Goal: Task Accomplishment & Management: Complete application form

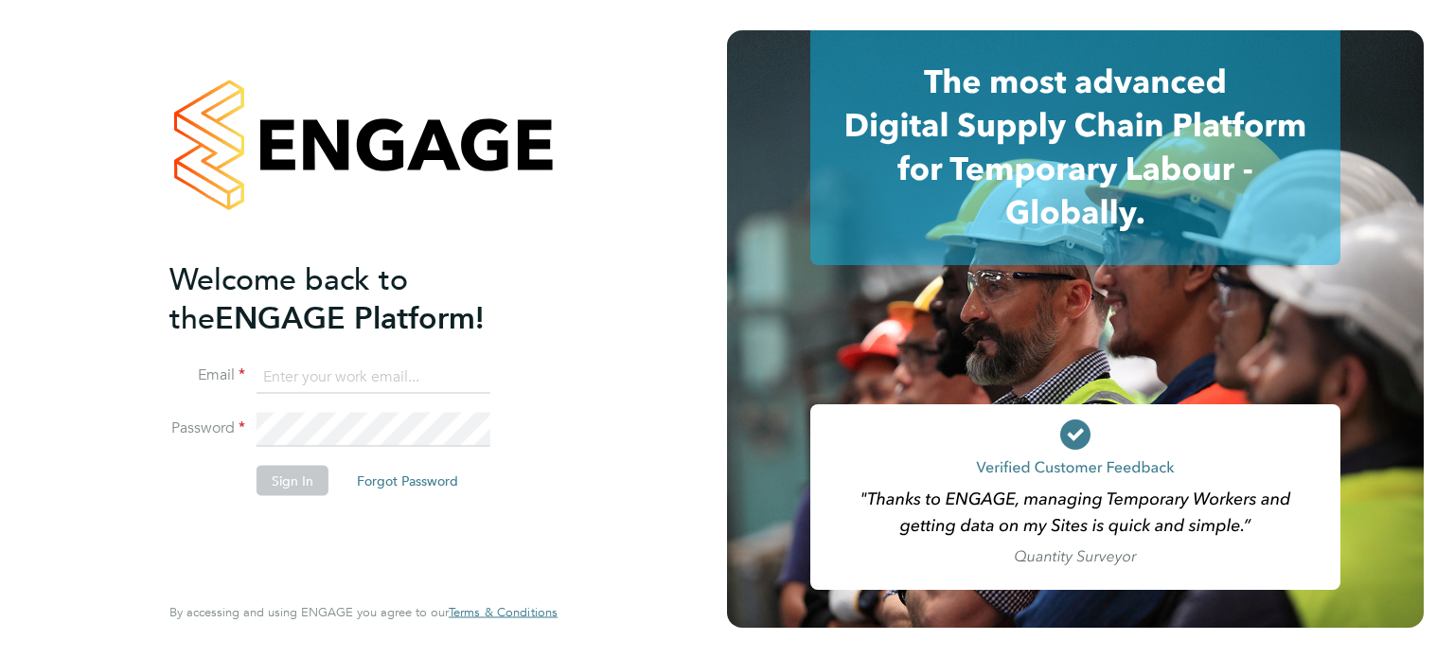
type input "vicky.egan@randstadcpe.com"
click at [288, 491] on button "Sign In" at bounding box center [293, 480] width 72 height 30
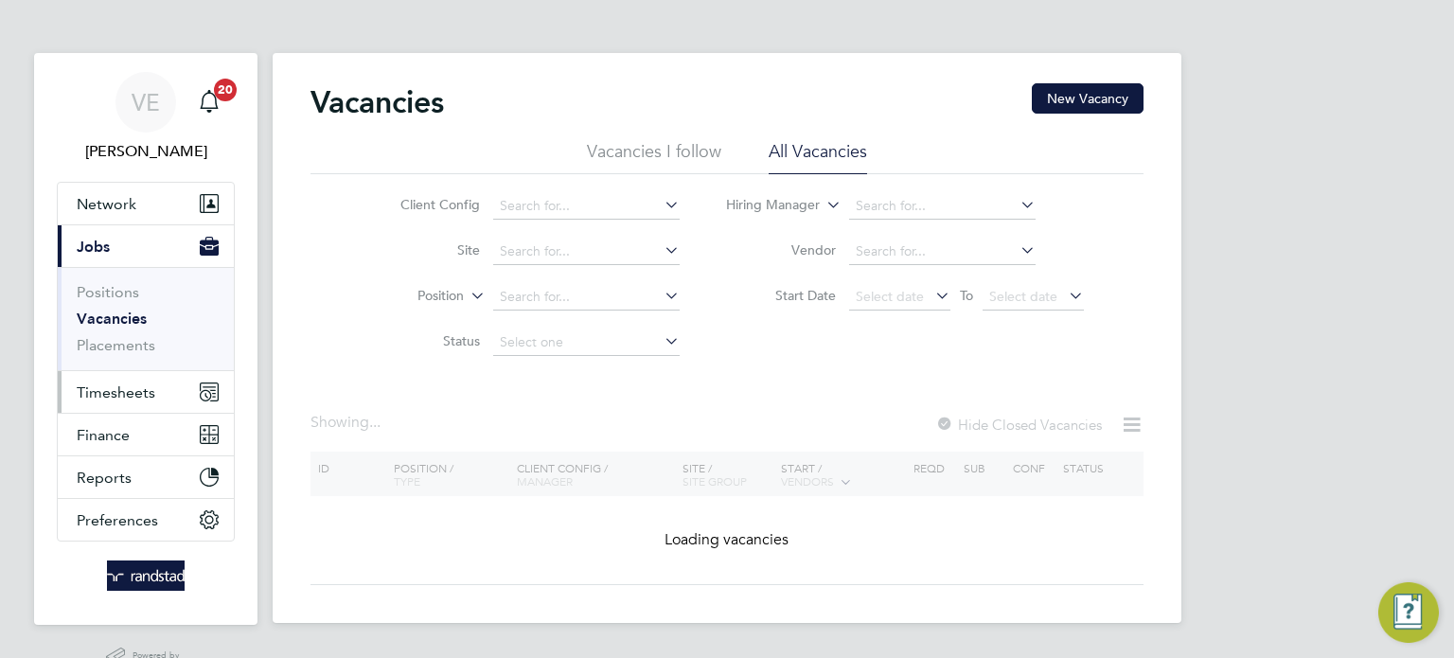
click at [139, 405] on button "Timesheets" at bounding box center [146, 392] width 176 height 42
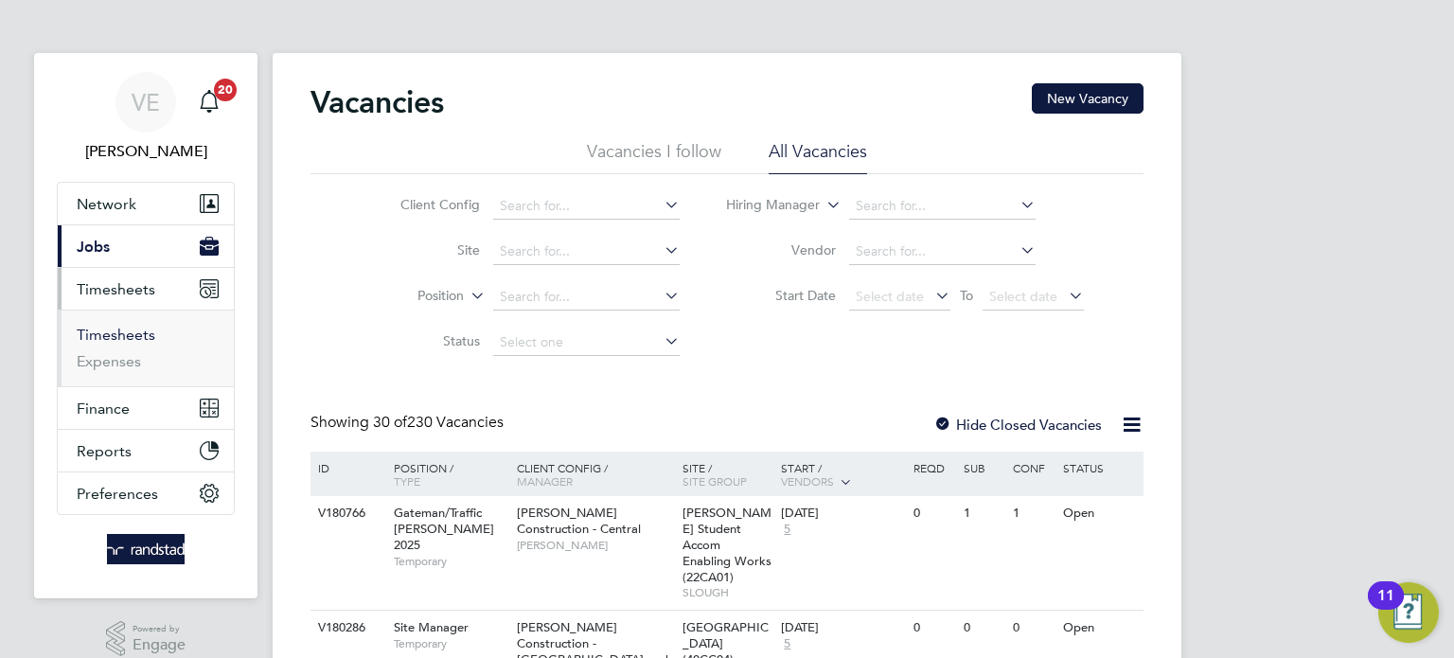
click at [141, 332] on link "Timesheets" at bounding box center [116, 335] width 79 height 18
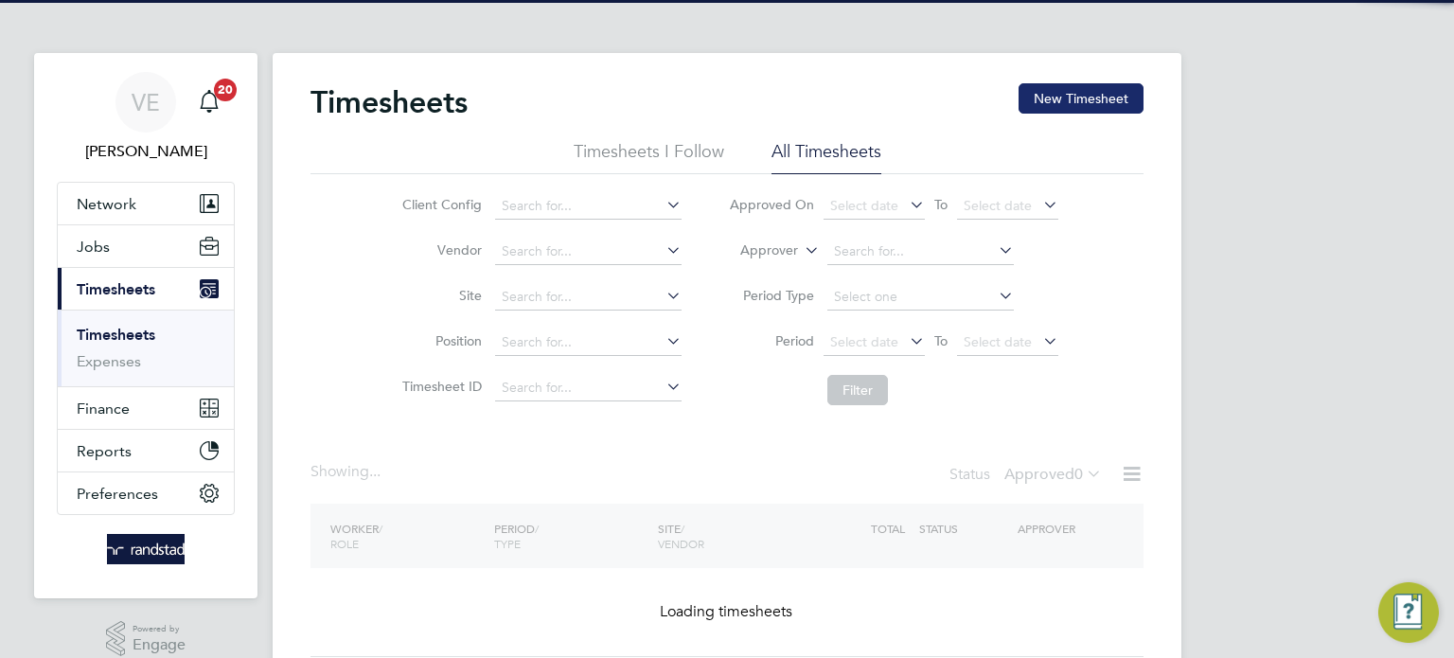
click at [1077, 83] on button "New Timesheet" at bounding box center [1081, 98] width 125 height 30
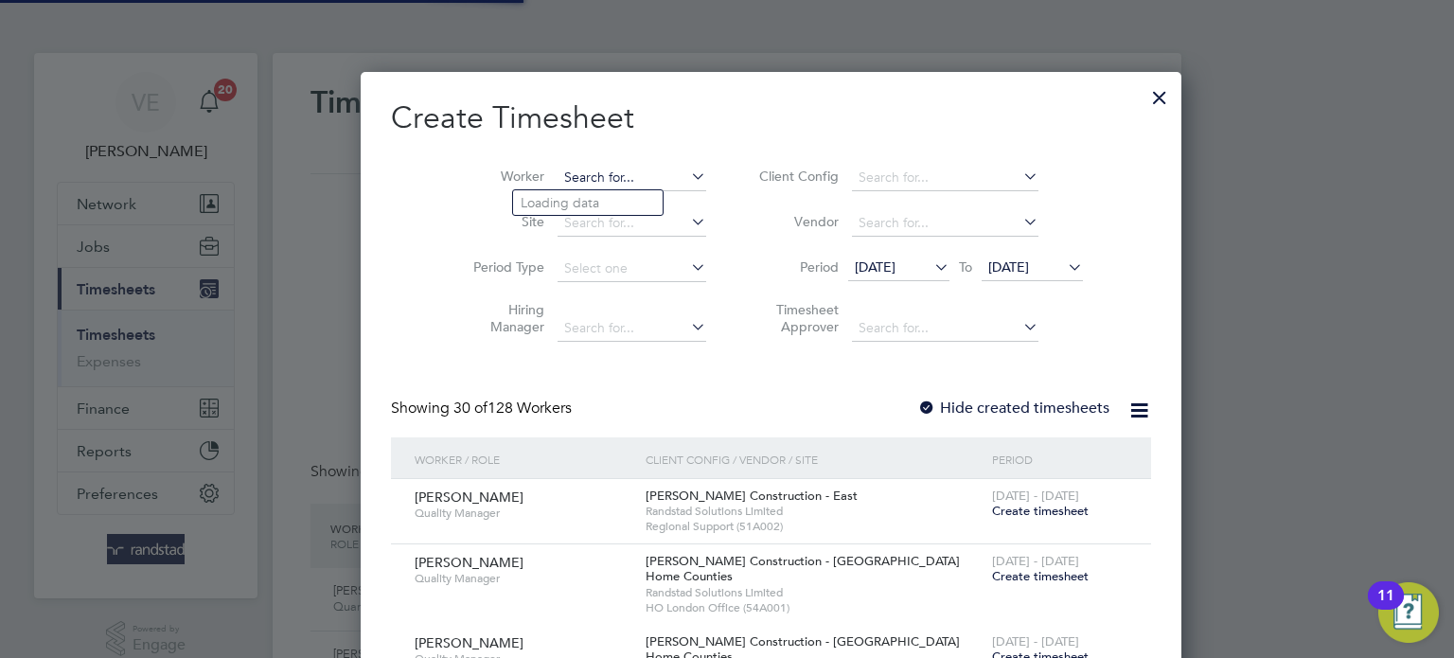
click at [565, 179] on input at bounding box center [632, 178] width 149 height 27
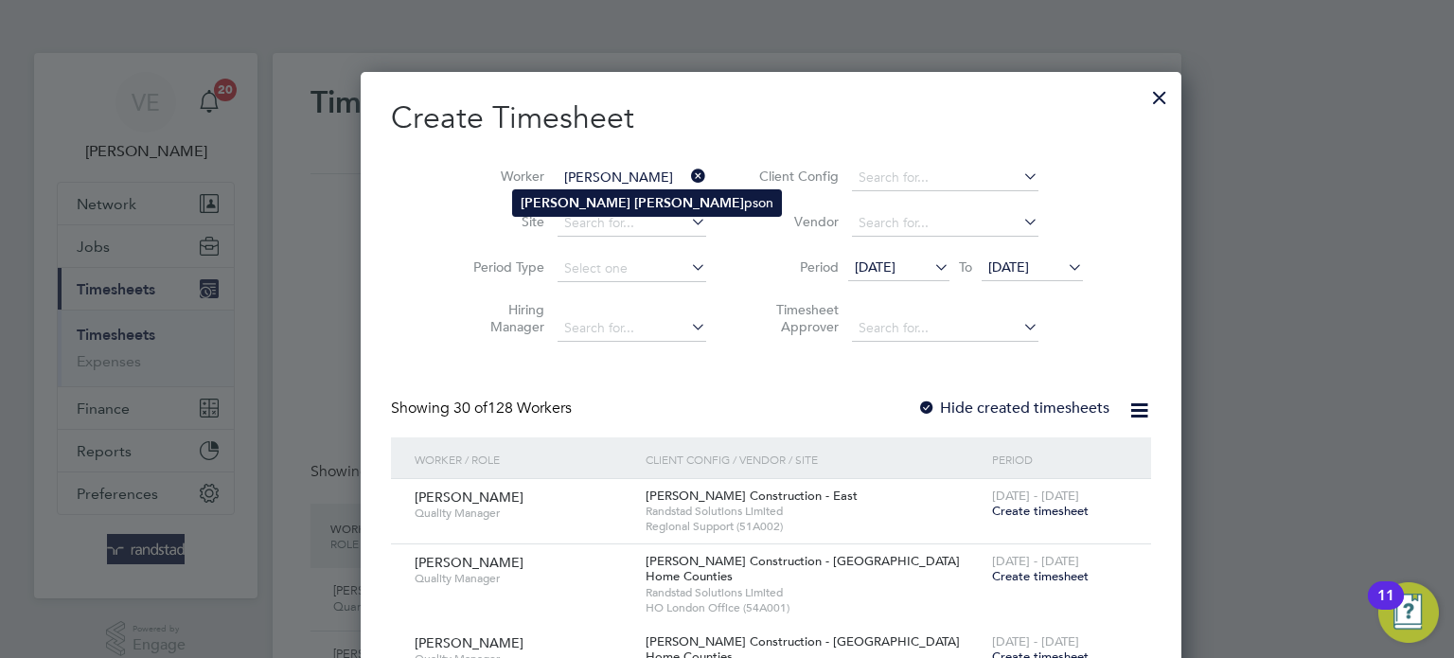
click at [578, 210] on li "Michael Thom pson" at bounding box center [647, 203] width 268 height 26
type input "Michael Thompson"
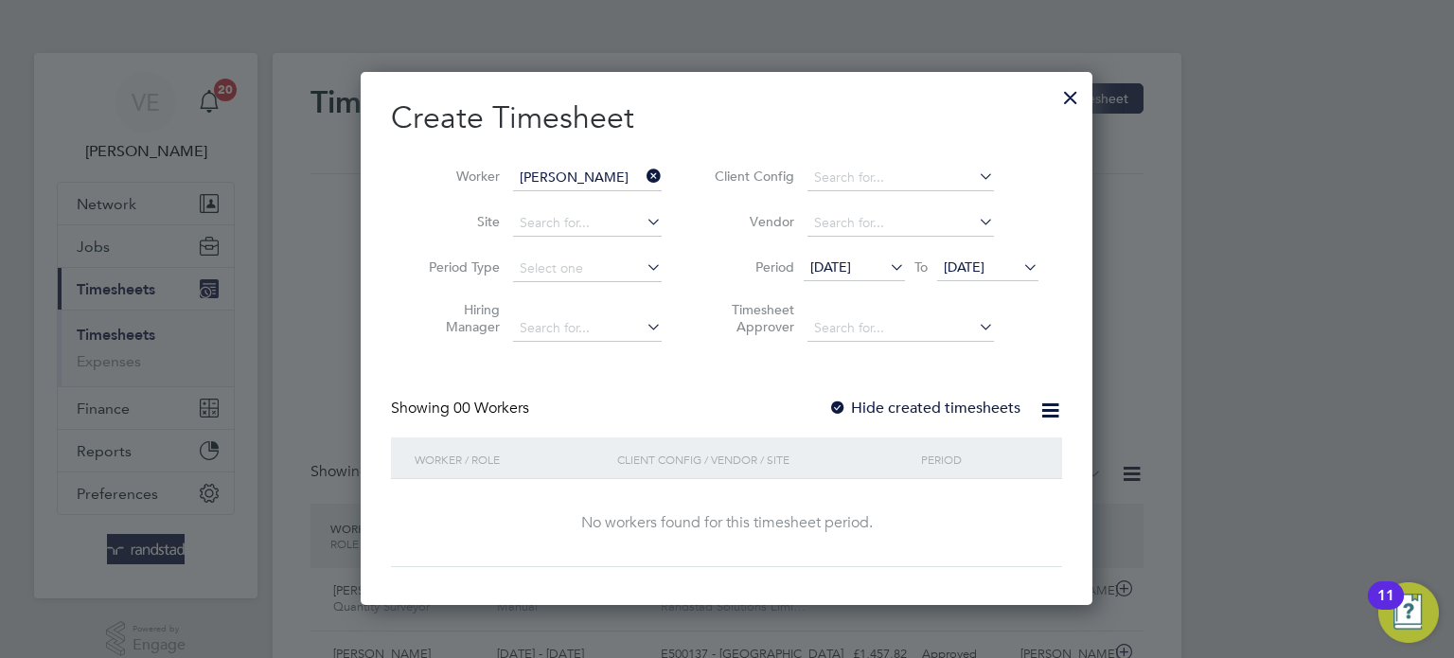
click at [1012, 276] on span "[DATE]" at bounding box center [987, 269] width 101 height 26
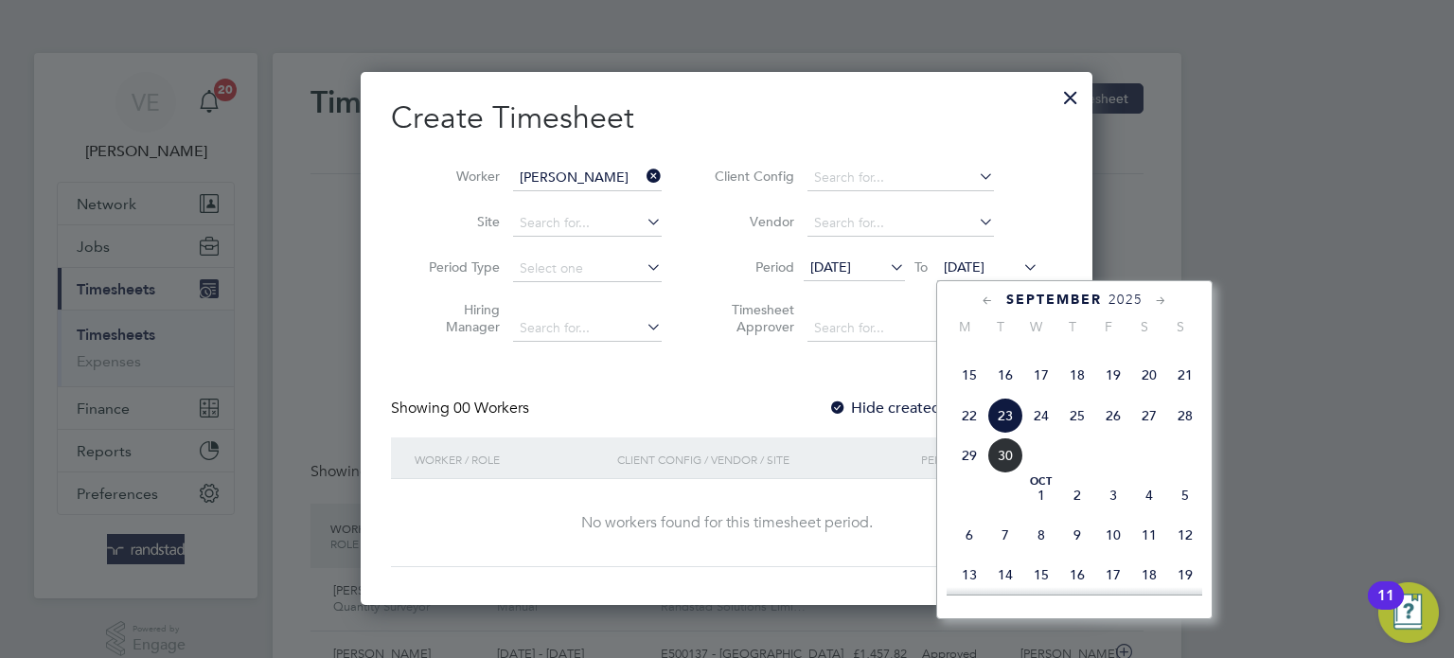
click at [1181, 434] on span "28" at bounding box center [1186, 416] width 36 height 36
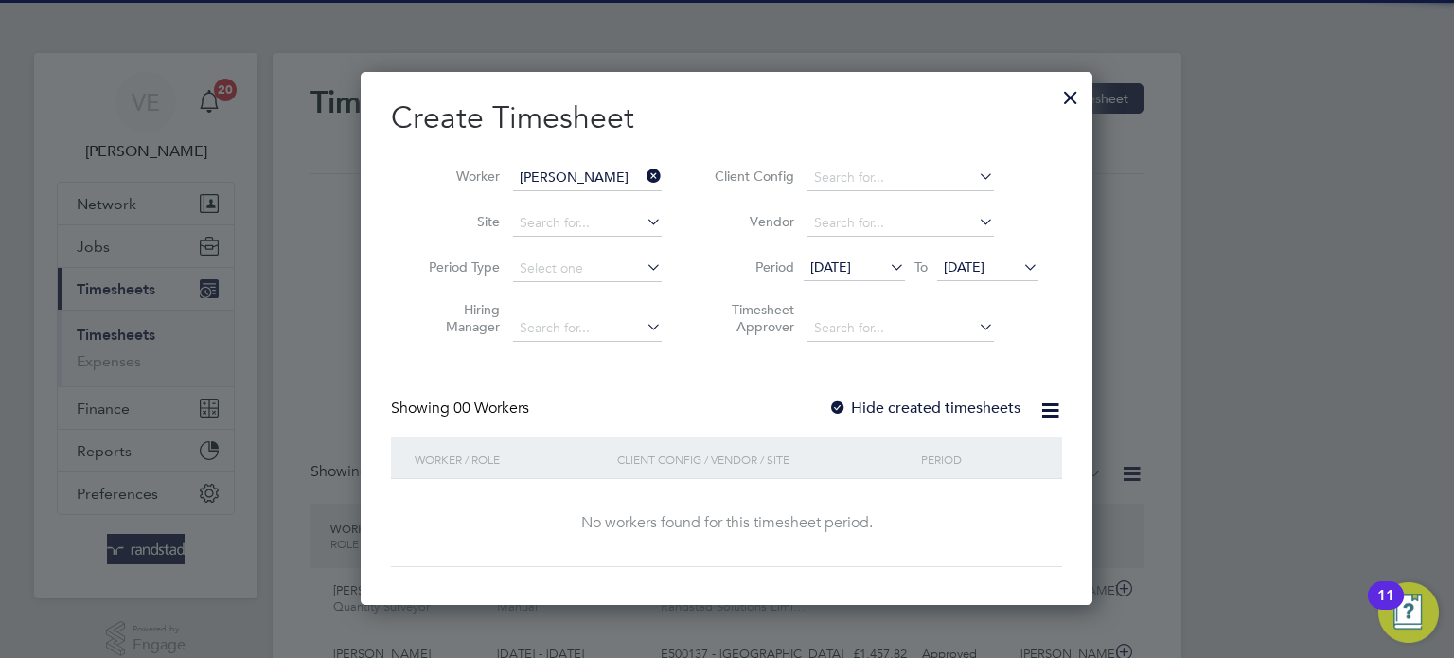
click at [935, 407] on label "Hide created timesheets" at bounding box center [925, 408] width 192 height 19
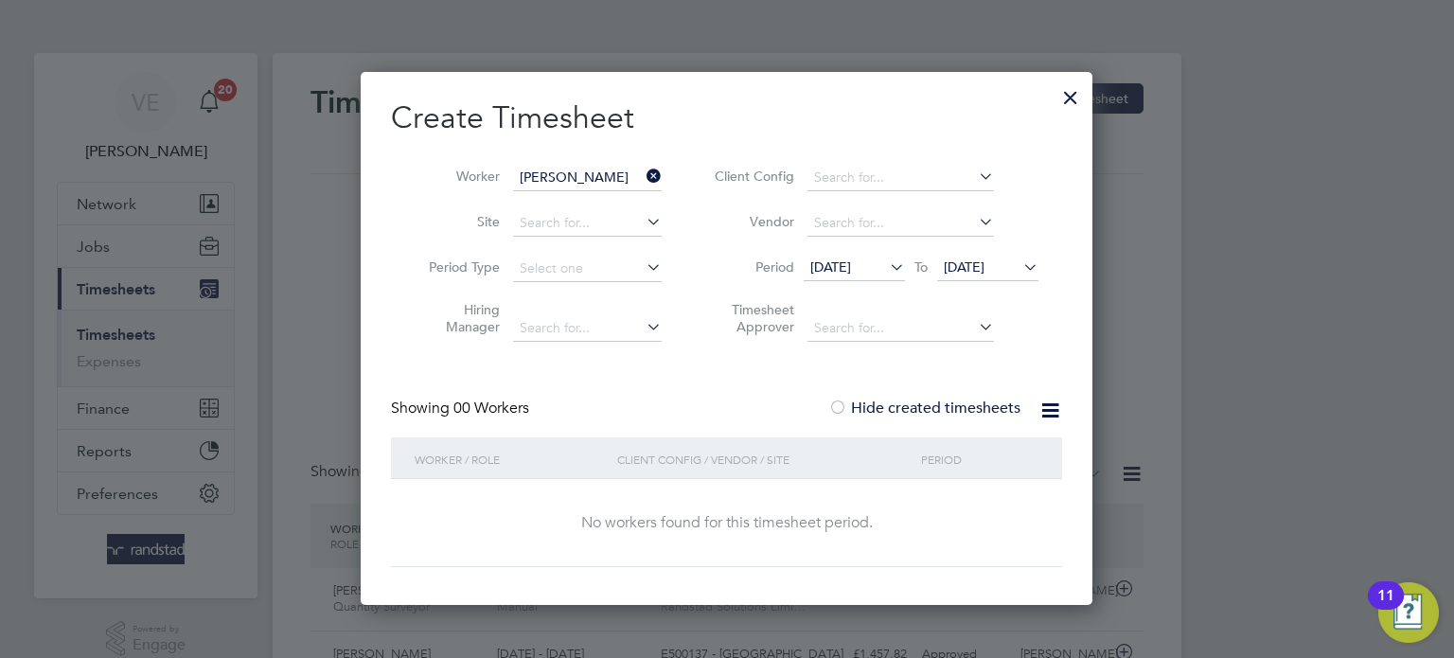
click at [842, 278] on span "[DATE]" at bounding box center [854, 269] width 101 height 26
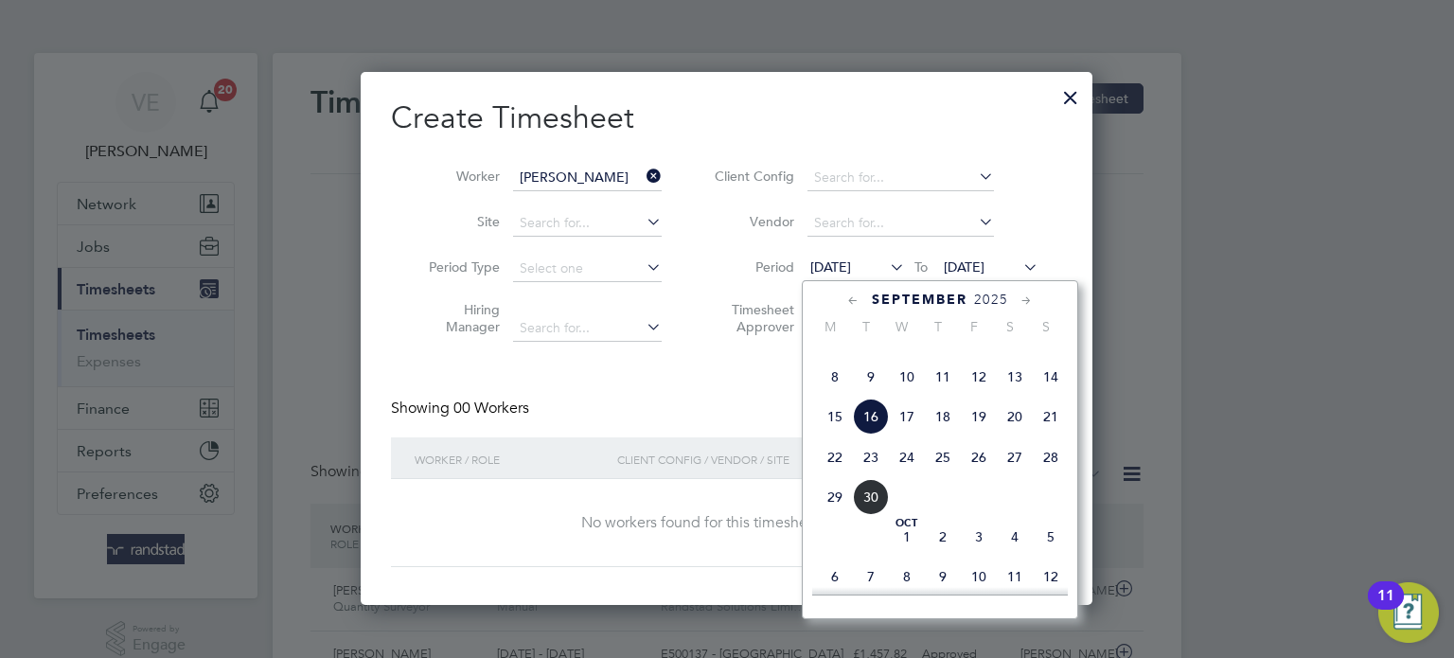
click at [834, 475] on span "22" at bounding box center [835, 457] width 36 height 36
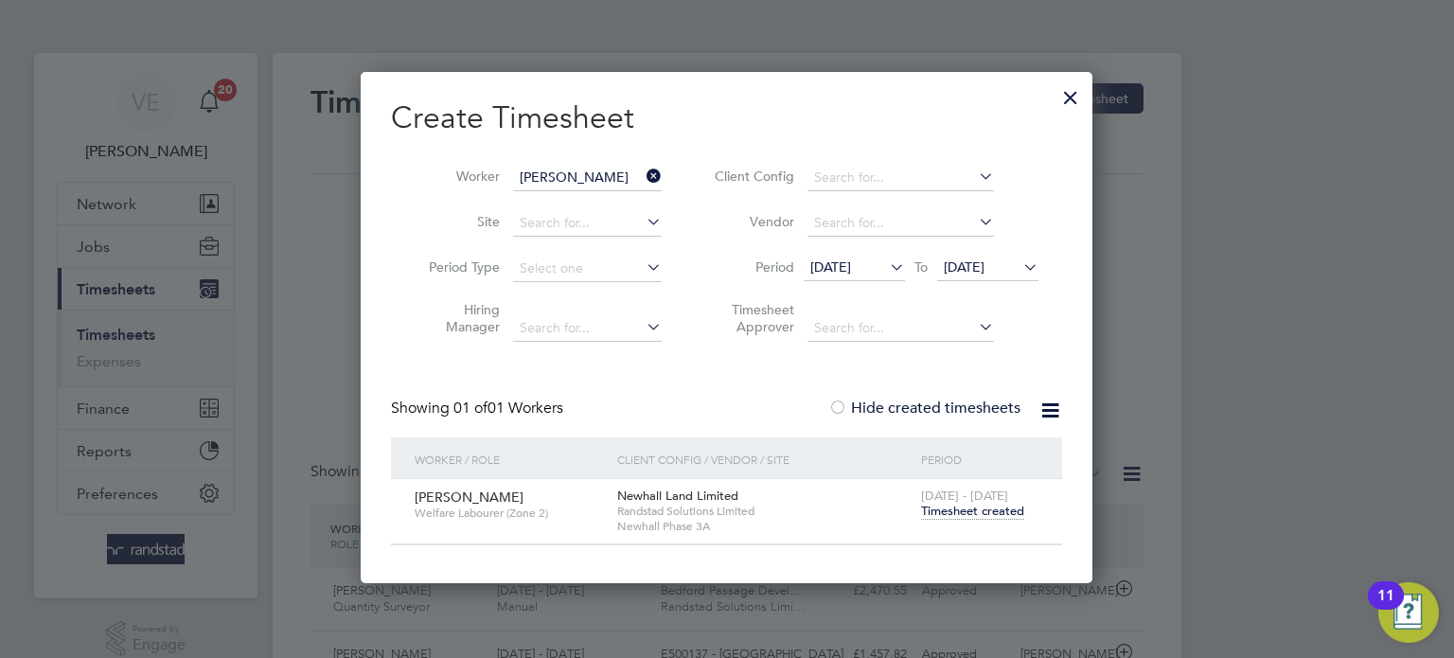
click at [969, 509] on span "Timesheet created" at bounding box center [972, 511] width 103 height 17
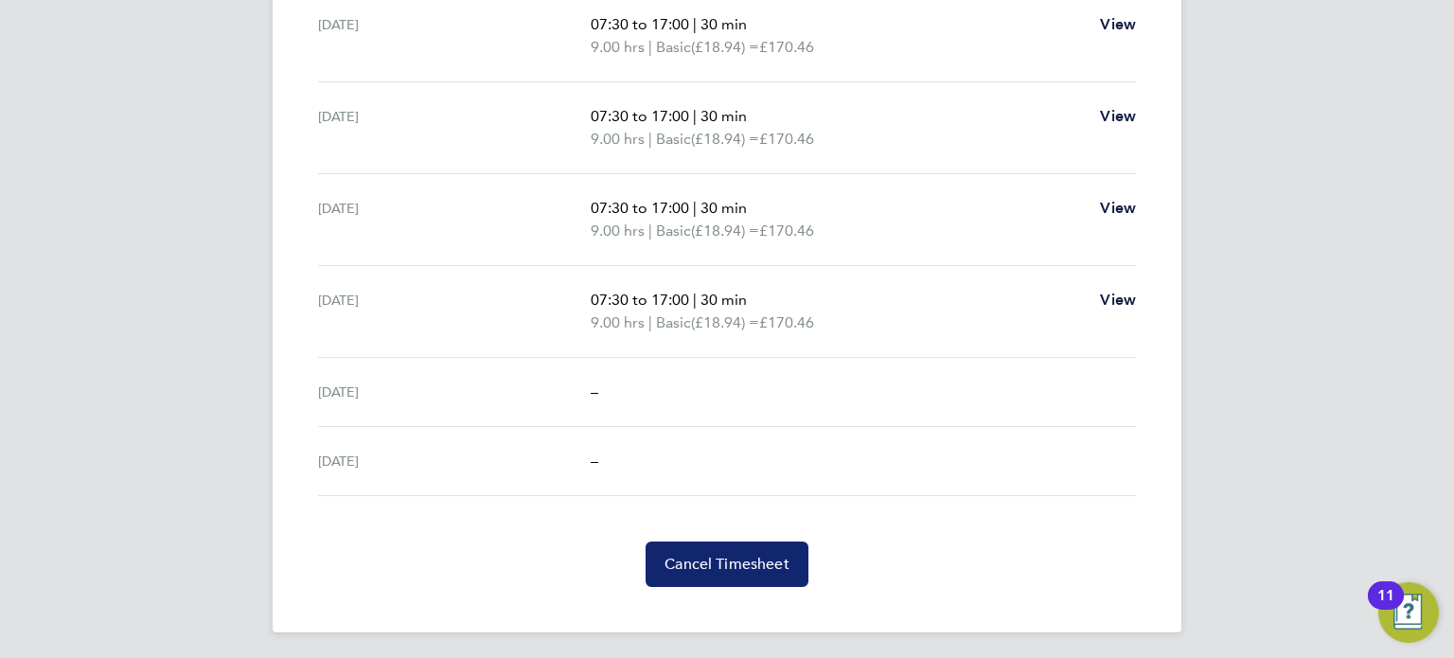
click at [771, 565] on span "Cancel Timesheet" at bounding box center [727, 564] width 125 height 19
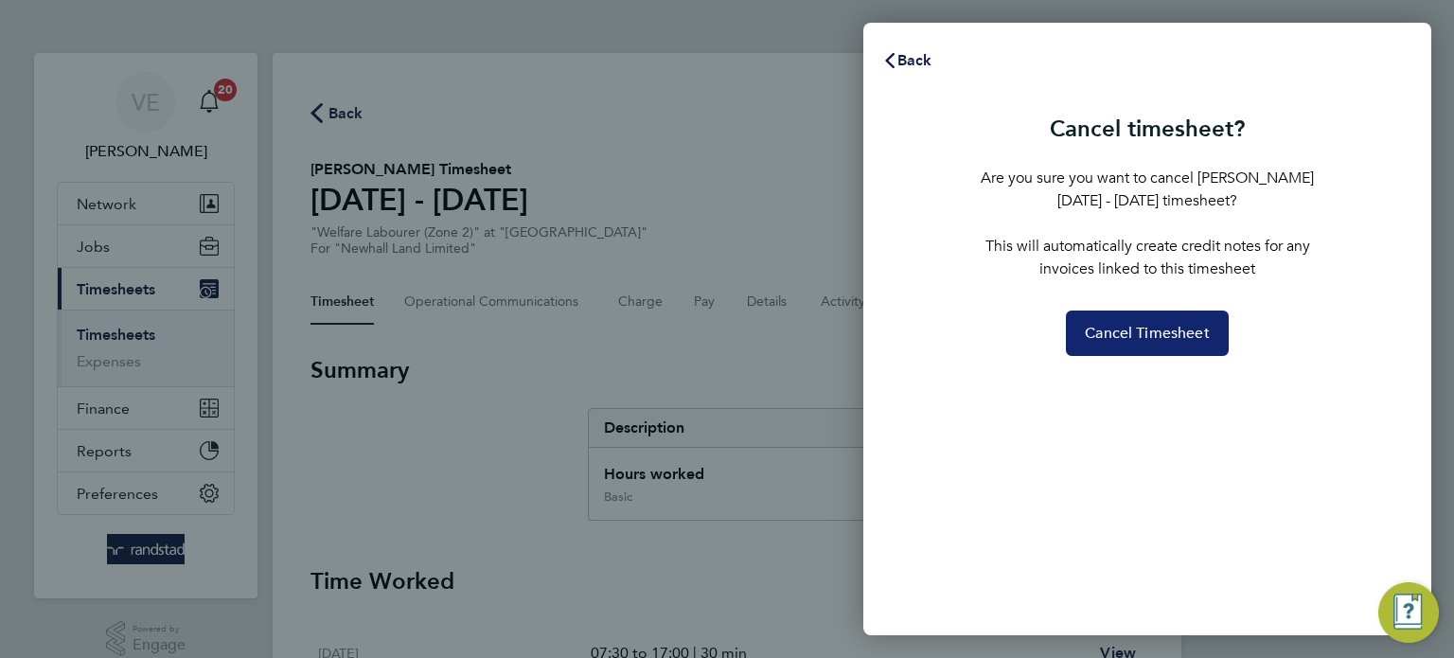
click at [1126, 325] on span "Cancel Timesheet" at bounding box center [1147, 333] width 125 height 19
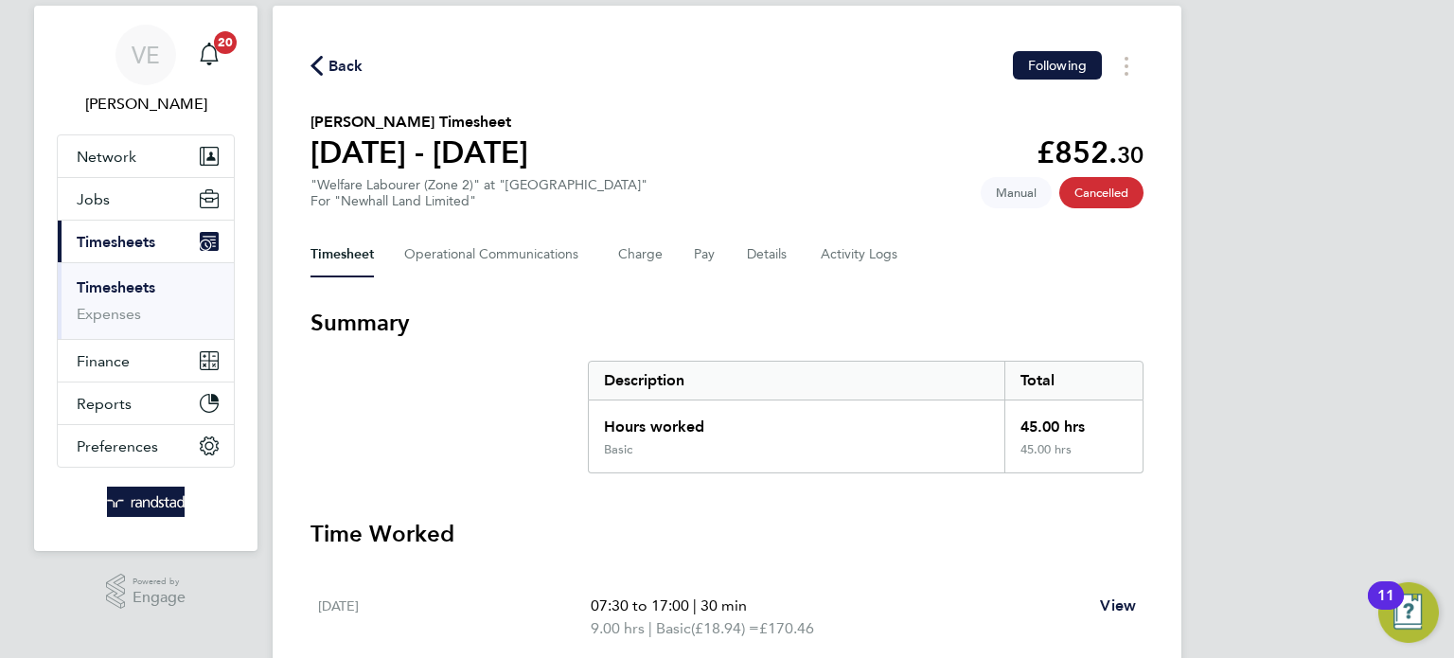
scroll to position [41, 0]
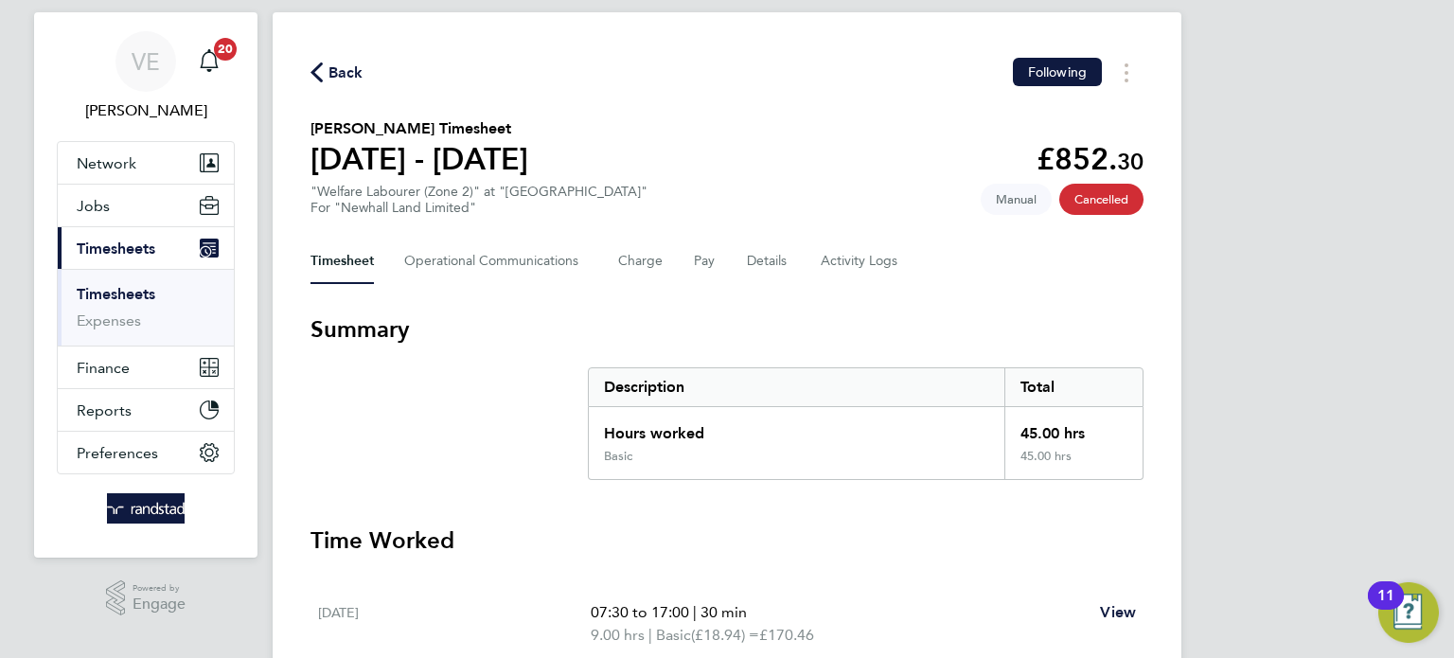
click at [349, 75] on span "Back" at bounding box center [346, 73] width 35 height 23
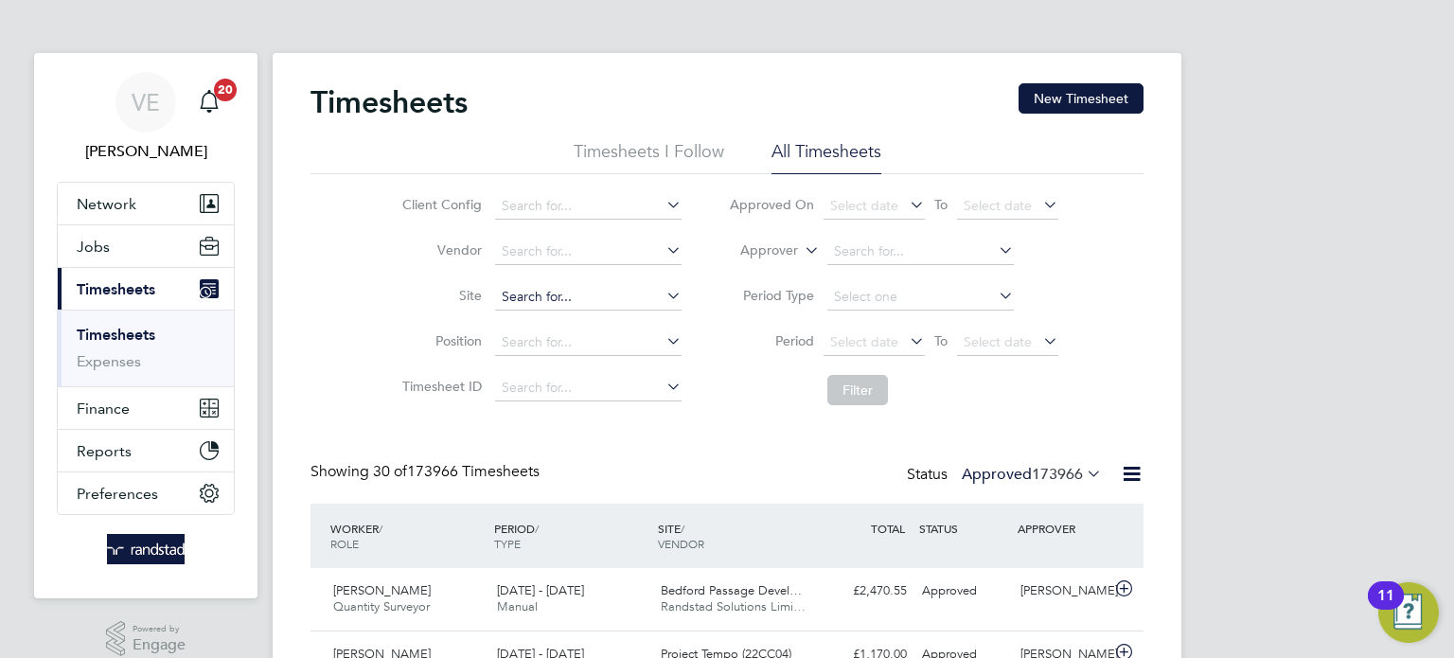
click at [562, 302] on input at bounding box center [588, 297] width 187 height 27
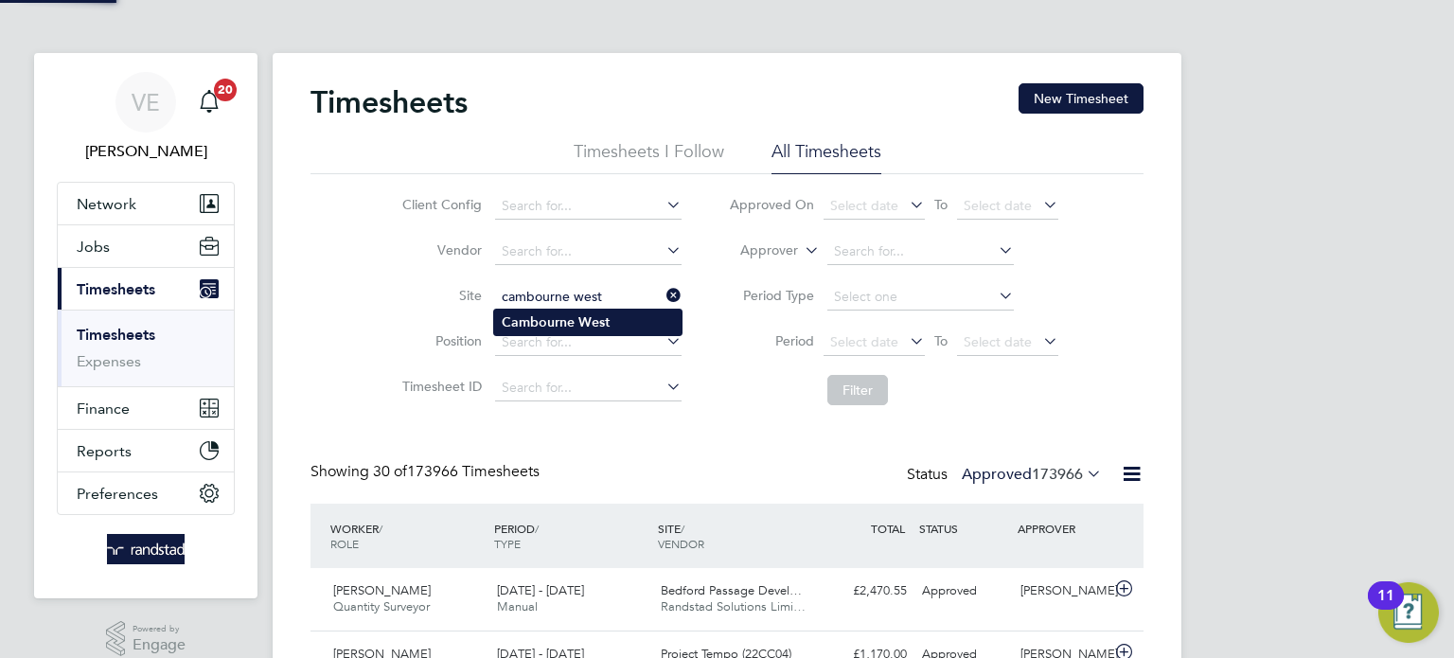
click at [587, 319] on b "West" at bounding box center [594, 322] width 31 height 16
type input "Cambourne West"
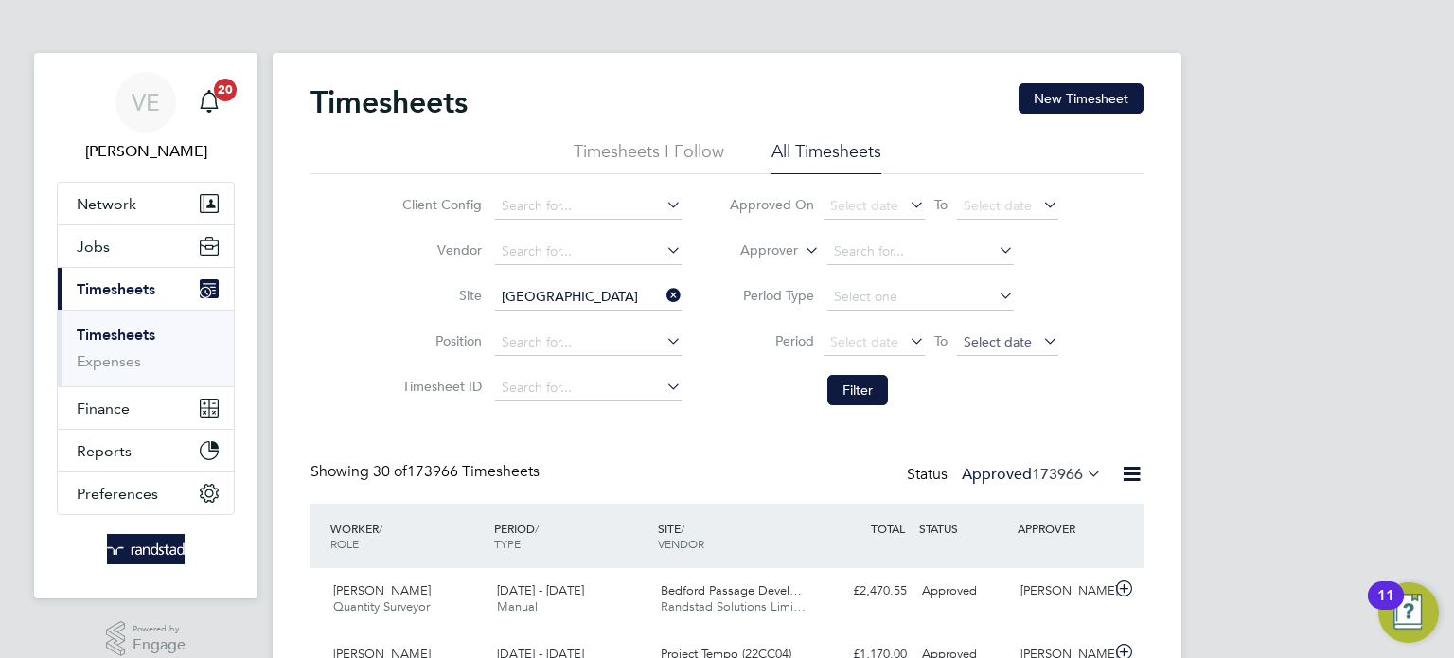
click at [1026, 333] on span "Select date" at bounding box center [998, 341] width 68 height 17
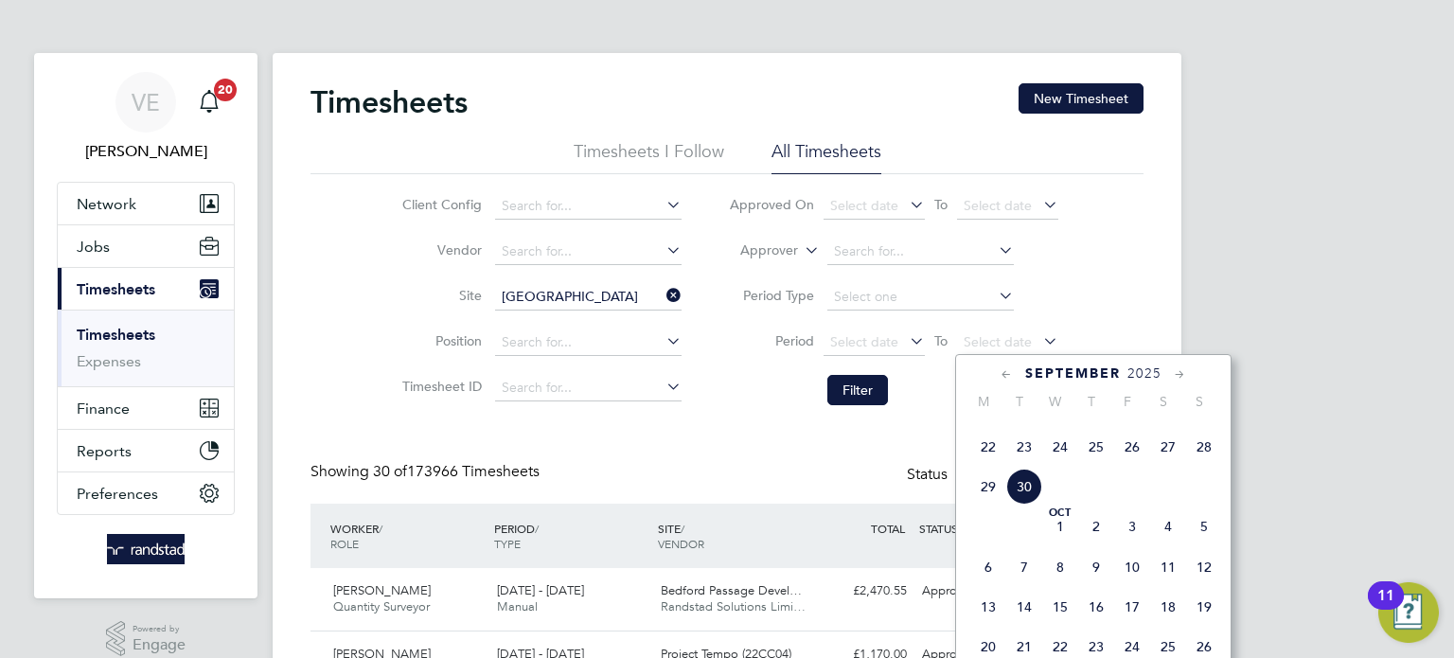
click at [1203, 465] on span "28" at bounding box center [1204, 447] width 36 height 36
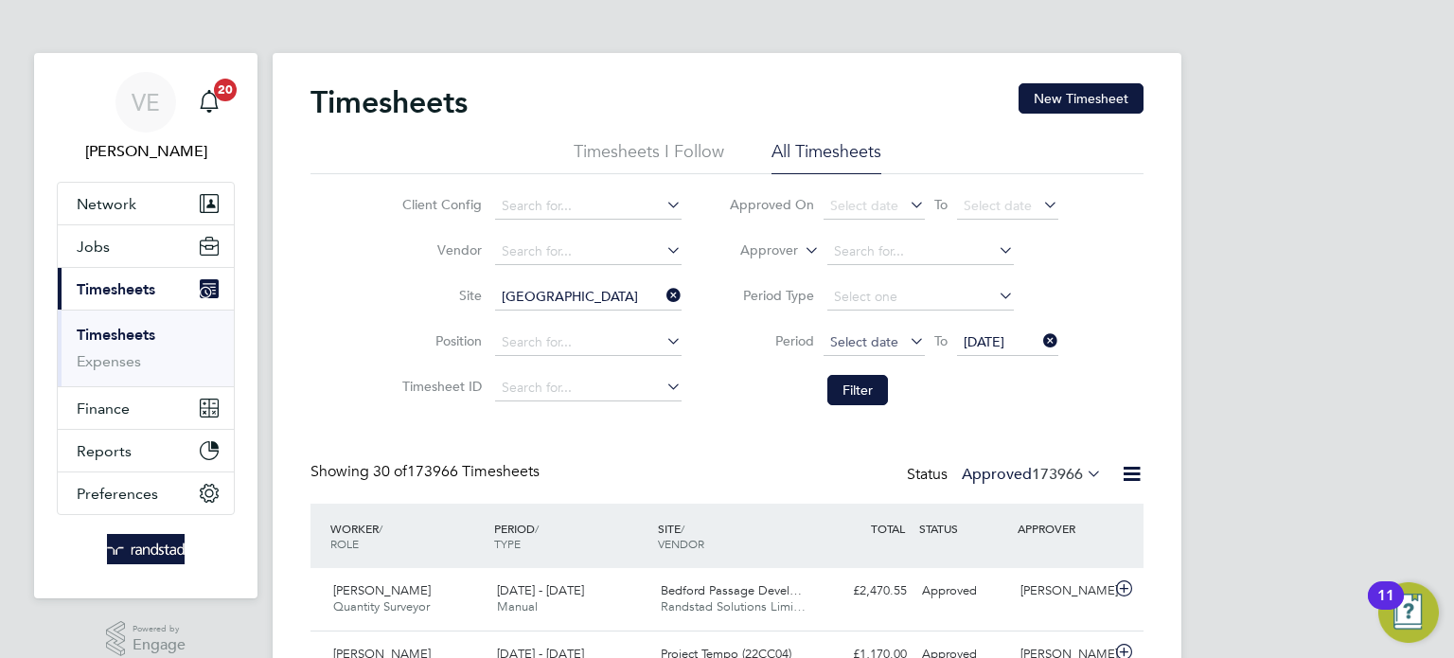
click at [870, 349] on span "Select date" at bounding box center [874, 343] width 101 height 26
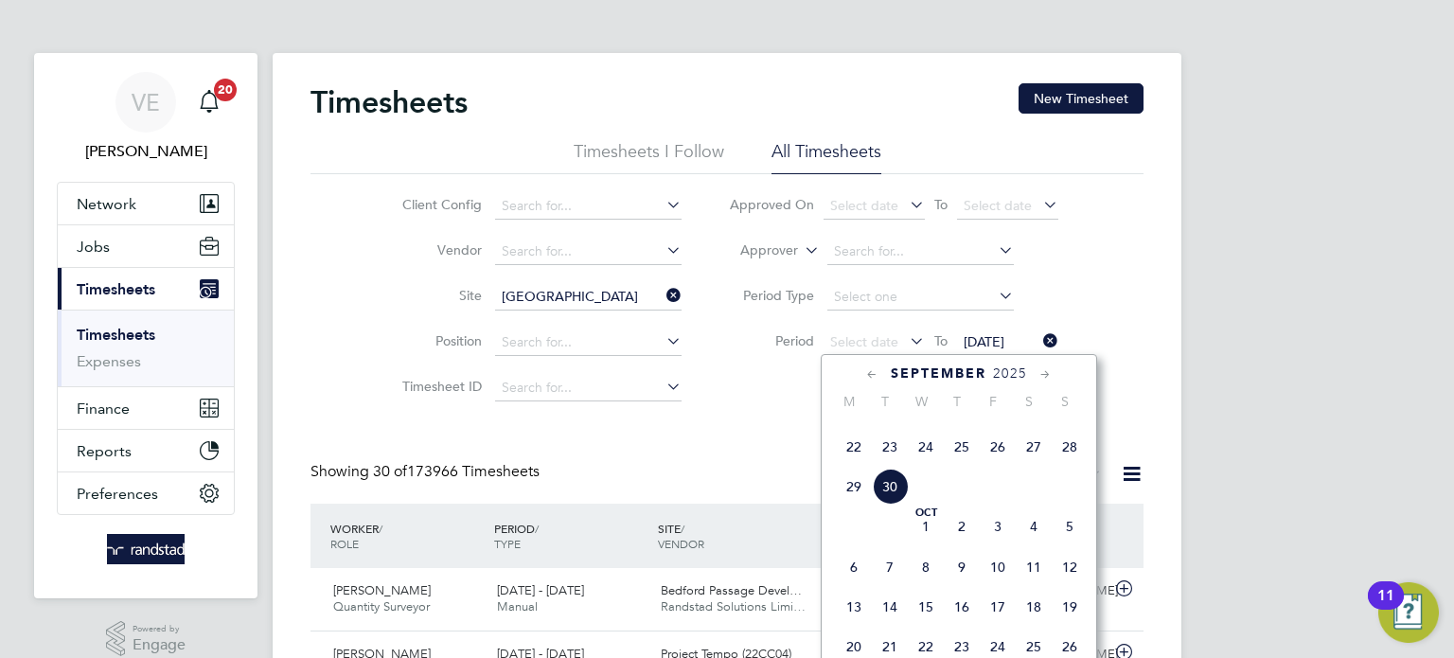
click at [865, 465] on span "22" at bounding box center [854, 447] width 36 height 36
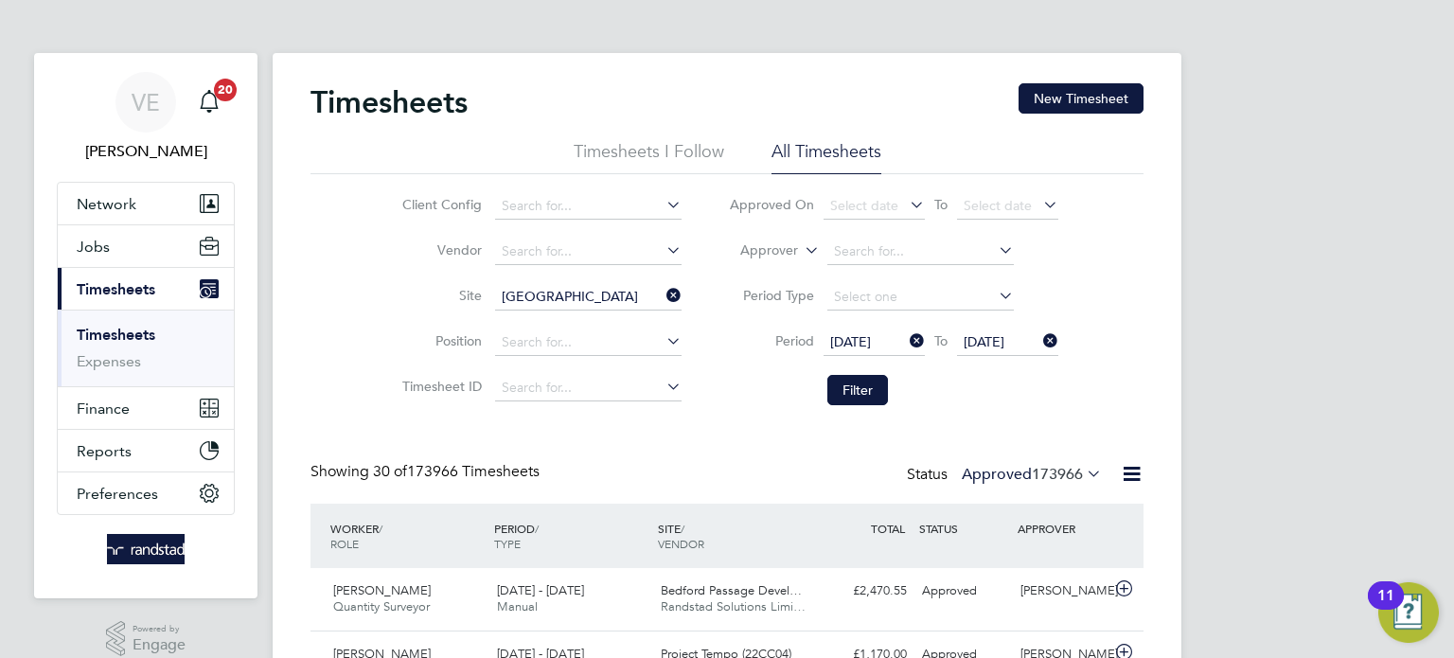
click at [878, 411] on li "Filter" at bounding box center [893, 390] width 377 height 49
click at [874, 381] on button "Filter" at bounding box center [858, 390] width 61 height 30
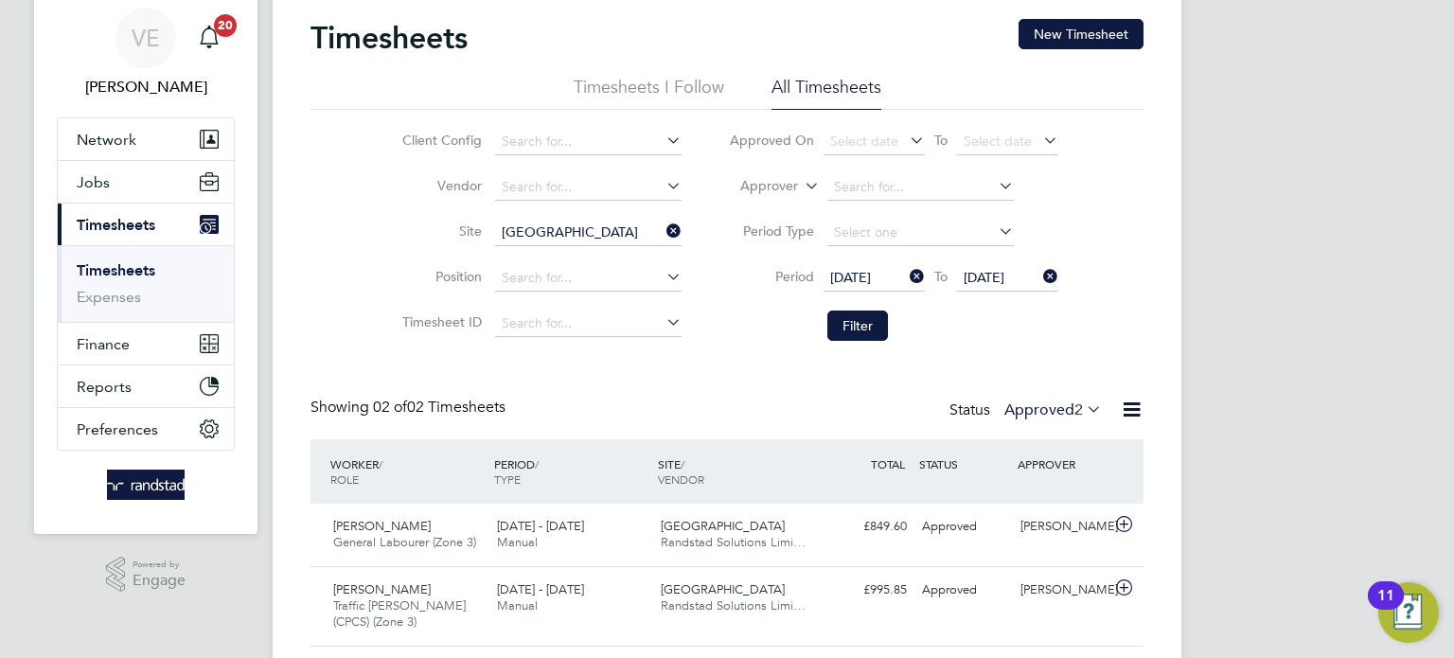
drag, startPoint x: 678, startPoint y: 236, endPoint x: 651, endPoint y: 236, distance: 26.5
click at [663, 236] on icon at bounding box center [663, 231] width 0 height 27
click at [645, 233] on input at bounding box center [588, 233] width 187 height 27
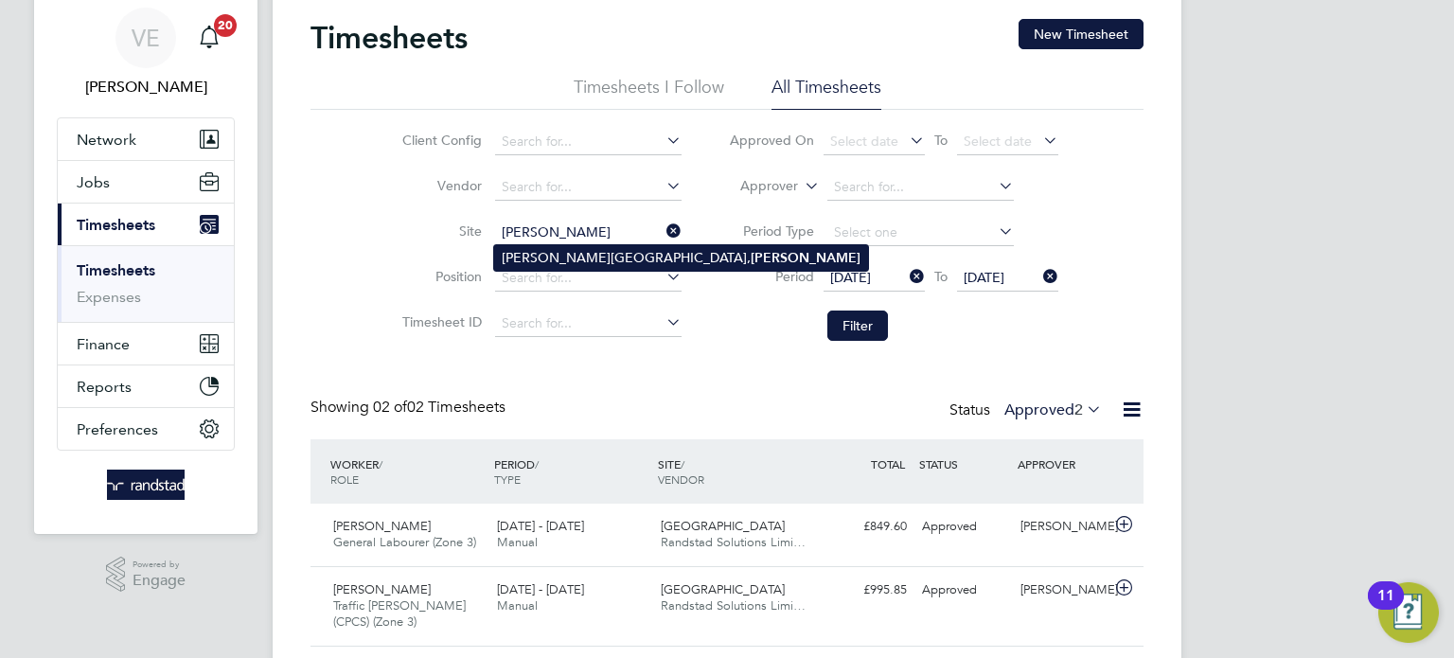
click at [751, 261] on b "Soham" at bounding box center [806, 258] width 110 height 16
type input "Cherry Wood Place, Soham"
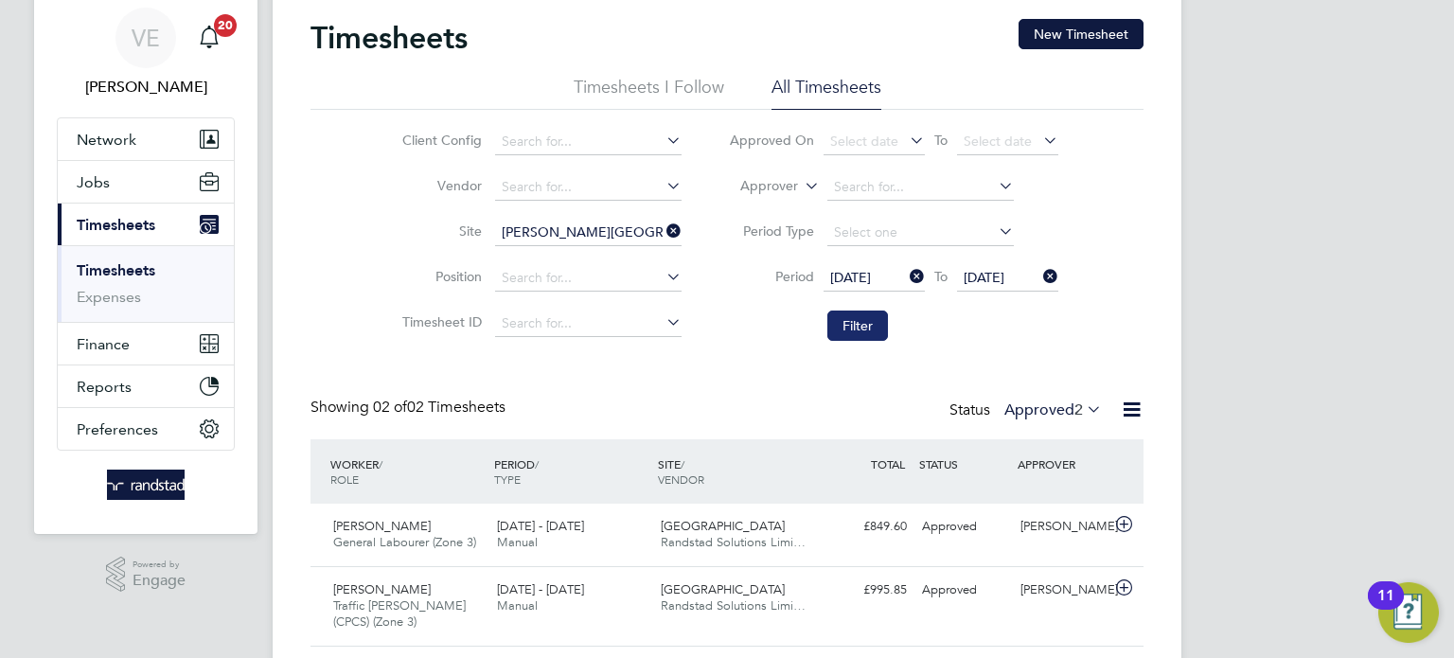
click at [865, 316] on button "Filter" at bounding box center [858, 326] width 61 height 30
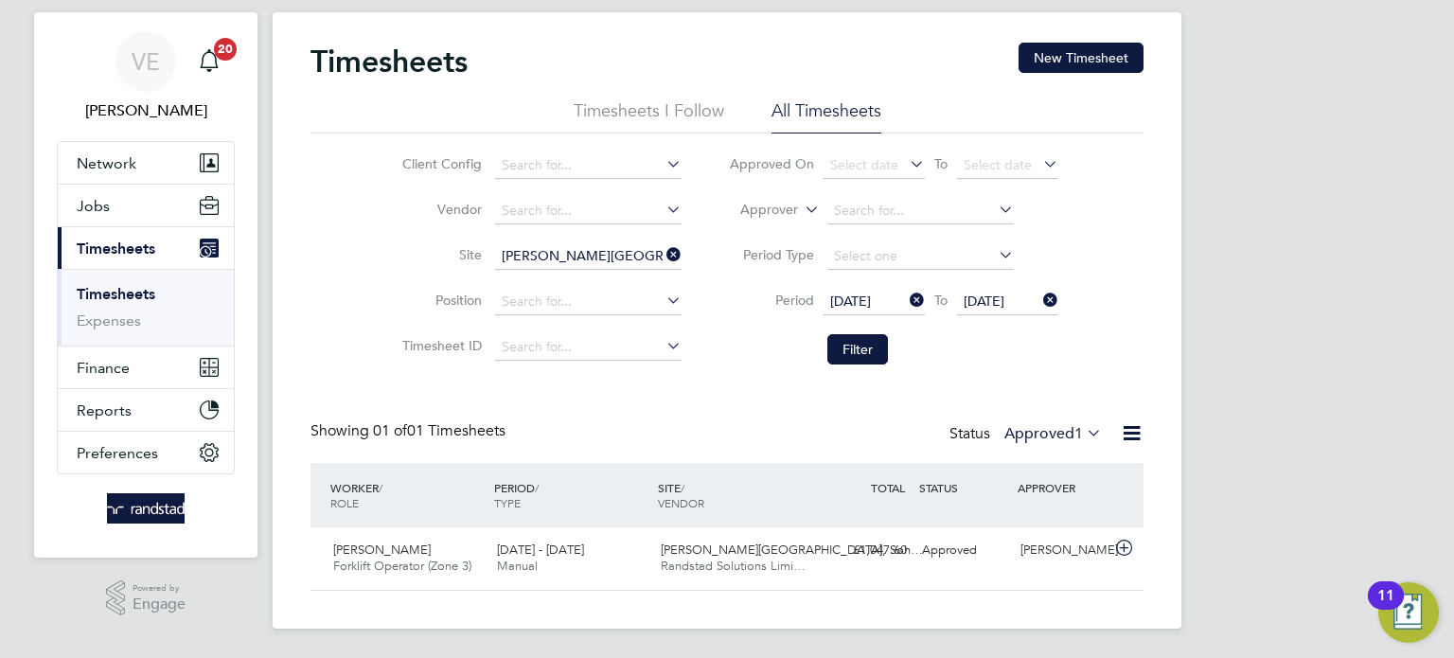
click at [663, 256] on icon at bounding box center [663, 254] width 0 height 27
click at [1052, 46] on button "New Timesheet" at bounding box center [1081, 58] width 125 height 30
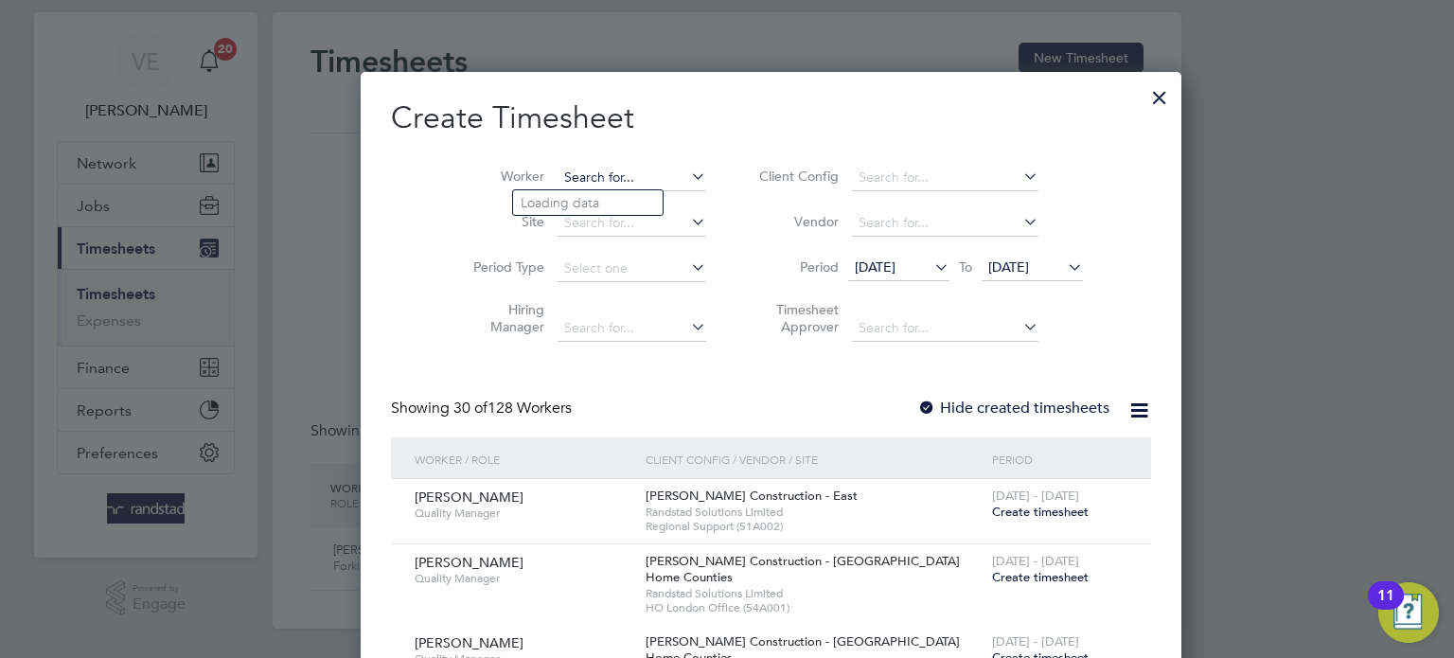
click at [612, 184] on input at bounding box center [632, 178] width 149 height 27
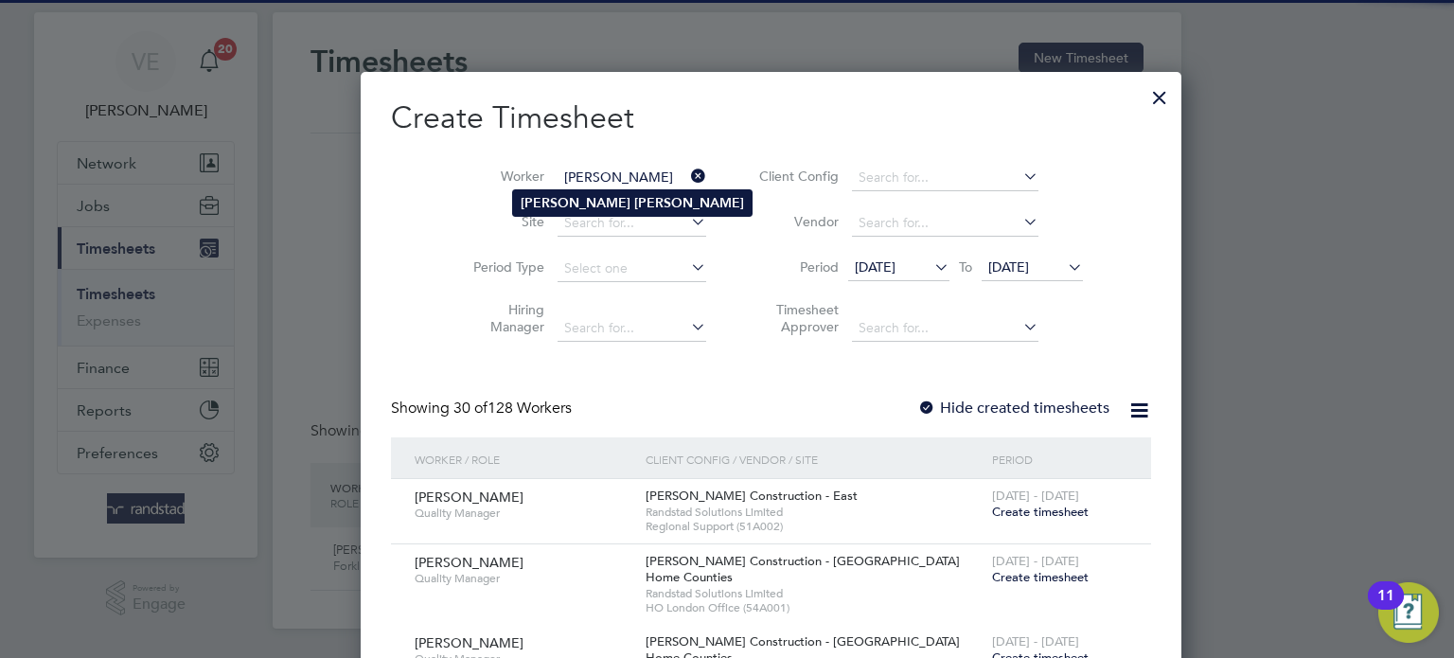
click at [634, 197] on b "Coleman" at bounding box center [689, 203] width 110 height 16
type input "Timothy Coleman"
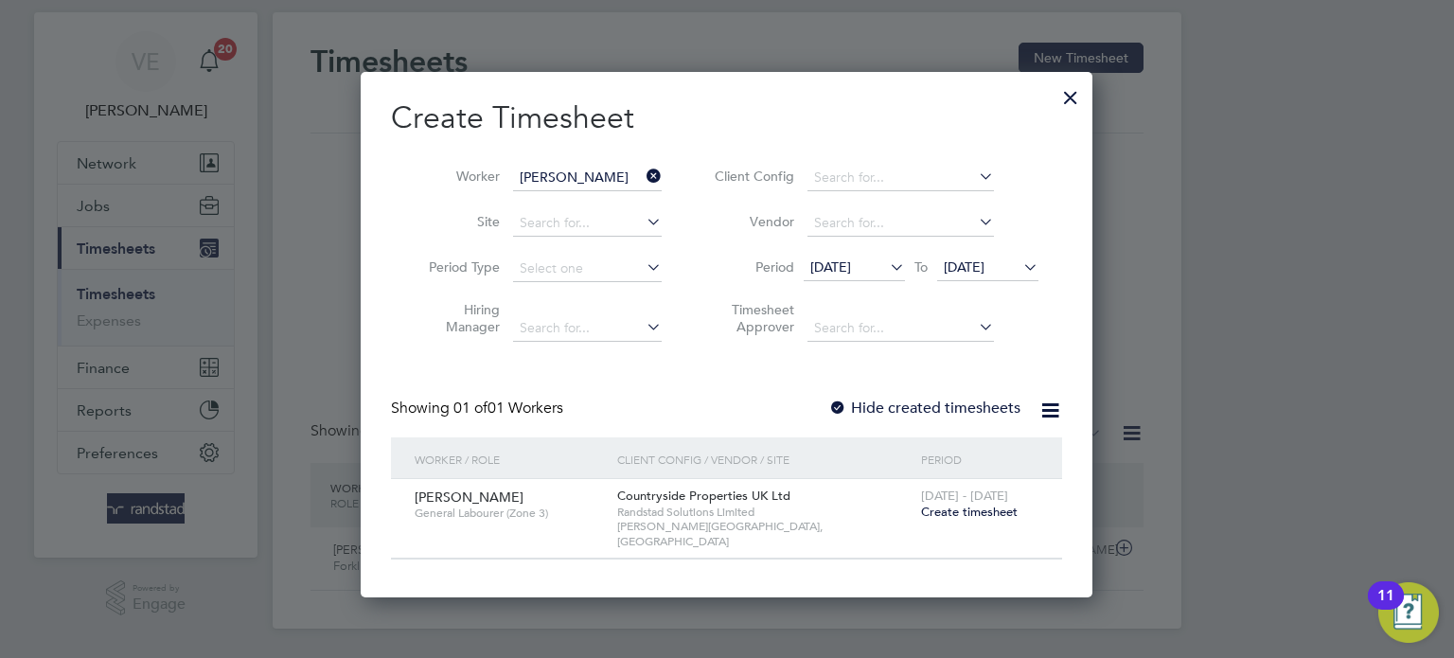
click at [962, 504] on span "Create timesheet" at bounding box center [969, 512] width 97 height 16
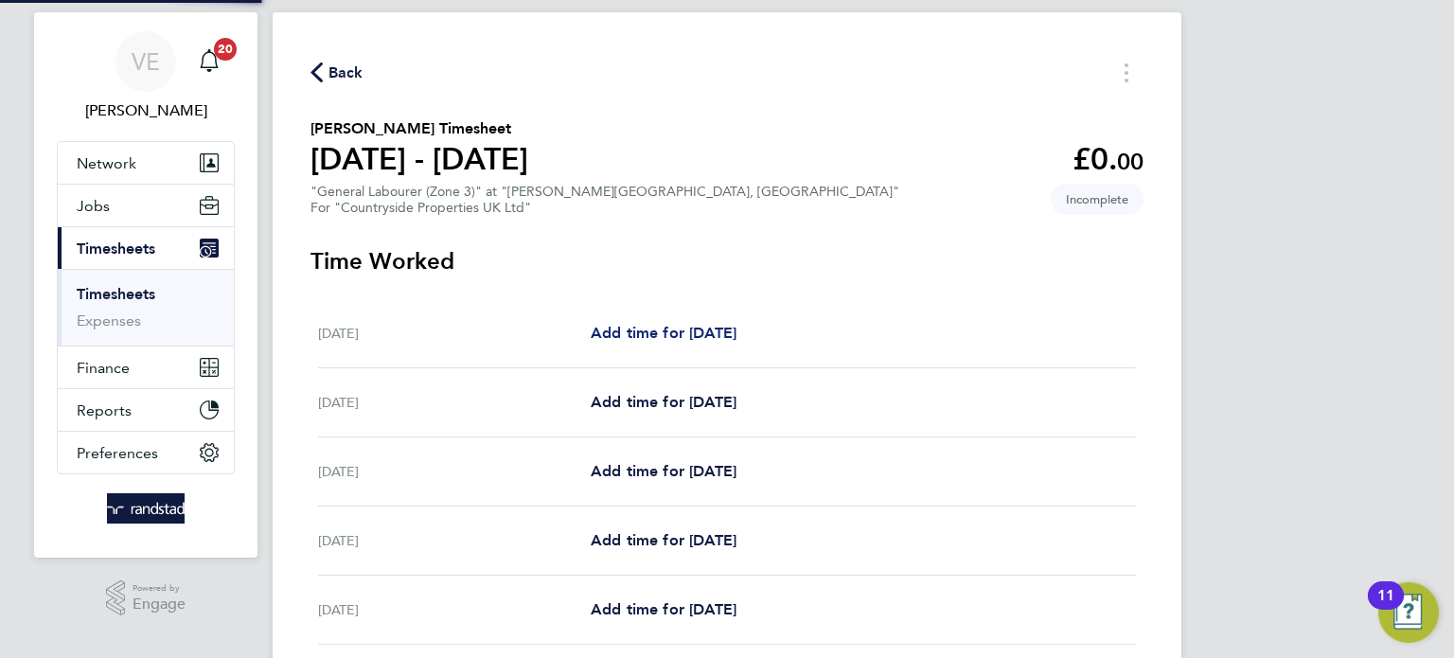
click at [629, 326] on span "Add time for Mon 22 Sep" at bounding box center [664, 333] width 146 height 18
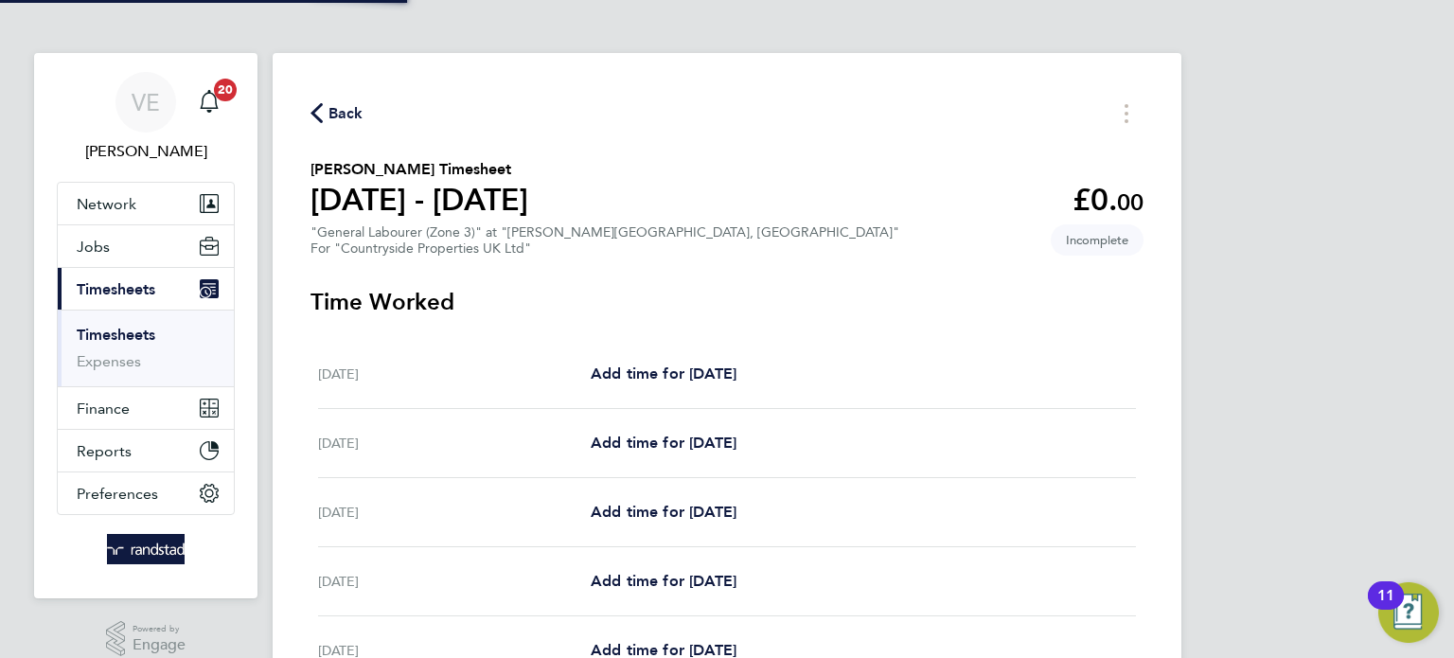
select select "30"
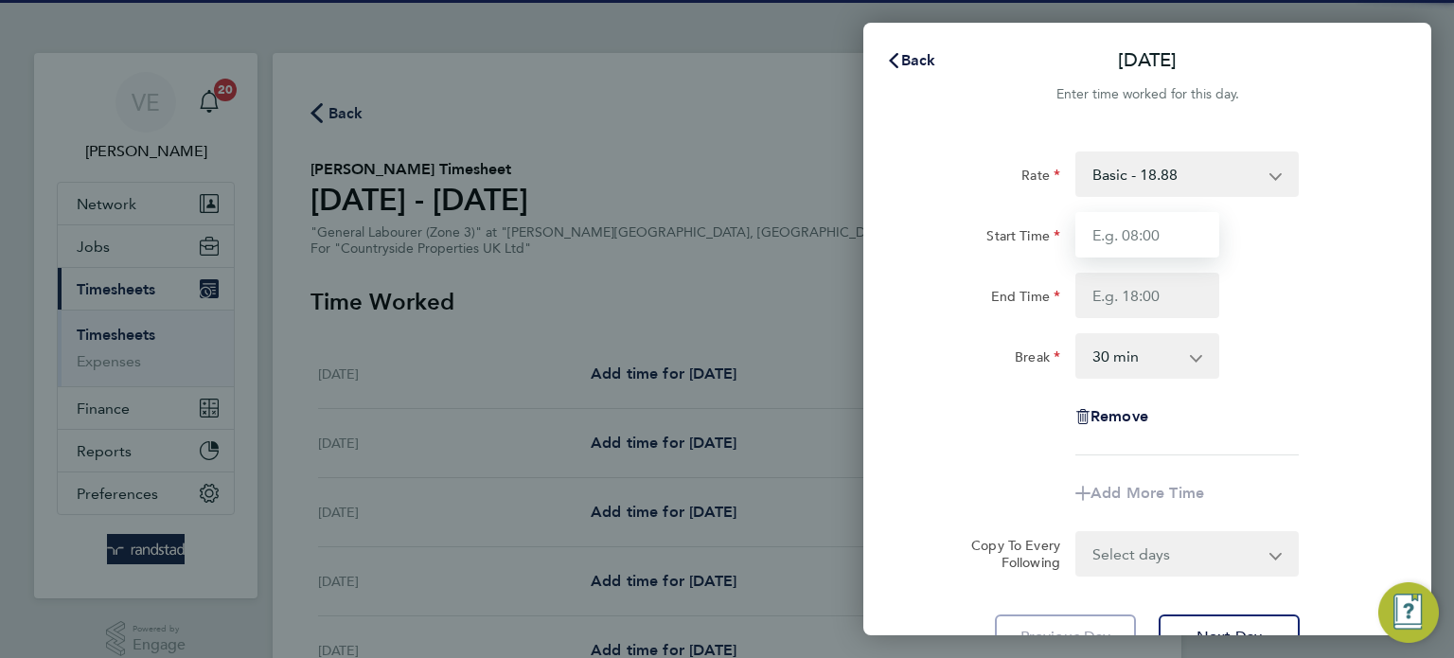
click at [1156, 226] on input "Start Time" at bounding box center [1148, 234] width 144 height 45
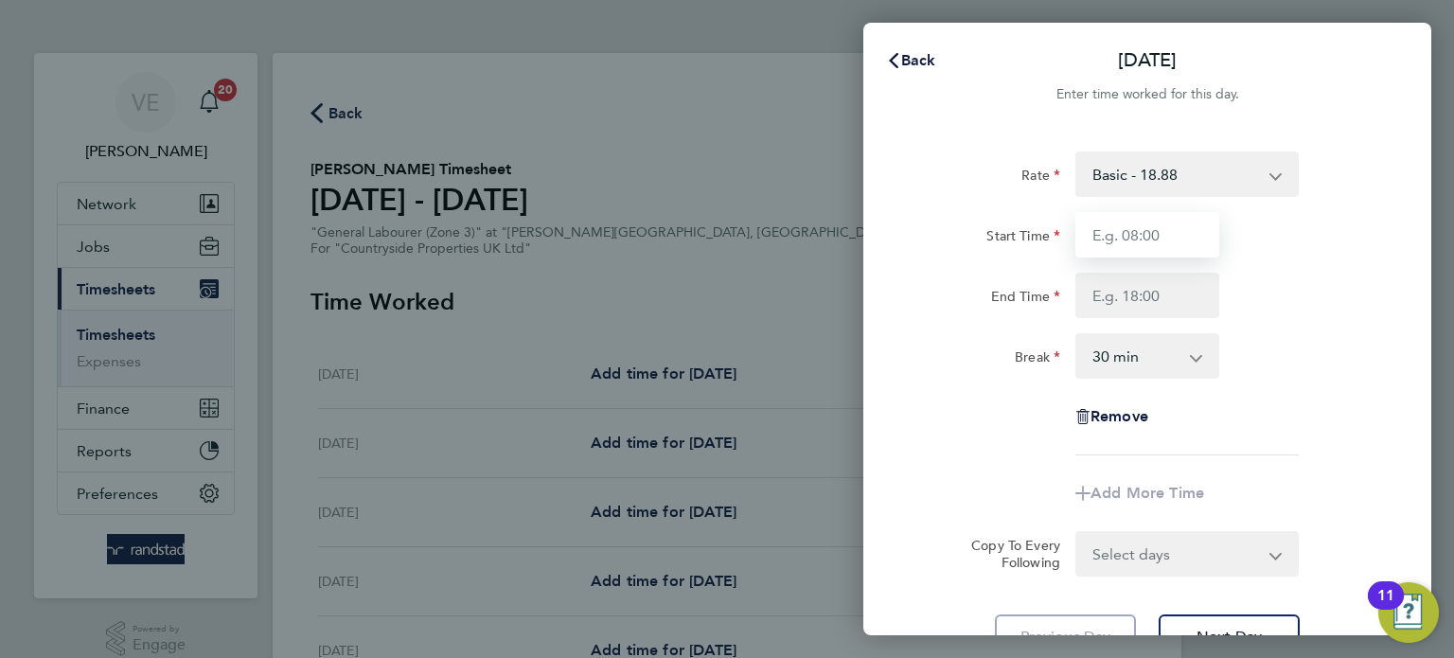
type input "07:30"
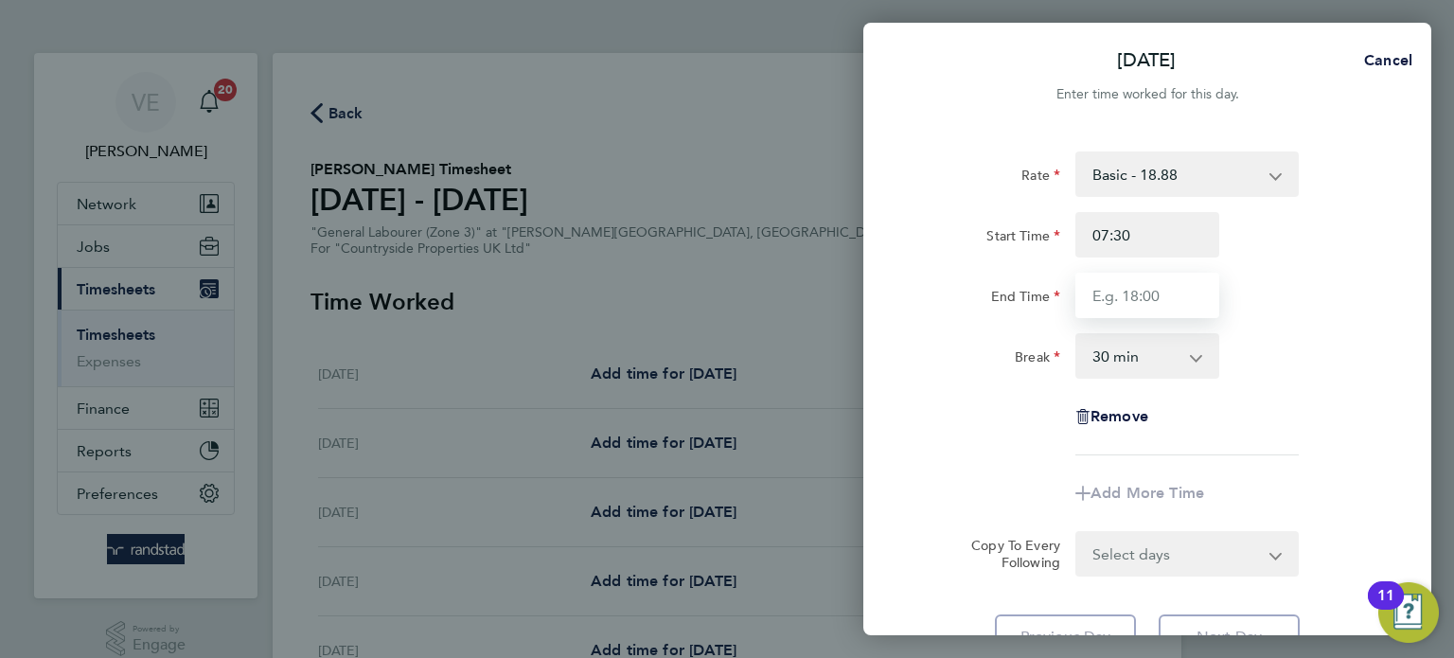
click at [1115, 273] on input "End Time" at bounding box center [1148, 295] width 144 height 45
type input "17:00"
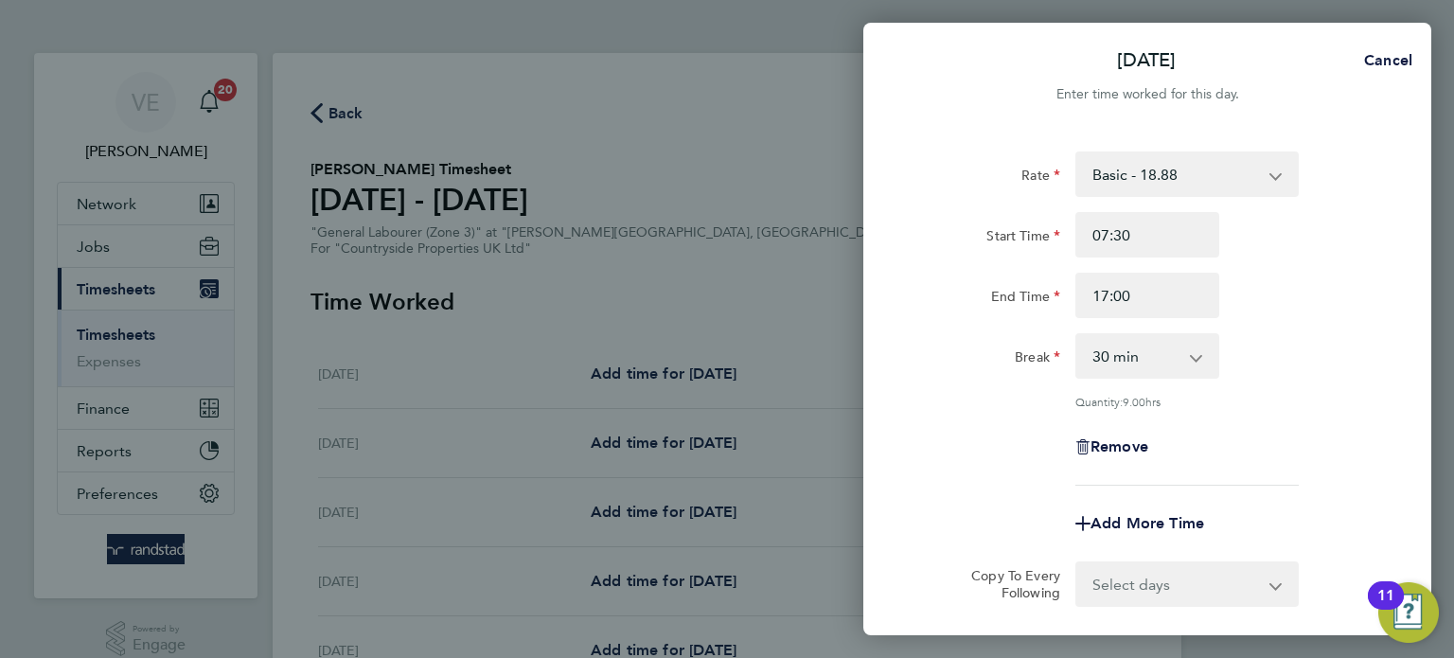
drag, startPoint x: 1202, startPoint y: 523, endPoint x: 1207, endPoint y: 544, distance: 21.6
click at [1203, 523] on form "Rate Basic - 18.88 Start Time 07:30 End Time 17:00 Break 0 min 15 min 30 min 45…" at bounding box center [1148, 379] width 462 height 455
click at [1208, 546] on form "Rate Basic - 18.88 Start Time 07:30 End Time 17:00 Break 0 min 15 min 30 min 45…" at bounding box center [1148, 379] width 462 height 455
click at [1216, 562] on div "Select days Day Weekday (Mon-Fri) Weekend (Sat-Sun) Tuesday Wednesday Thursday …" at bounding box center [1187, 584] width 223 height 45
click at [1222, 598] on select "Select days Day Weekday (Mon-Fri) Weekend (Sat-Sun) Tuesday Wednesday Thursday …" at bounding box center [1177, 584] width 199 height 42
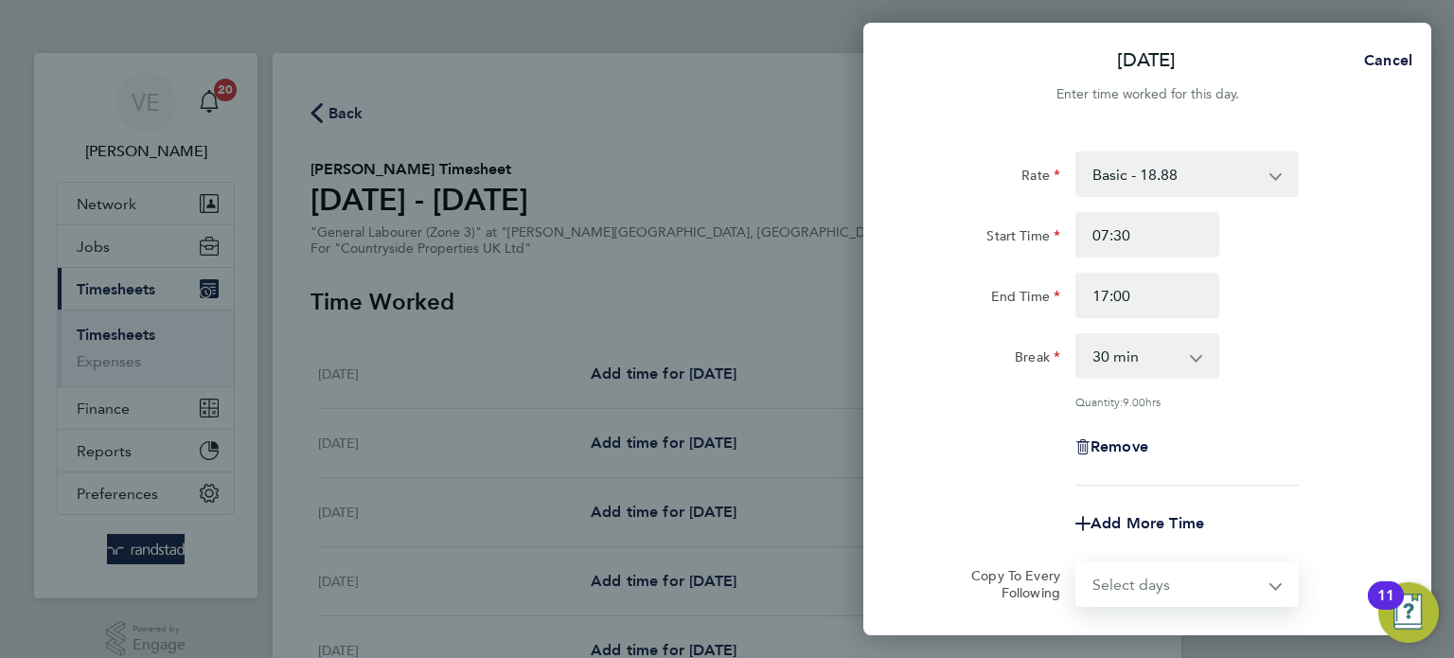
select select "WEEKDAY"
click at [1078, 563] on select "Select days Day Weekday (Mon-Fri) Weekend (Sat-Sun) Tuesday Wednesday Thursday …" at bounding box center [1177, 584] width 199 height 42
select select "2025-09-28"
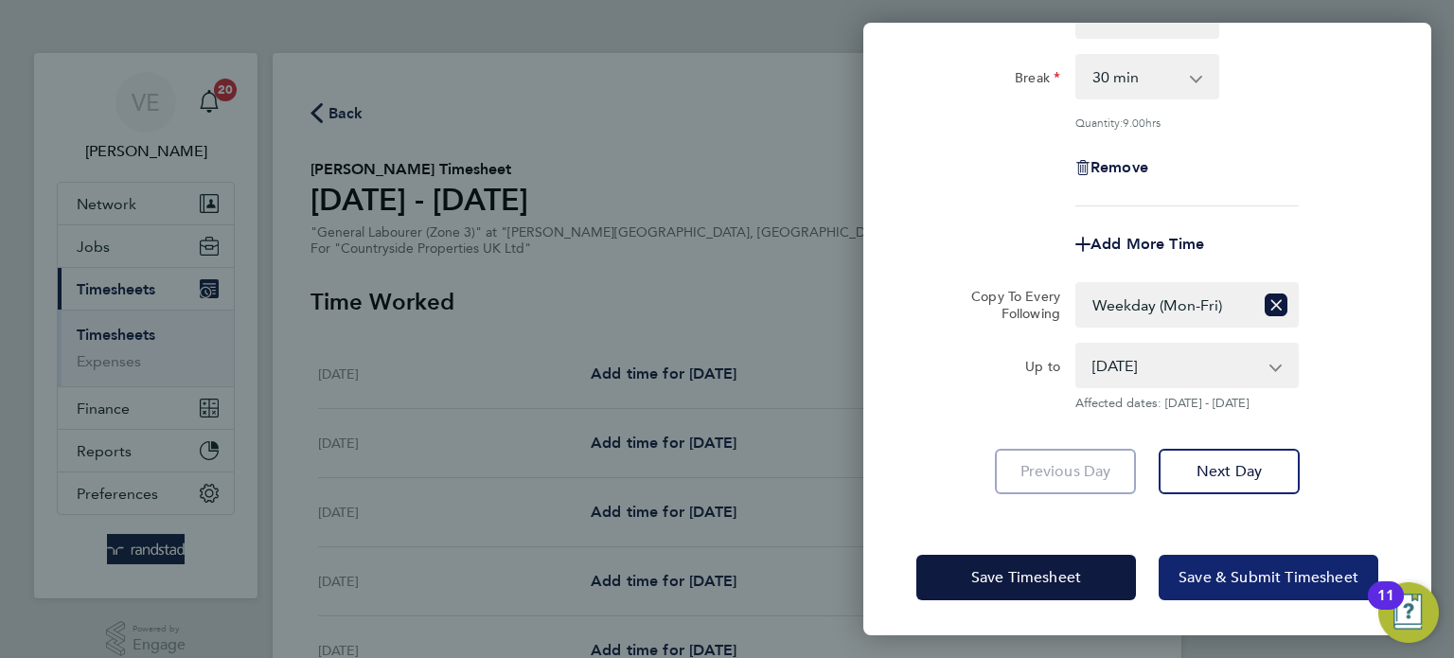
click at [1280, 574] on span "Save & Submit Timesheet" at bounding box center [1269, 577] width 180 height 19
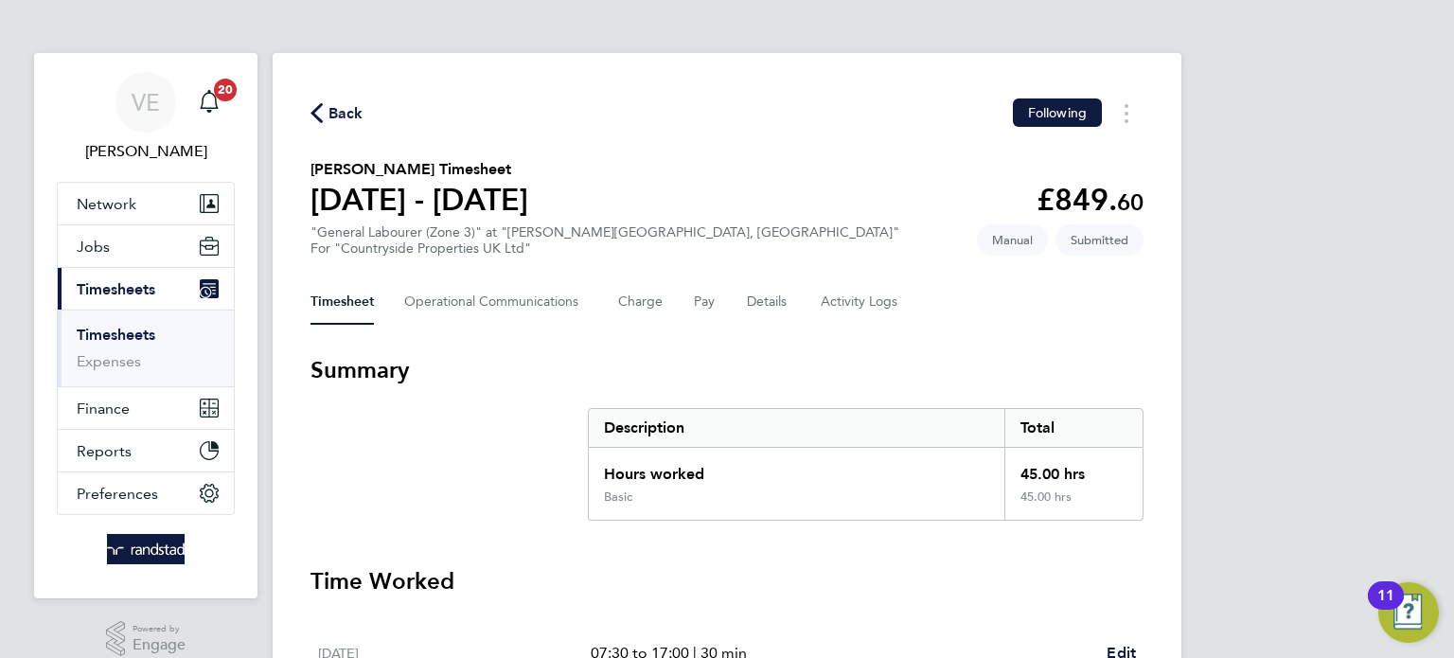
click at [330, 106] on span "Back" at bounding box center [346, 113] width 35 height 23
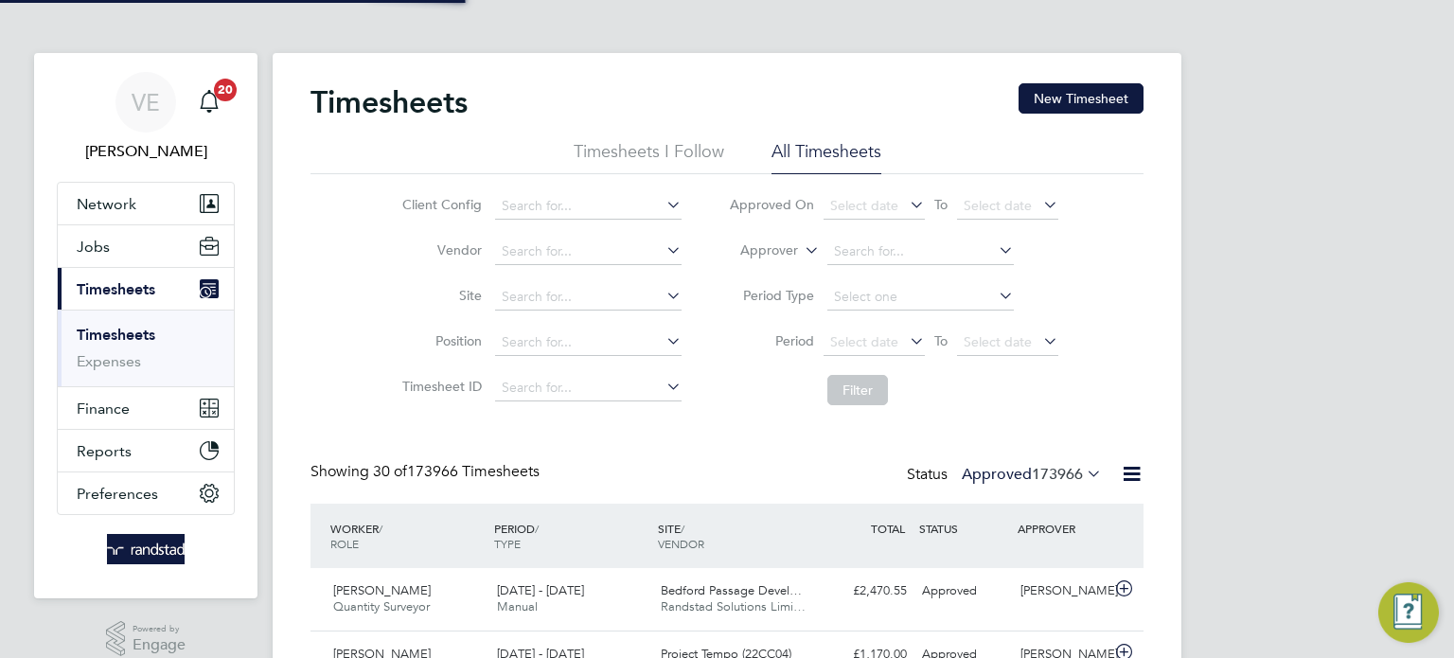
scroll to position [47, 165]
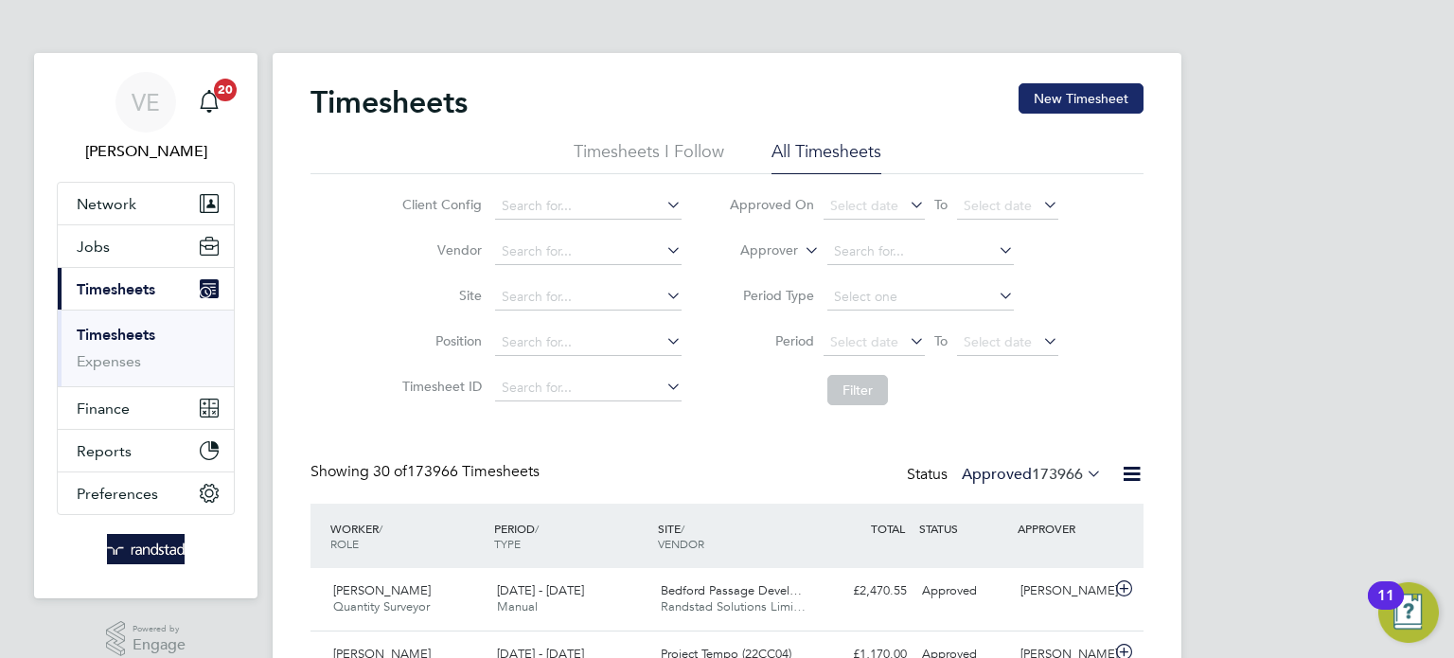
click at [1091, 102] on button "New Timesheet" at bounding box center [1081, 98] width 125 height 30
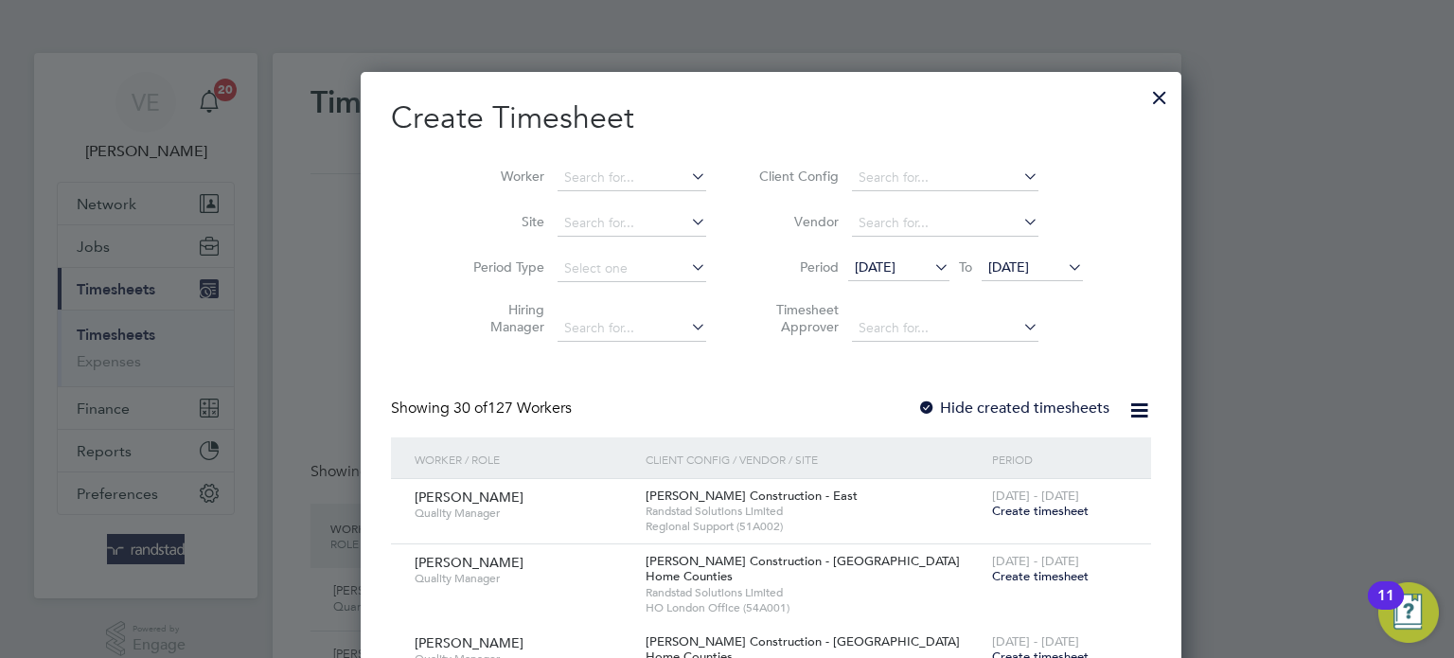
click at [730, 230] on li "Vendor" at bounding box center [918, 223] width 377 height 45
click at [578, 166] on input at bounding box center [632, 178] width 149 height 27
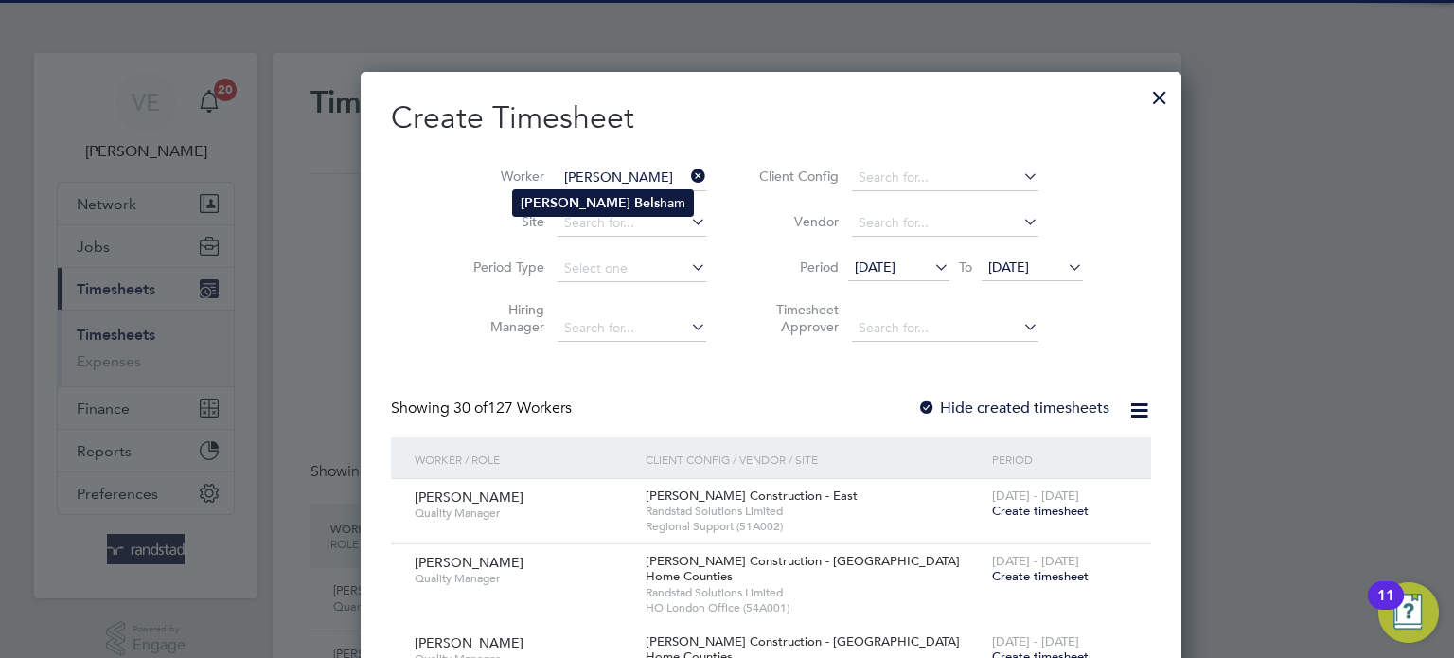
click at [584, 205] on li "Alex Bels ham" at bounding box center [603, 203] width 180 height 26
type input "Alex Belsham"
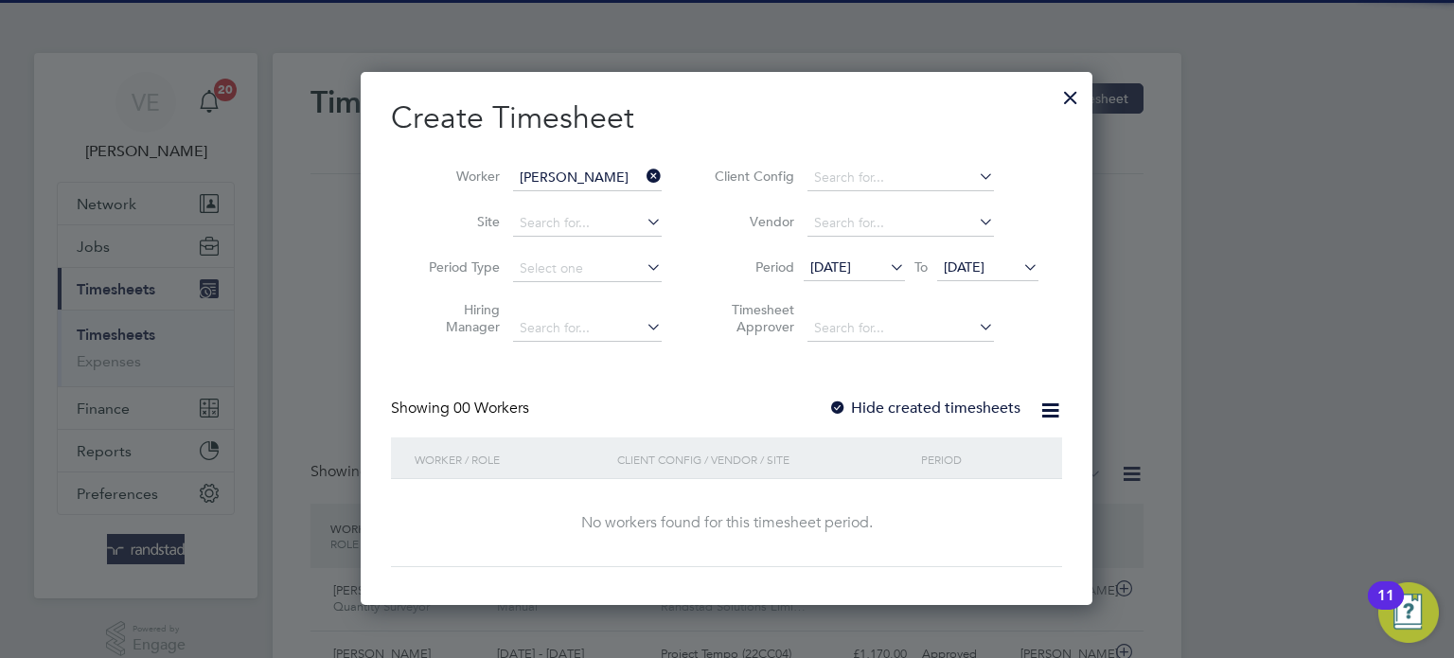
click at [910, 411] on label "Hide created timesheets" at bounding box center [925, 408] width 192 height 19
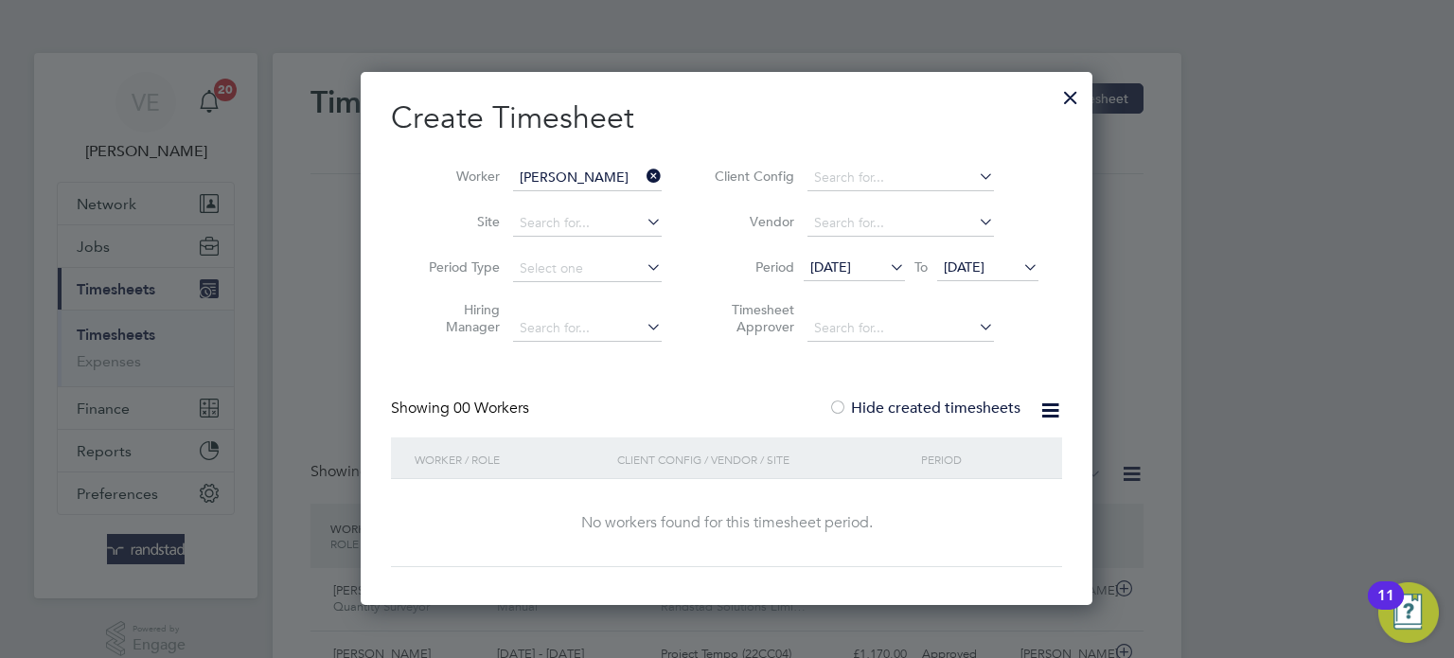
click at [968, 271] on span "23 Sep 2025" at bounding box center [964, 267] width 41 height 17
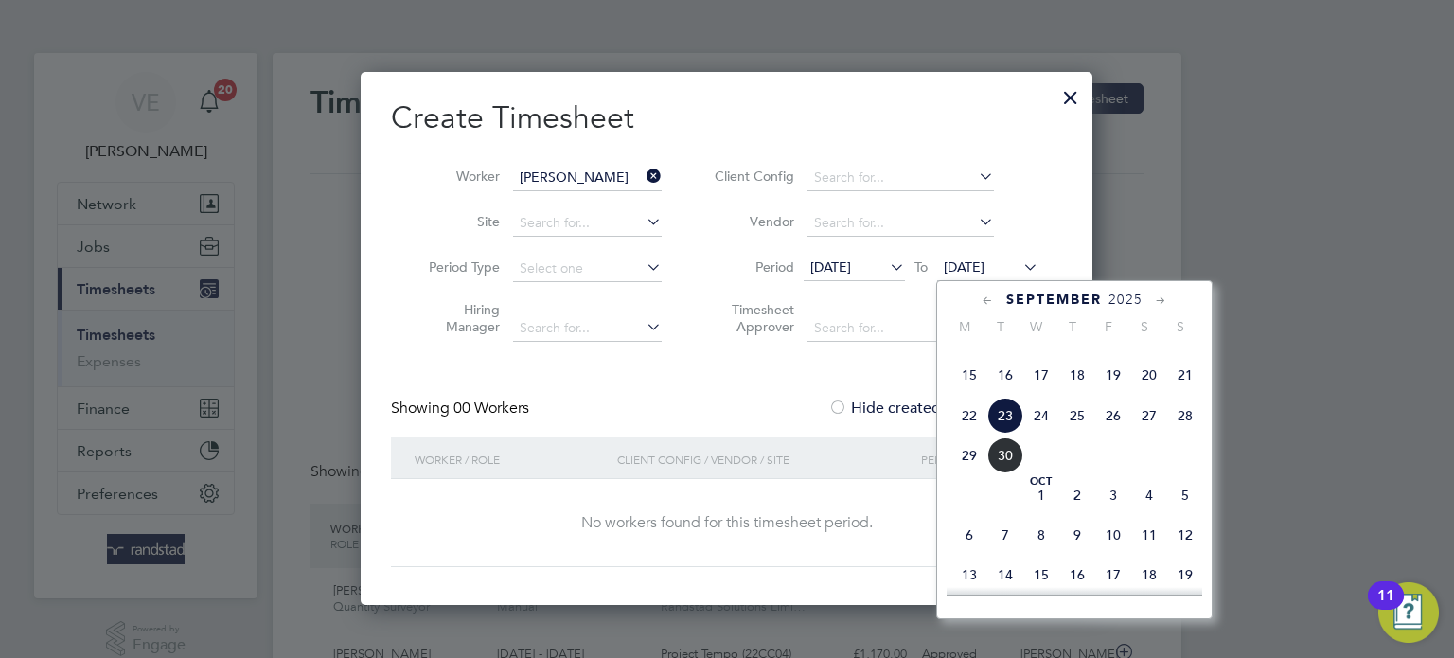
click at [1194, 434] on span "28" at bounding box center [1186, 416] width 36 height 36
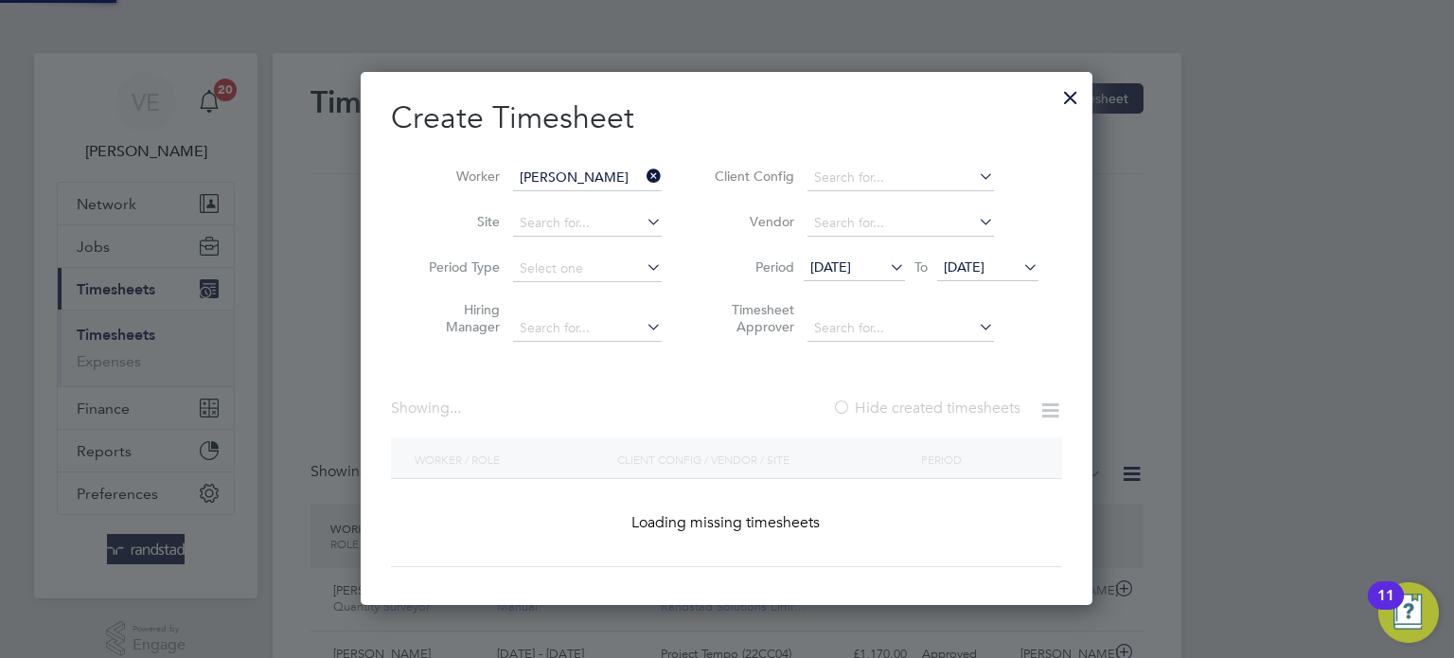
scroll to position [574, 733]
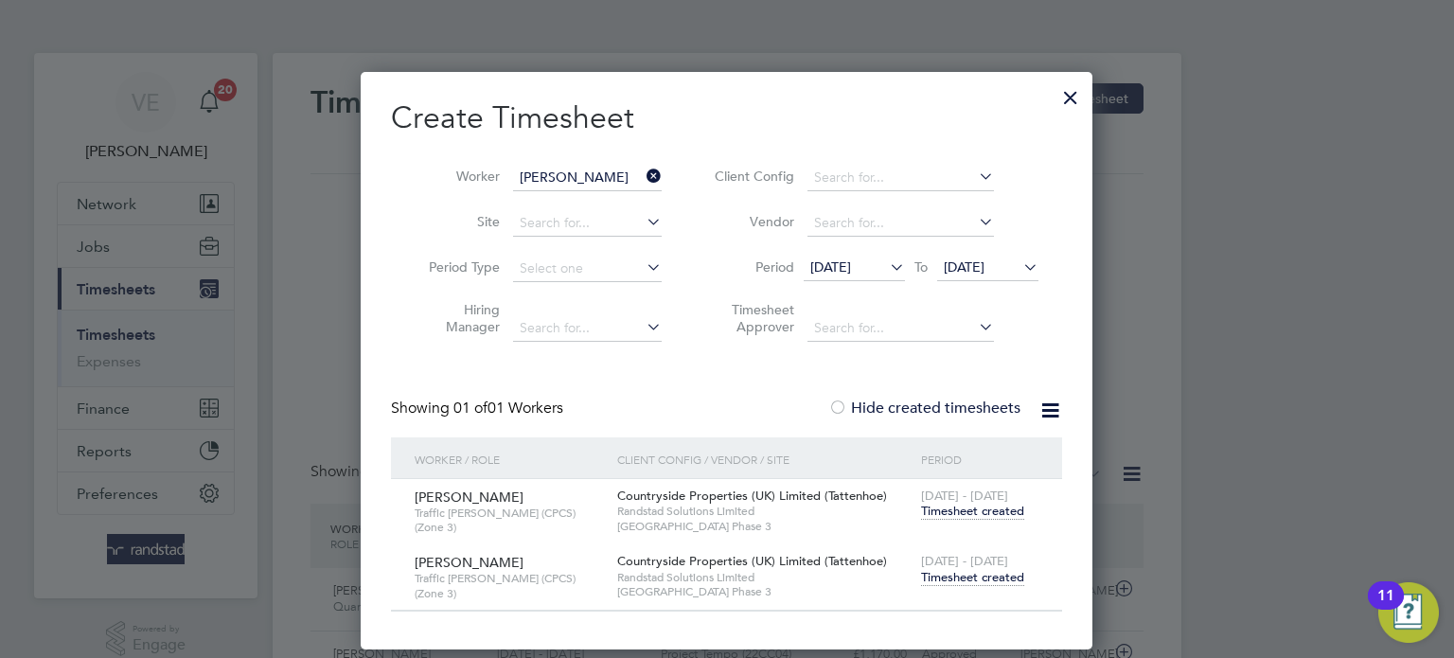
click at [981, 575] on span "Timesheet created" at bounding box center [972, 577] width 103 height 17
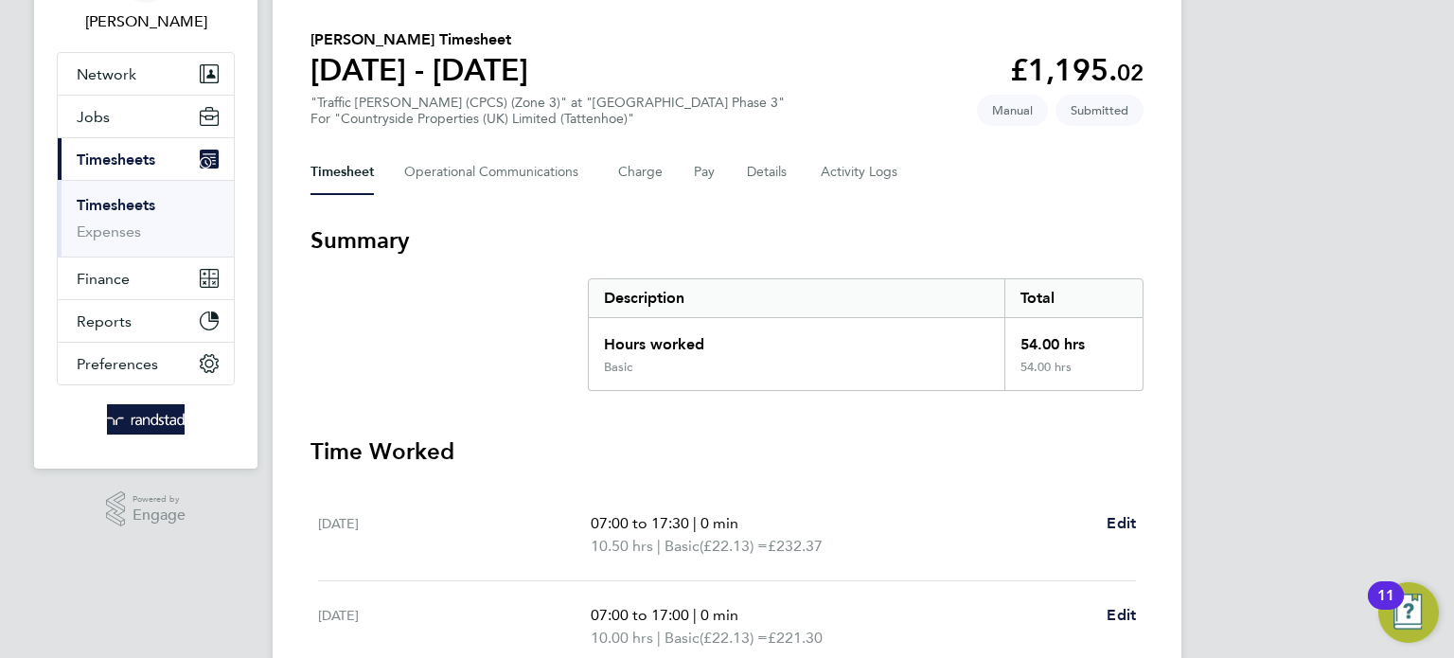
scroll to position [97, 0]
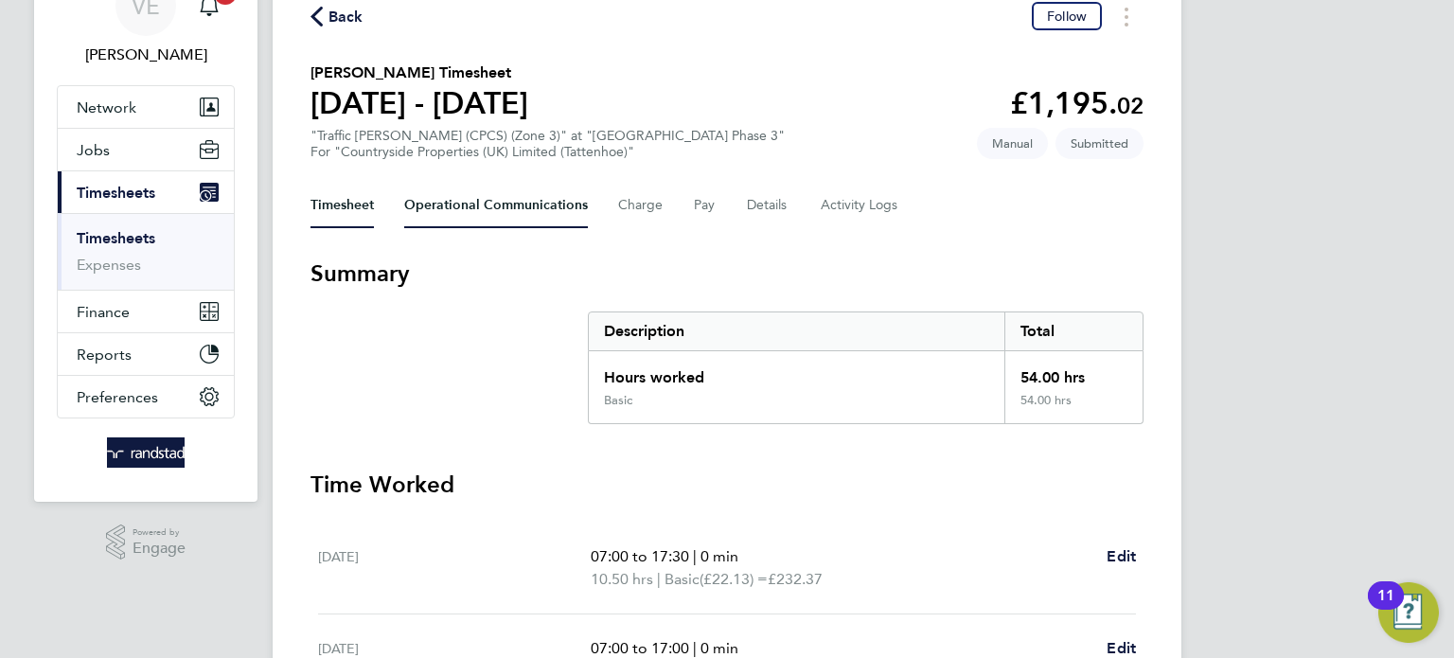
click at [516, 207] on Communications-tab "Operational Communications" at bounding box center [496, 205] width 184 height 45
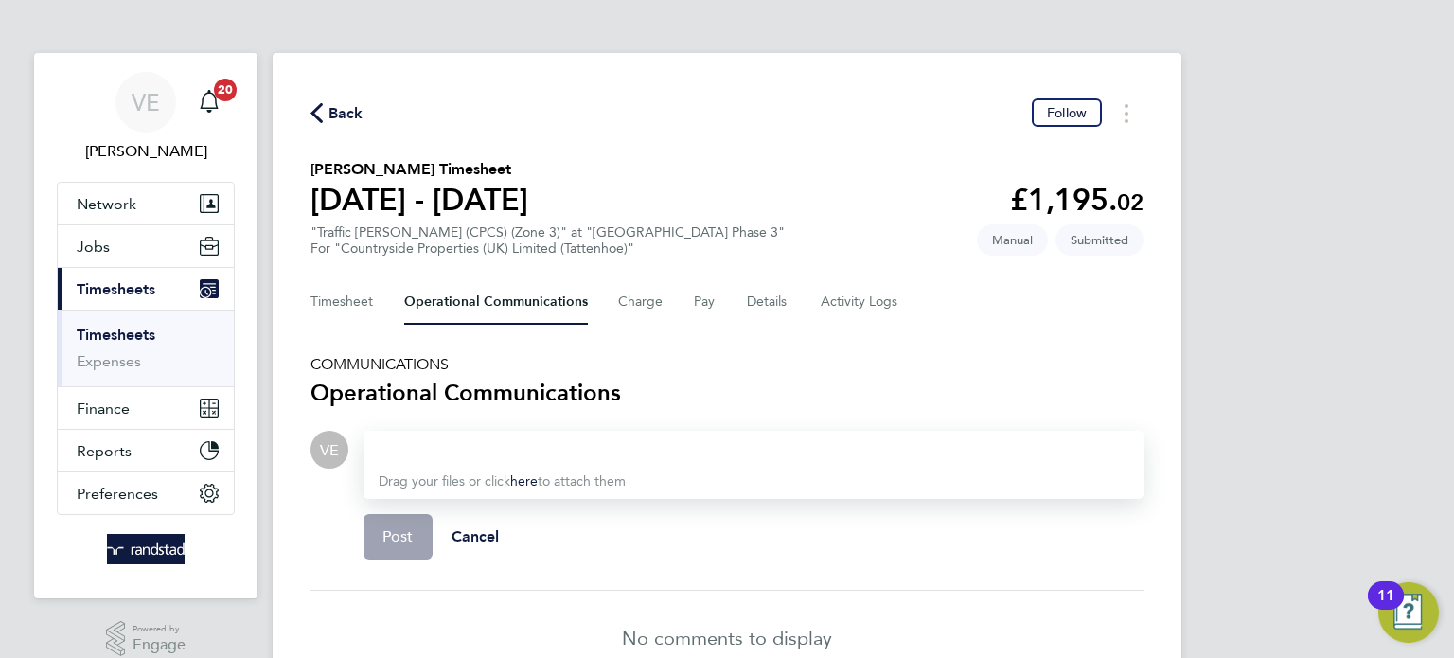
click at [794, 301] on div "Timesheet Operational Communications Charge Pay Details Activity Logs" at bounding box center [727, 301] width 833 height 45
click at [787, 302] on div "Timesheet Operational Communications Charge Pay Details Activity Logs" at bounding box center [727, 301] width 833 height 45
click at [764, 304] on button "Details" at bounding box center [769, 301] width 44 height 45
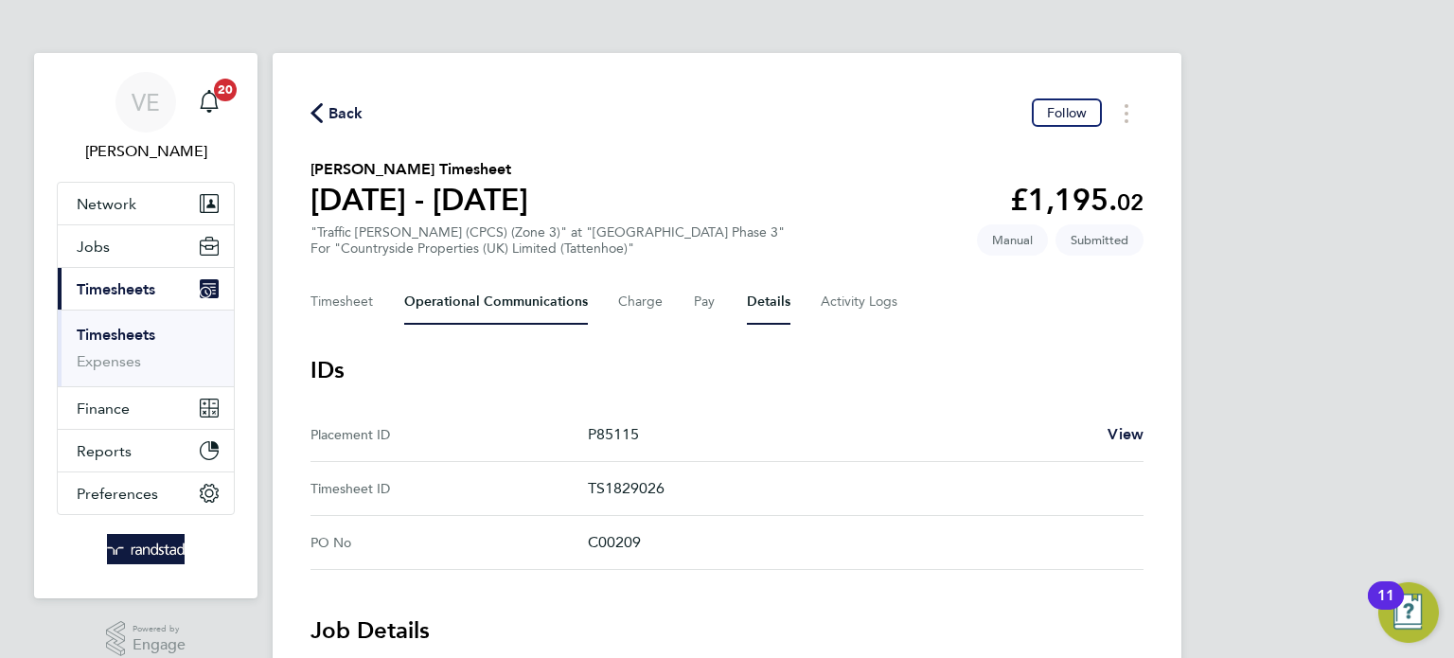
click at [518, 303] on Communications-tab "Operational Communications" at bounding box center [496, 301] width 184 height 45
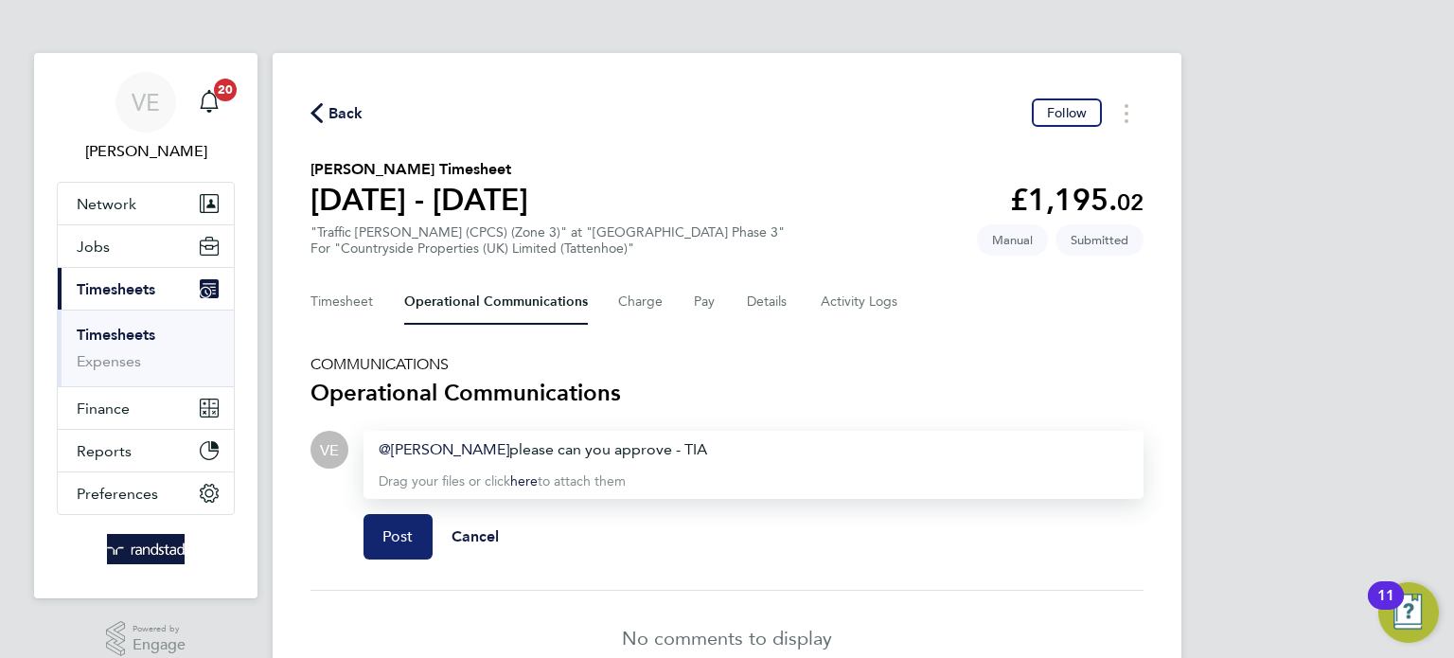
click at [380, 536] on button "Post" at bounding box center [398, 536] width 69 height 45
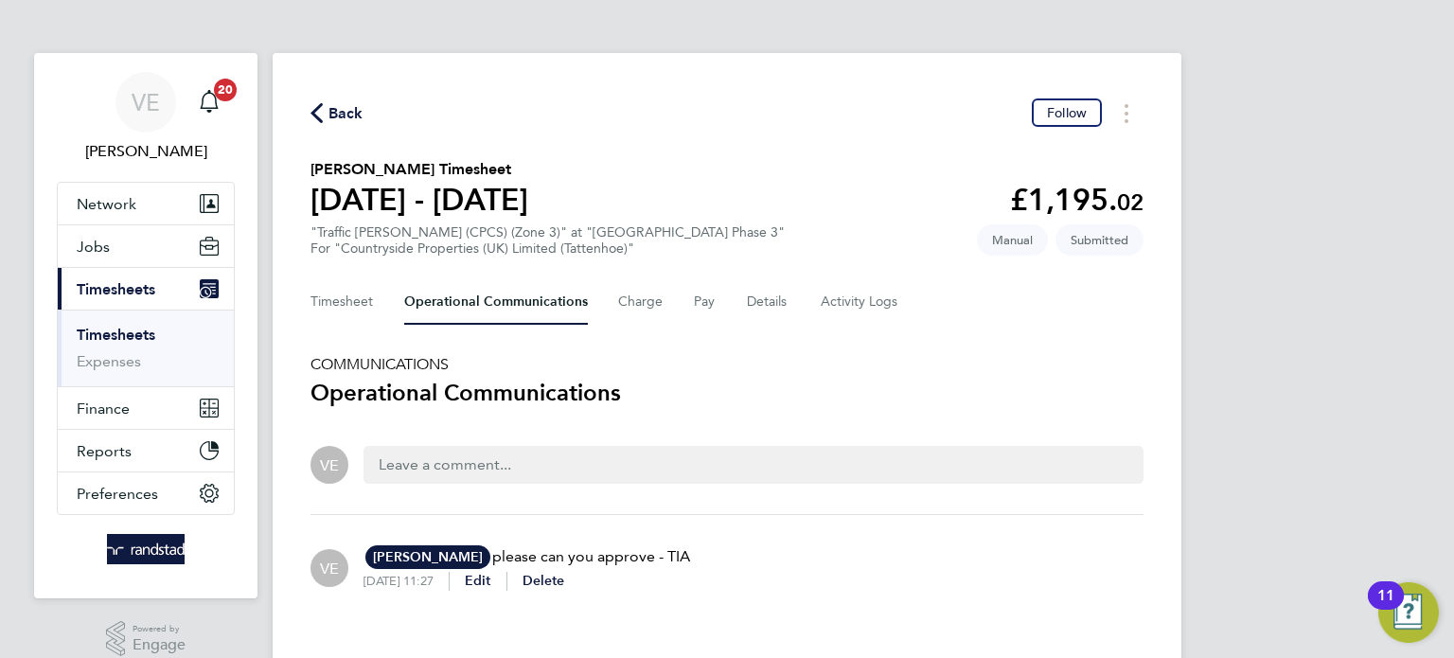
click at [343, 110] on span "Back" at bounding box center [346, 113] width 35 height 23
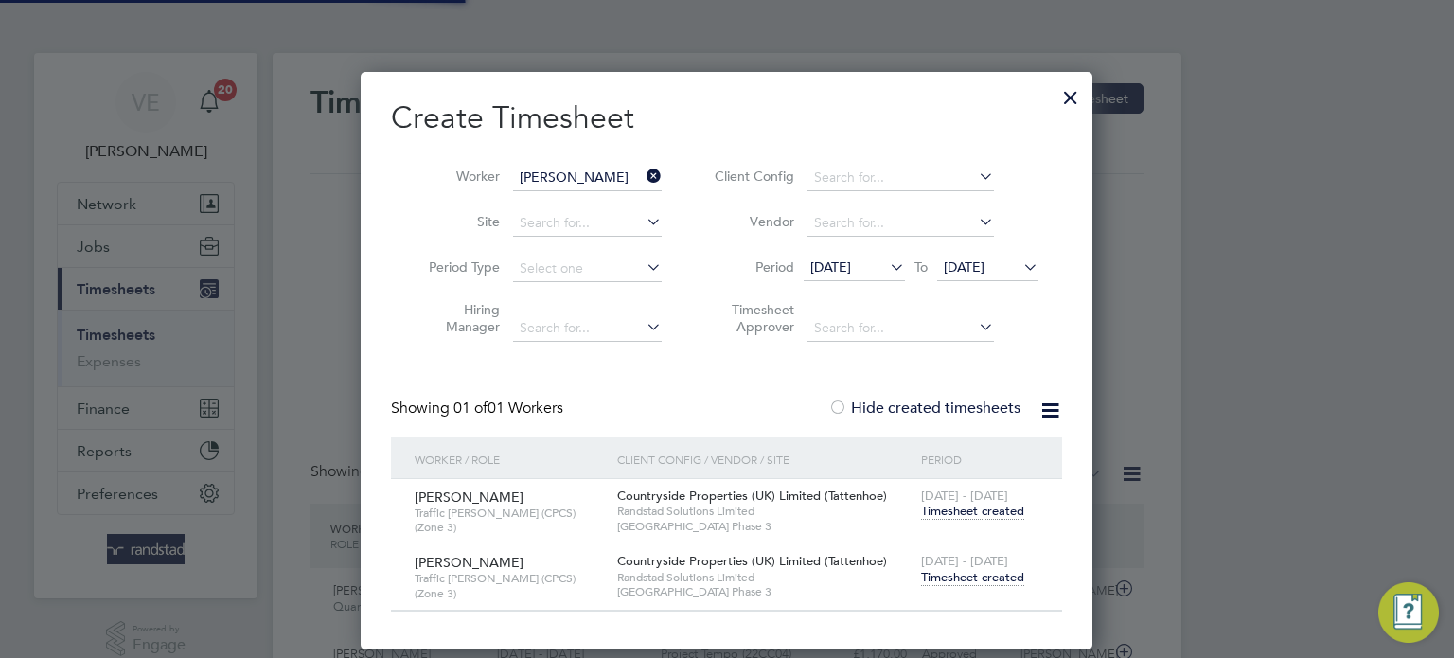
scroll to position [47, 165]
click at [643, 177] on icon at bounding box center [643, 176] width 0 height 27
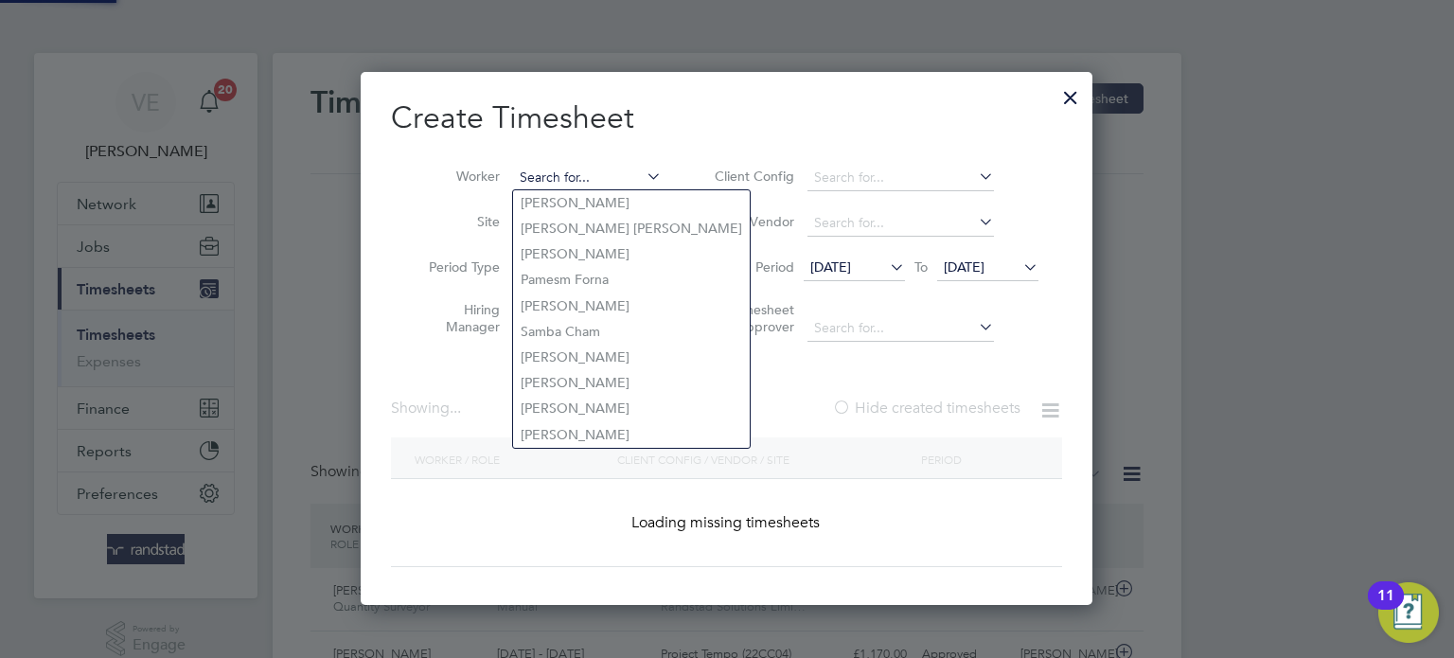
click at [592, 179] on input at bounding box center [587, 178] width 149 height 27
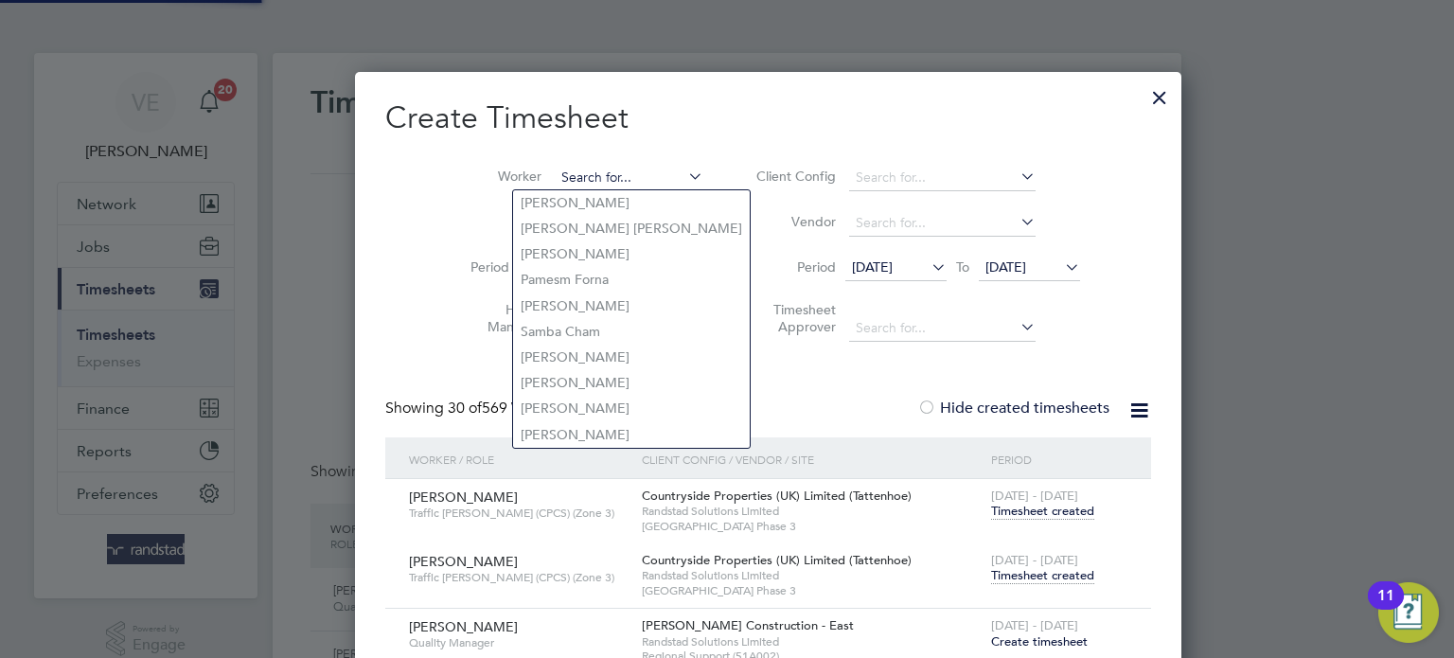
type input "u"
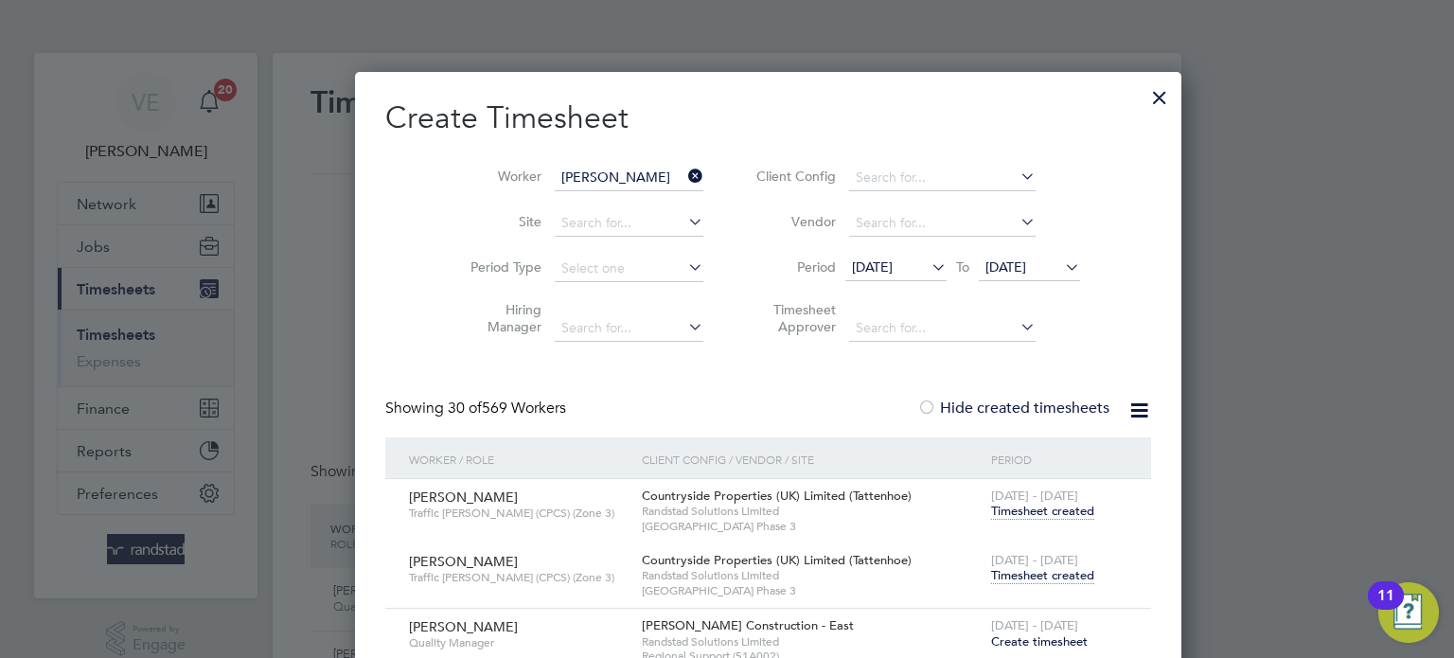
click at [633, 241] on li "Ion Alexan dru" at bounding box center [588, 254] width 150 height 26
type input "Ion Alexandru"
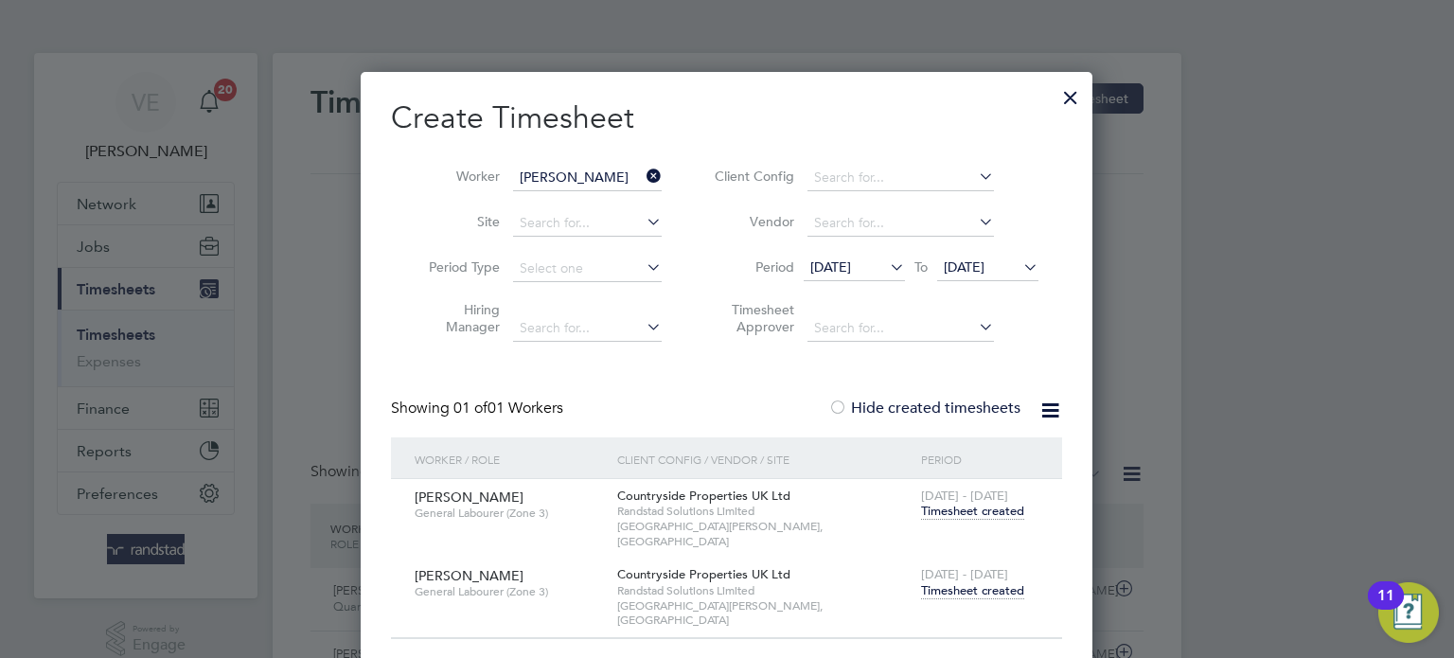
click at [955, 582] on span "Timesheet created" at bounding box center [972, 590] width 103 height 17
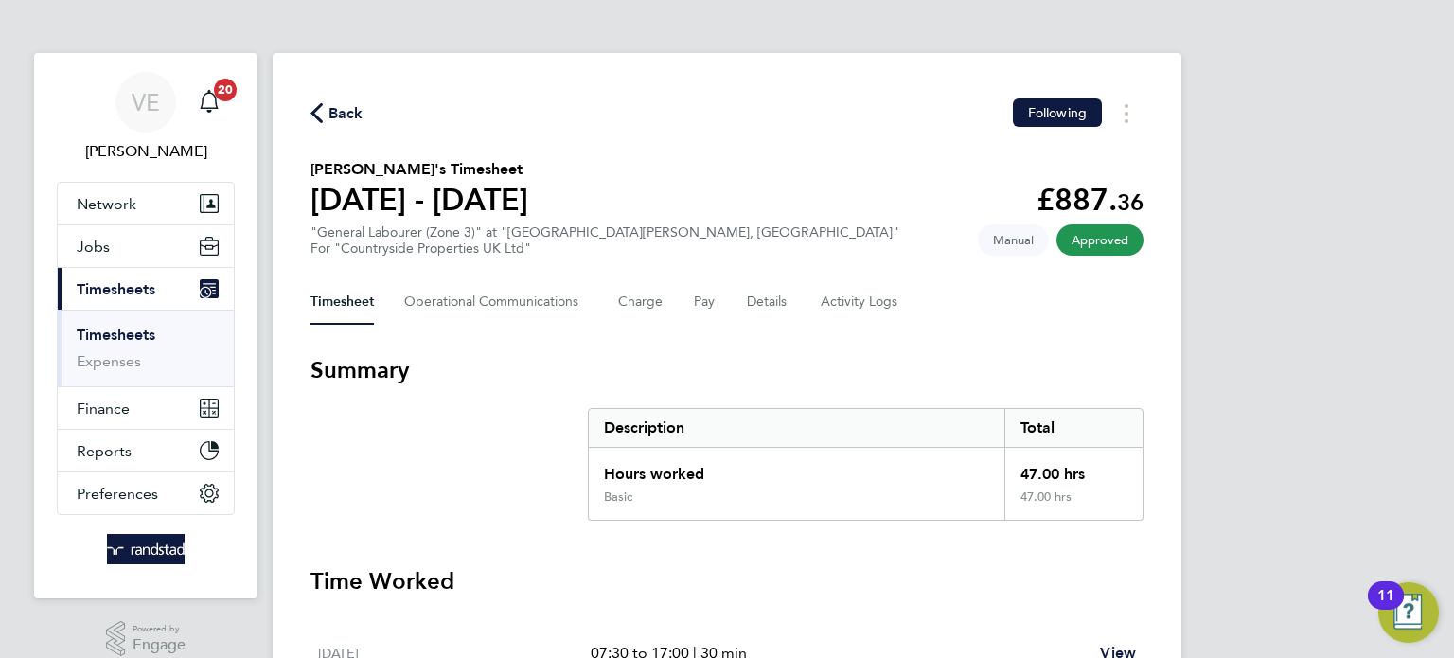
drag, startPoint x: 363, startPoint y: 113, endPoint x: 383, endPoint y: 123, distance: 22.4
click at [362, 112] on div "Back Following" at bounding box center [727, 112] width 833 height 29
click at [355, 107] on span "Back" at bounding box center [346, 113] width 35 height 23
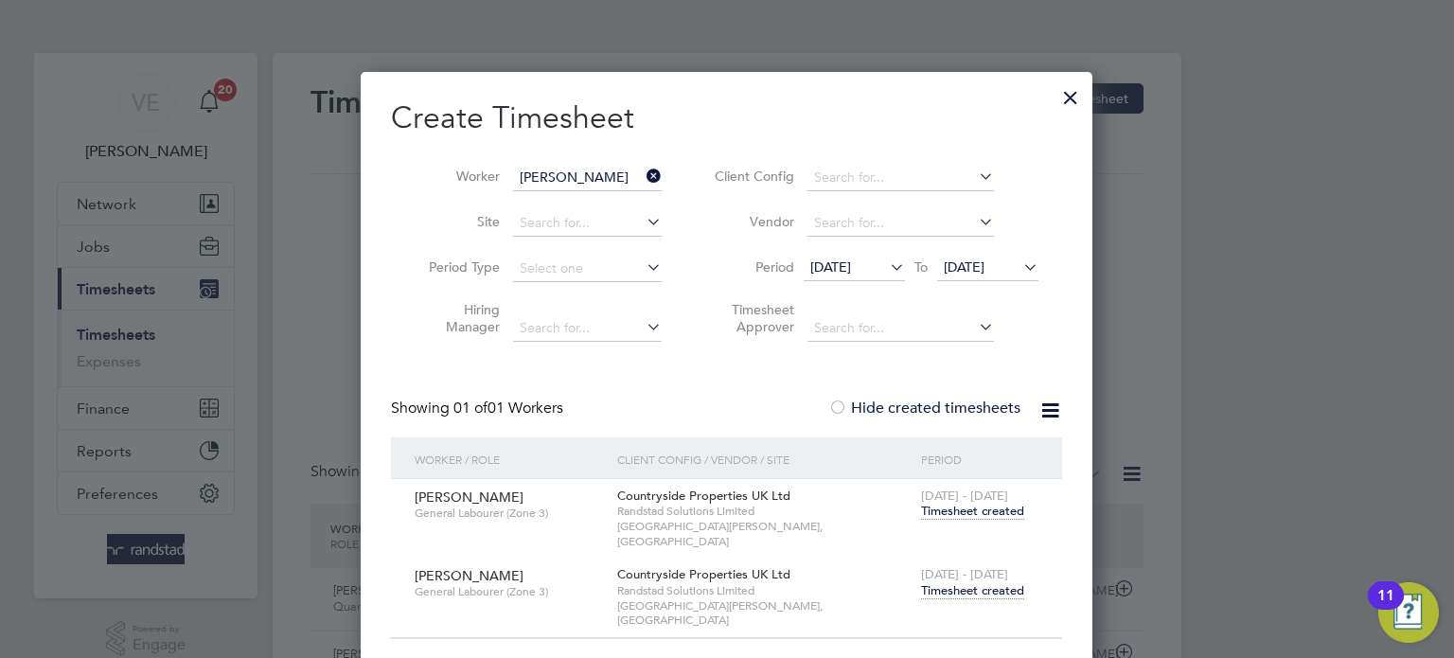
drag, startPoint x: 644, startPoint y: 159, endPoint x: 651, endPoint y: 169, distance: 11.6
click at [646, 162] on li "Worker Ion Alexandru" at bounding box center [538, 177] width 294 height 45
click at [643, 169] on icon at bounding box center [643, 176] width 0 height 27
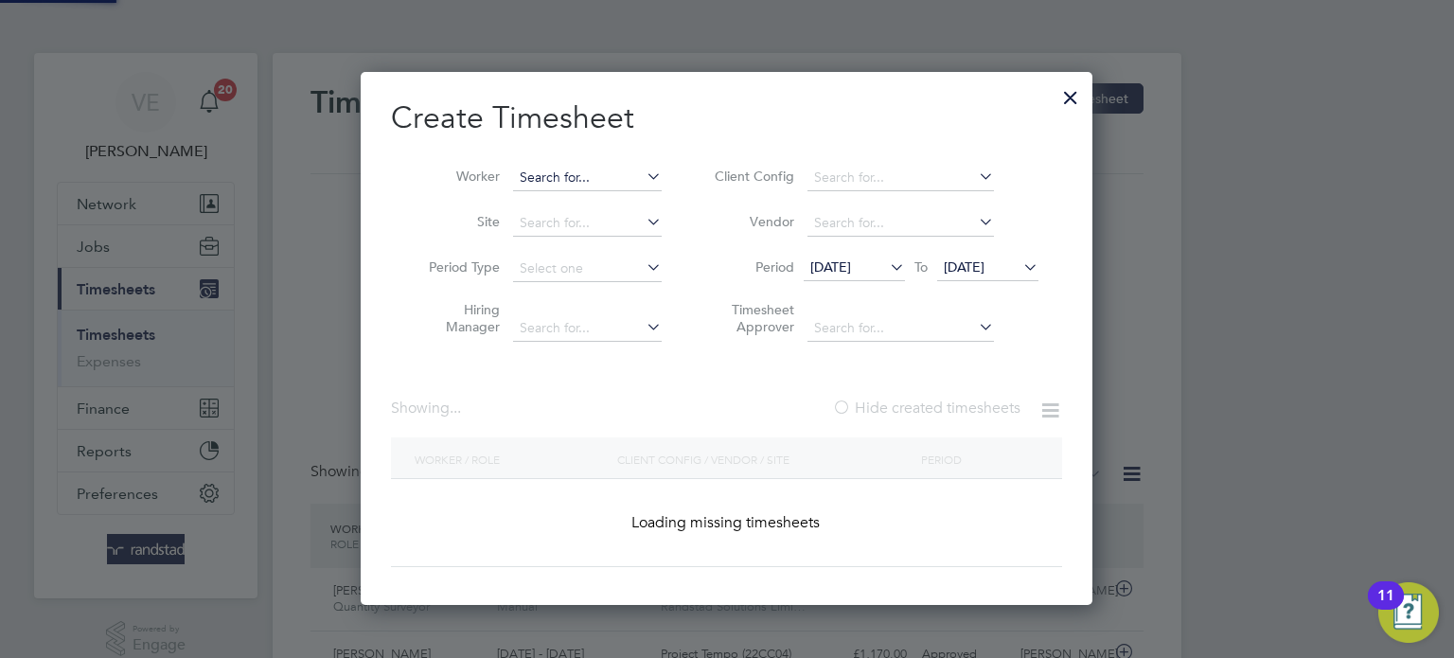
click at [602, 173] on input at bounding box center [587, 178] width 149 height 27
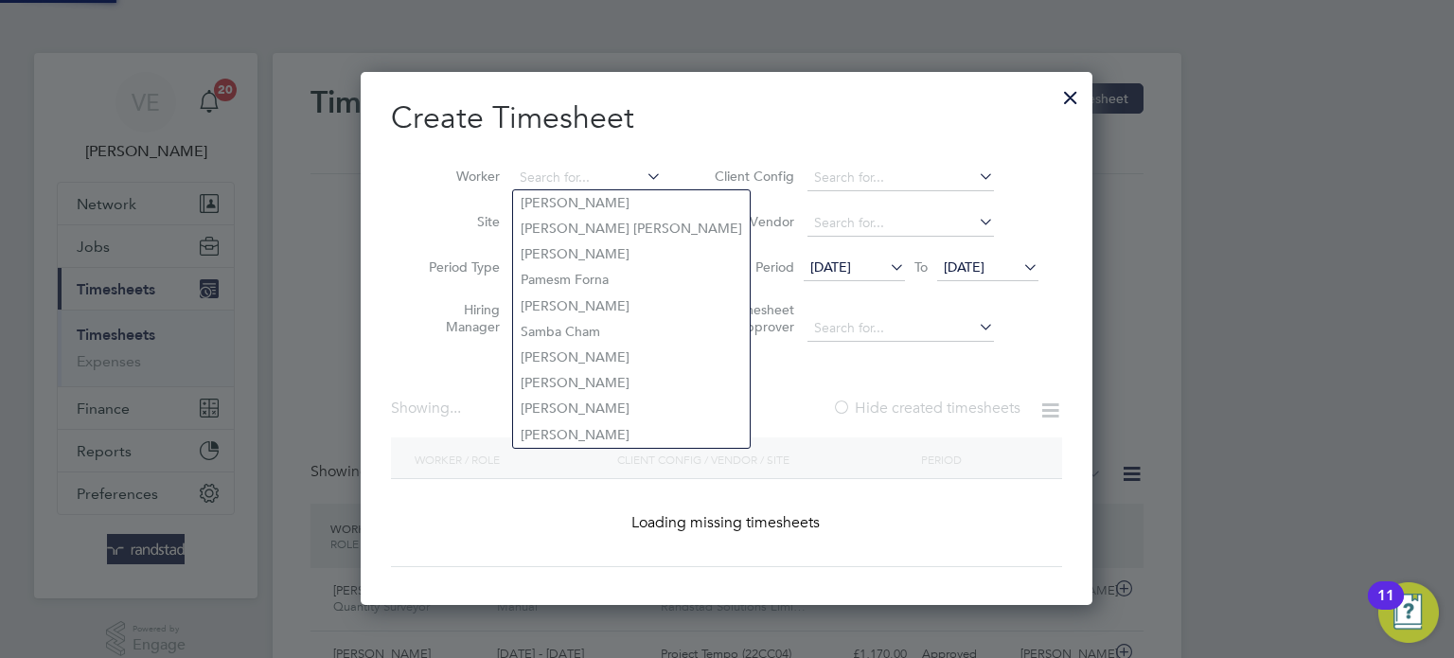
click at [424, 216] on label "Site" at bounding box center [457, 221] width 85 height 17
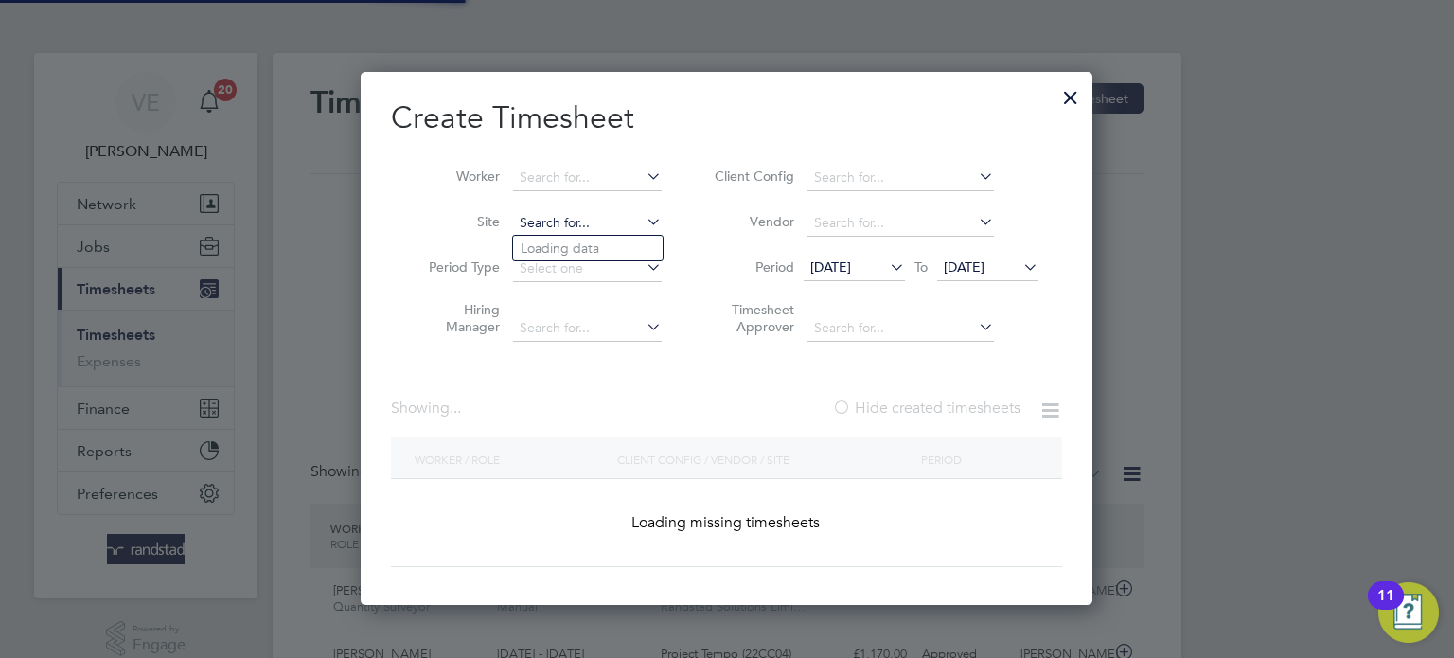
click at [556, 216] on input at bounding box center [587, 223] width 149 height 27
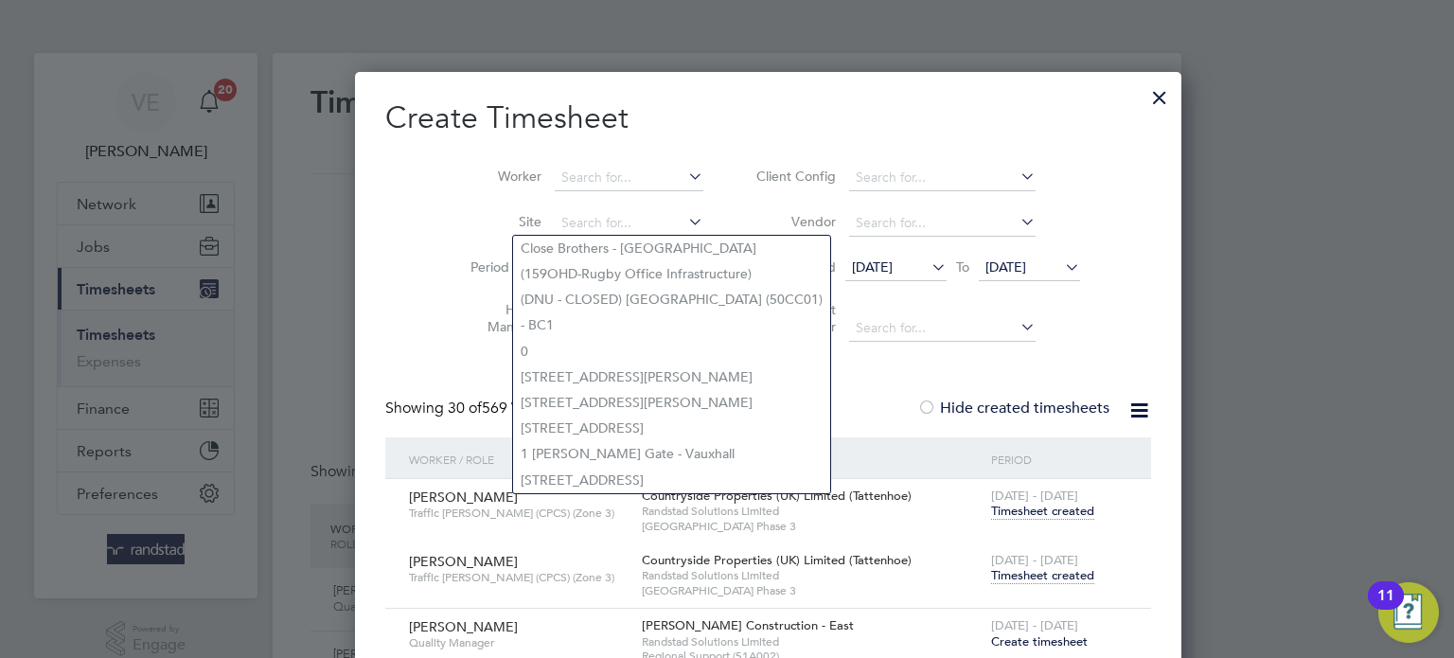
click at [1143, 101] on div at bounding box center [1160, 93] width 34 height 34
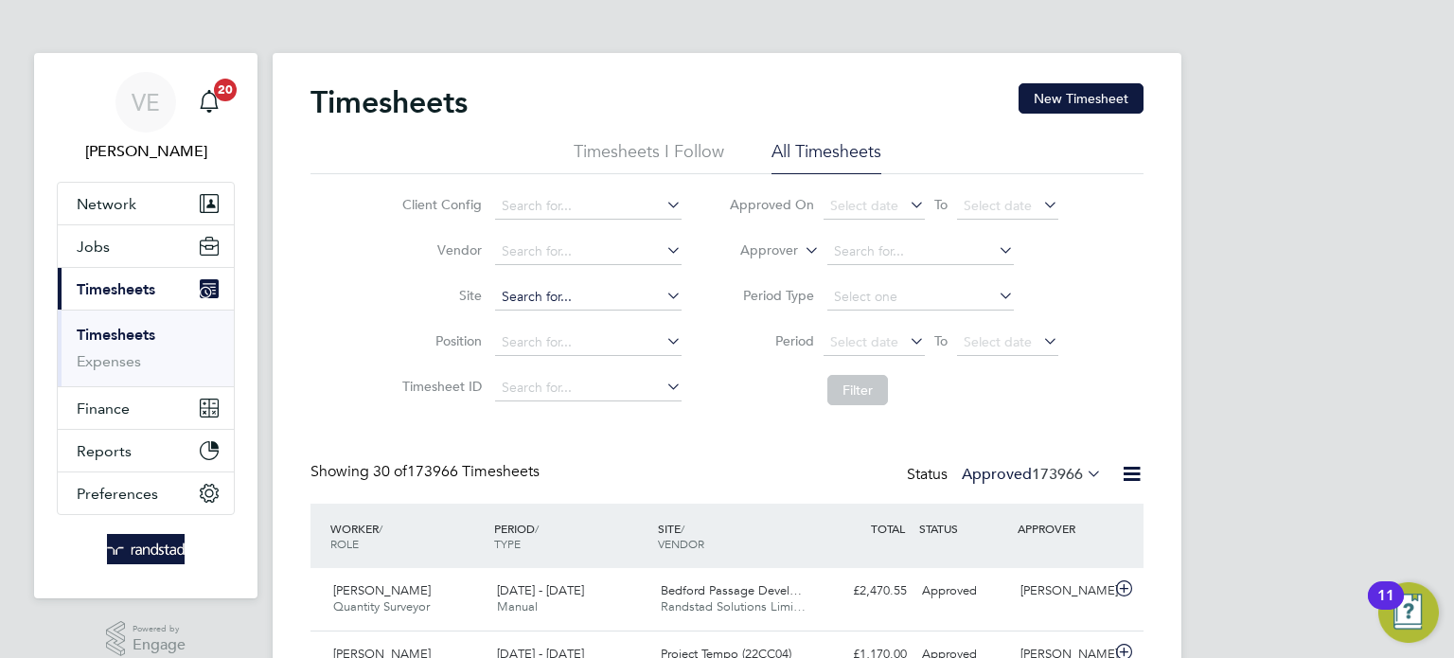
click at [538, 300] on input at bounding box center [588, 297] width 187 height 27
type input "w"
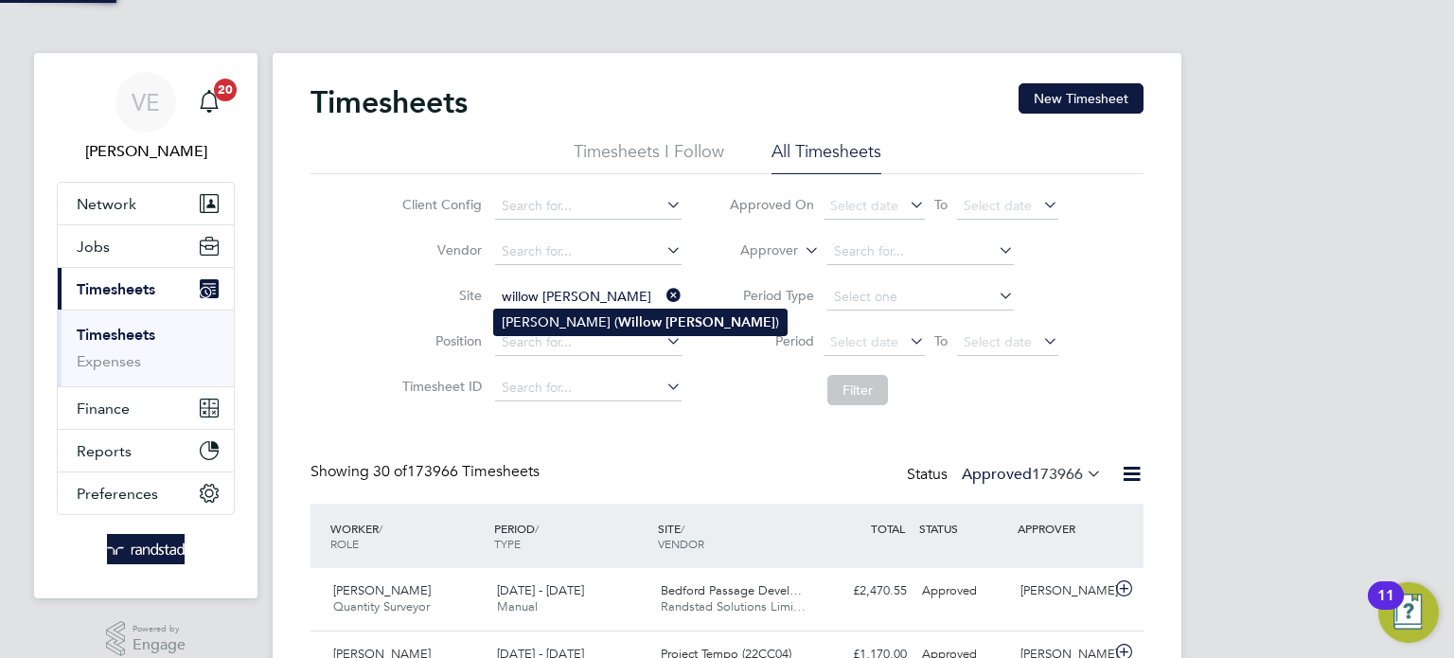
click at [618, 326] on b "Willow" at bounding box center [640, 322] width 44 height 16
type input "[PERSON_NAME] (Willow [PERSON_NAME])"
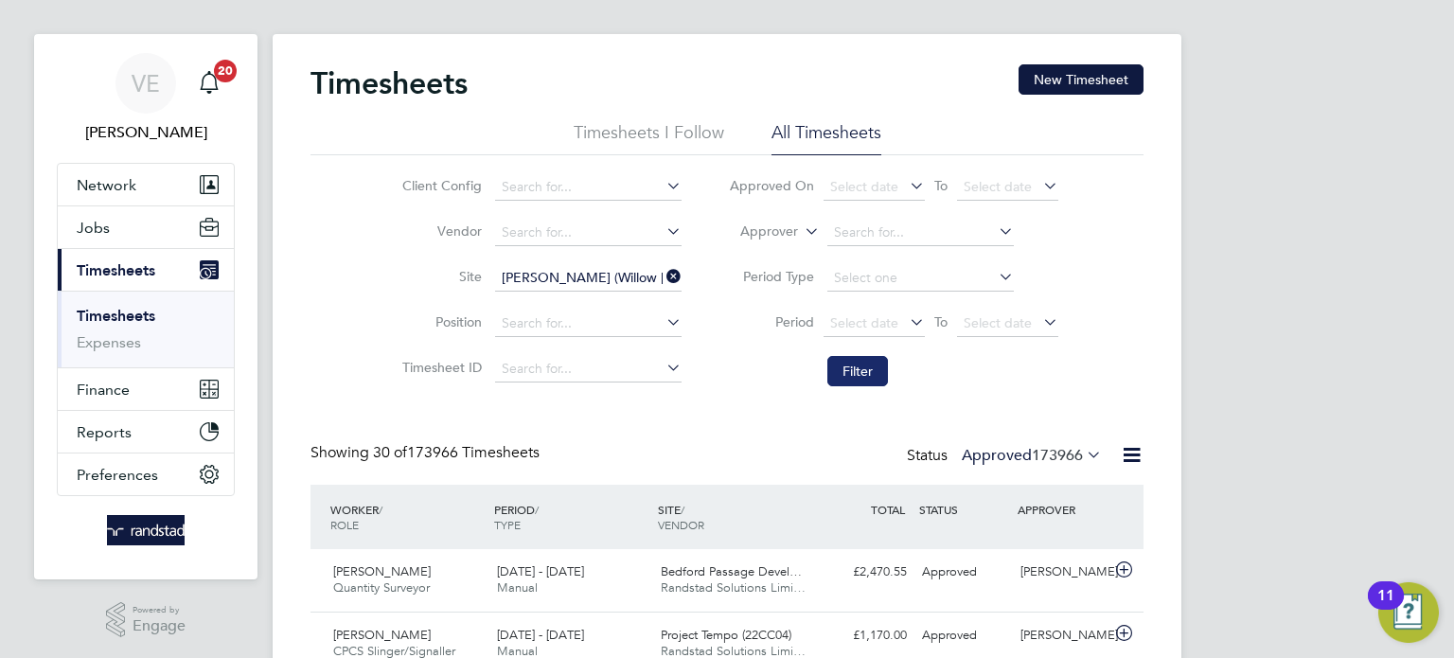
click at [861, 366] on button "Filter" at bounding box center [858, 371] width 61 height 30
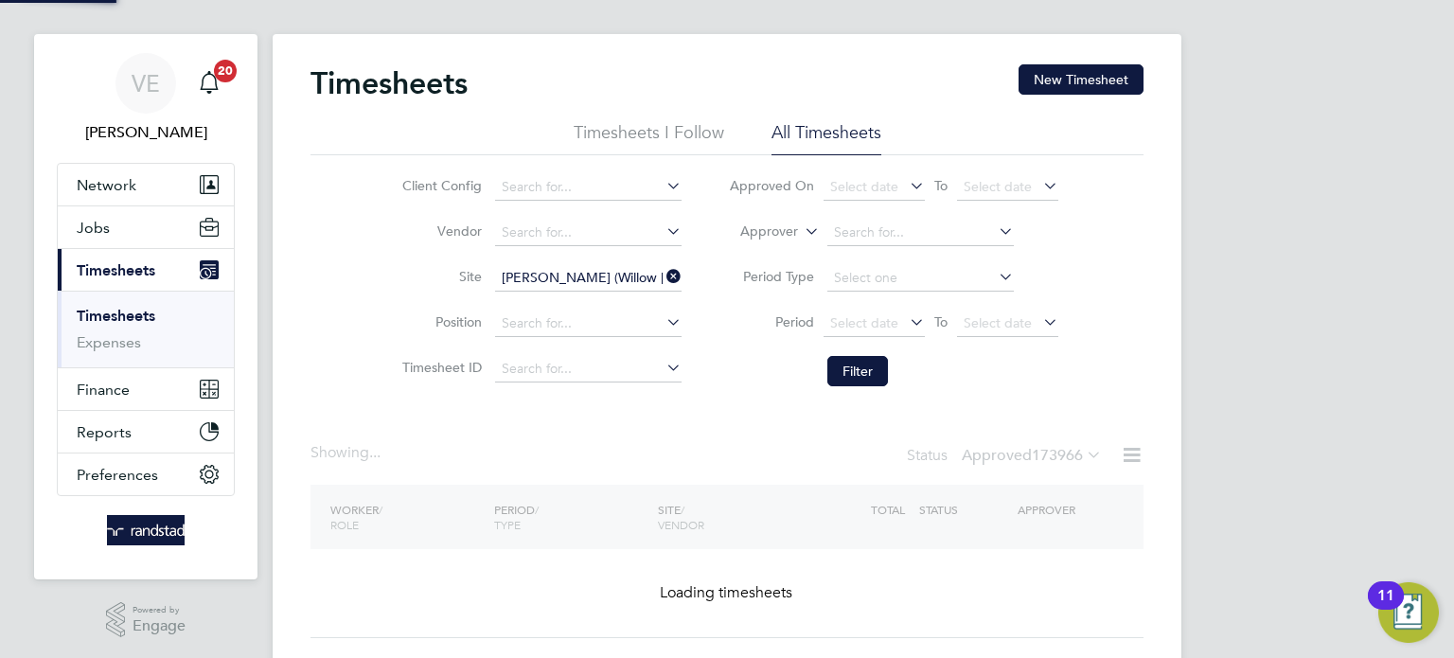
click at [1009, 327] on span "Select date" at bounding box center [998, 322] width 68 height 17
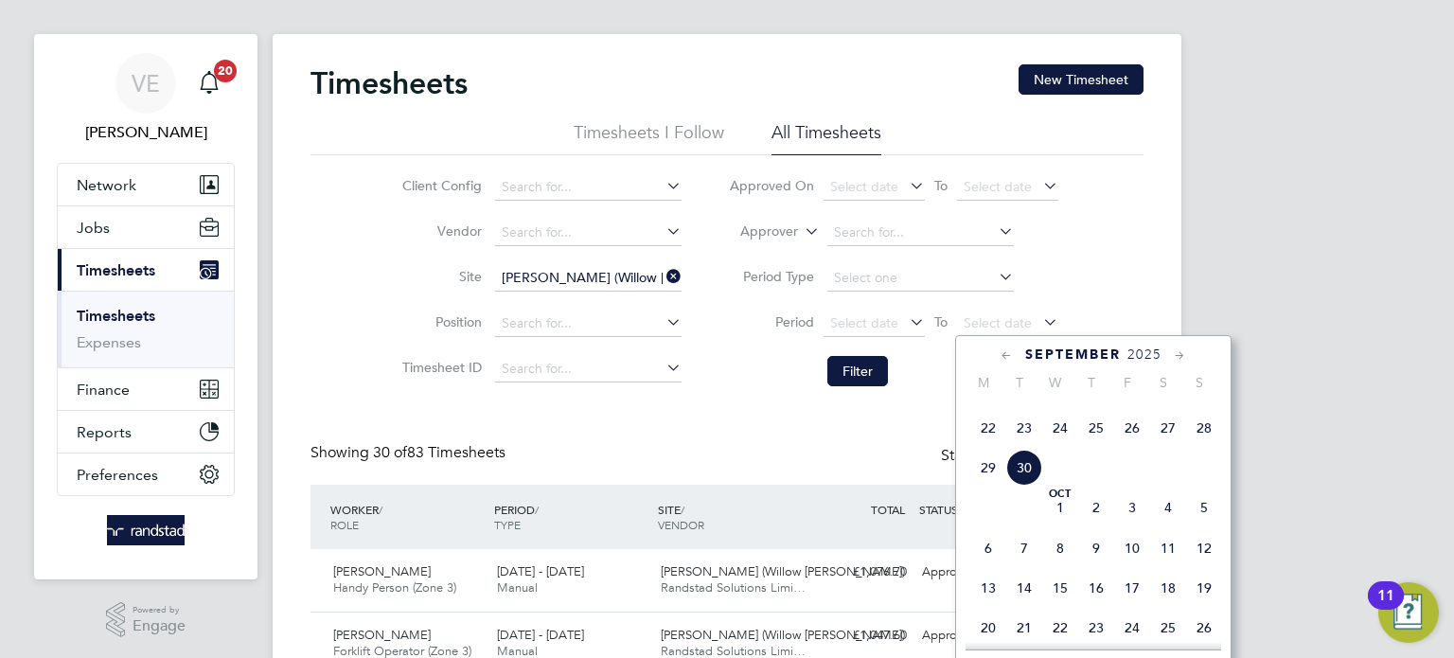
click at [1201, 446] on span "28" at bounding box center [1204, 428] width 36 height 36
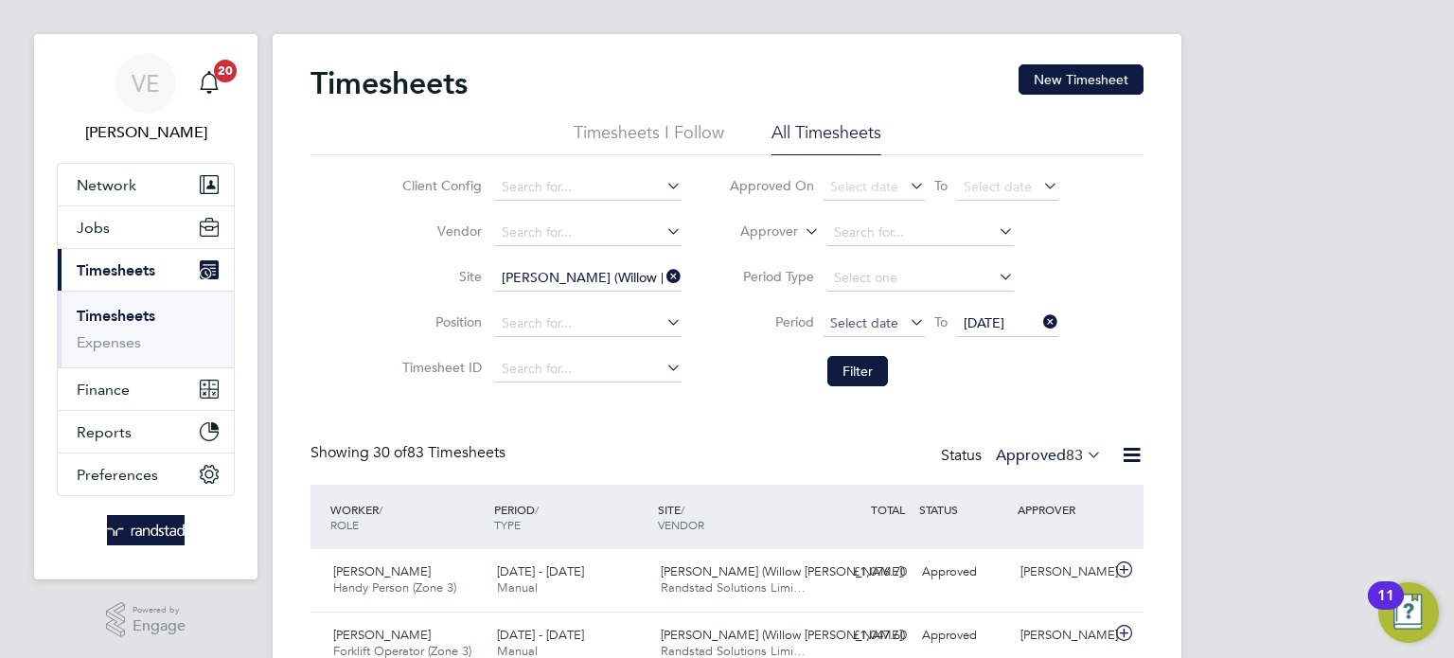
click at [843, 323] on span "Select date" at bounding box center [864, 322] width 68 height 17
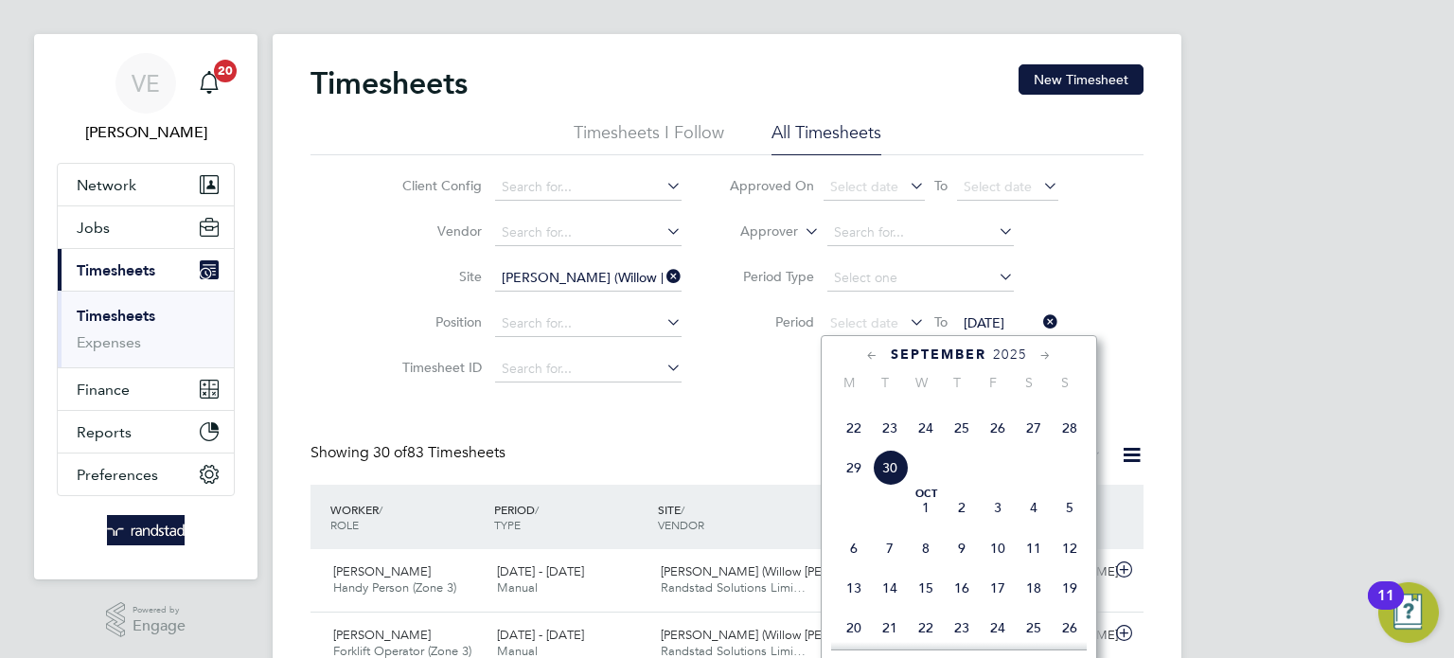
drag, startPoint x: 847, startPoint y: 480, endPoint x: 849, endPoint y: 471, distance: 9.7
click at [846, 481] on div "Sep 1 2 3 4 5 6 7 8 9 10 11 12 13 14 15 16 17 18 19 20 21 22 23 24 25 26 27 28 …" at bounding box center [970, 390] width 279 height 200
click at [855, 446] on span "22" at bounding box center [854, 428] width 36 height 36
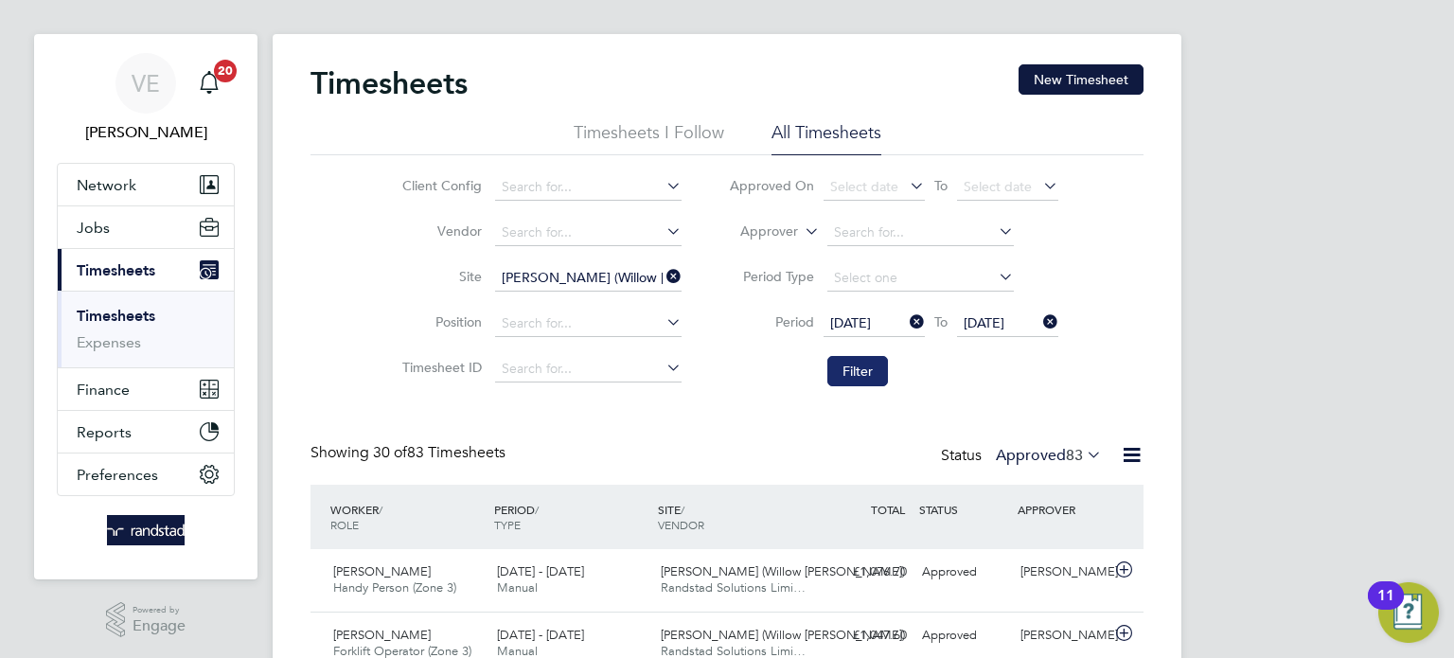
click at [862, 375] on button "Filter" at bounding box center [858, 371] width 61 height 30
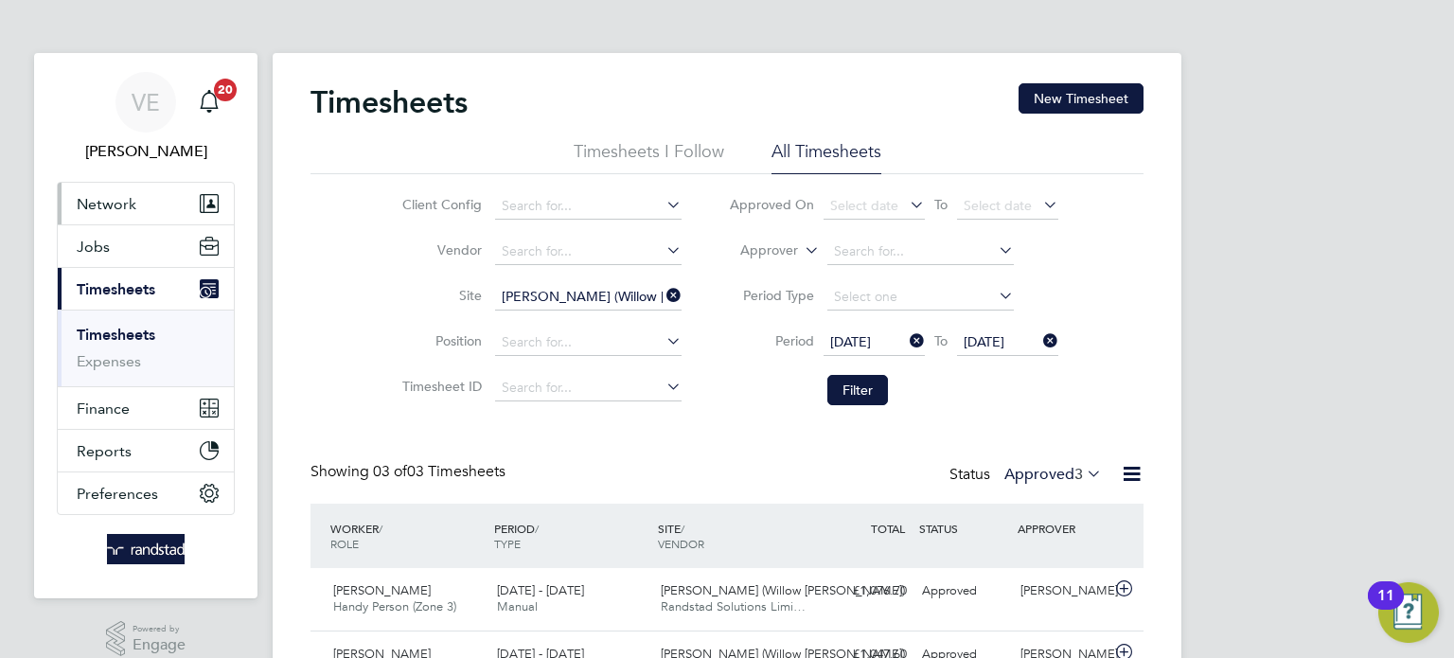
click at [178, 218] on button "Network" at bounding box center [146, 204] width 176 height 42
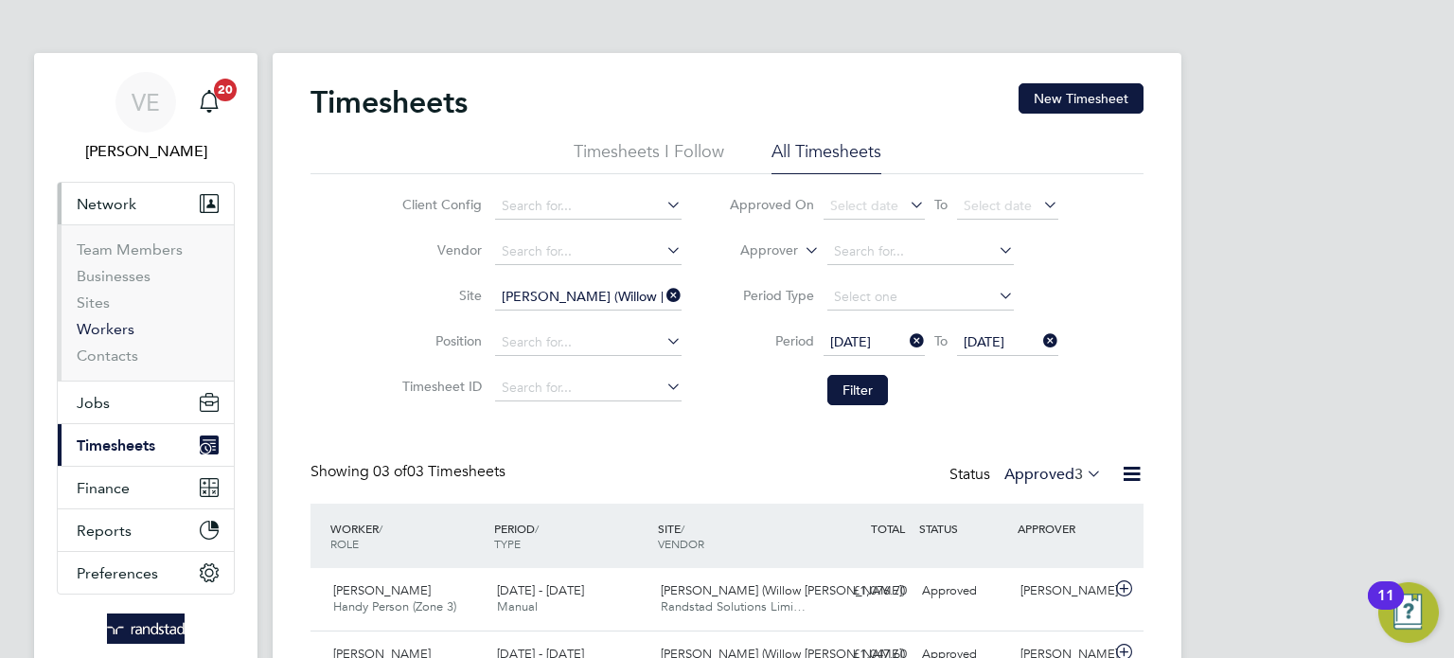
click at [102, 328] on link "Workers" at bounding box center [106, 329] width 58 height 18
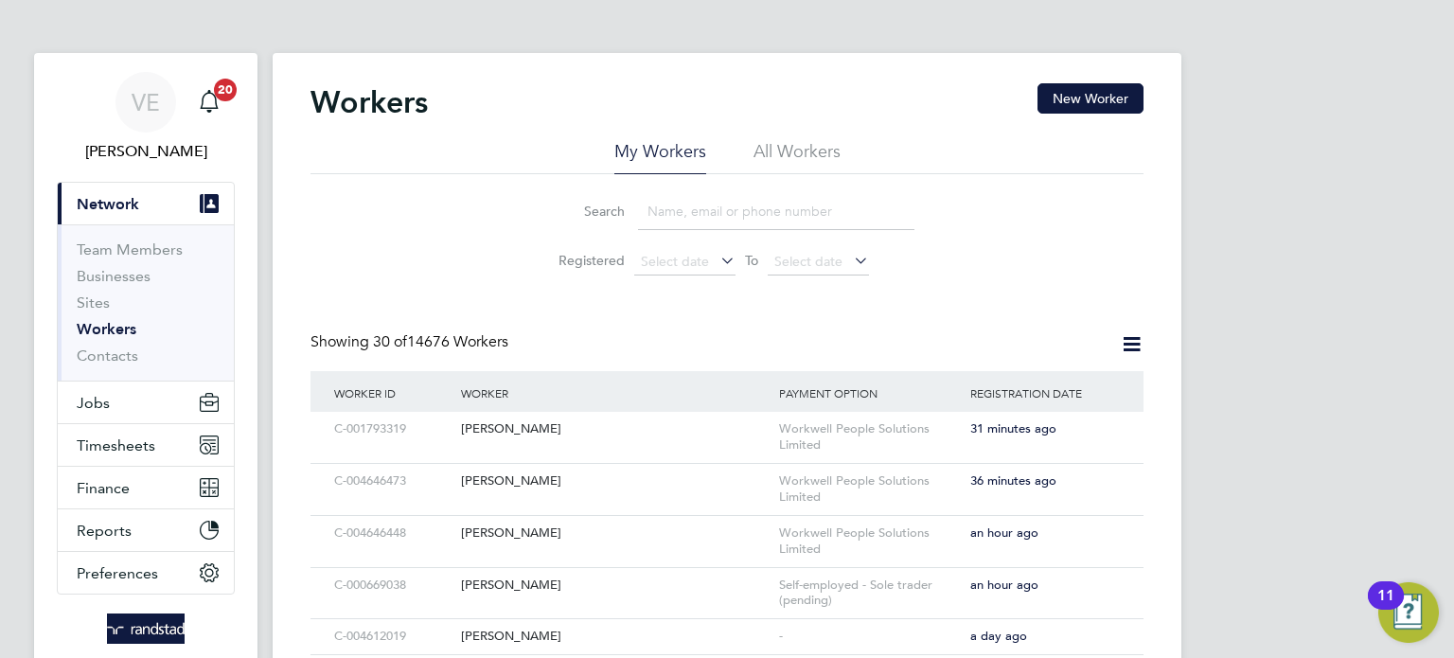
drag, startPoint x: 1077, startPoint y: 101, endPoint x: 948, endPoint y: 91, distance: 129.2
click at [1076, 101] on button "New Worker" at bounding box center [1091, 98] width 106 height 30
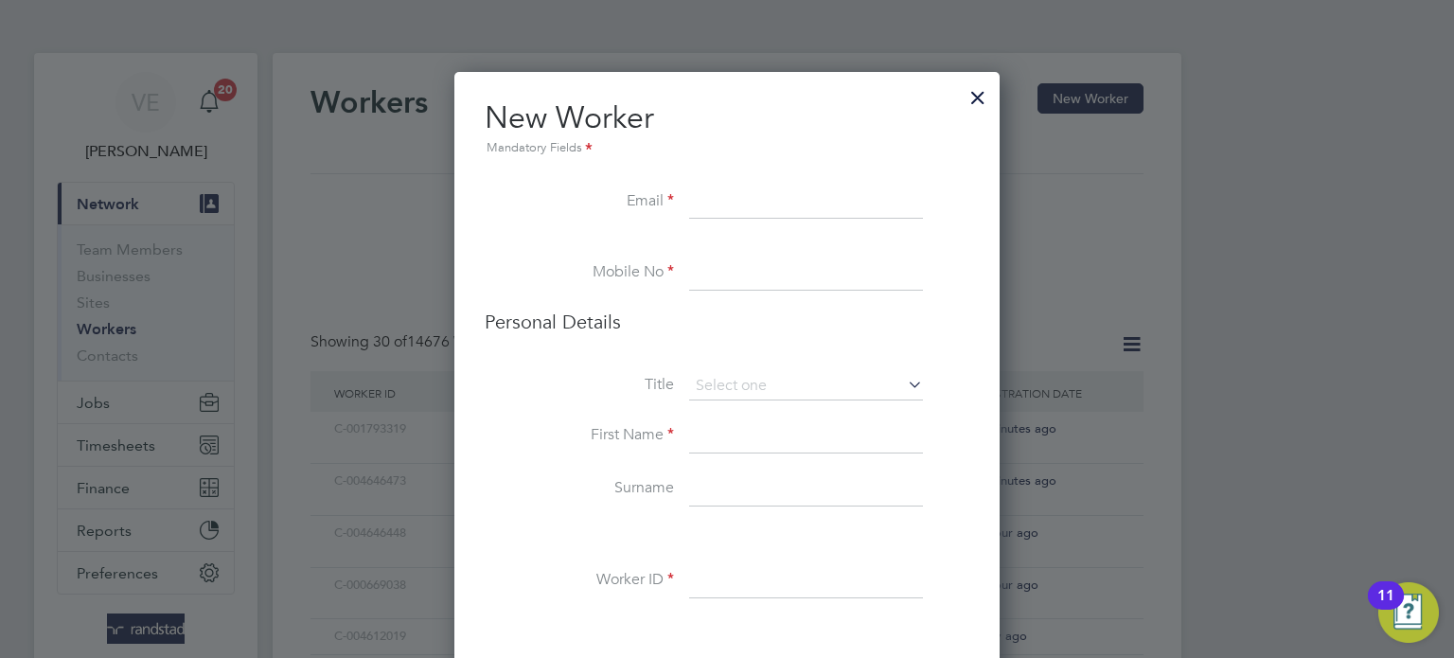
paste input "ruanricardosantana@gmail.com"
type input "ruanricardosantana@gmail.com"
click at [720, 273] on input at bounding box center [806, 274] width 234 height 34
paste input "07759190458"
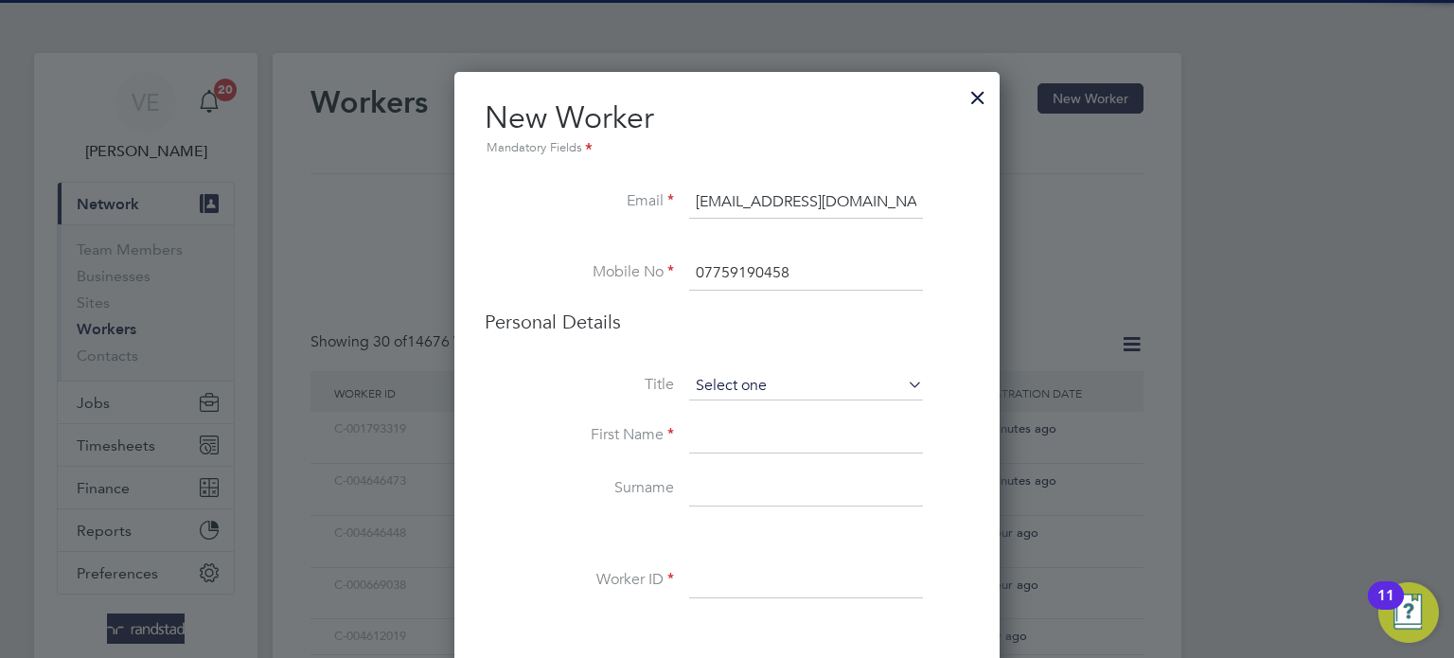
type input "07759190458"
click at [722, 378] on input at bounding box center [806, 386] width 234 height 28
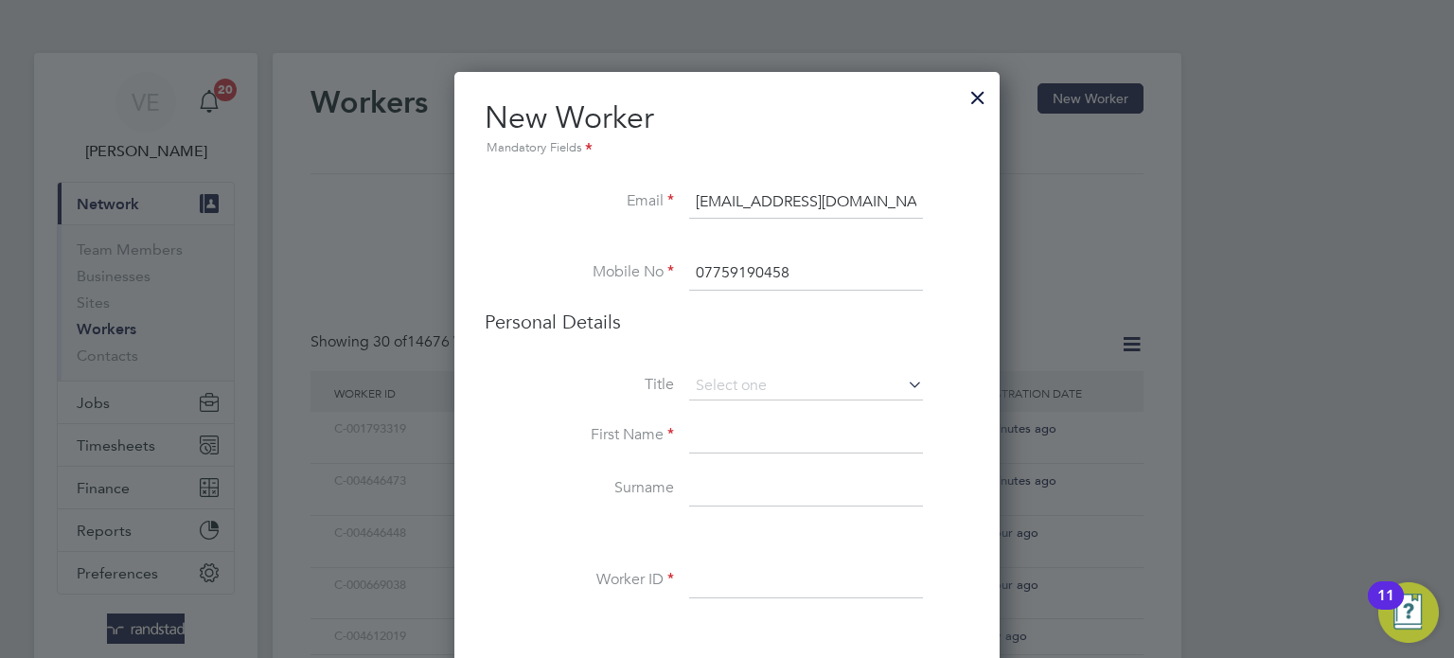
click at [722, 401] on li "Mr" at bounding box center [806, 412] width 235 height 25
type input "Mr"
click at [707, 437] on input at bounding box center [806, 436] width 234 height 34
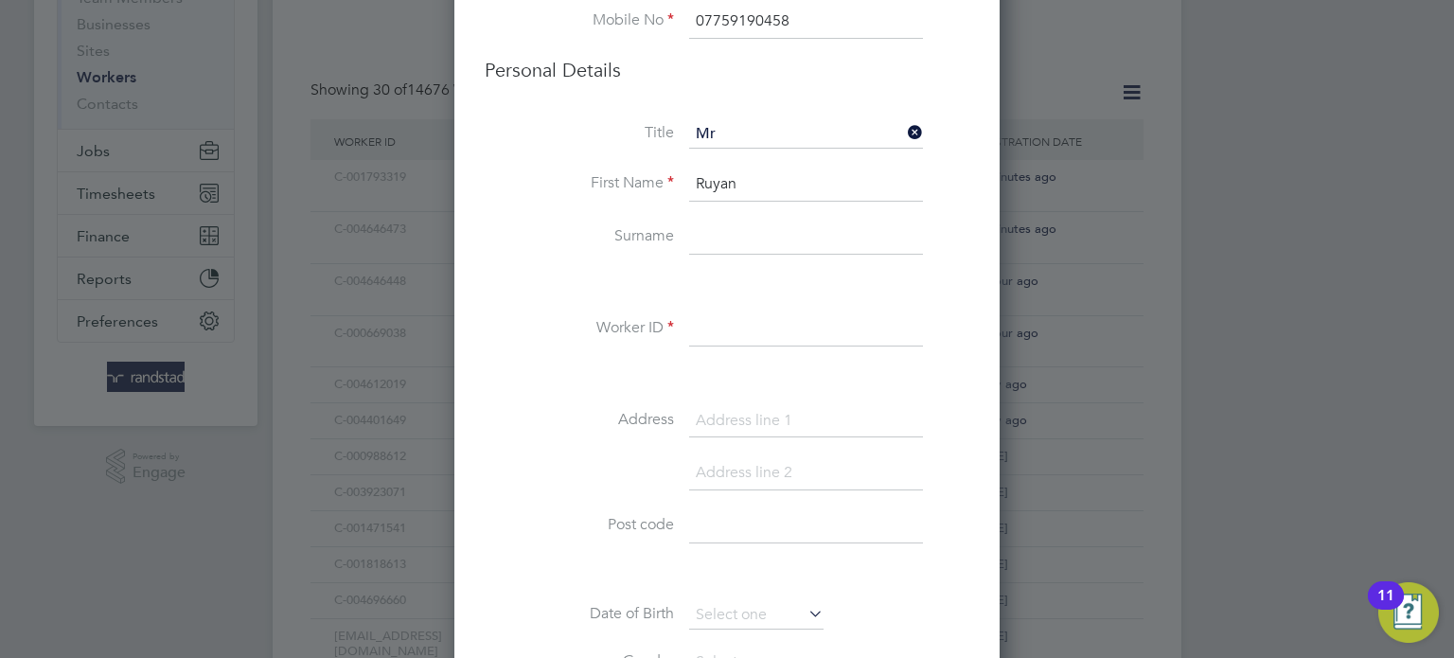
click at [721, 191] on input "Ruyan" at bounding box center [806, 185] width 234 height 34
type input "Ruan"
click at [802, 249] on input at bounding box center [806, 238] width 234 height 34
type input "Santana"
drag, startPoint x: 740, startPoint y: 349, endPoint x: 733, endPoint y: 319, distance: 31.2
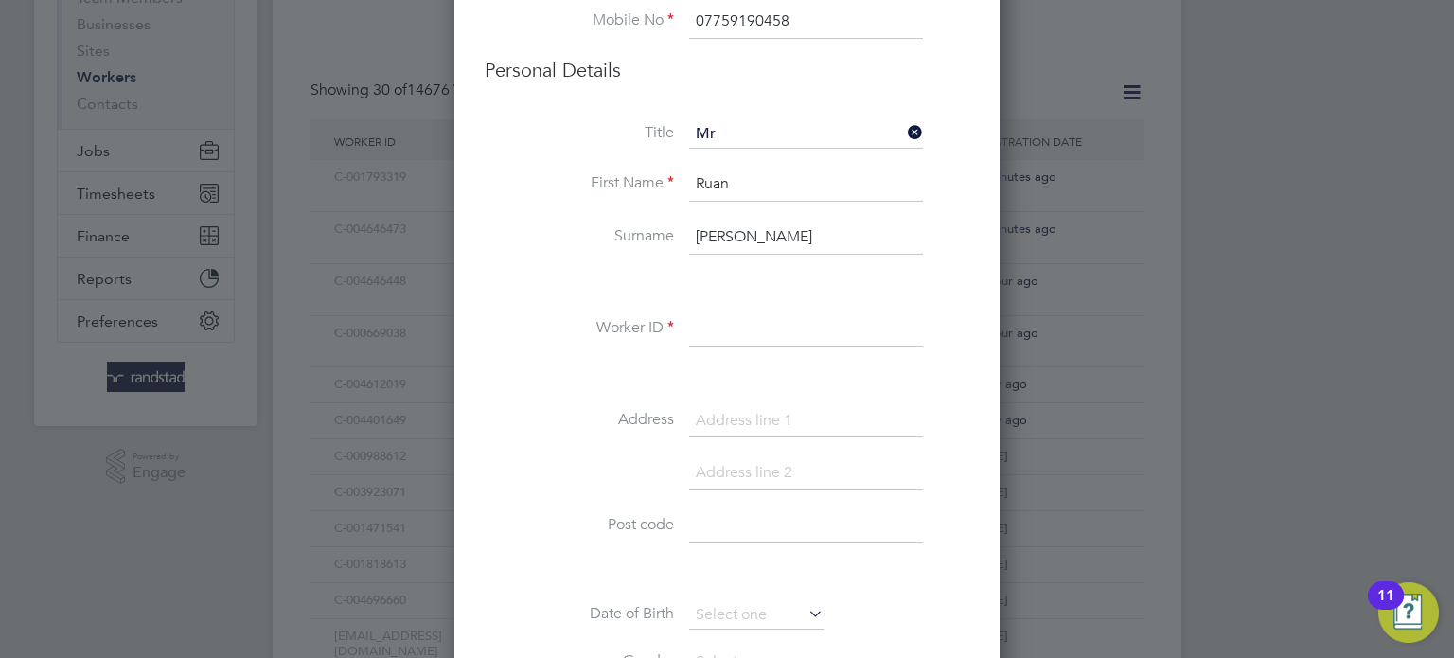
click at [740, 348] on li "Worker ID" at bounding box center [727, 338] width 485 height 53
click at [733, 319] on input at bounding box center [806, 329] width 234 height 34
paste input "C-003510656"
type input "C-003510656"
click at [697, 418] on input at bounding box center [806, 421] width 234 height 34
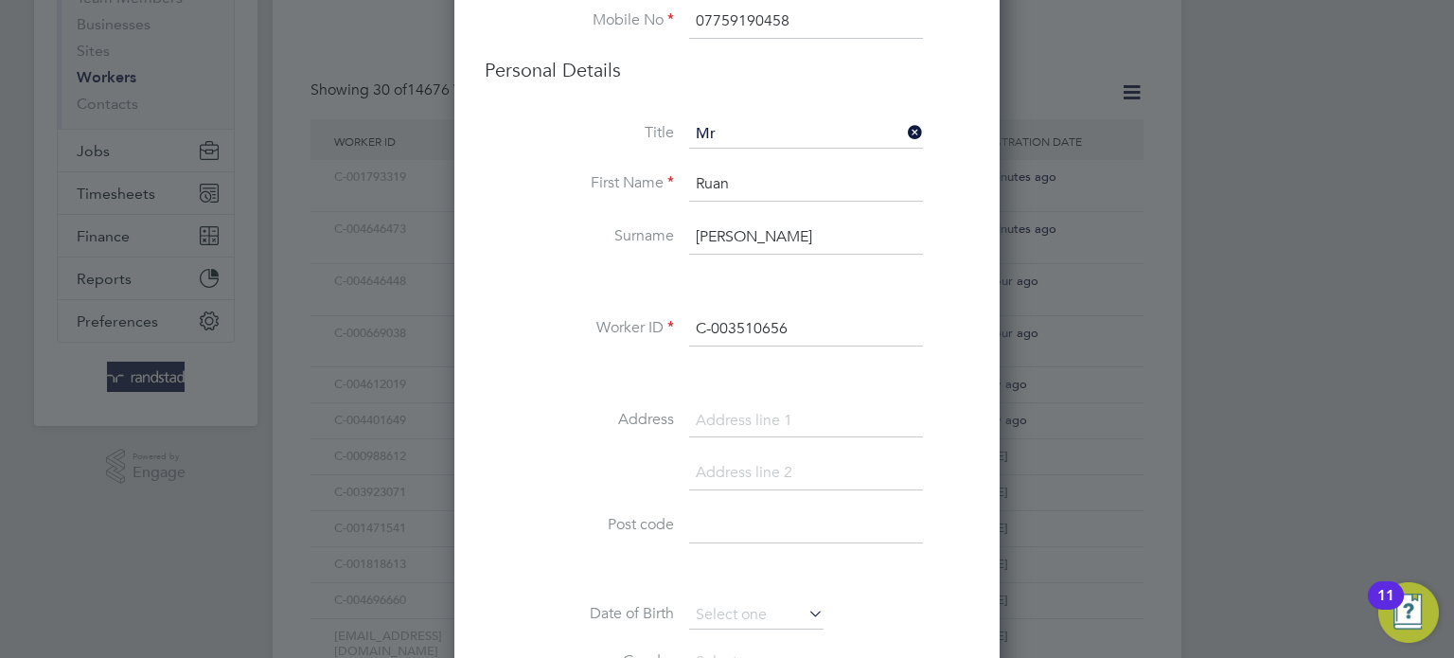
paste input "West Lake Avenue"
type input "West Lake Avenue"
click at [761, 517] on input at bounding box center [806, 526] width 234 height 34
paste input "PE7 8HQ"
type input "PE7 8HQ"
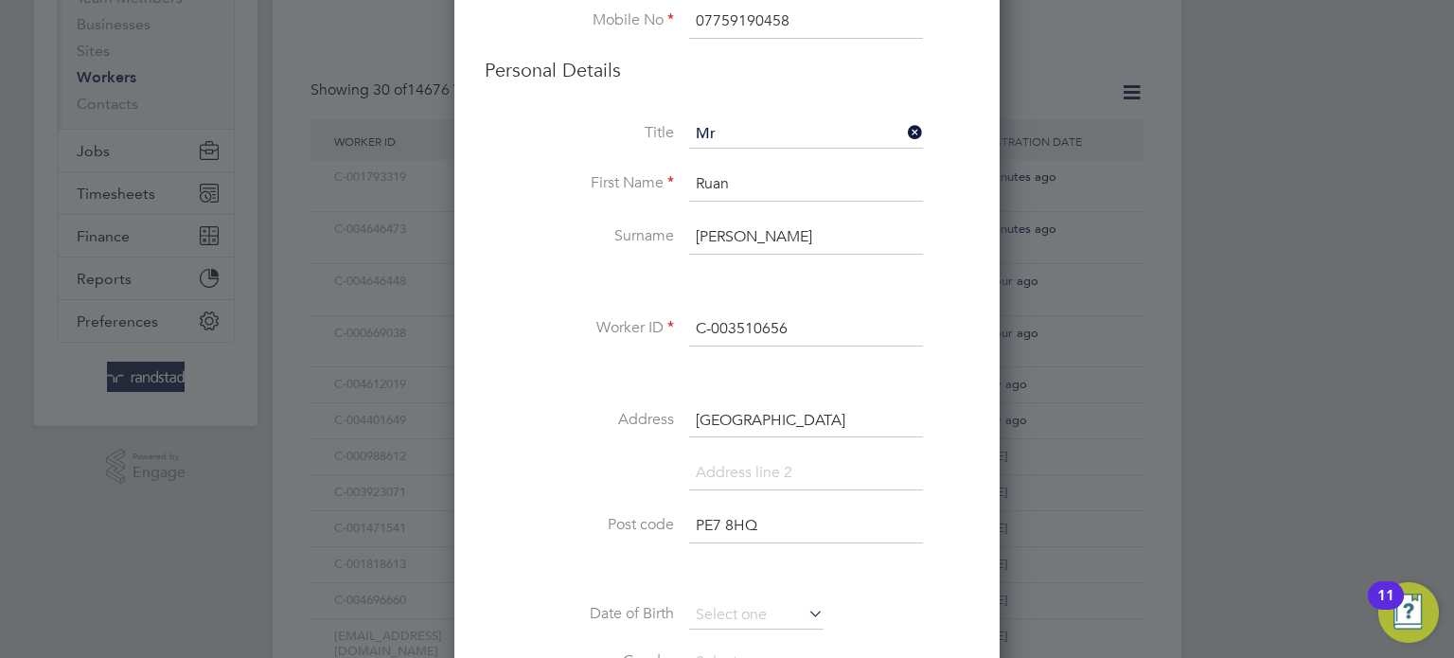
click at [861, 607] on li "Date of Birth" at bounding box center [727, 624] width 485 height 47
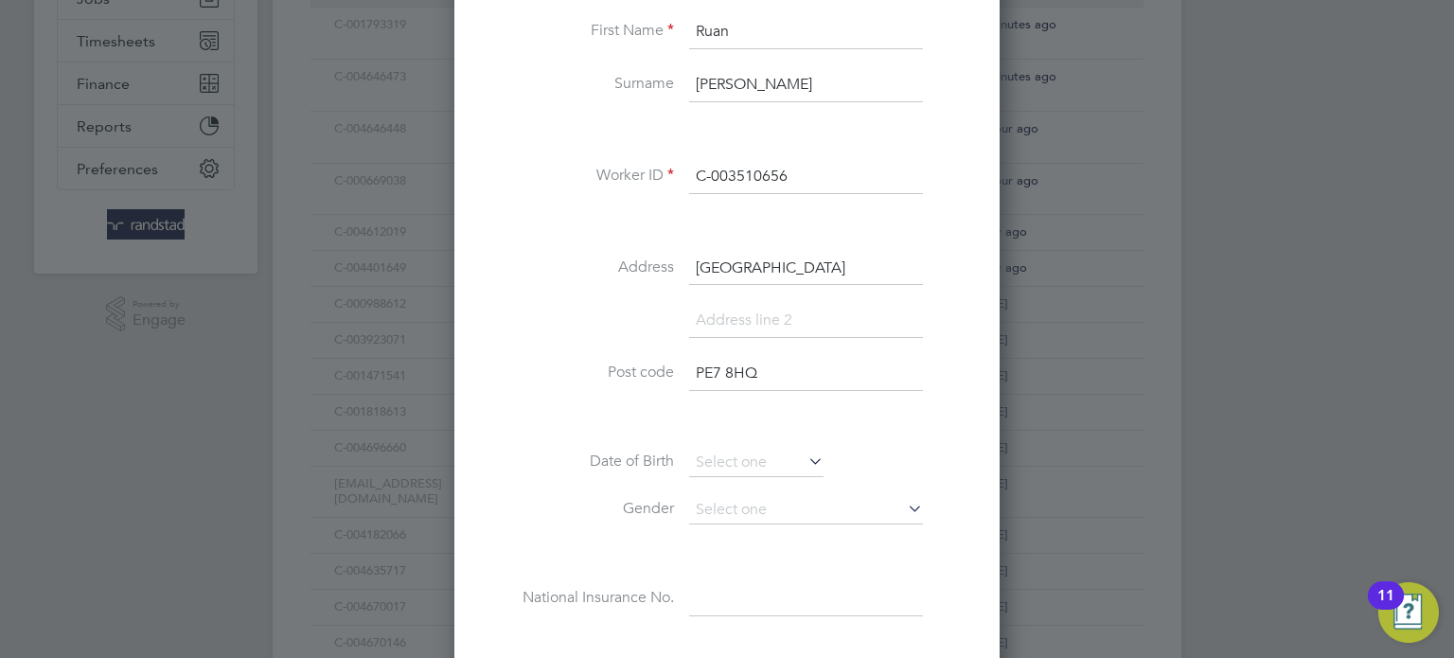
scroll to position [438, 0]
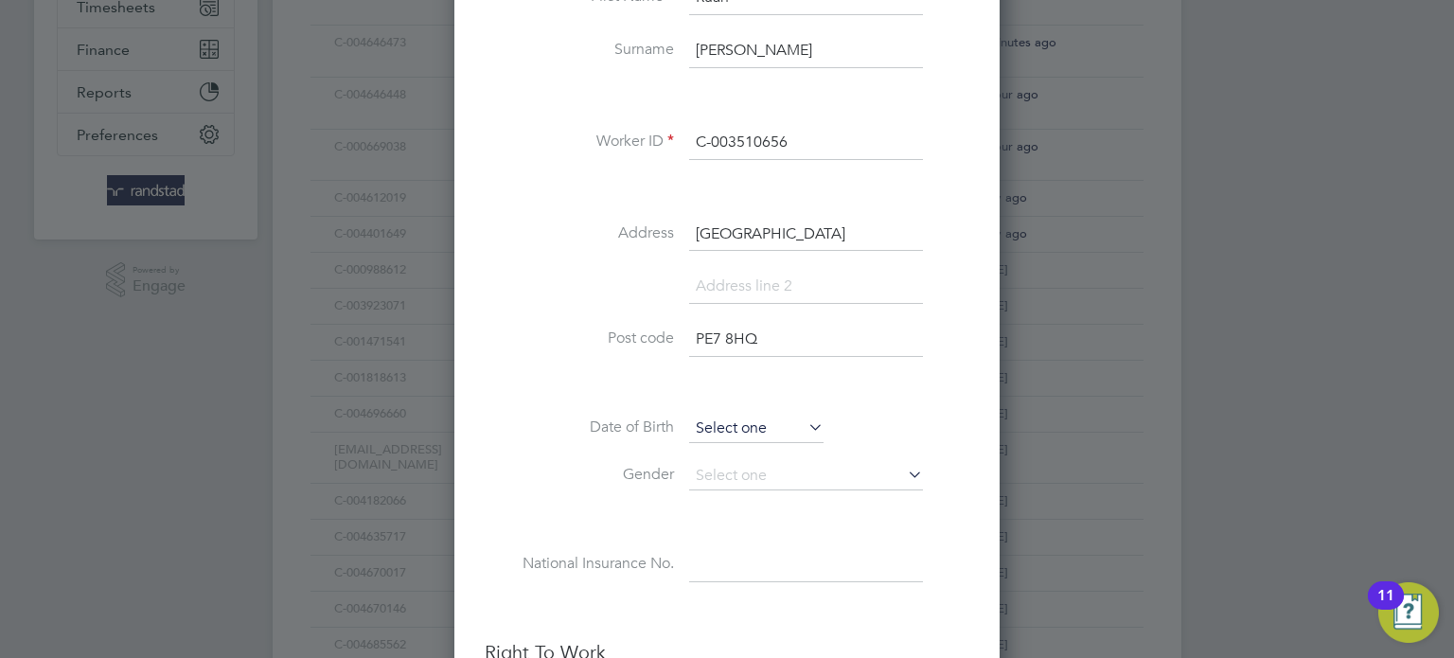
click at [775, 418] on input at bounding box center [756, 429] width 134 height 28
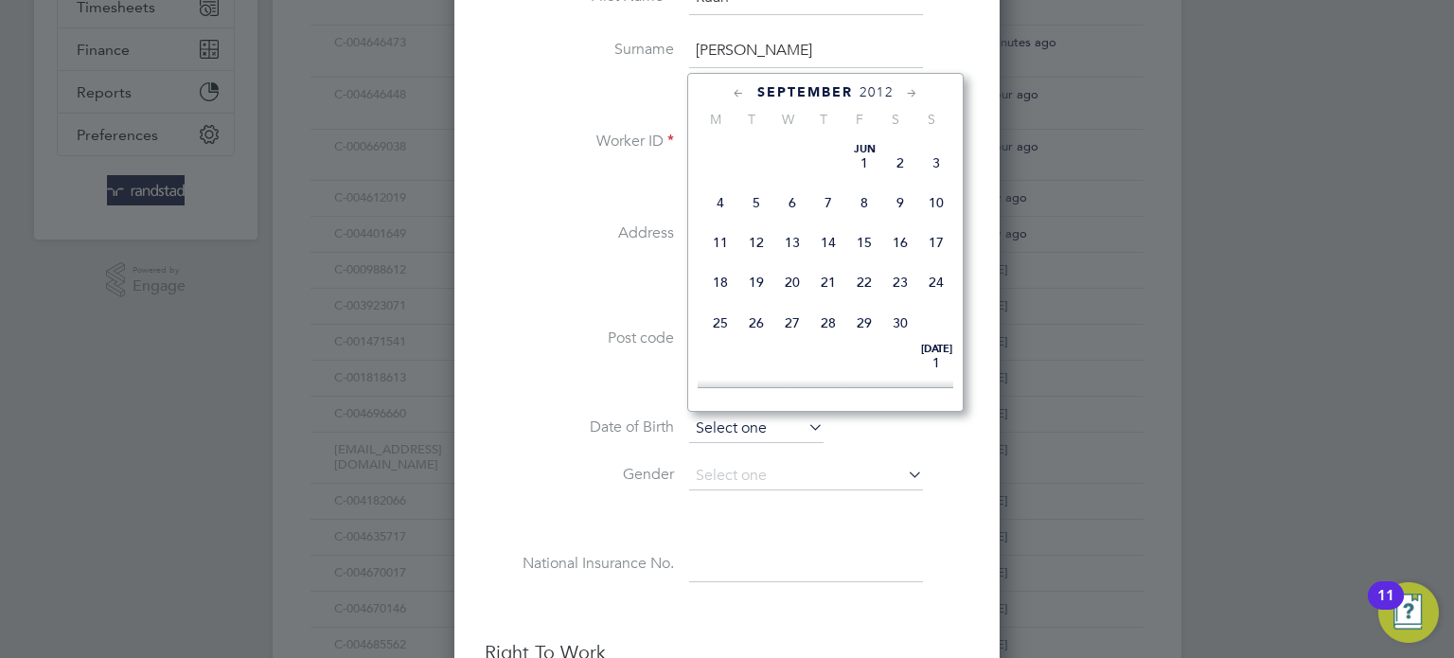
scroll to position [757, 0]
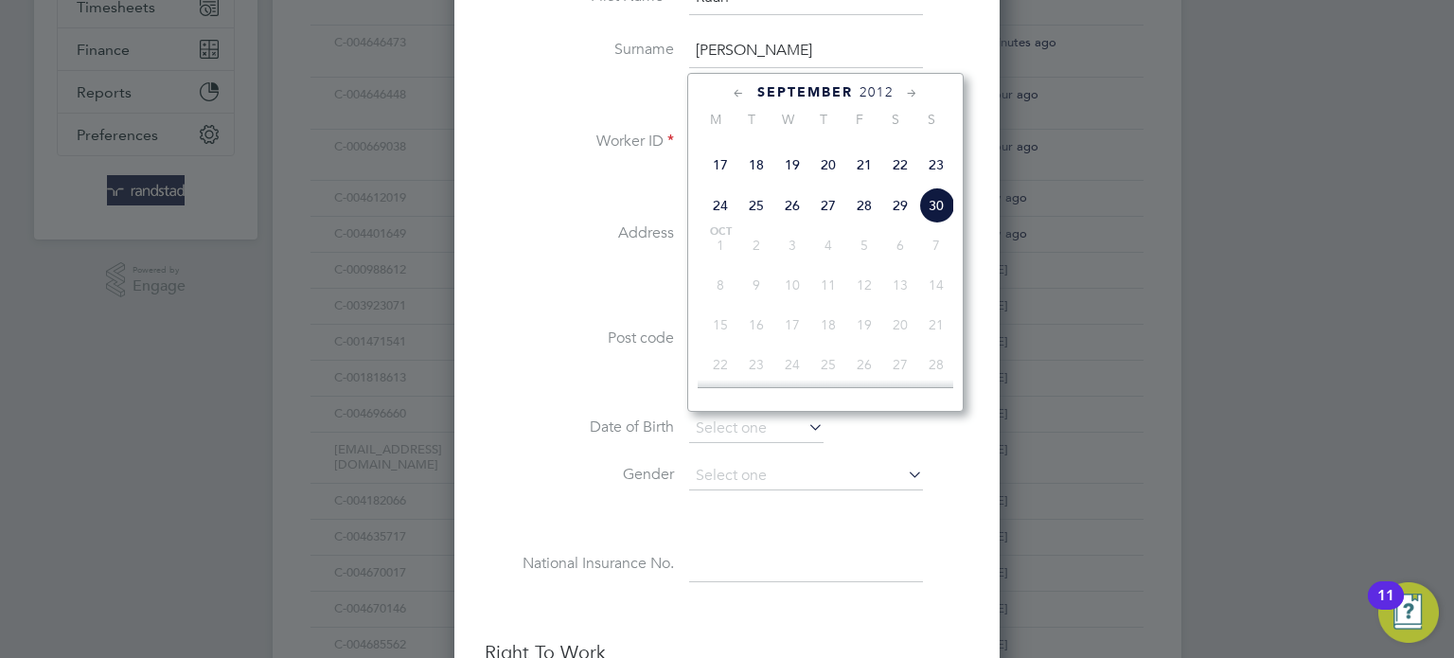
click at [875, 90] on span "2012" at bounding box center [877, 92] width 34 height 16
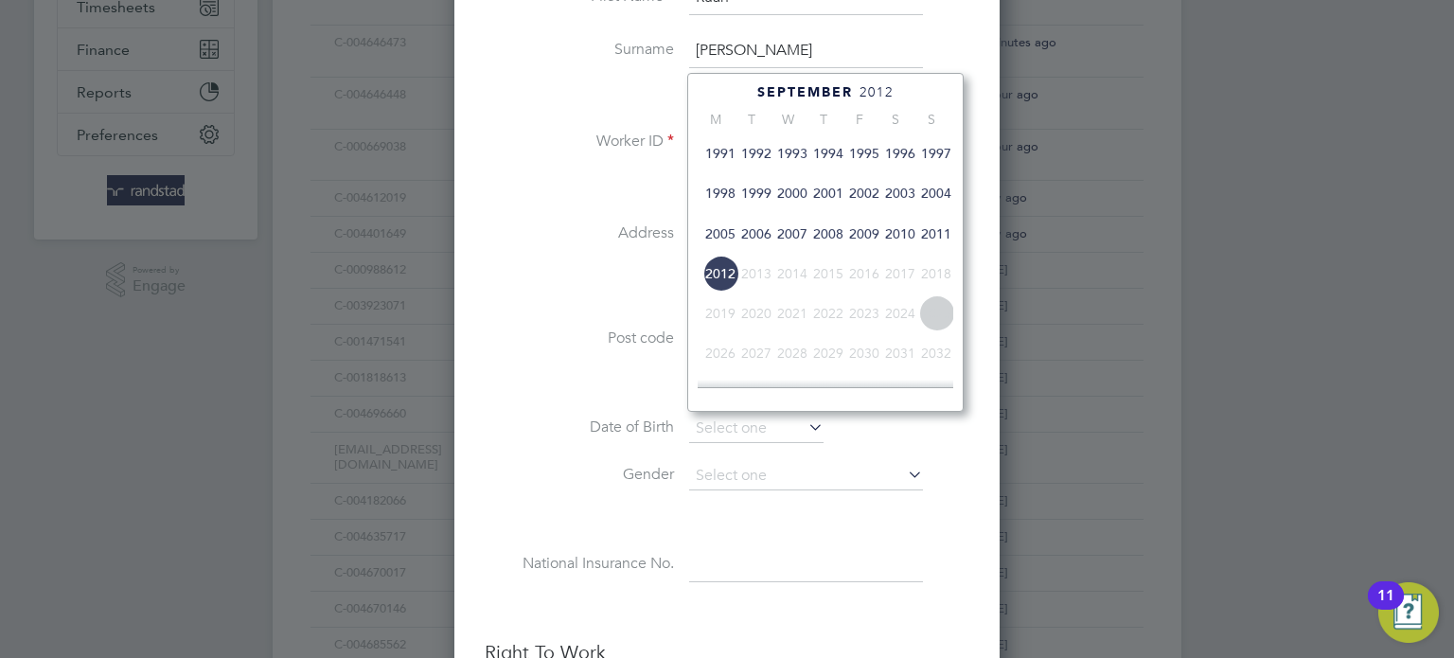
scroll to position [469, 0]
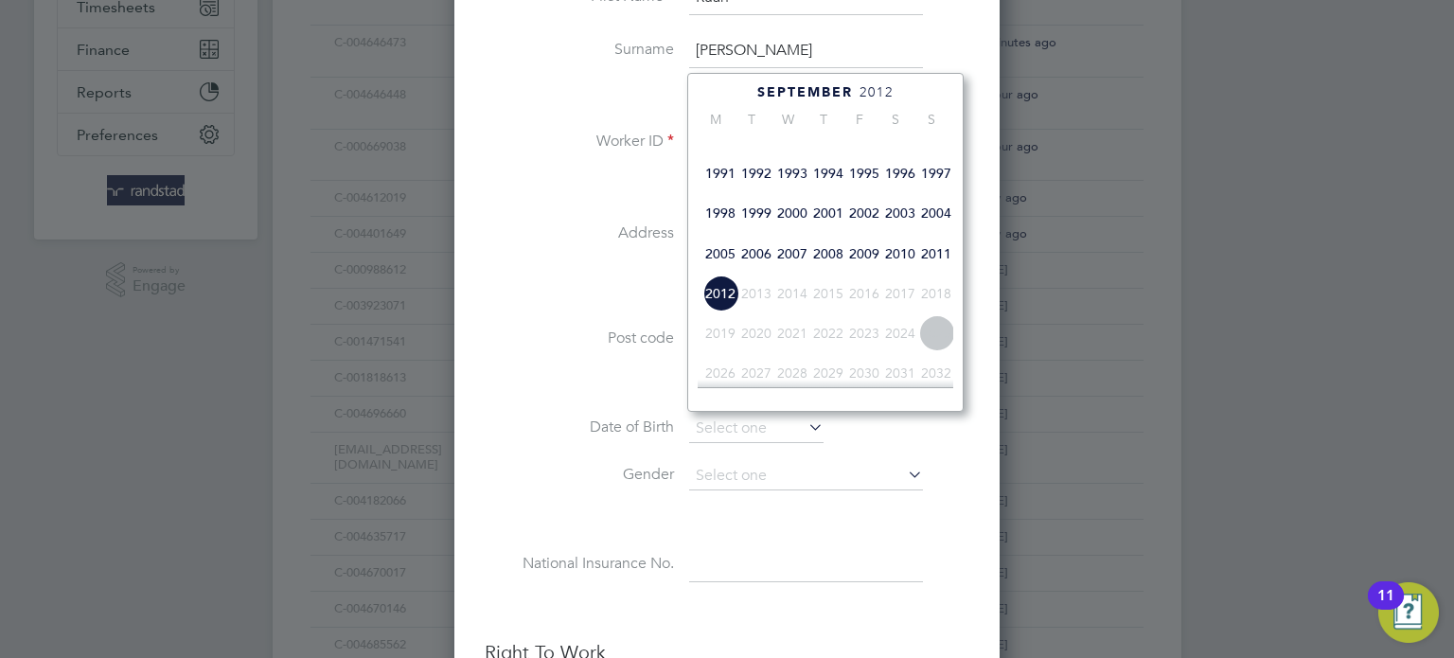
click at [832, 184] on span "1994" at bounding box center [829, 173] width 36 height 36
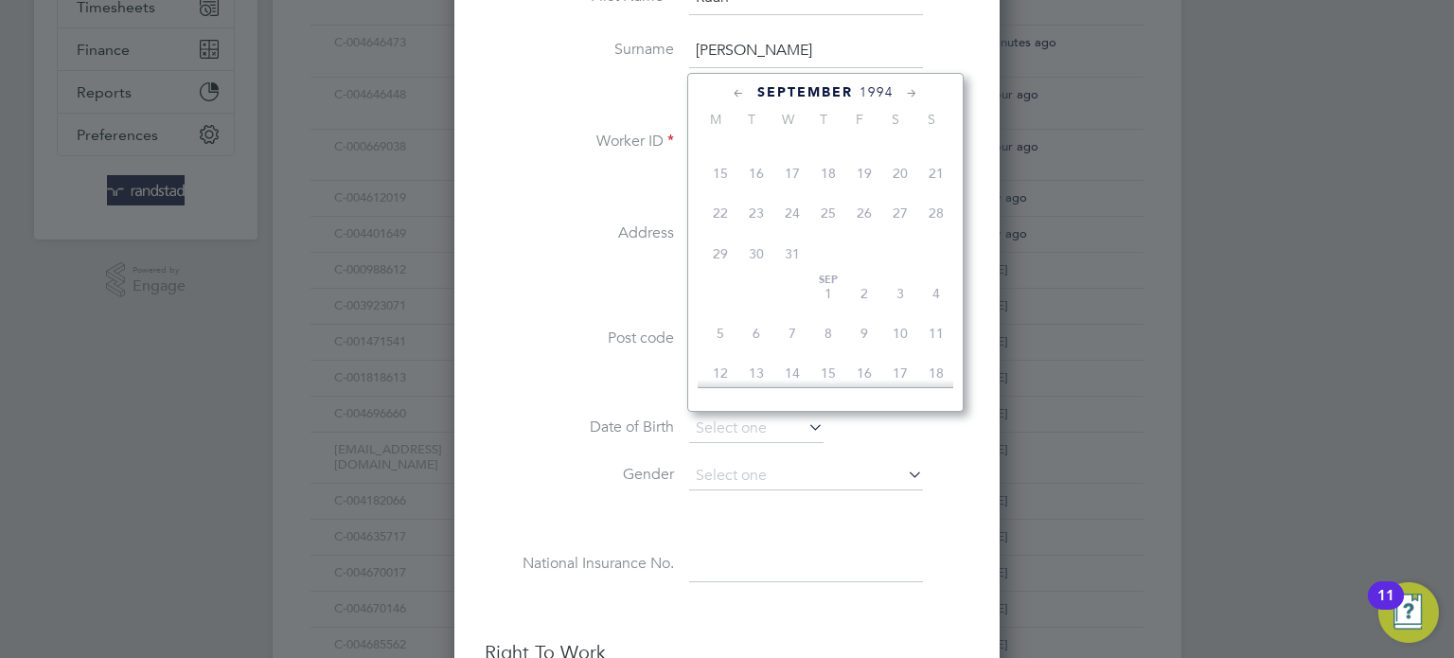
click at [913, 75] on div "September 1994 M T W T F S S Jun 1 2 3 4 5 6 7 8 9 10 11 12 13 14 15 16 17 18 1…" at bounding box center [825, 242] width 277 height 339
click at [913, 87] on icon at bounding box center [912, 93] width 18 height 21
click at [914, 85] on icon at bounding box center [912, 93] width 18 height 21
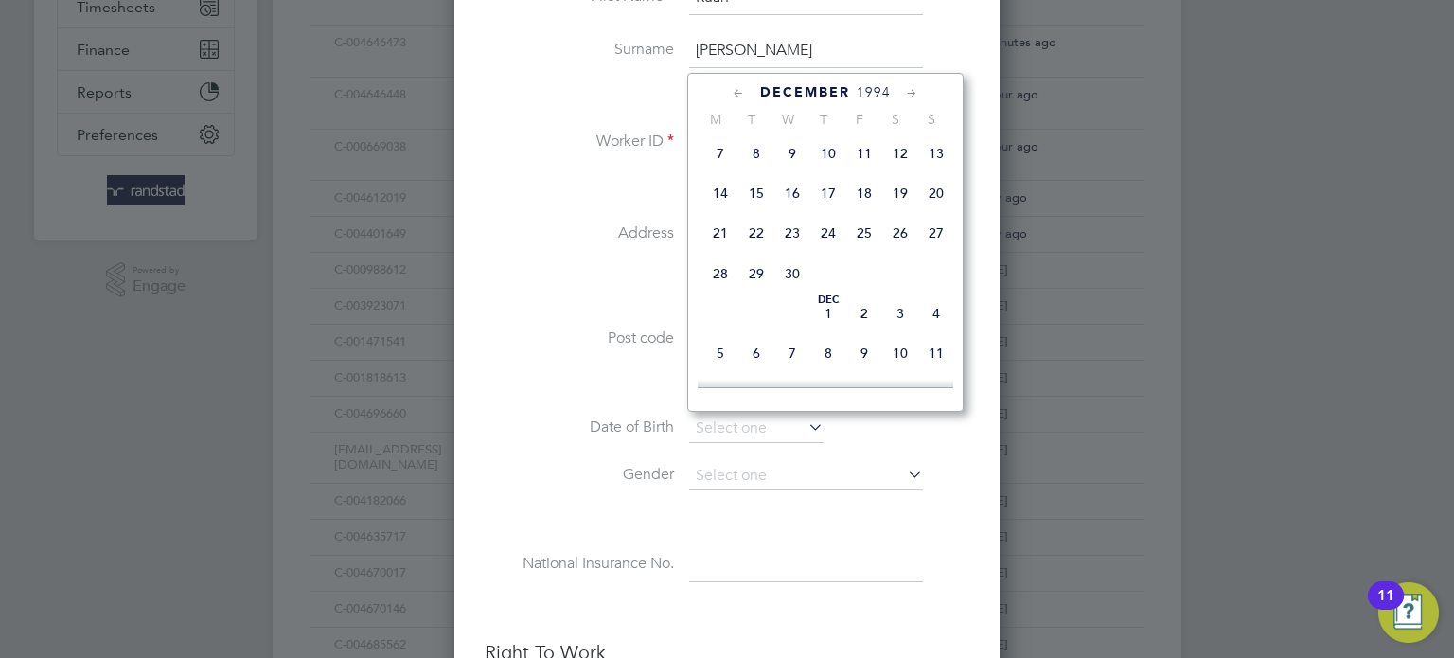
scroll to position [1297, 0]
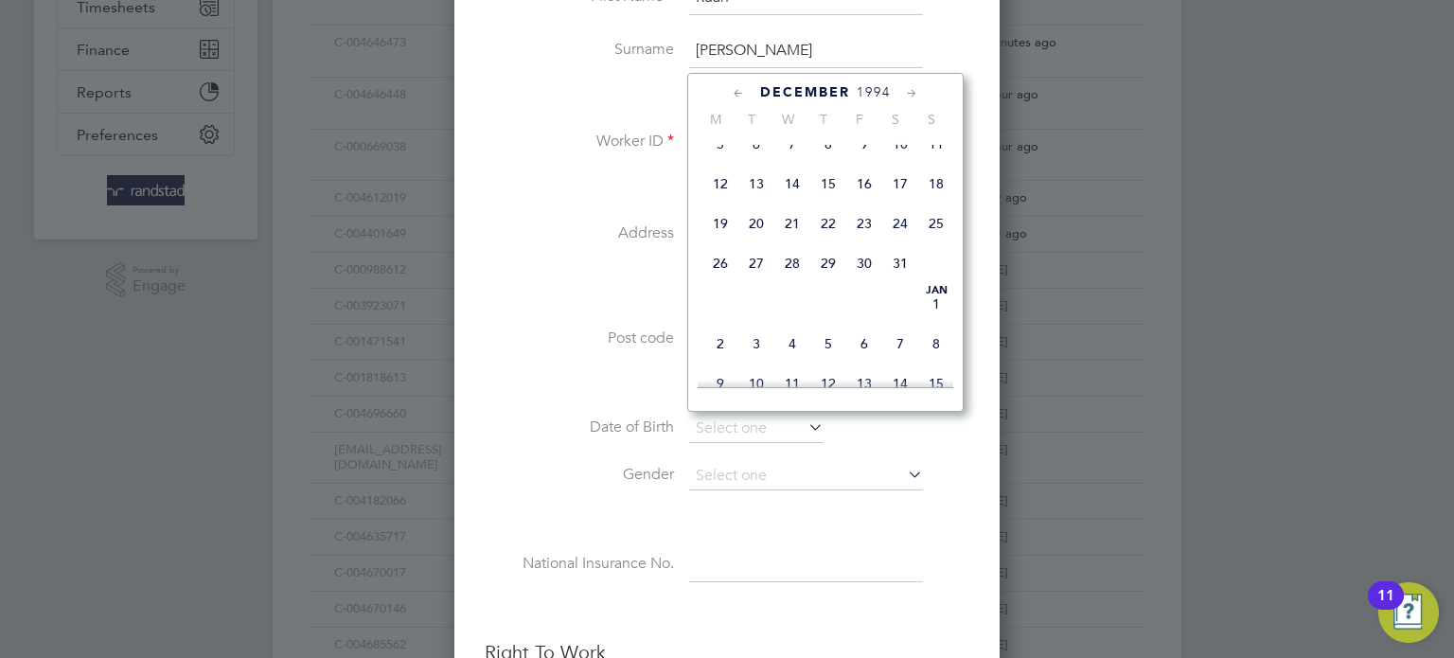
click at [723, 202] on span "12" at bounding box center [721, 184] width 36 height 36
type input "12 Dec 1994"
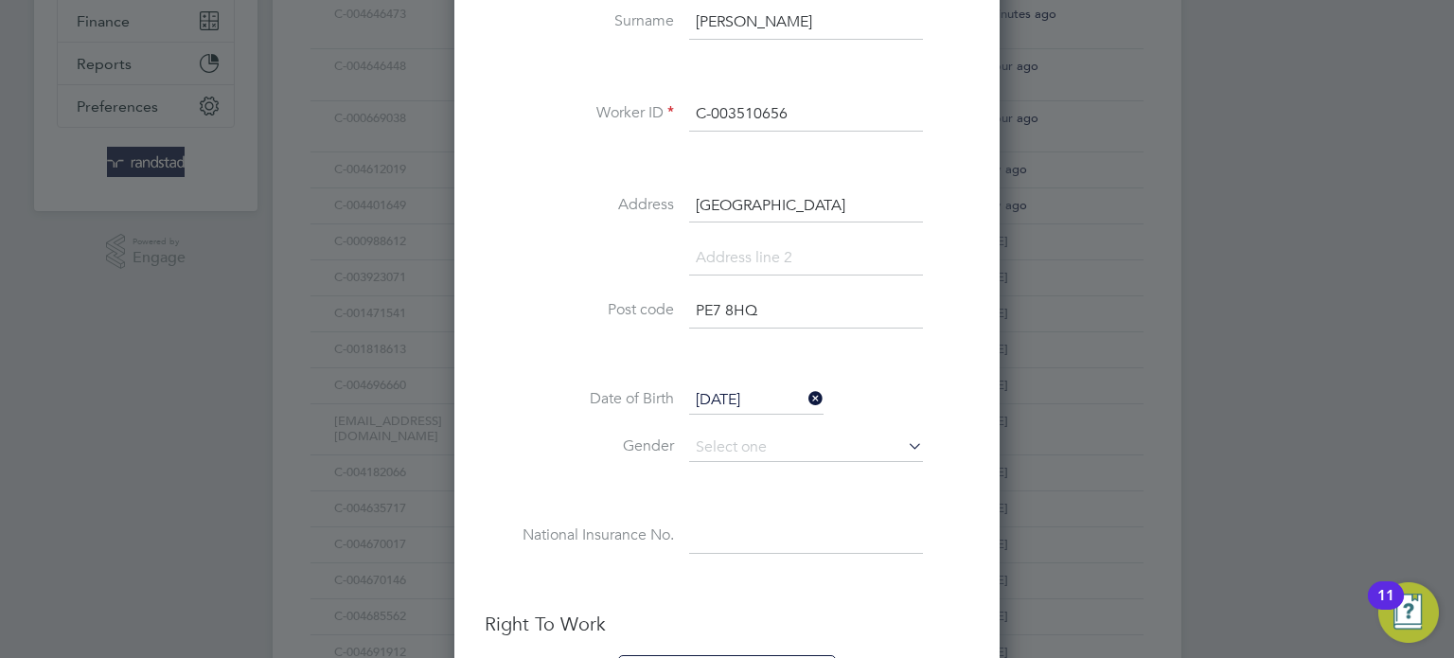
scroll to position [468, 0]
click at [845, 442] on input at bounding box center [806, 447] width 234 height 28
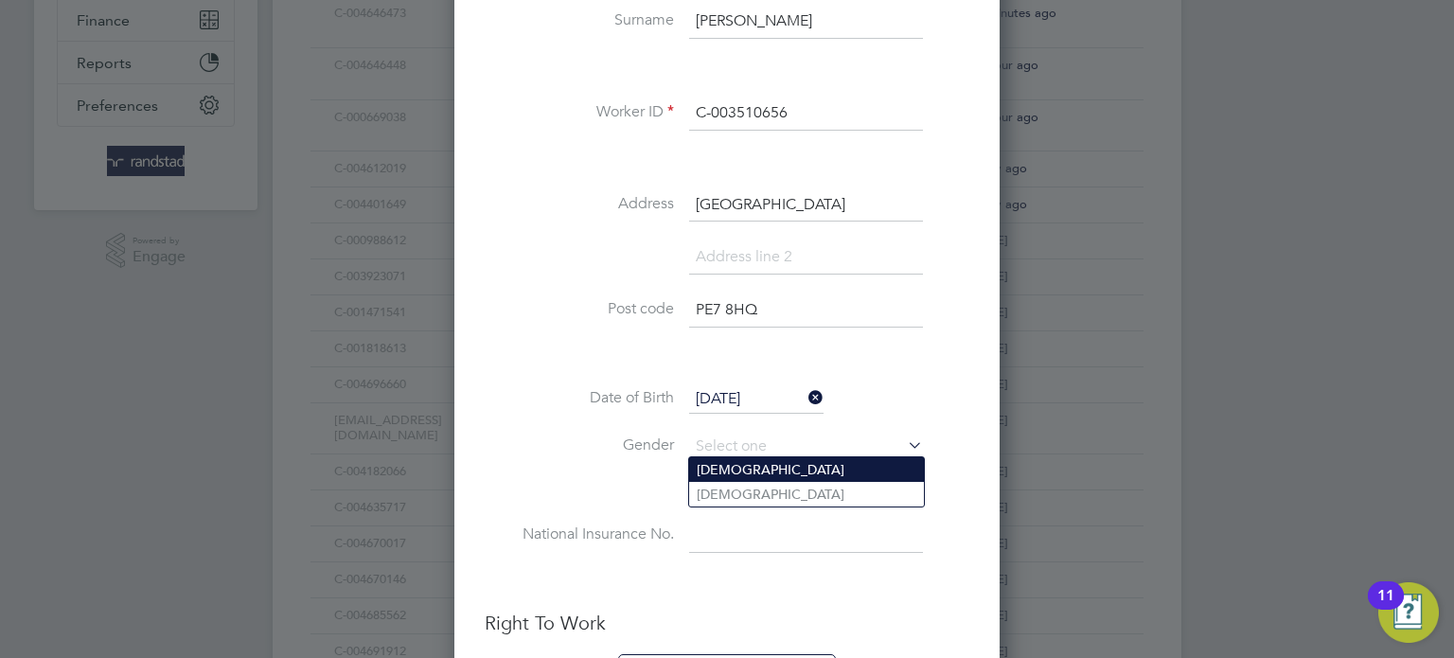
click at [803, 469] on li "Male" at bounding box center [806, 469] width 235 height 25
type input "Male"
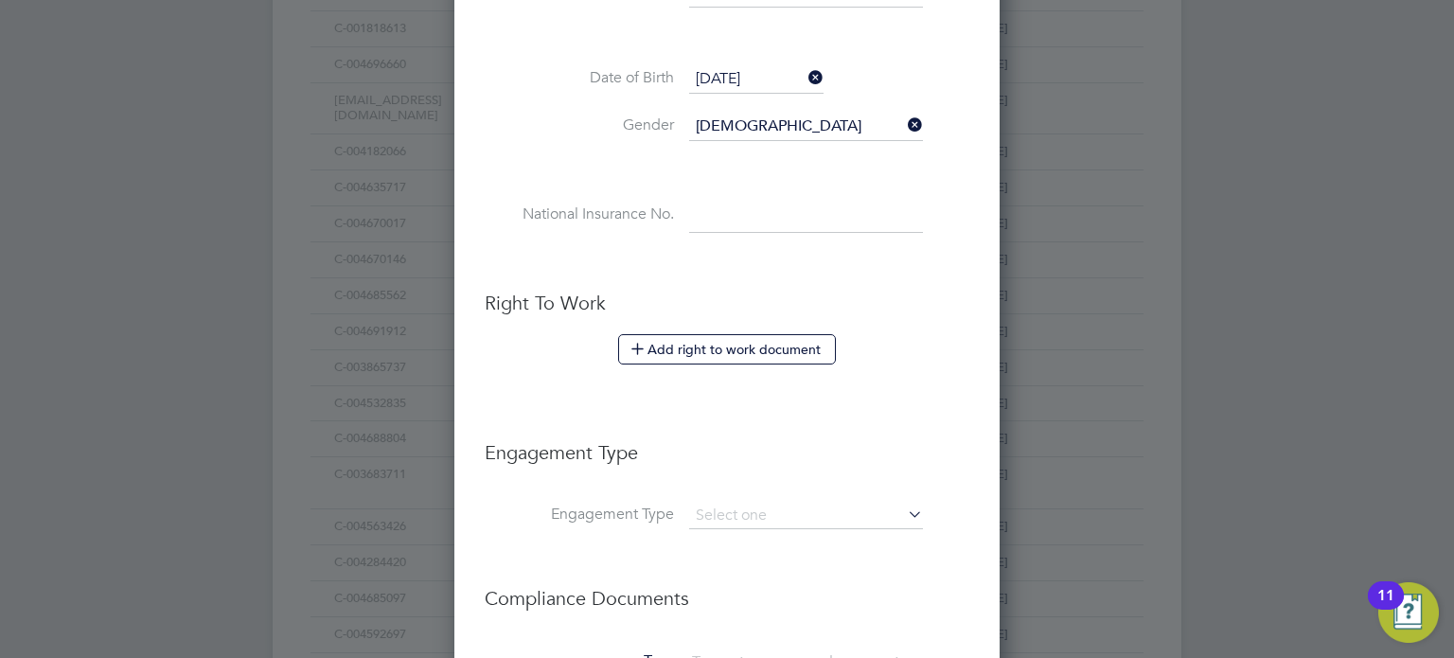
scroll to position [845, 0]
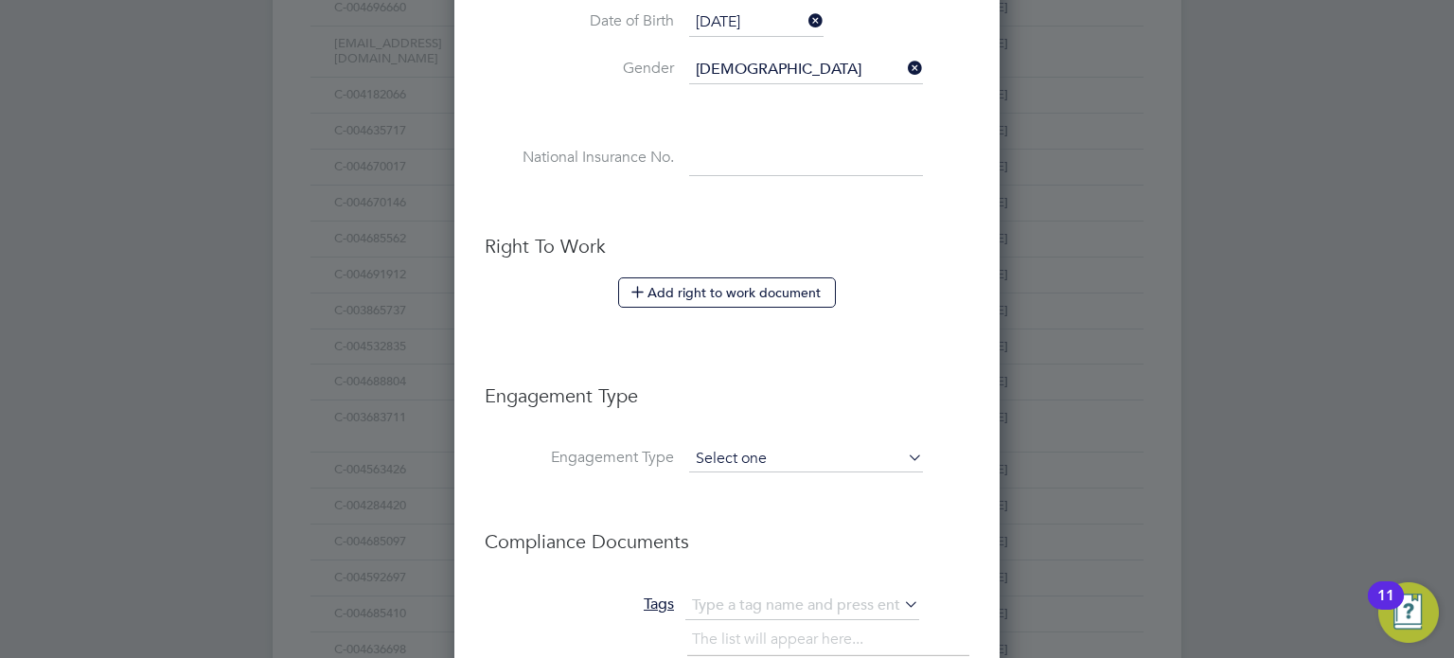
click at [772, 446] on input at bounding box center [806, 459] width 234 height 27
drag, startPoint x: 791, startPoint y: 490, endPoint x: 787, endPoint y: 471, distance: 19.3
click at [798, 526] on div "Workers New Worker My Workers All Workers Search Registered Select date To Sele…" at bounding box center [727, 29] width 909 height 1642
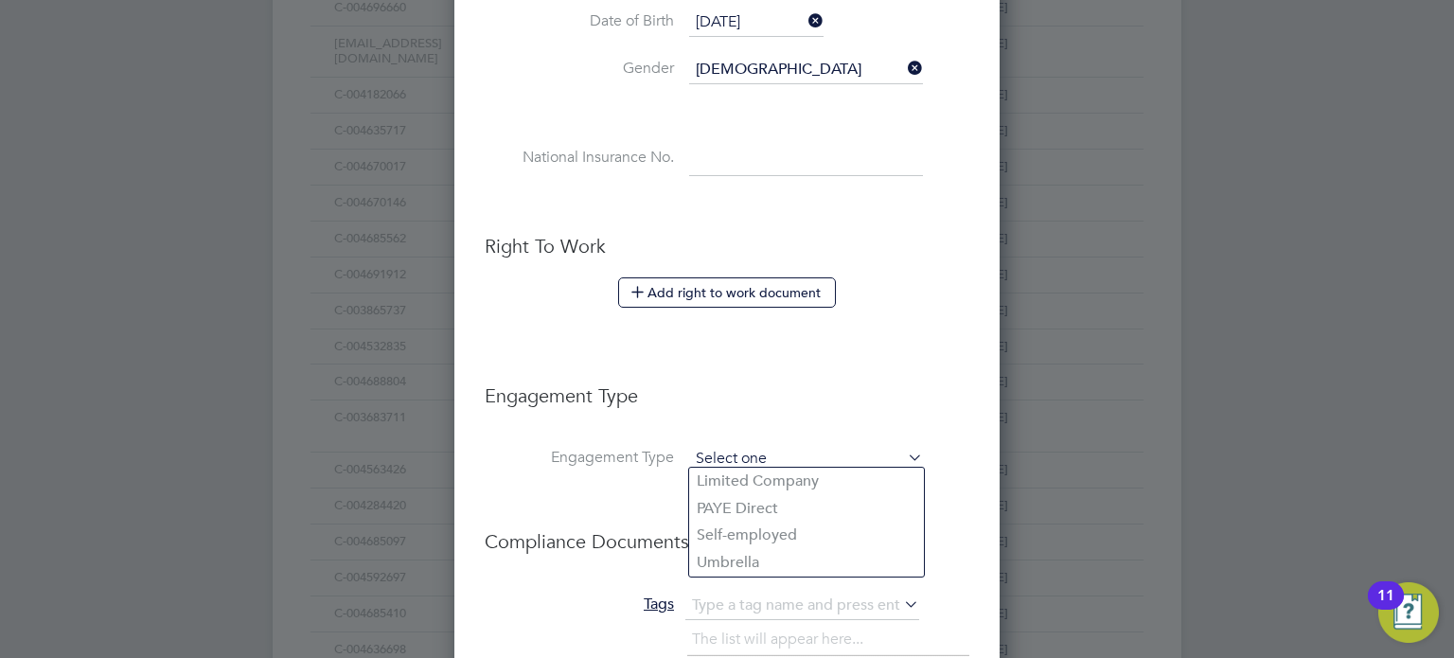
click at [786, 461] on input at bounding box center [806, 459] width 234 height 27
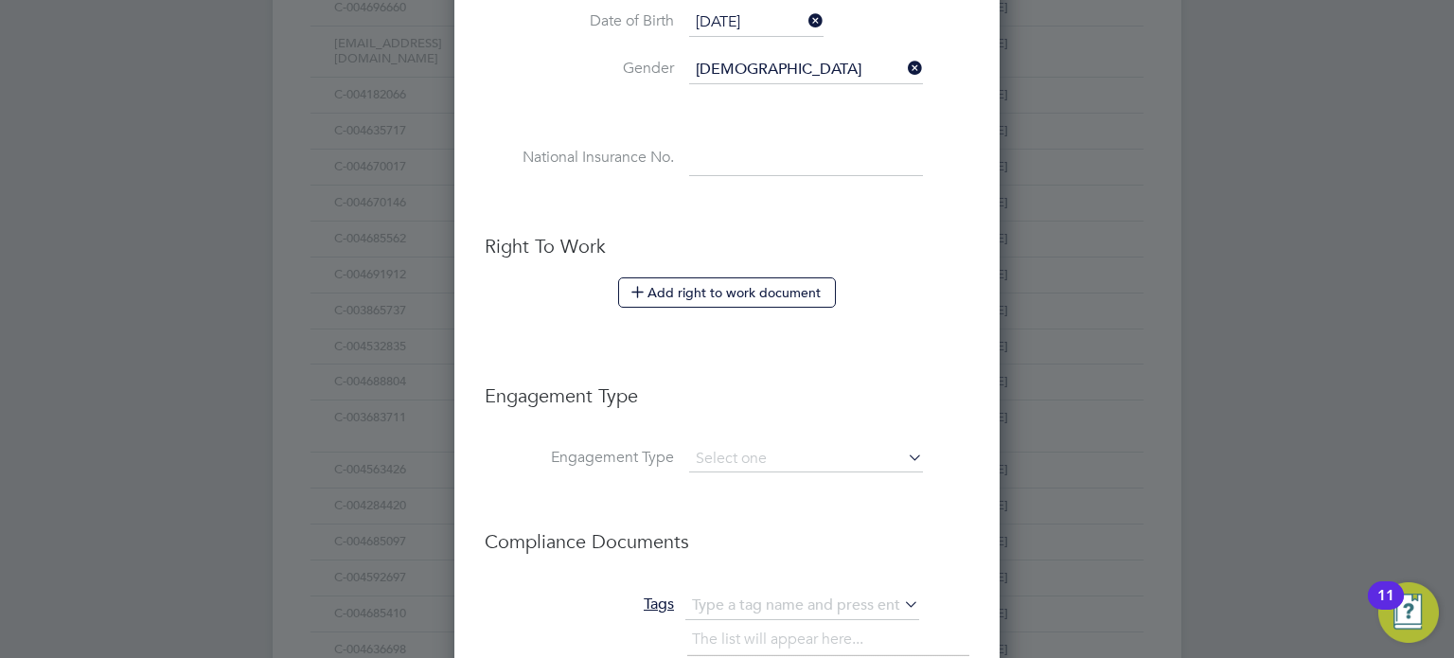
click at [793, 571] on li "Umbrella" at bounding box center [806, 562] width 235 height 27
type input "Umbrella"
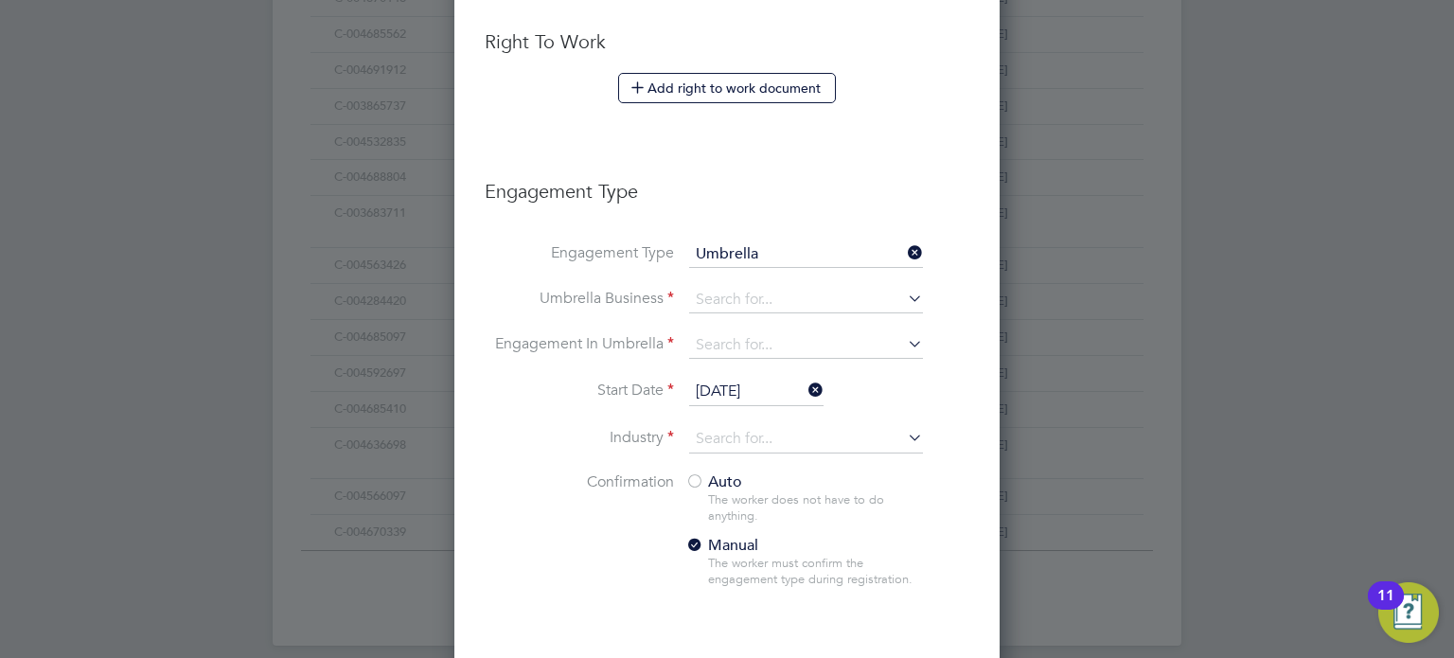
scroll to position [1085, 0]
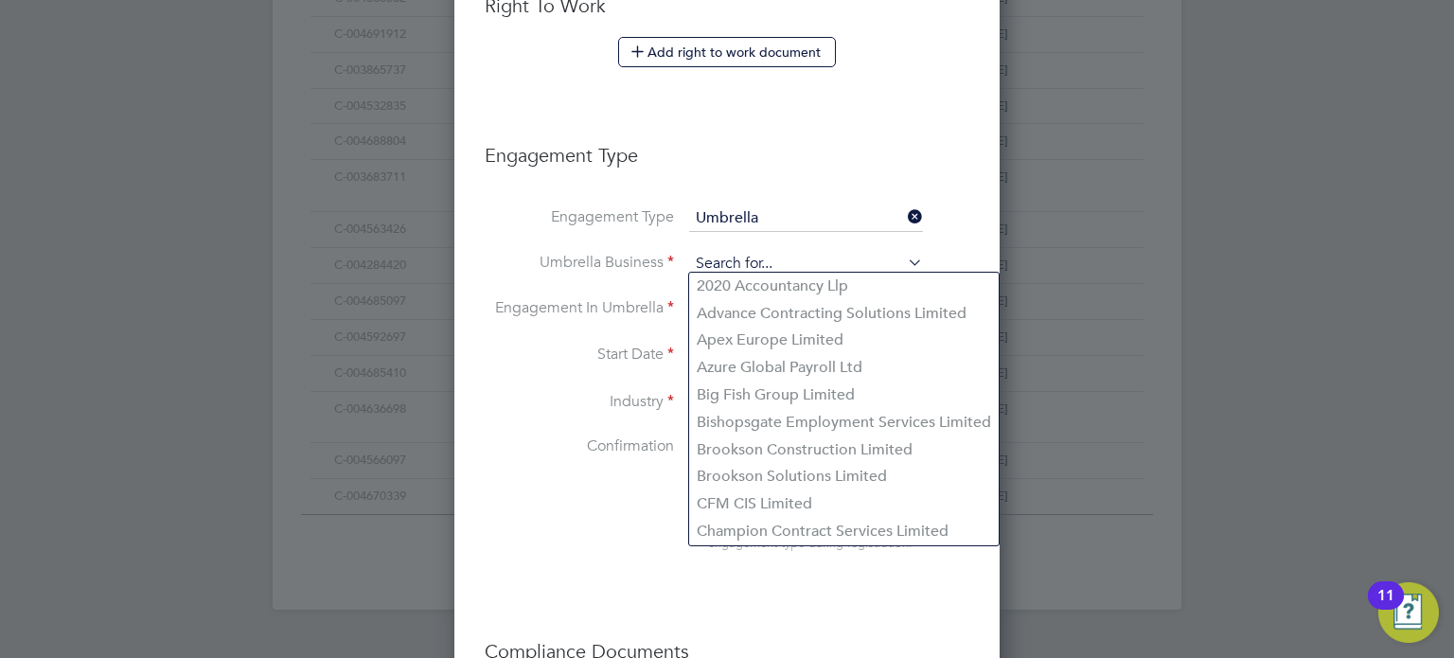
click at [740, 252] on input at bounding box center [806, 264] width 234 height 27
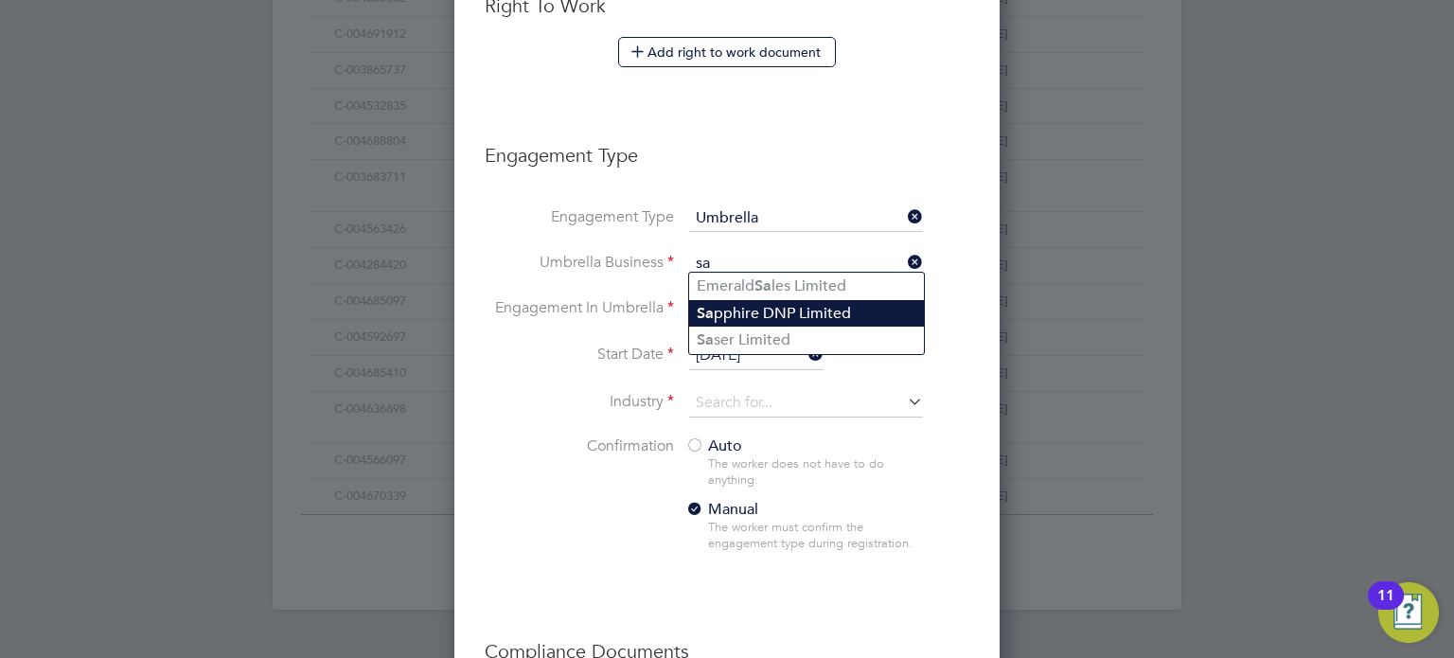
click at [812, 316] on li "Sa pphire DNP Limited" at bounding box center [806, 313] width 235 height 27
type input "Sapphire DNP Limited"
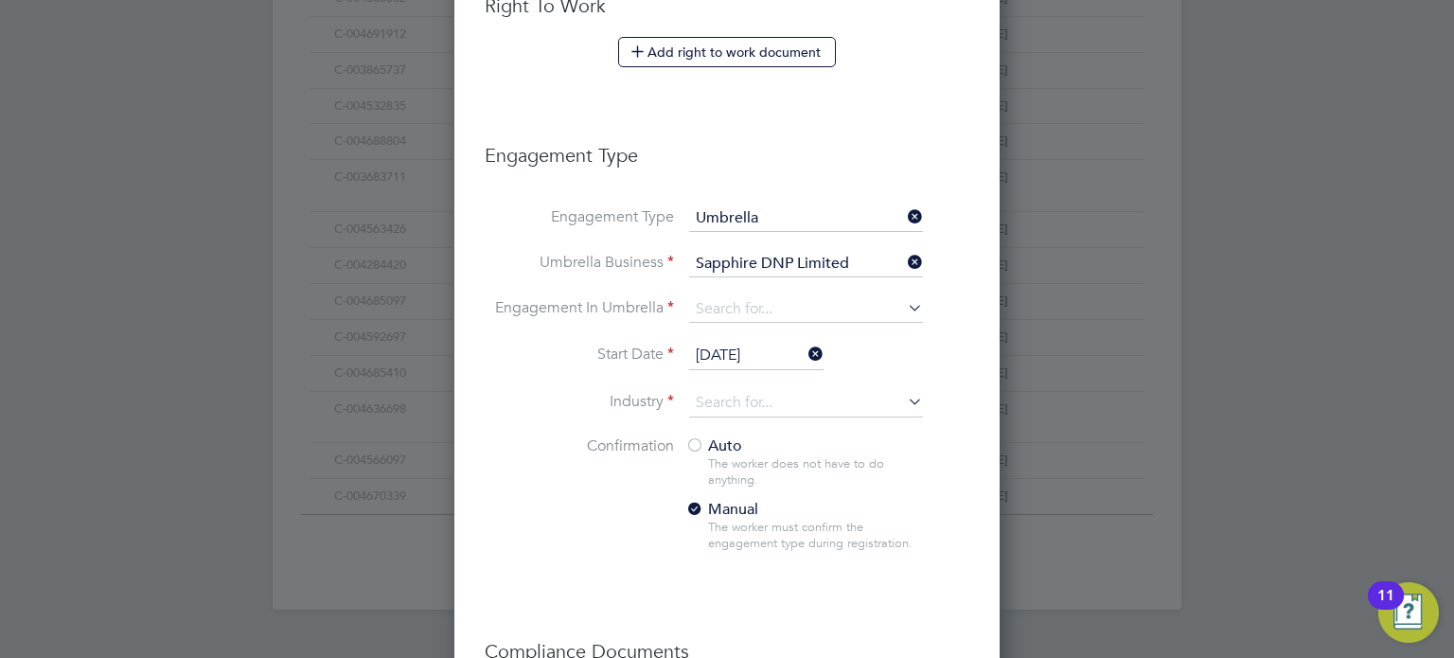
click at [778, 325] on li "Engagement In Umbrella" at bounding box center [727, 318] width 485 height 45
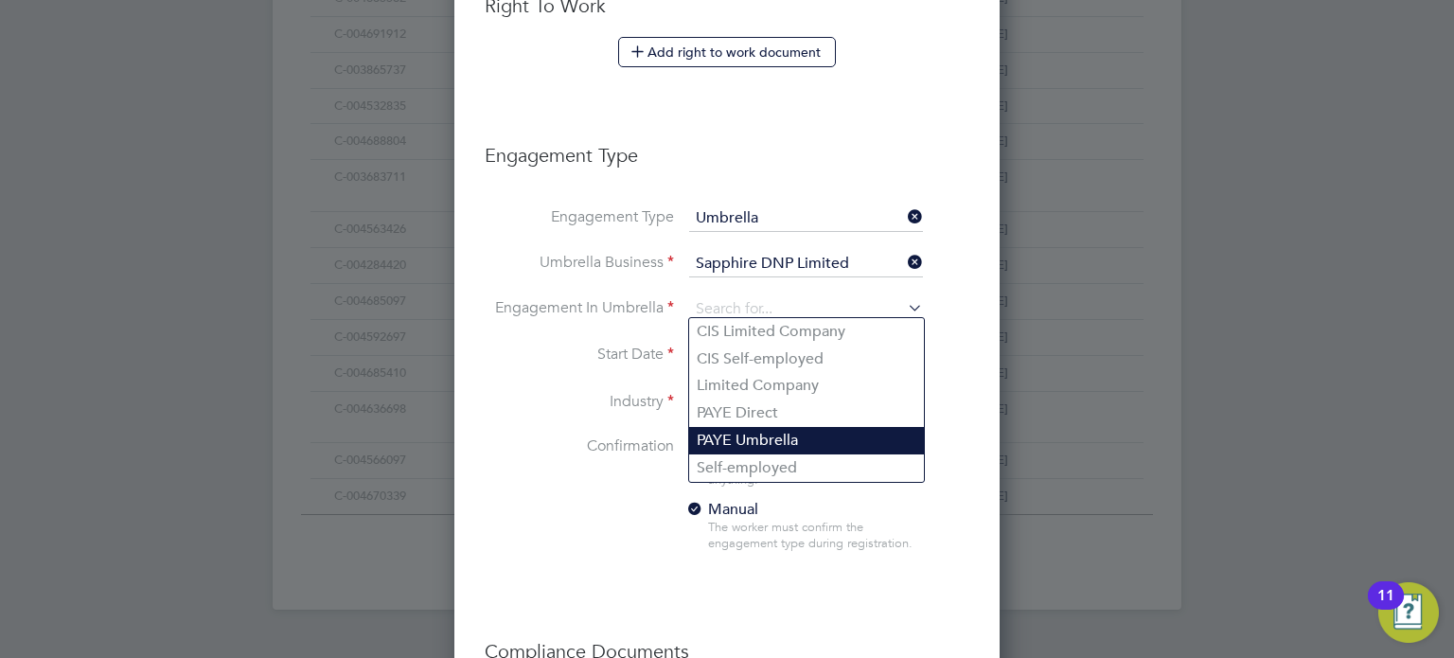
click at [841, 430] on li "PAYE Umbrella" at bounding box center [806, 440] width 235 height 27
type input "PAYE Umbrella"
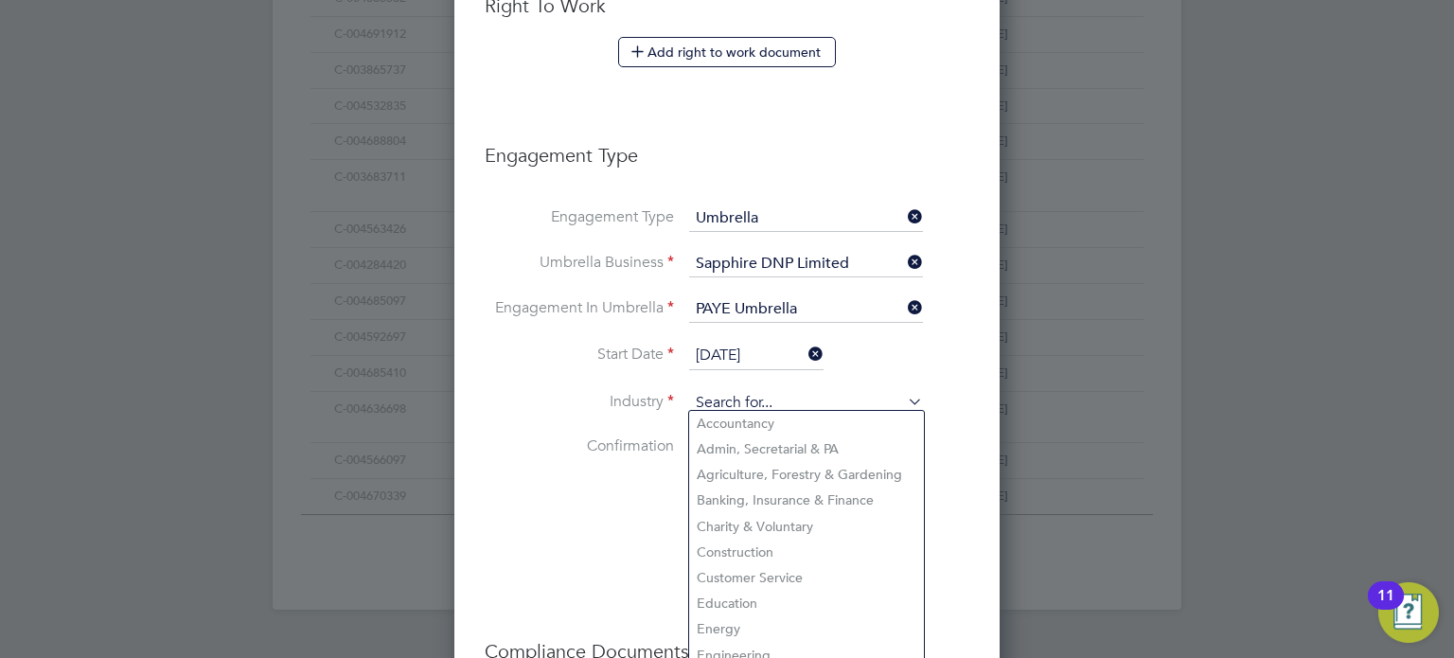
click at [788, 405] on input at bounding box center [806, 403] width 234 height 28
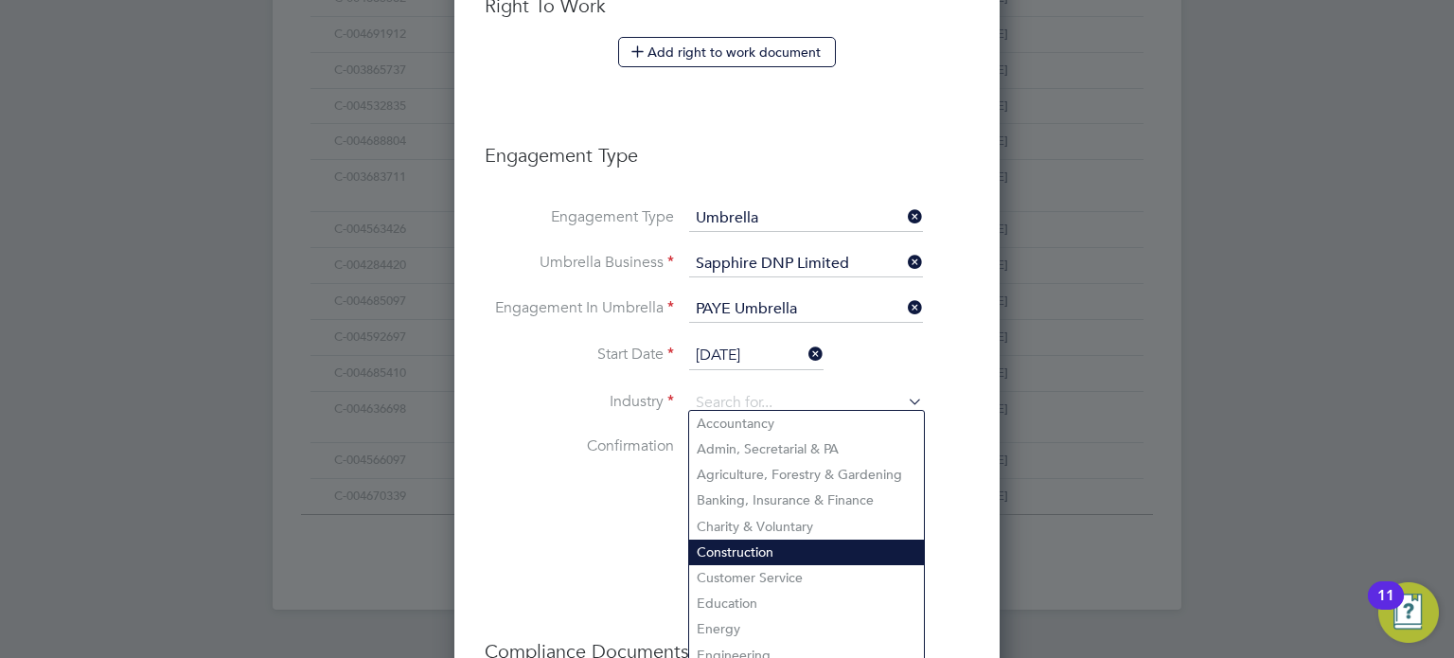
click at [807, 540] on li "Construction" at bounding box center [806, 553] width 235 height 26
type input "Construction"
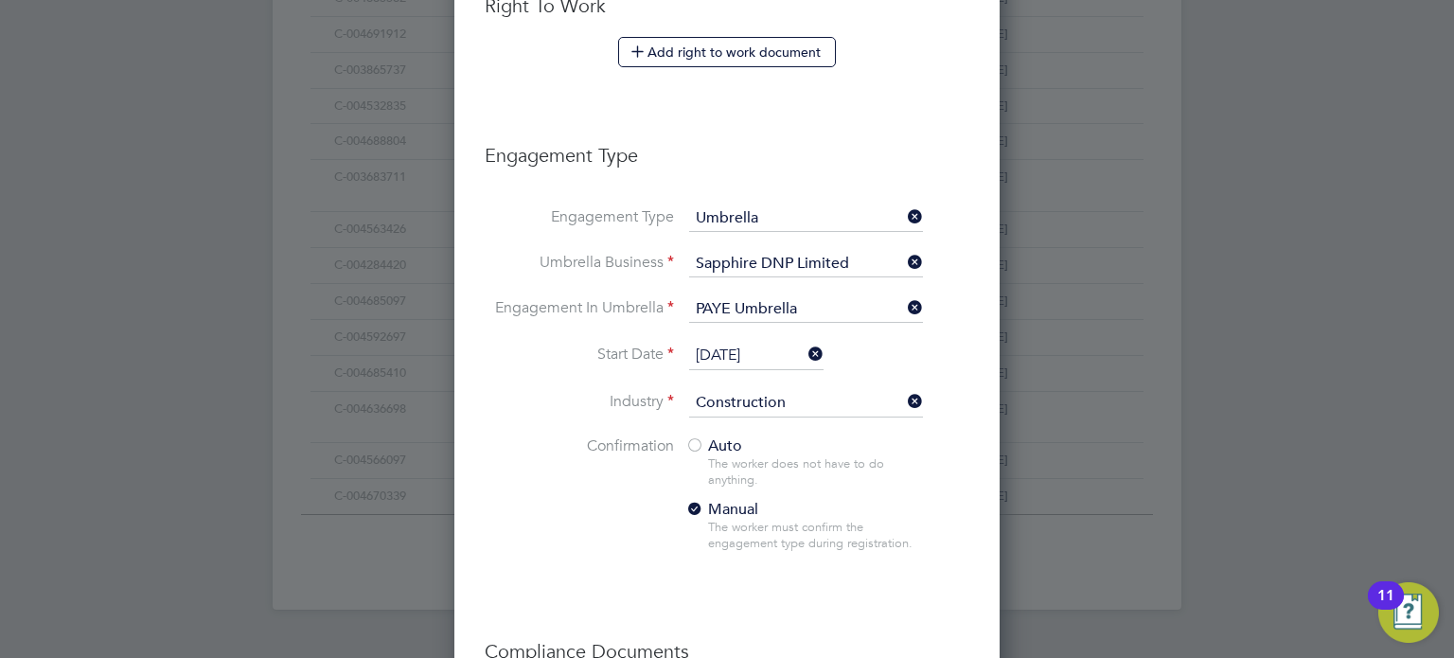
click at [709, 423] on li "Industry Construction" at bounding box center [727, 412] width 485 height 47
click at [716, 437] on span "Auto" at bounding box center [714, 446] width 57 height 19
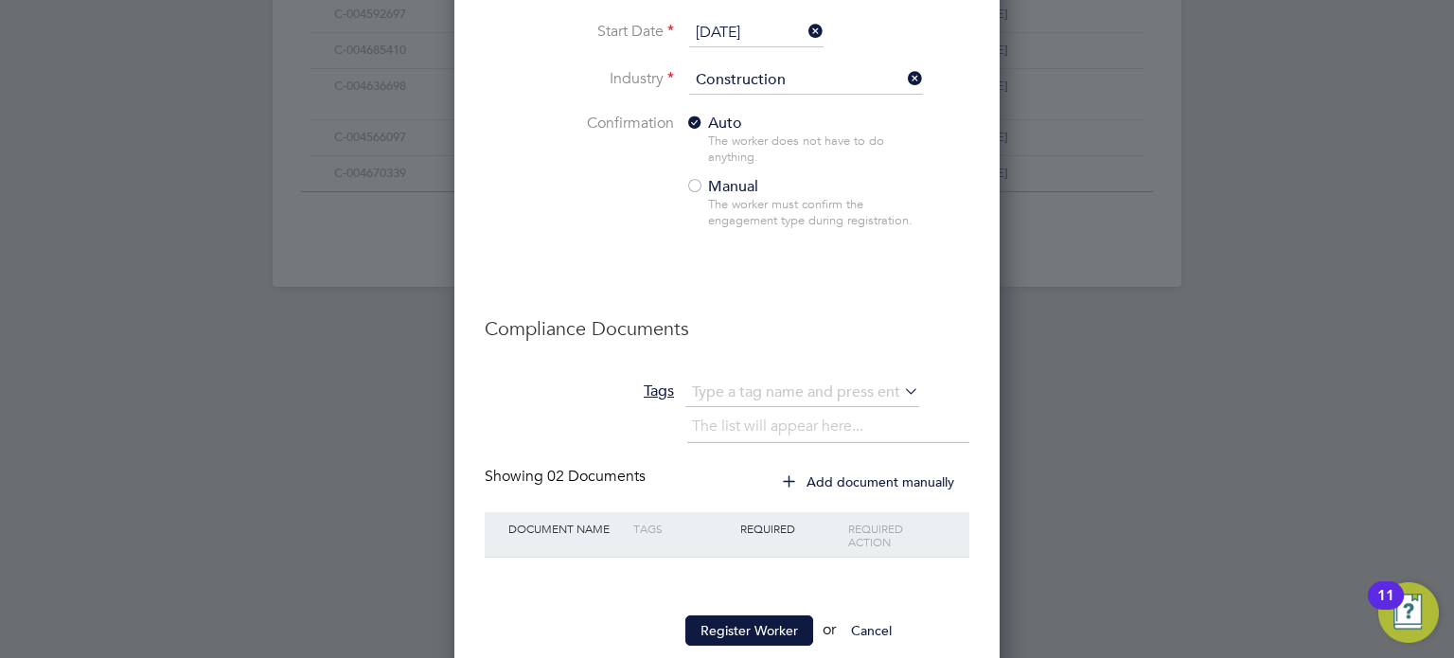
scroll to position [1444, 0]
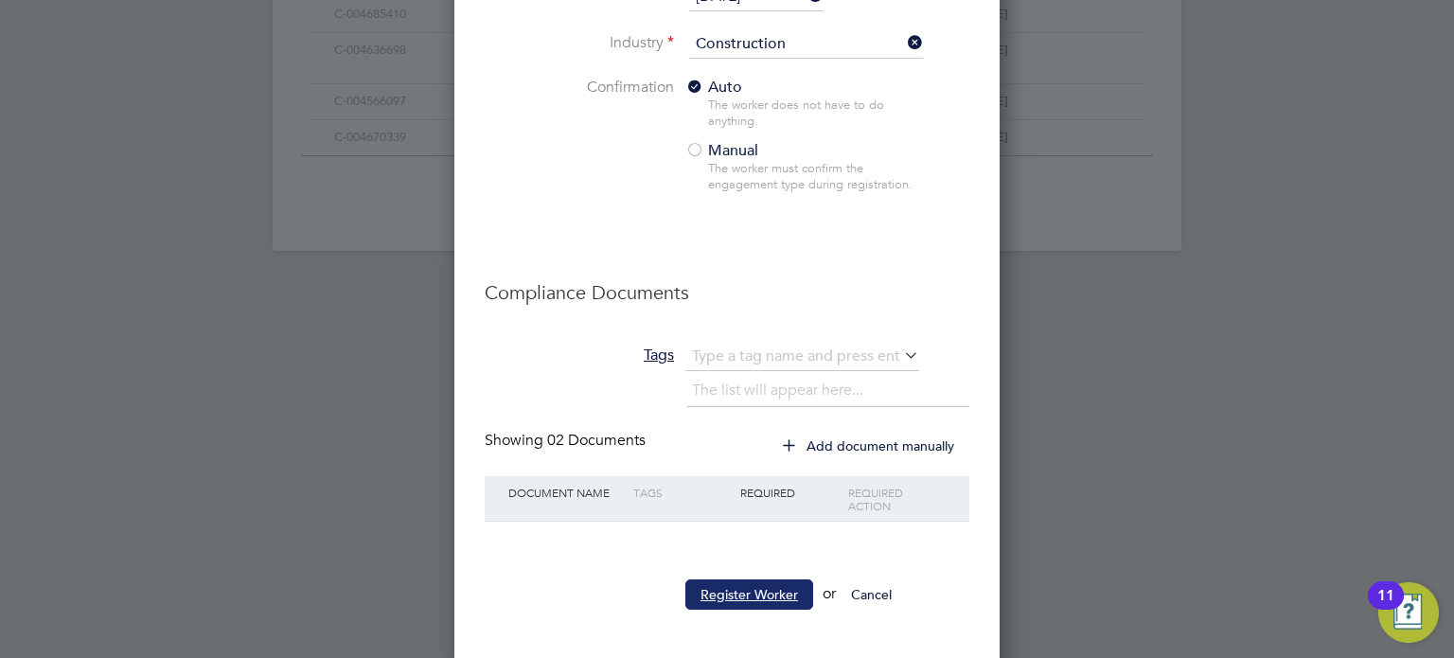
click at [776, 592] on button "Register Worker" at bounding box center [750, 595] width 128 height 30
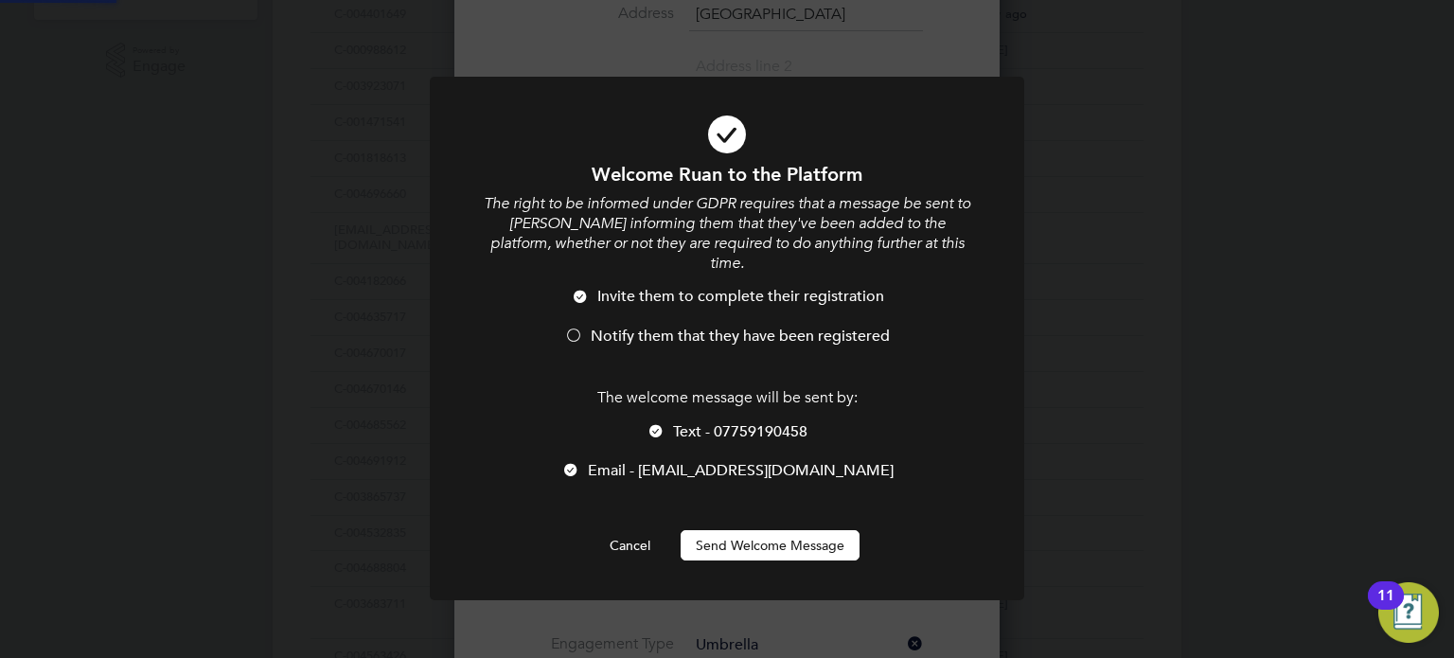
scroll to position [0, 0]
click at [620, 327] on span "Notify them that they have been registered" at bounding box center [740, 336] width 299 height 19
click at [793, 538] on button "Send Welcome Message" at bounding box center [770, 545] width 179 height 30
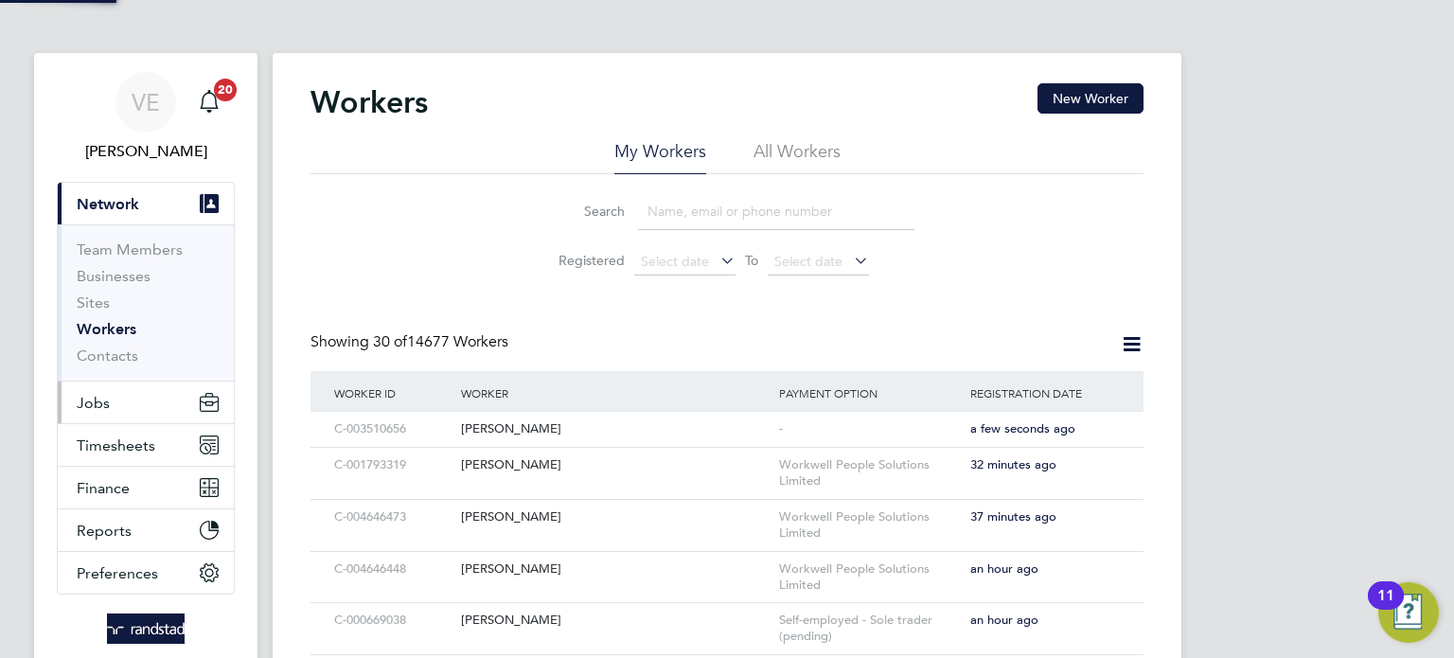
click at [117, 382] on button "Jobs" at bounding box center [146, 403] width 176 height 42
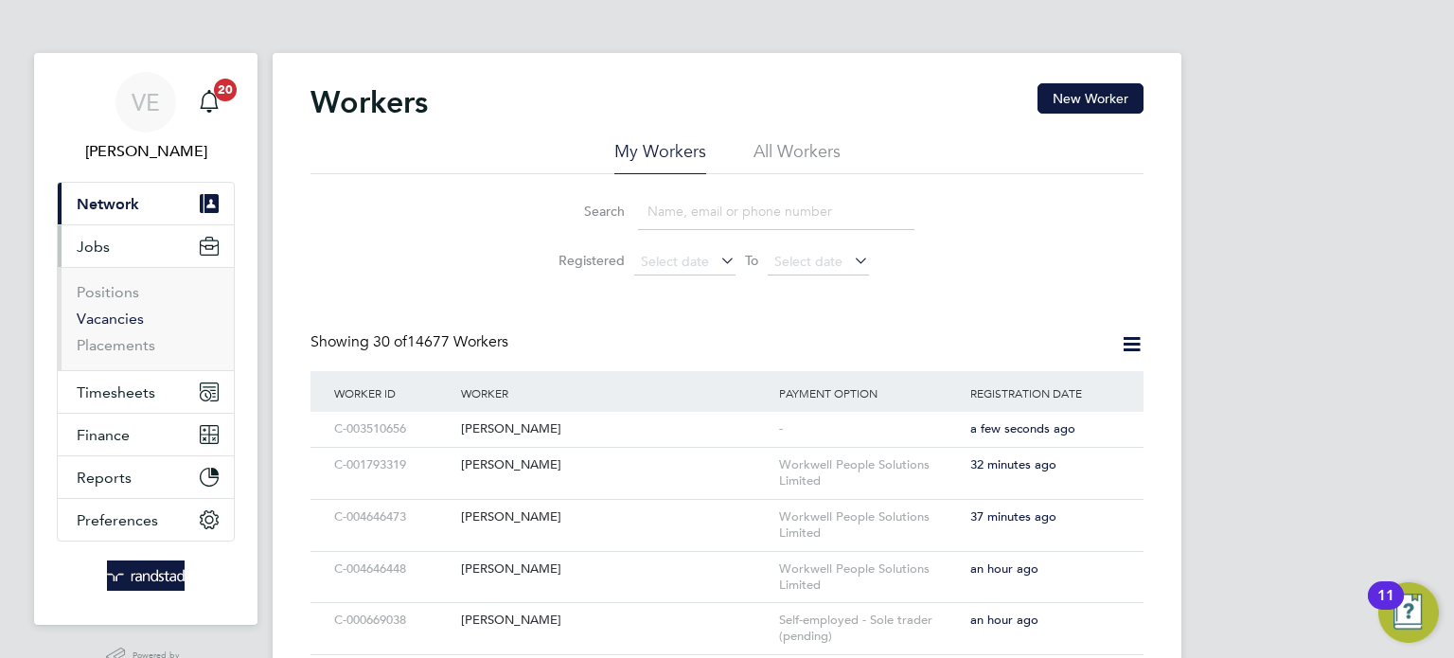
click at [126, 320] on link "Vacancies" at bounding box center [110, 319] width 67 height 18
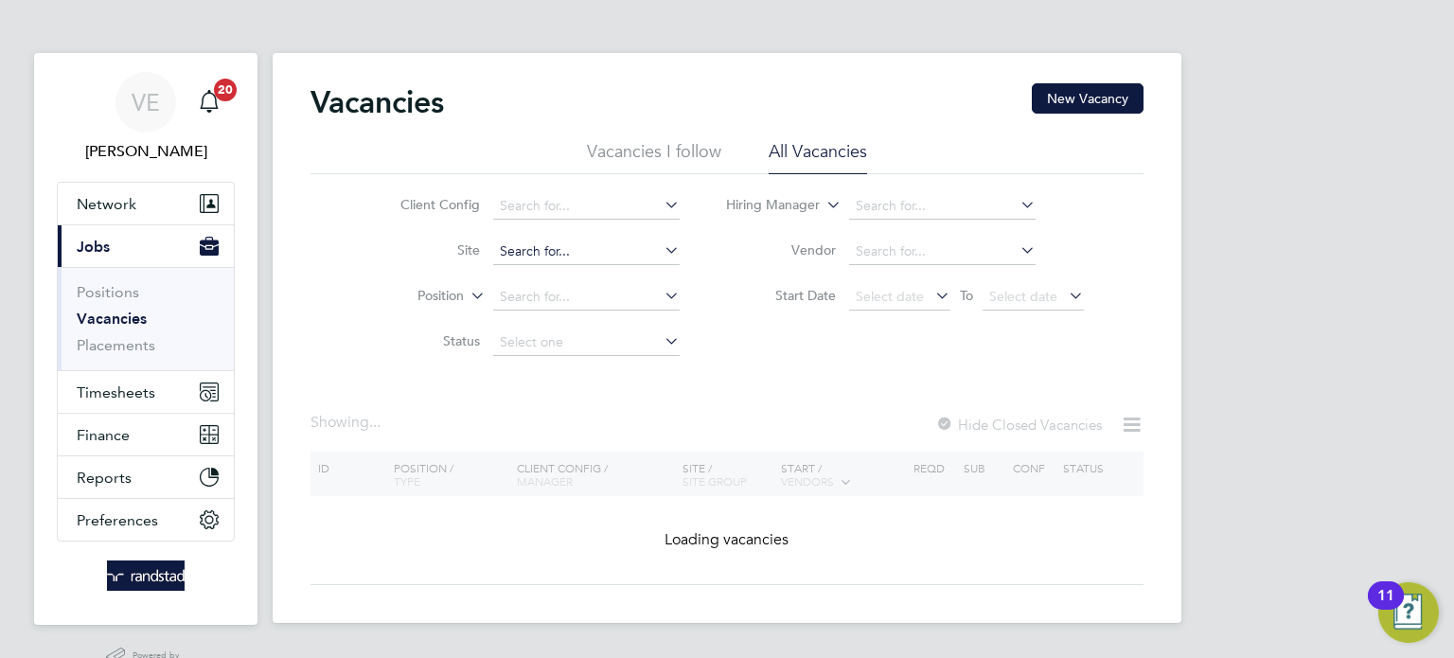
click at [545, 259] on input at bounding box center [586, 252] width 187 height 27
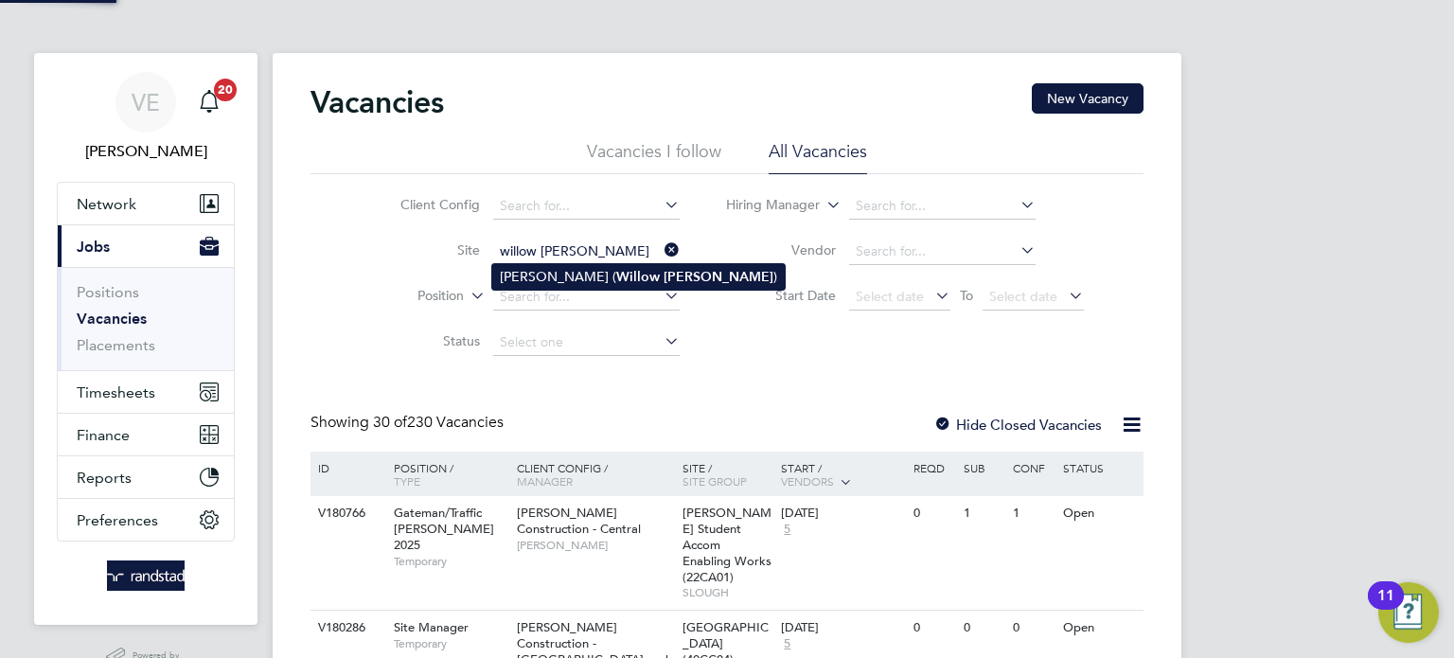
click at [518, 272] on li "Ely ( Willow Woods )" at bounding box center [638, 277] width 293 height 26
type input "[PERSON_NAME] (Willow [PERSON_NAME])"
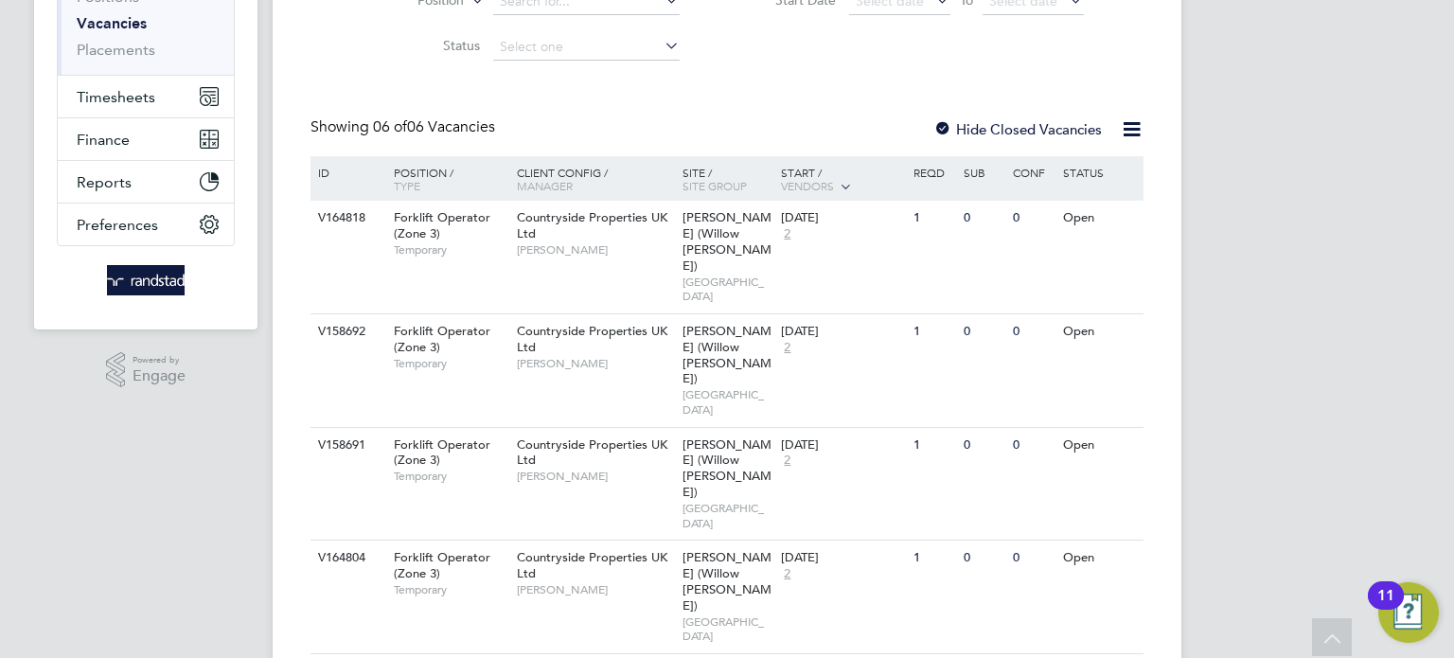
scroll to position [305, 0]
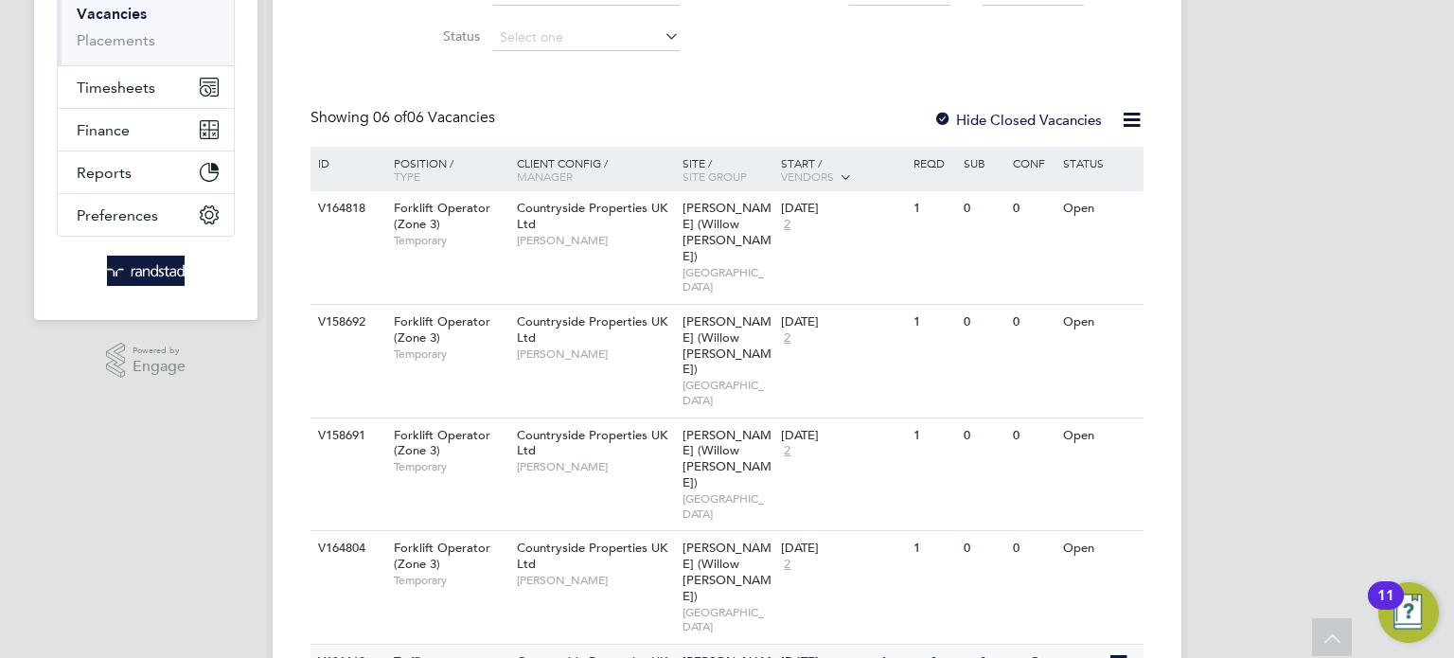
click at [591, 653] on span "Countryside Properties UK Ltd" at bounding box center [592, 669] width 151 height 32
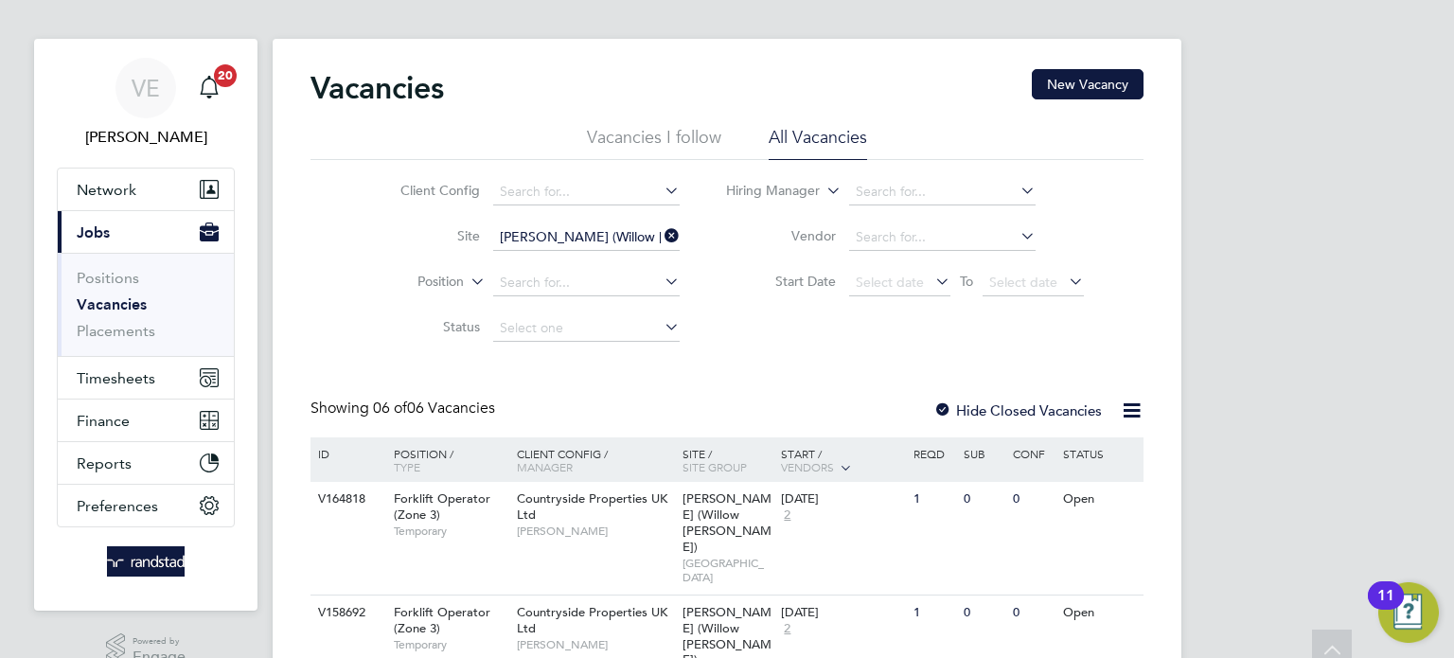
scroll to position [0, 0]
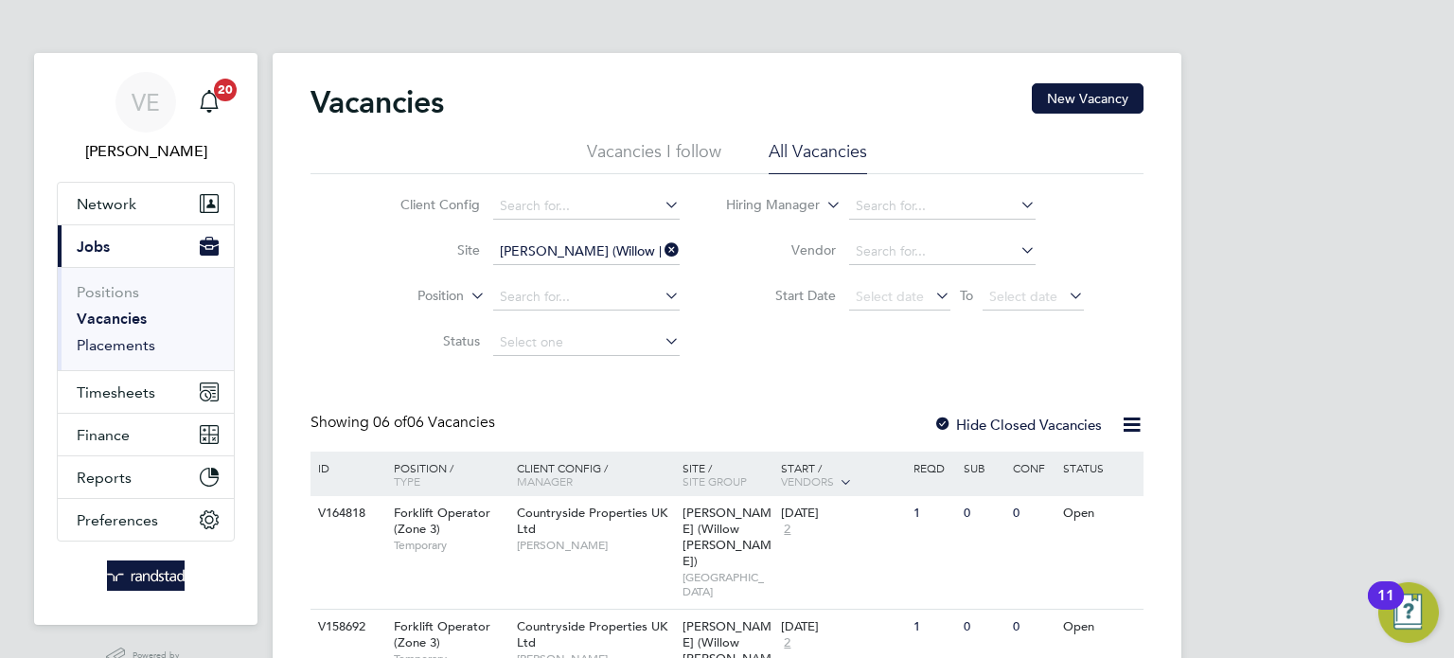
click at [146, 343] on link "Placements" at bounding box center [116, 345] width 79 height 18
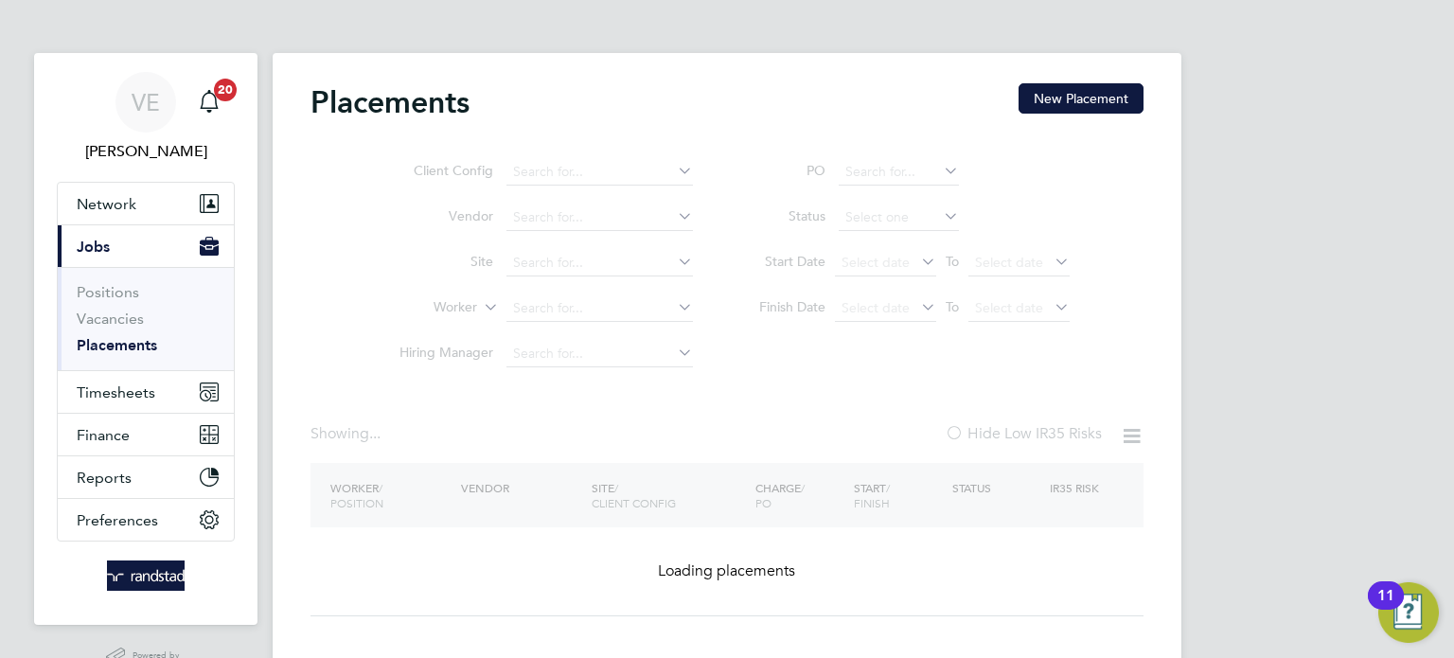
click at [564, 309] on ul "Client Config Vendor Site Worker Hiring Manager" at bounding box center [539, 263] width 356 height 227
click at [537, 306] on ul "Client Config Vendor Site Worker Hiring Manager" at bounding box center [539, 263] width 356 height 227
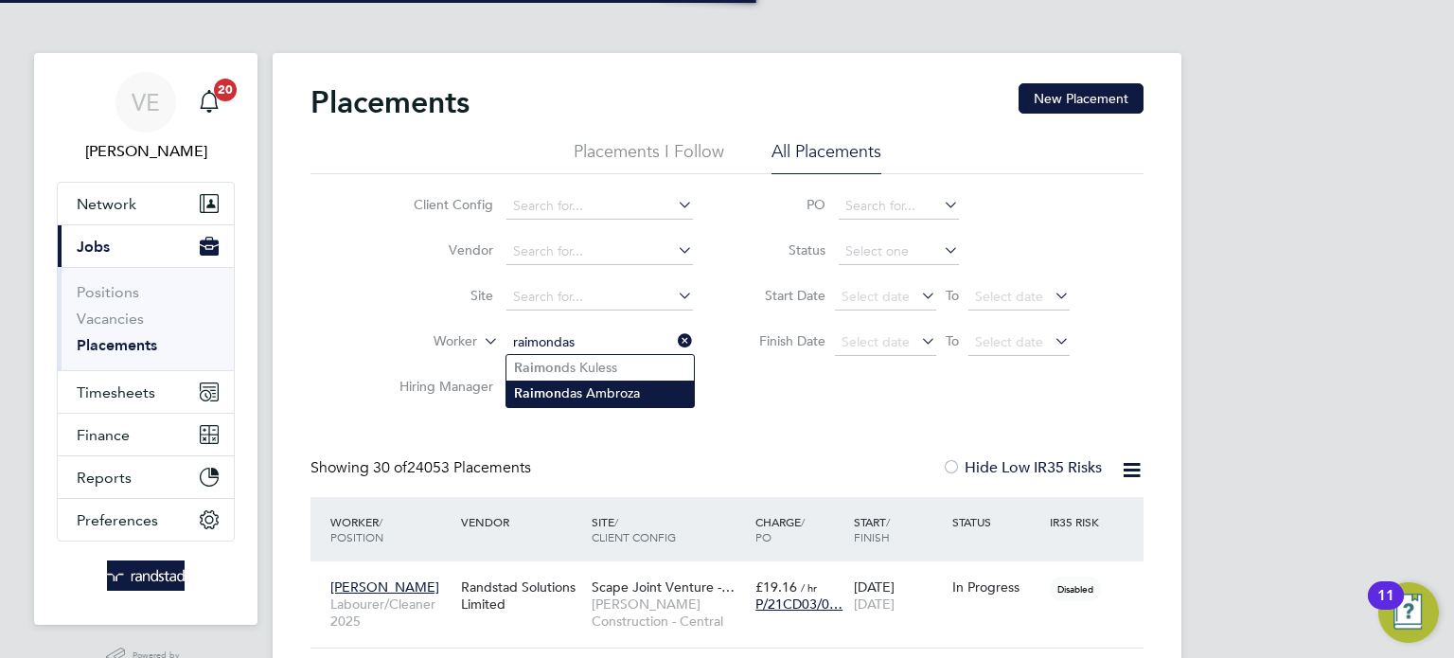
click at [572, 387] on li "Raimon das Ambroza" at bounding box center [600, 394] width 187 height 26
type input "[PERSON_NAME]"
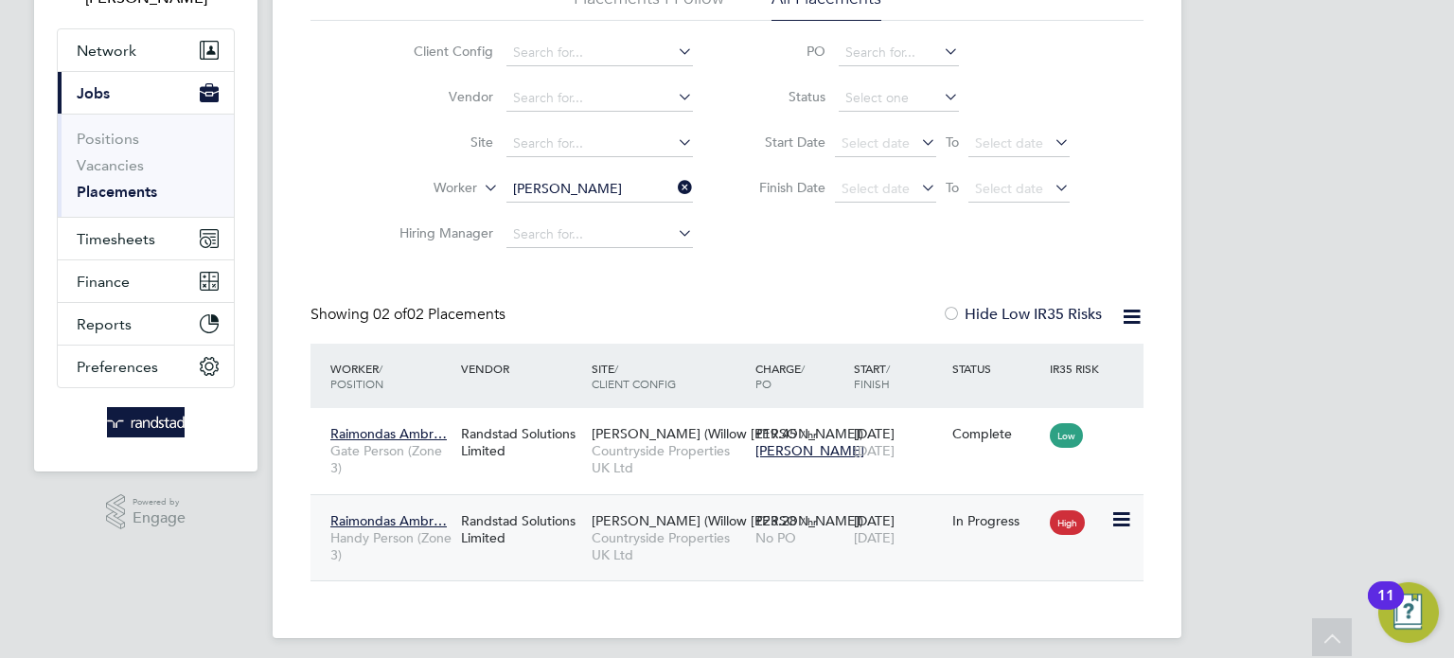
click at [764, 538] on span "No PO" at bounding box center [776, 537] width 41 height 17
click at [674, 182] on icon at bounding box center [674, 187] width 0 height 27
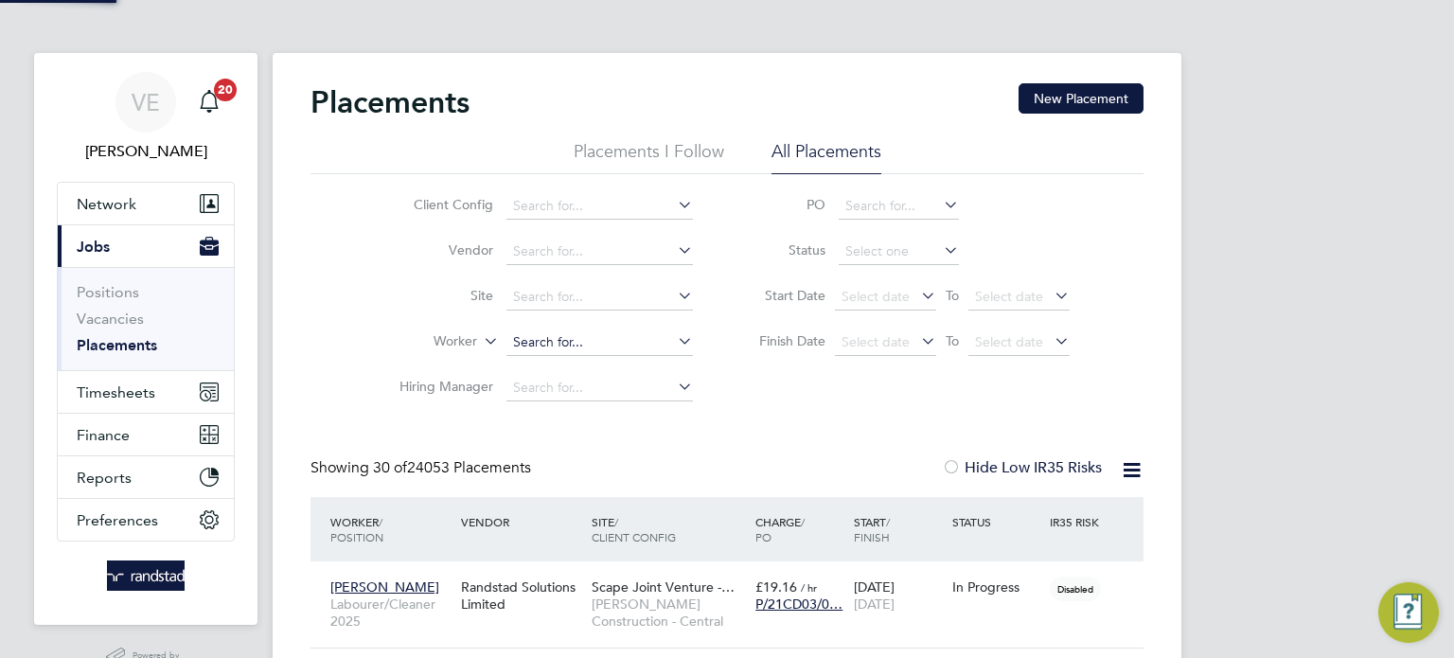
scroll to position [9, 9]
click at [573, 345] on input at bounding box center [600, 343] width 187 height 27
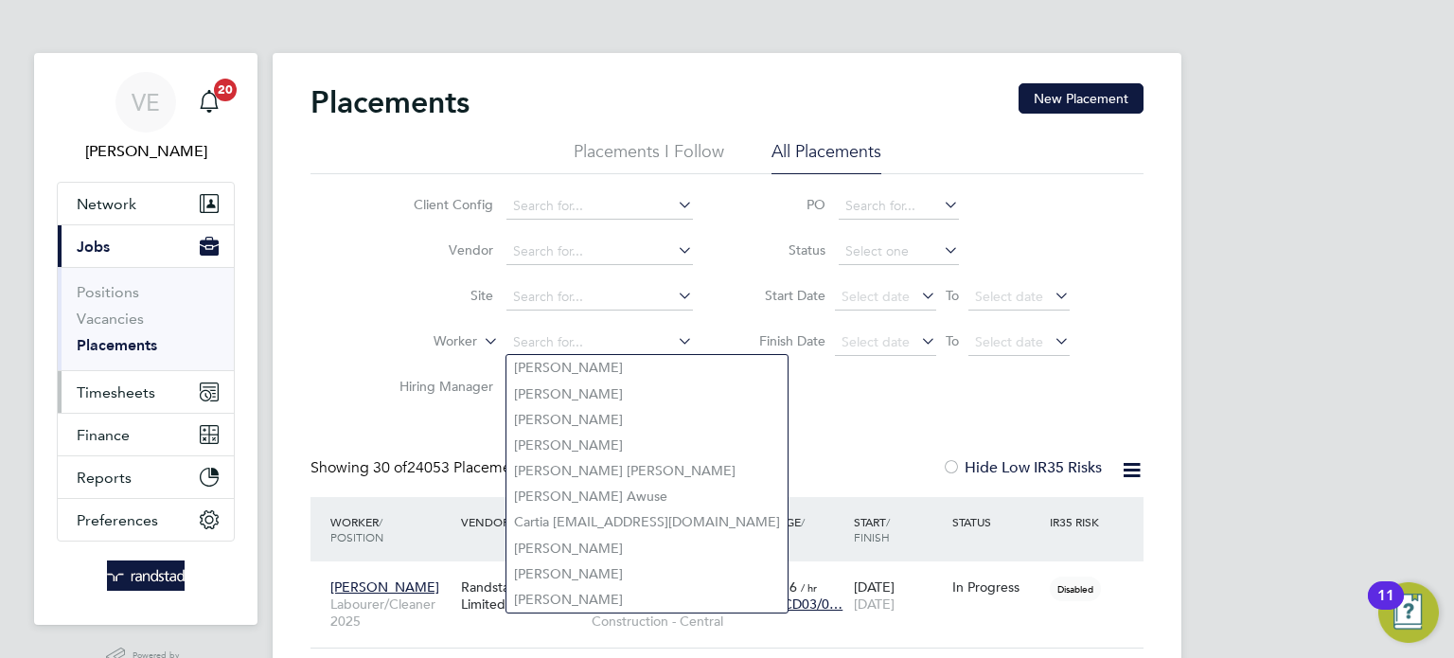
click at [164, 384] on button "Timesheets" at bounding box center [146, 392] width 176 height 42
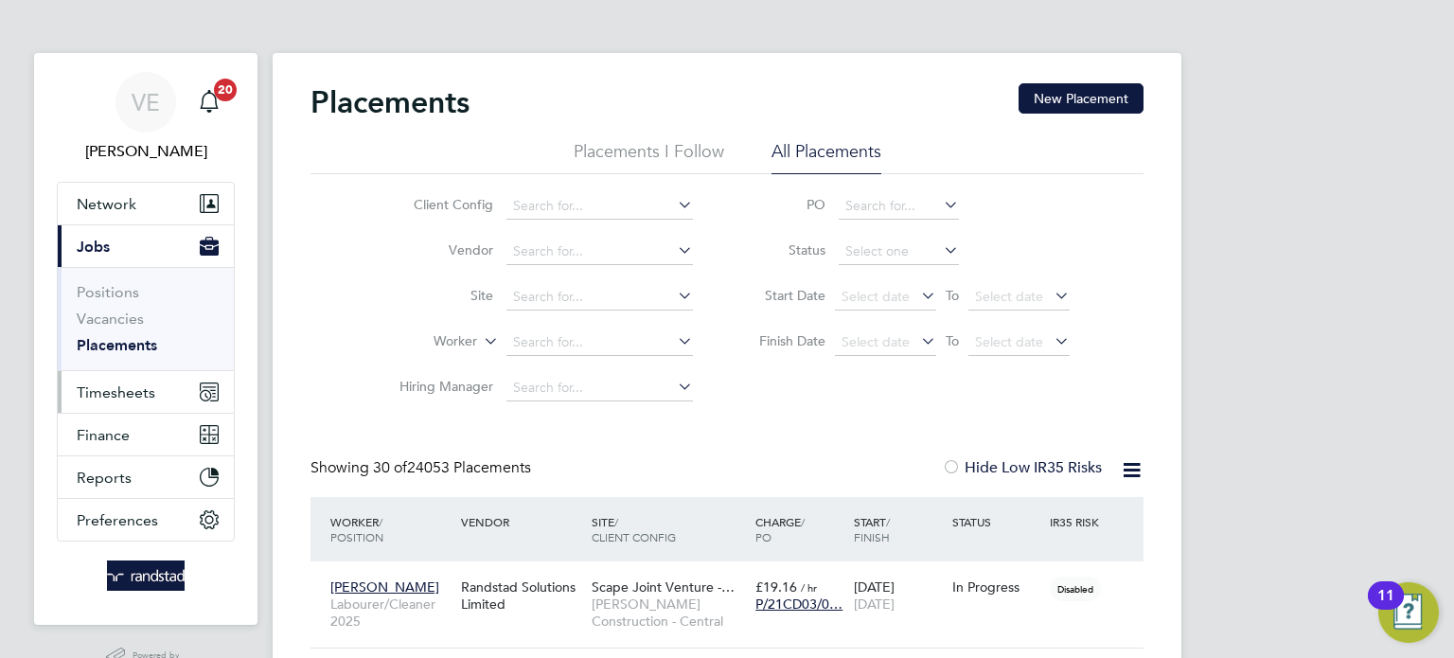
click at [126, 399] on span "Timesheets" at bounding box center [116, 393] width 79 height 18
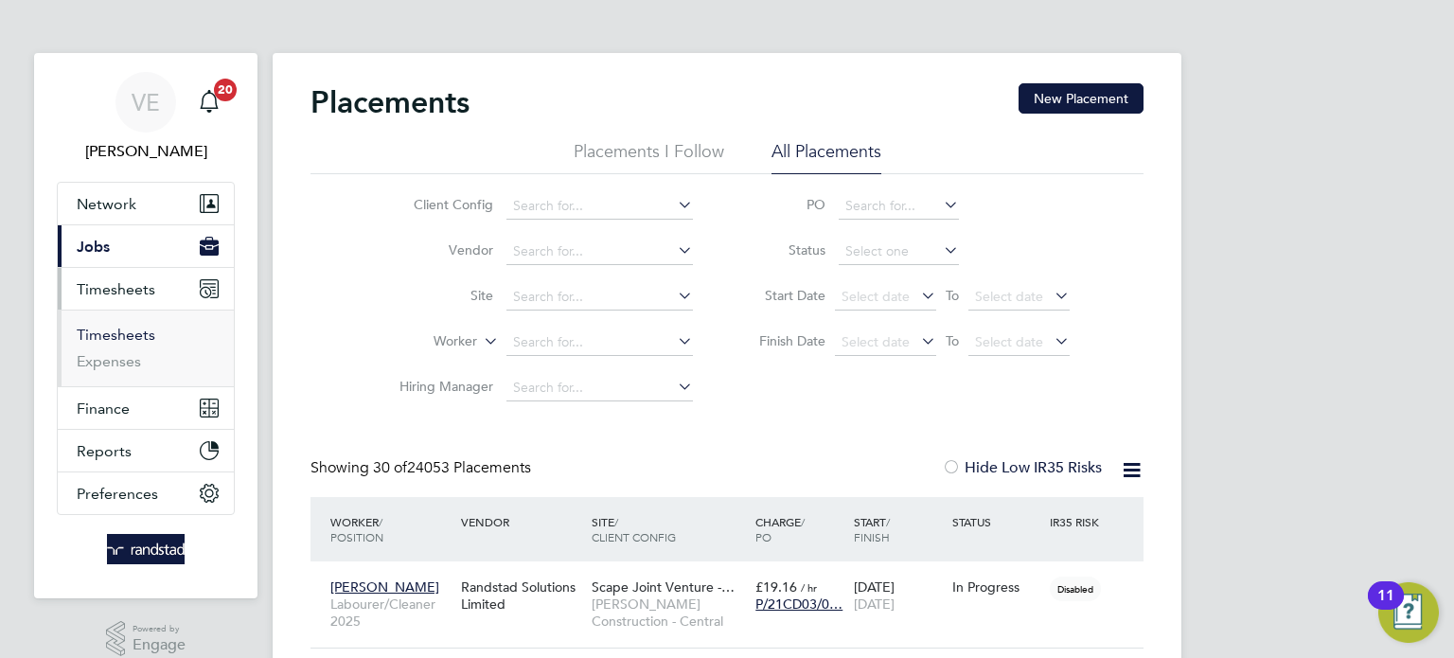
click at [105, 331] on link "Timesheets" at bounding box center [116, 335] width 79 height 18
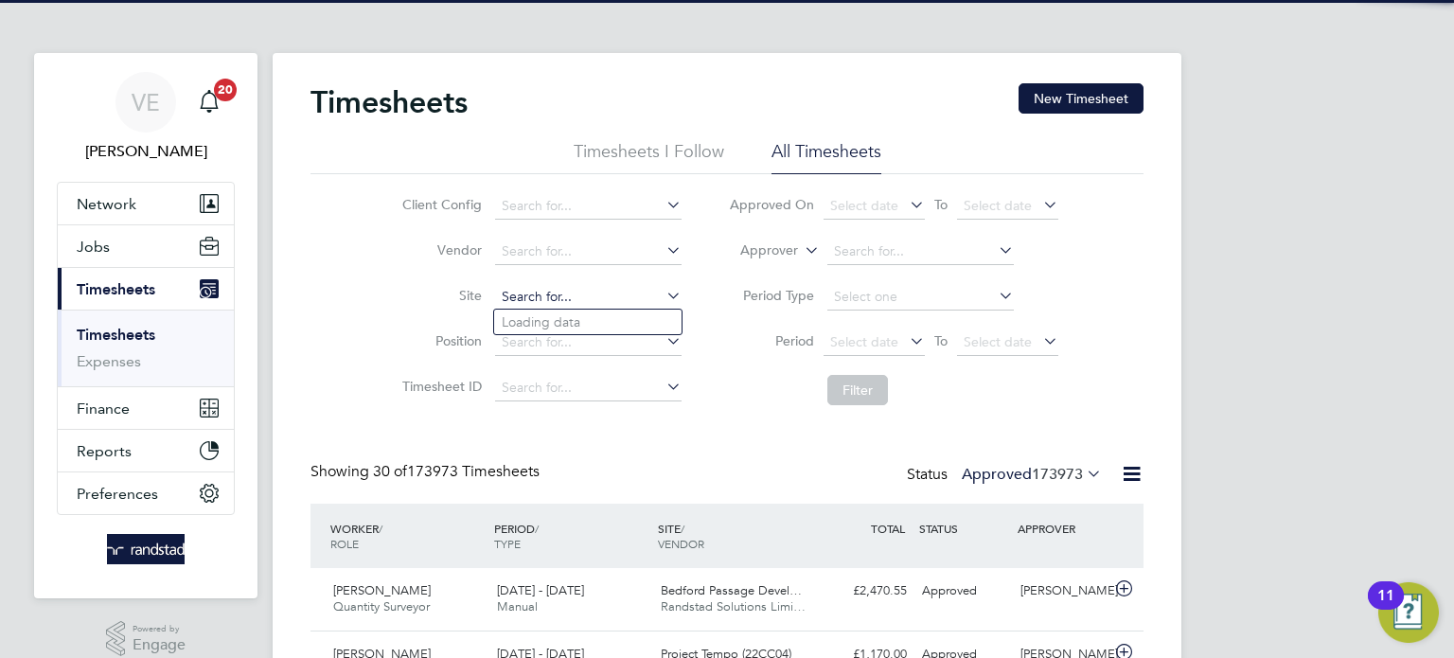
click at [533, 302] on input at bounding box center [588, 297] width 187 height 27
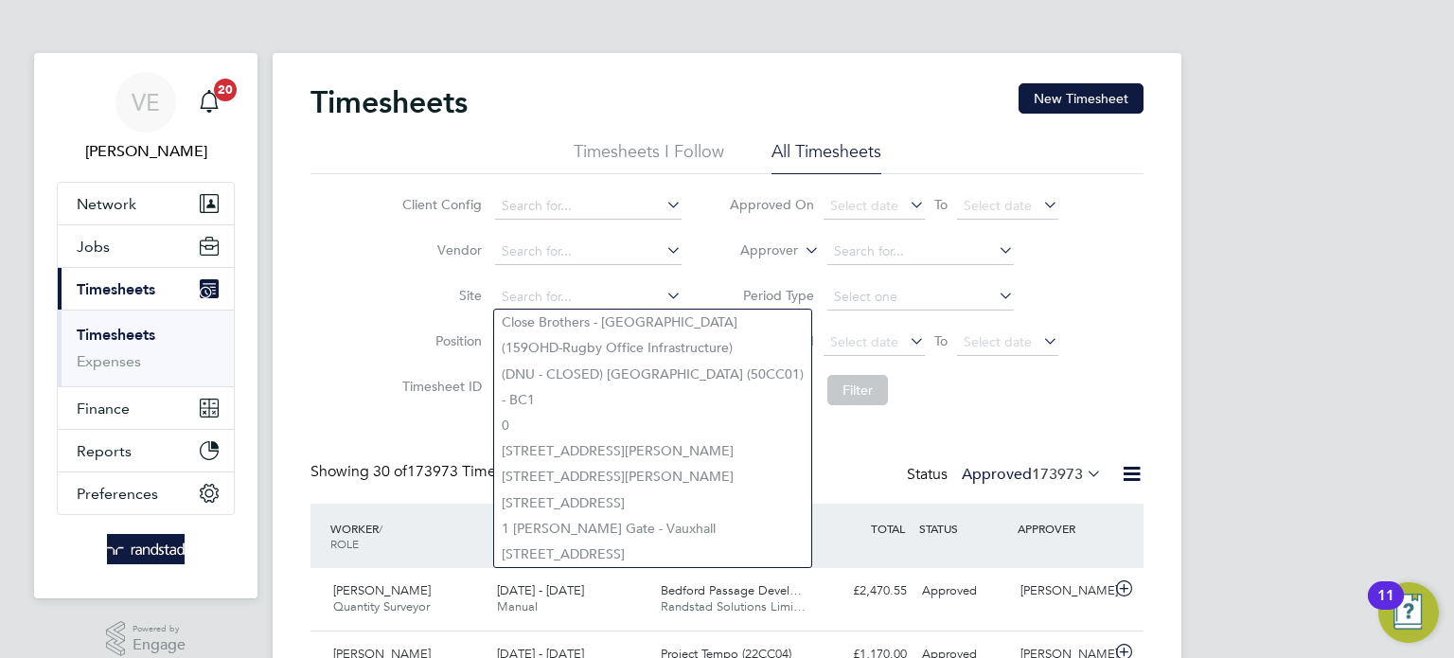
click at [314, 293] on div "Client Config Vendor Site Position Timesheet ID Approved On Select date To Sele…" at bounding box center [727, 294] width 833 height 241
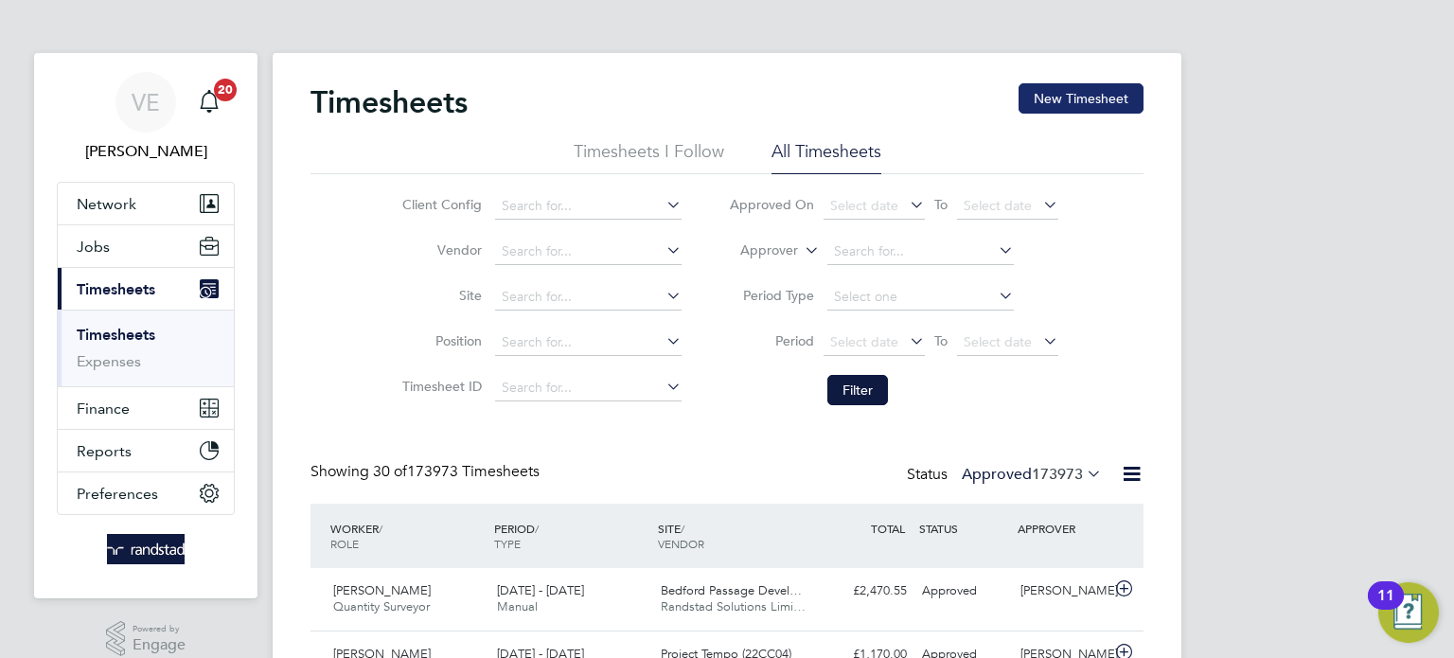
click at [1041, 91] on button "New Timesheet" at bounding box center [1081, 98] width 125 height 30
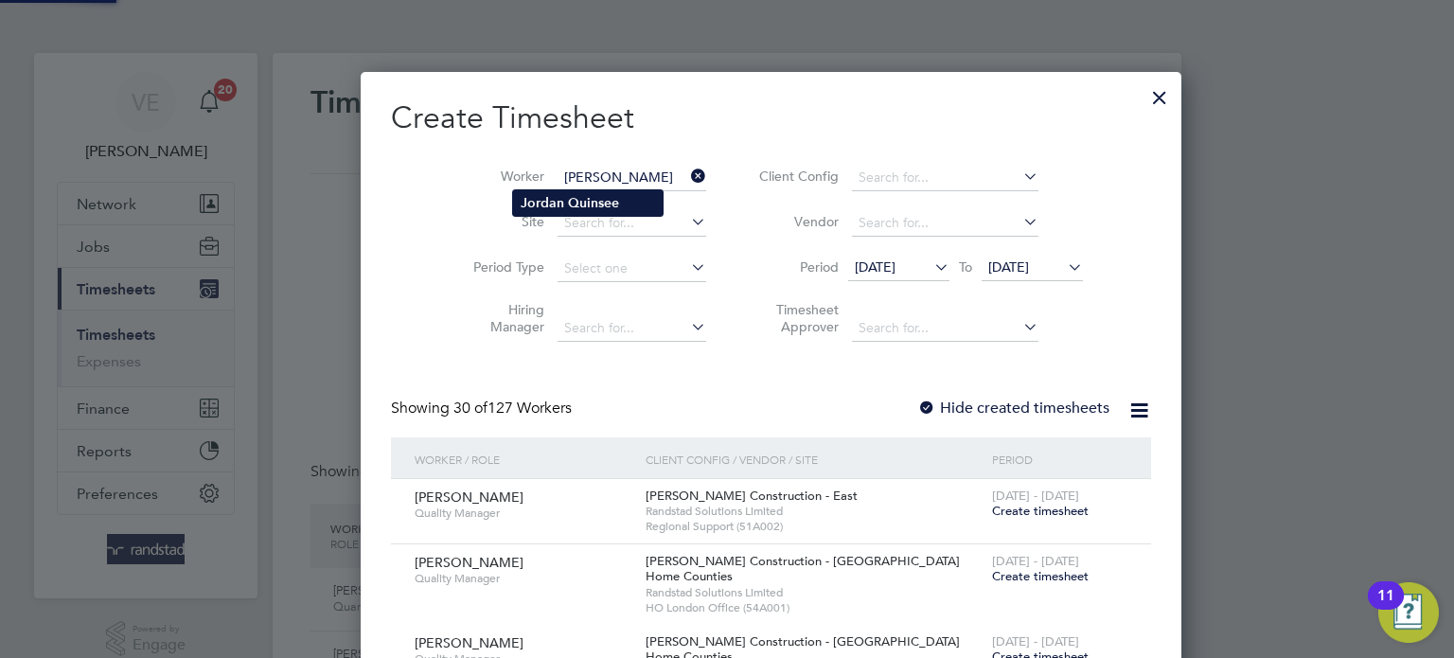
click at [609, 202] on b "Quinsee" at bounding box center [593, 203] width 51 height 16
type input "Jordan Quinsee"
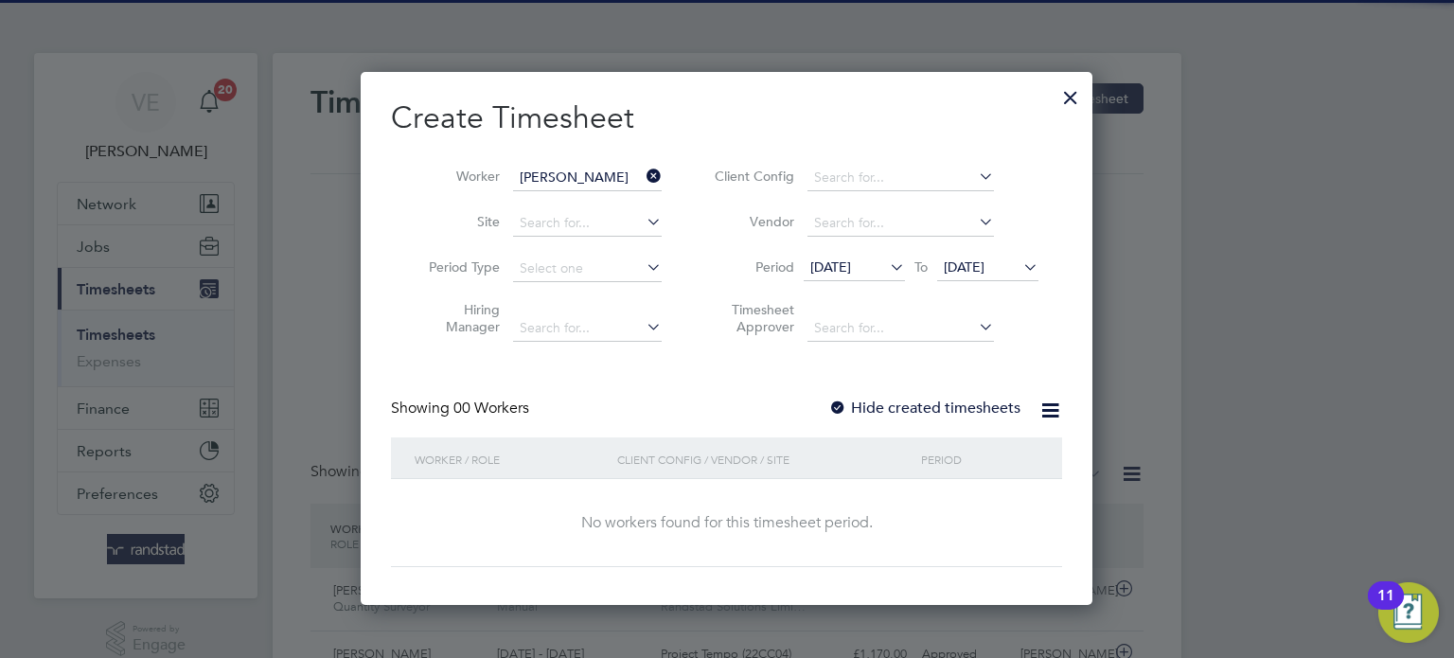
click at [892, 415] on label "Hide created timesheets" at bounding box center [925, 408] width 192 height 19
click at [985, 267] on span "23 Sep 2025" at bounding box center [964, 267] width 41 height 17
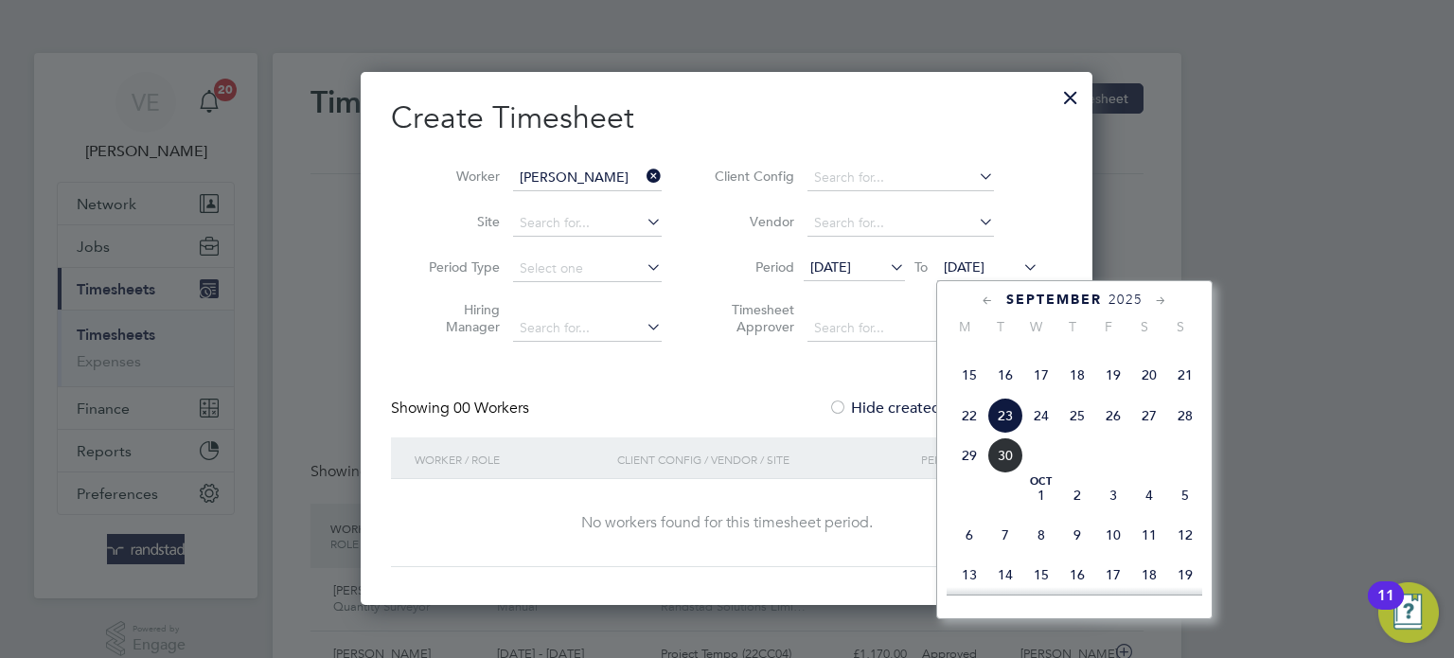
click at [1188, 434] on span "28" at bounding box center [1186, 416] width 36 height 36
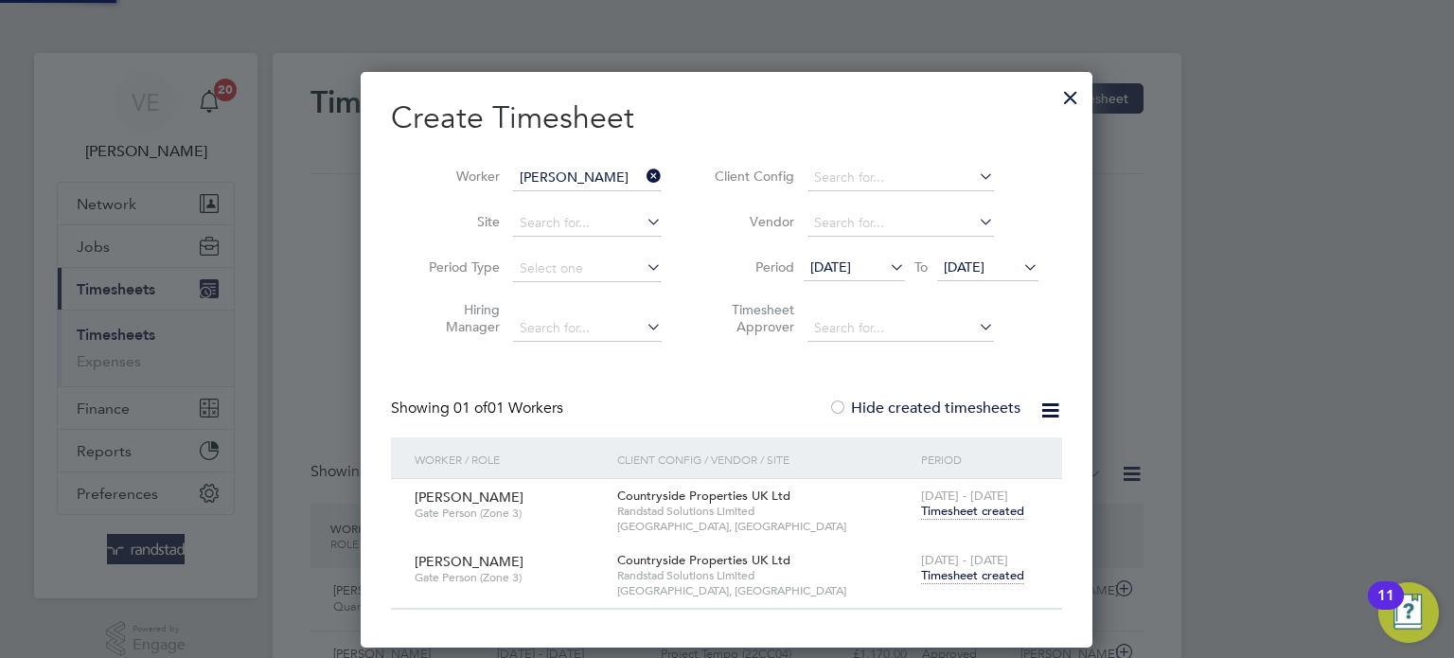
click at [972, 577] on span "Timesheet created" at bounding box center [972, 575] width 103 height 17
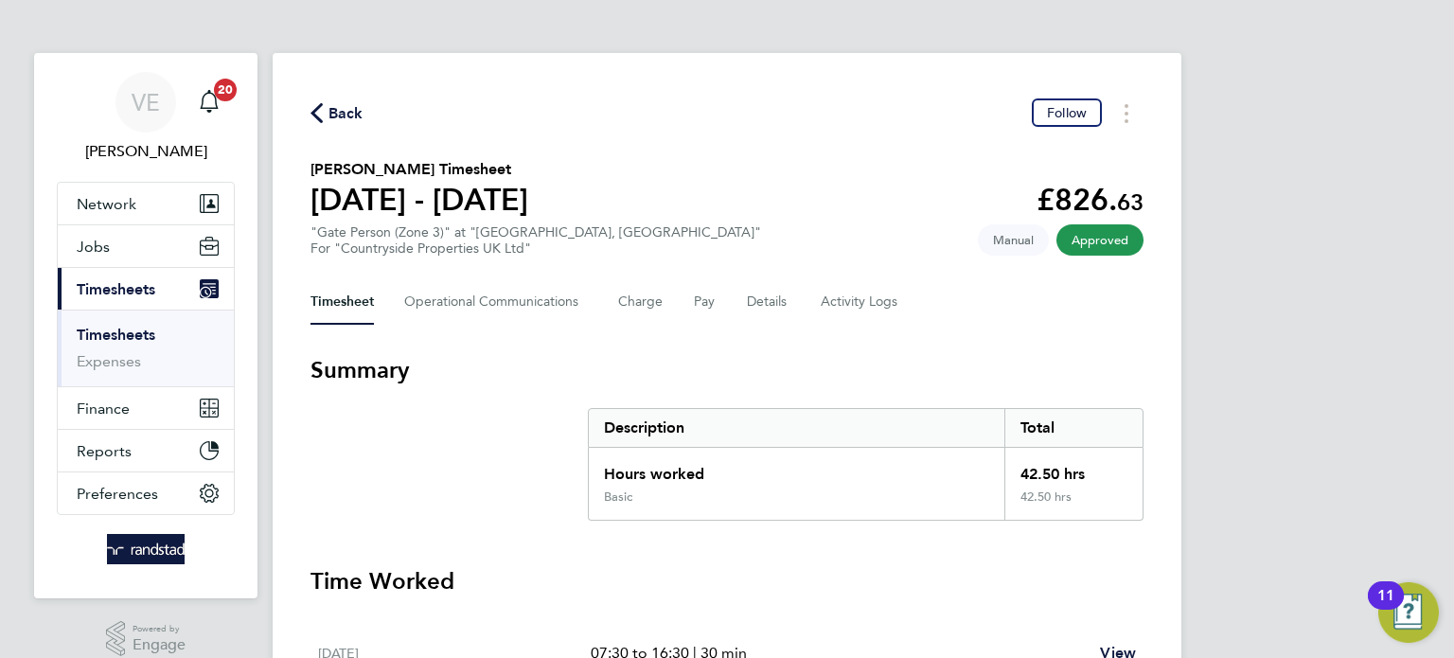
click at [326, 115] on span "Back" at bounding box center [337, 112] width 53 height 18
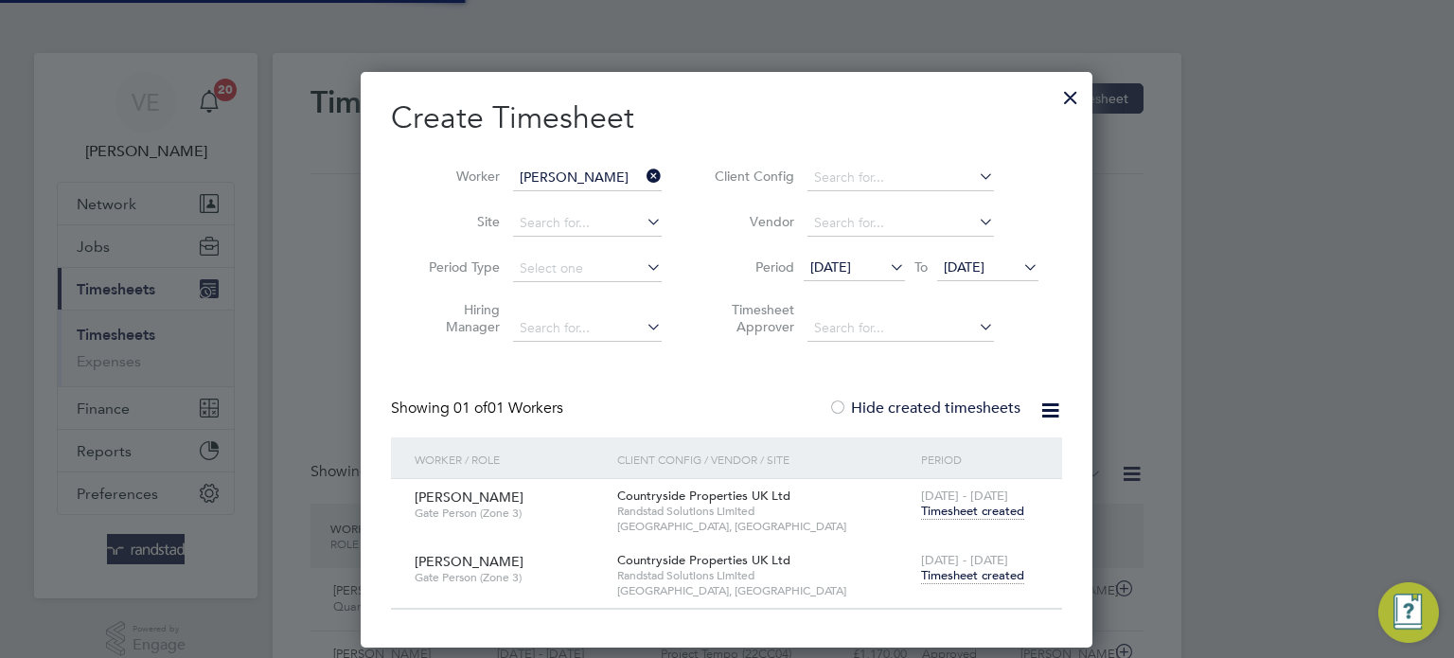
scroll to position [63, 165]
click at [1059, 91] on div at bounding box center [1071, 93] width 34 height 34
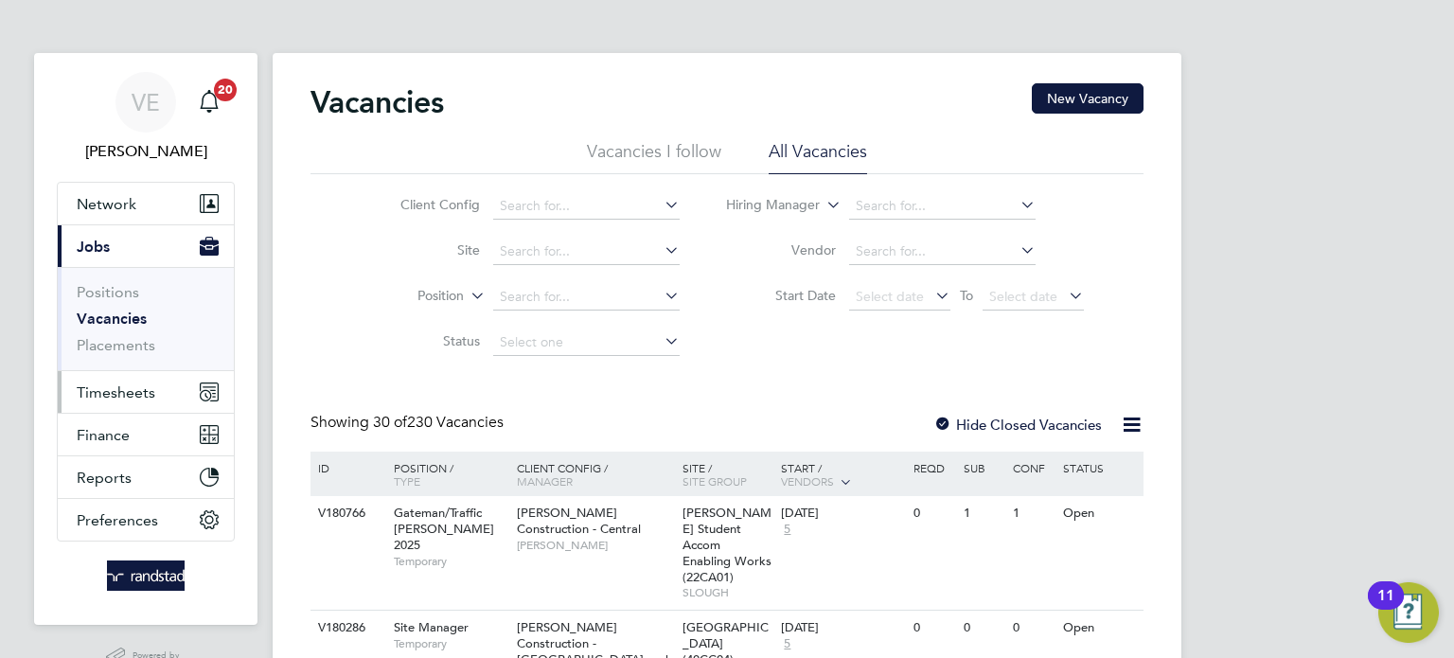
click at [116, 394] on span "Timesheets" at bounding box center [116, 393] width 79 height 18
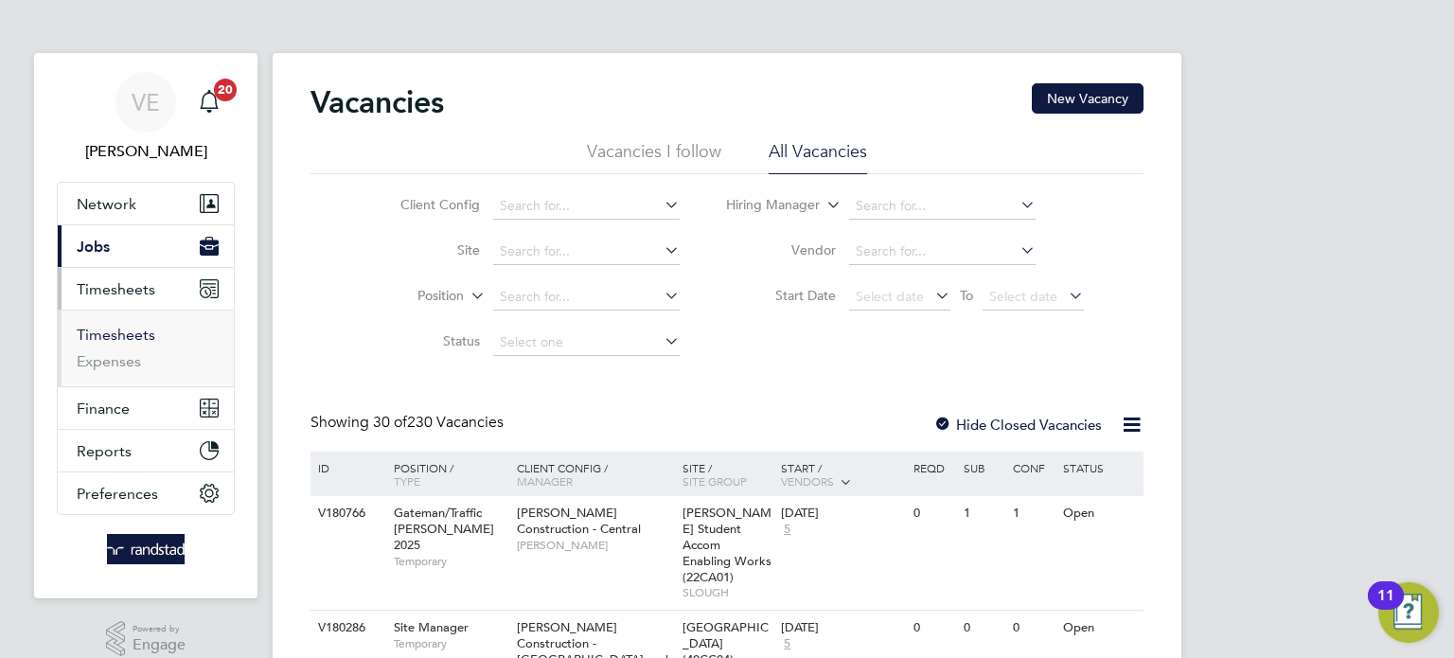
click at [140, 333] on link "Timesheets" at bounding box center [116, 335] width 79 height 18
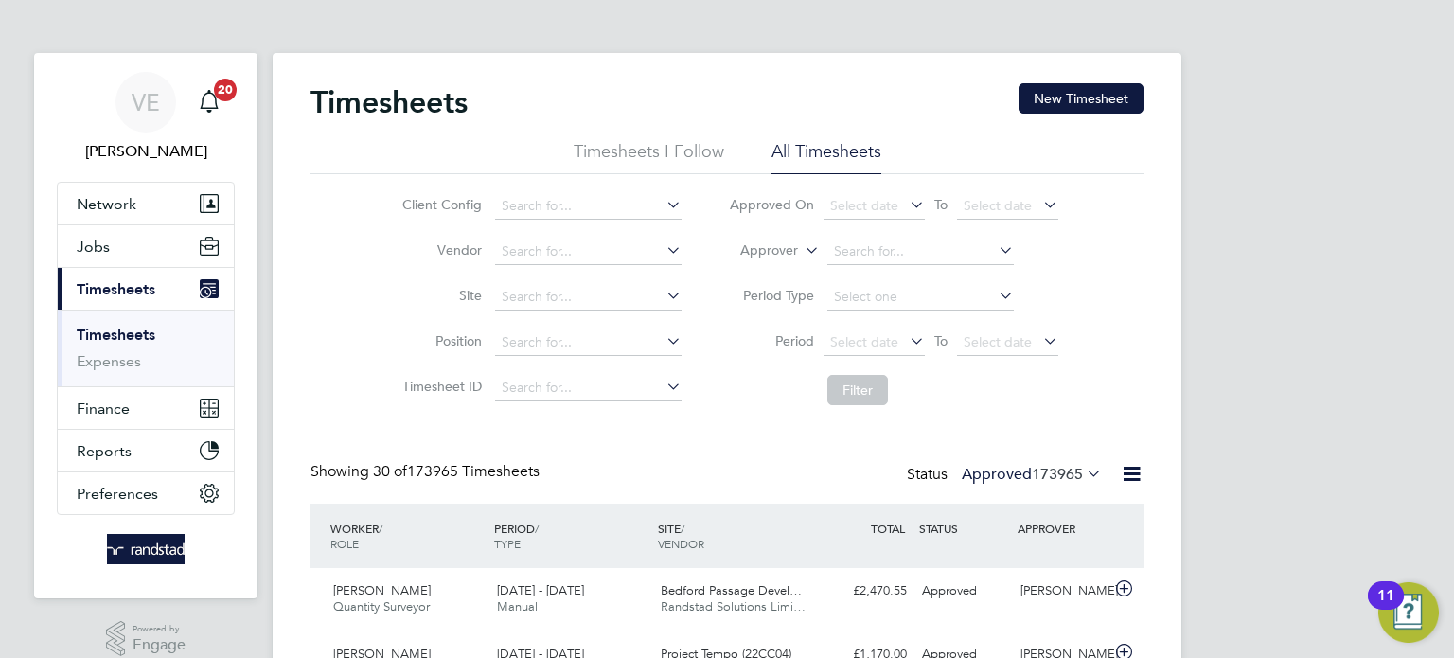
click at [1079, 98] on button "New Timesheet" at bounding box center [1081, 98] width 125 height 30
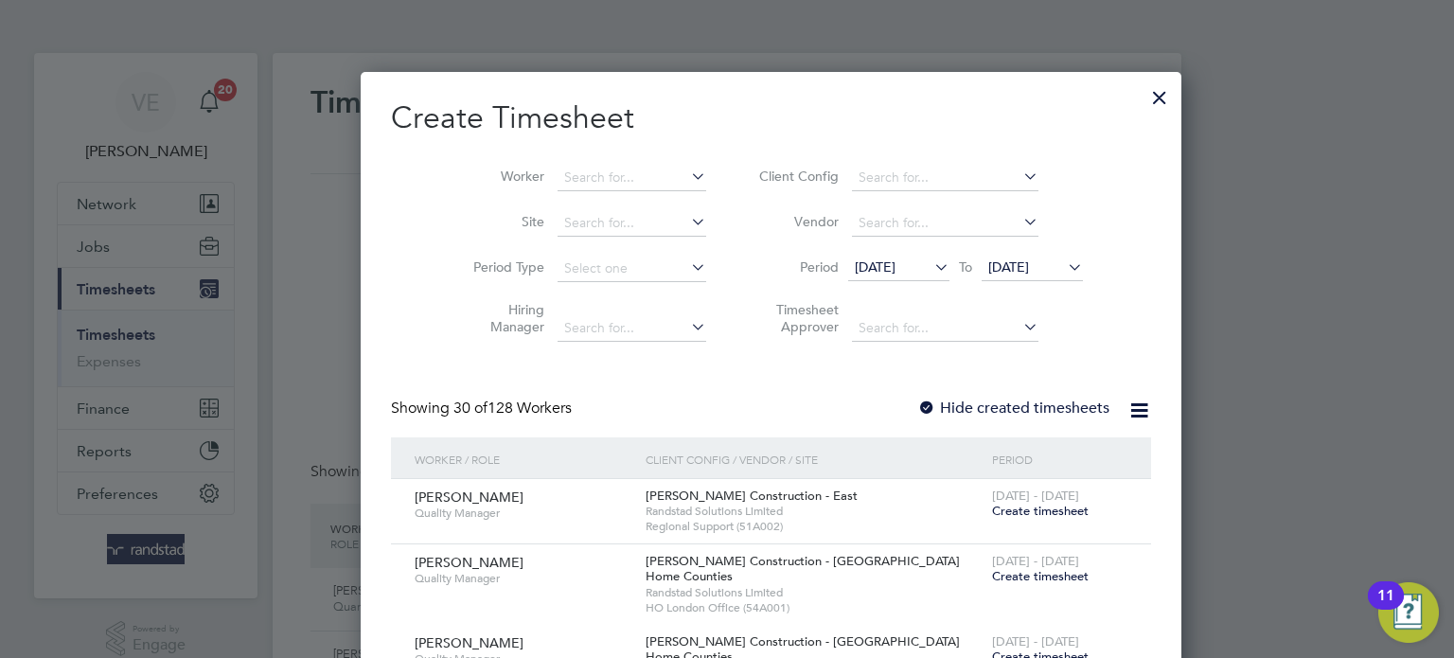
click at [547, 155] on li "Worker" at bounding box center [583, 177] width 294 height 45
click at [557, 167] on li "Worker" at bounding box center [583, 177] width 294 height 45
click at [561, 172] on input at bounding box center [632, 178] width 149 height 27
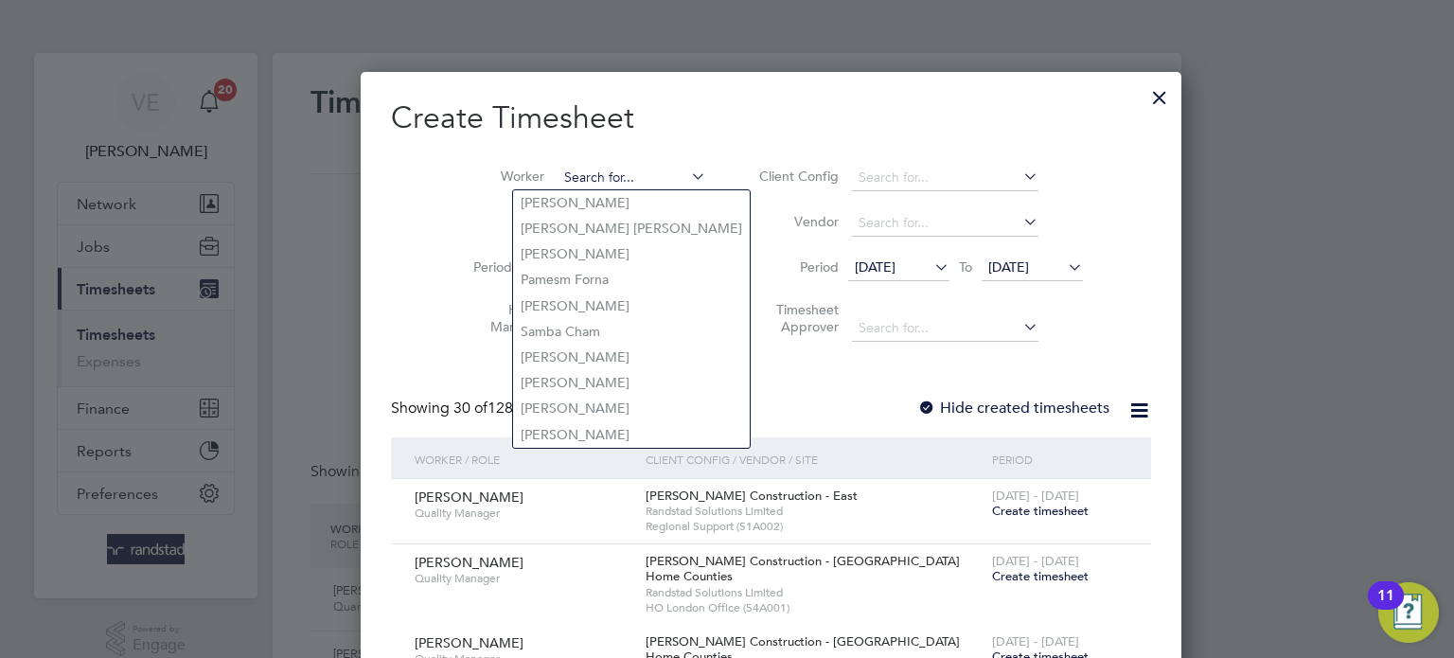
click at [563, 174] on input at bounding box center [632, 178] width 149 height 27
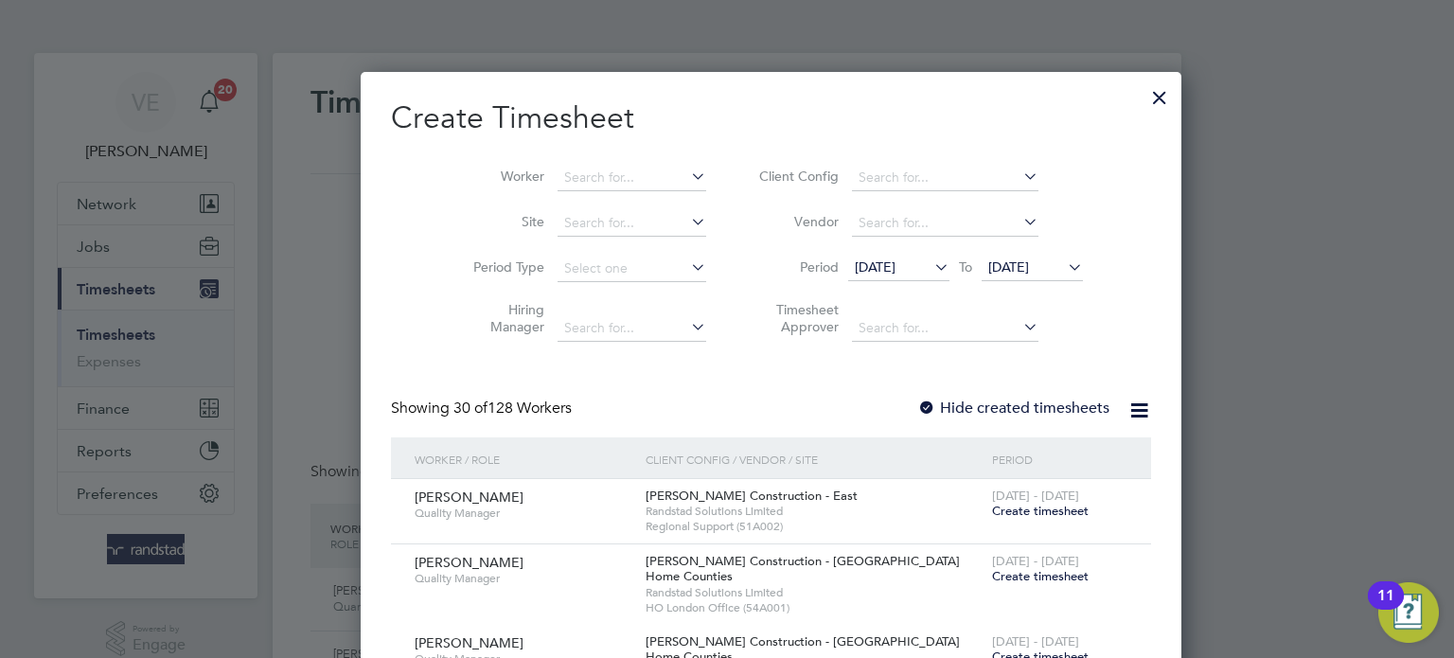
click at [993, 274] on span "23 Sep 2025" at bounding box center [1009, 267] width 41 height 17
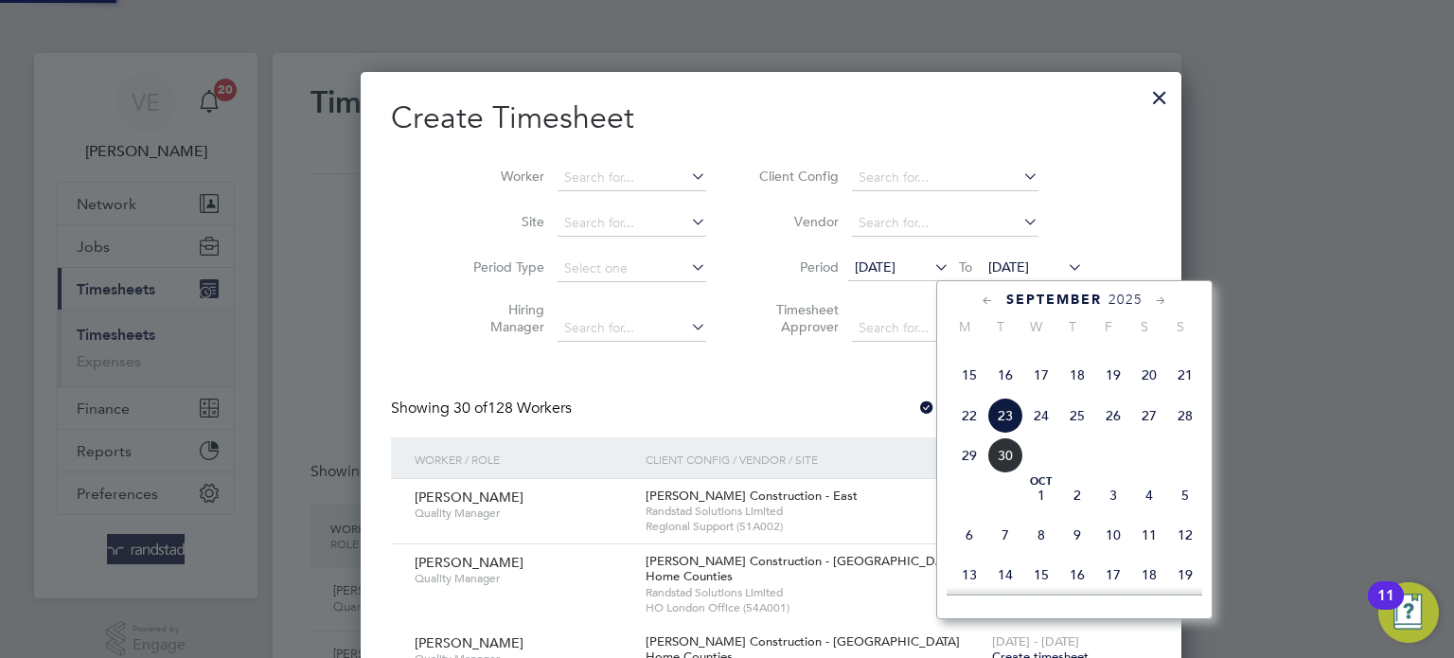
click at [1186, 434] on span "28" at bounding box center [1186, 416] width 36 height 36
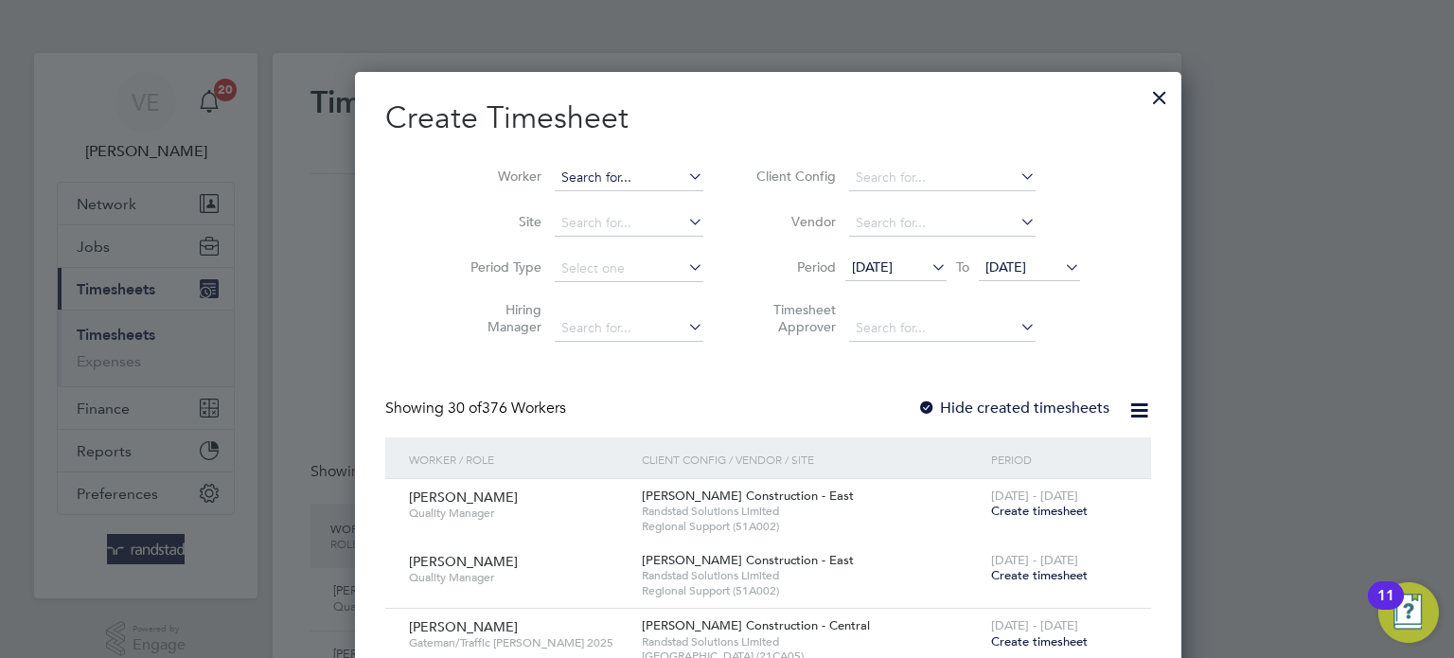
click at [571, 172] on input at bounding box center [629, 178] width 149 height 27
type input "willow woods"
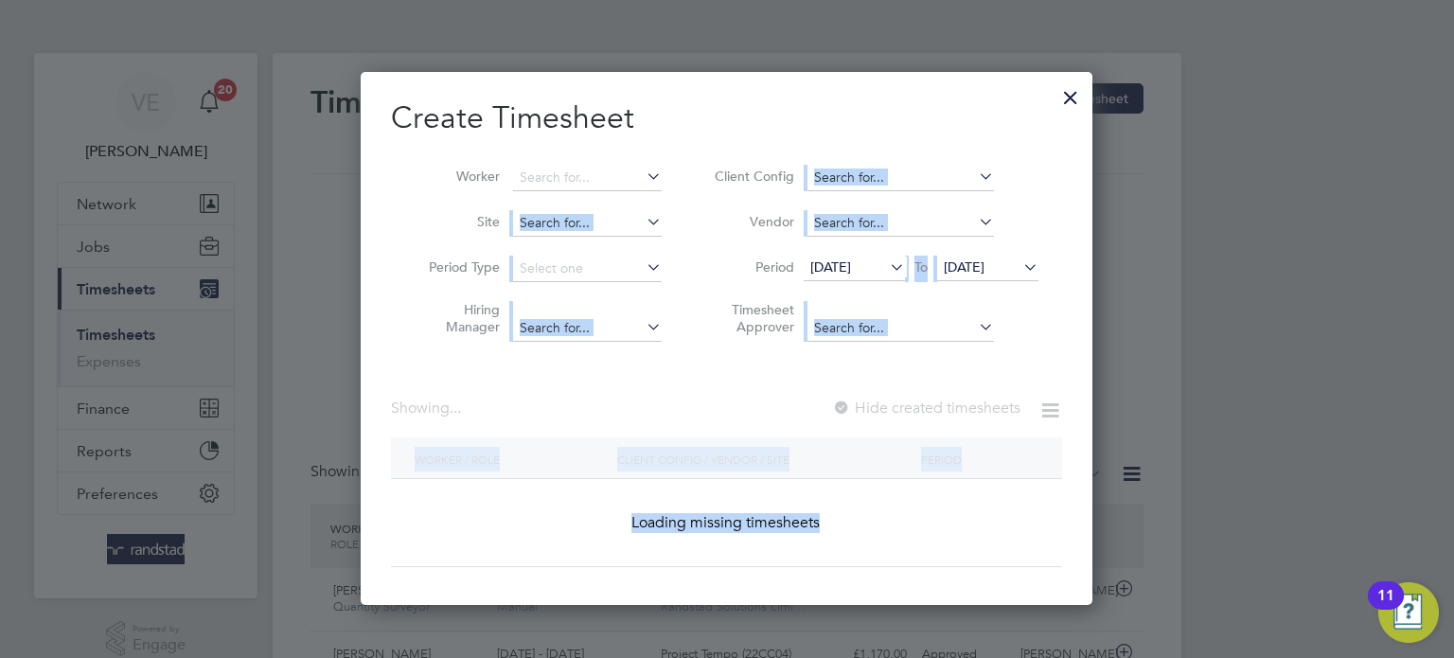
drag, startPoint x: 570, startPoint y: 205, endPoint x: 611, endPoint y: 207, distance: 40.8
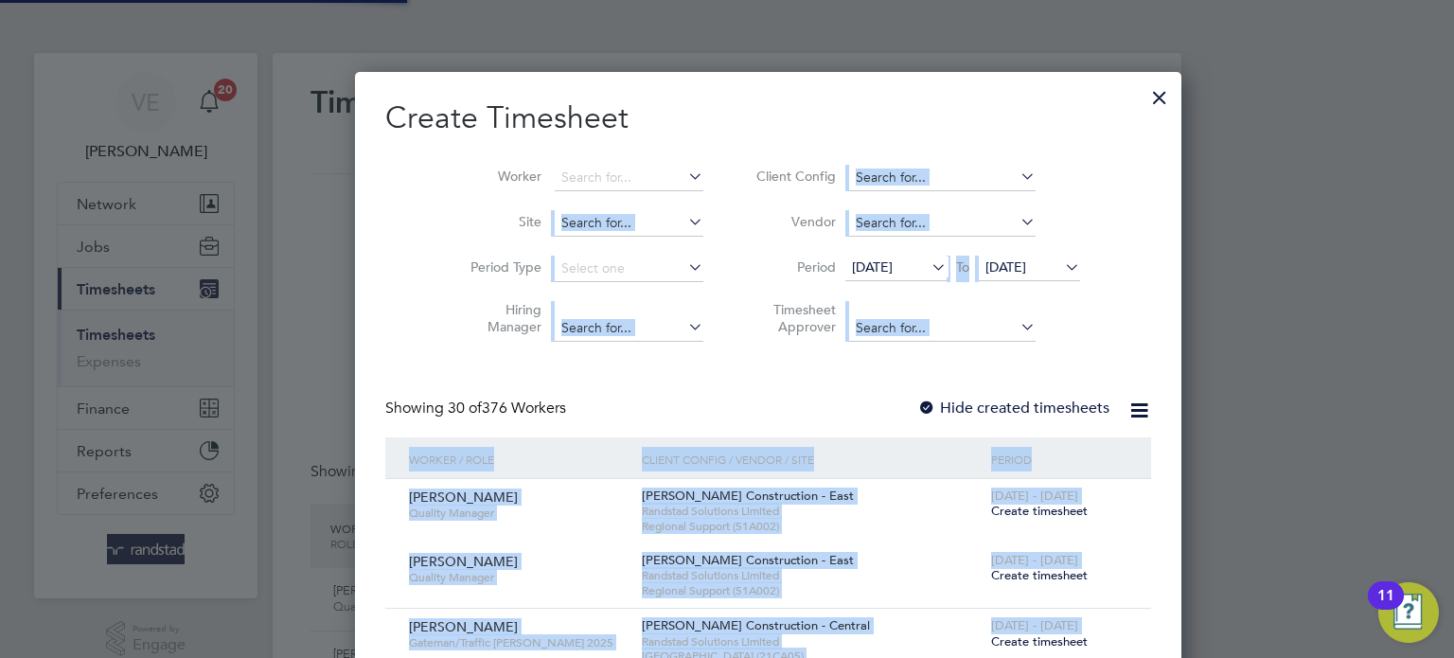
click at [568, 238] on li "Site" at bounding box center [580, 223] width 294 height 45
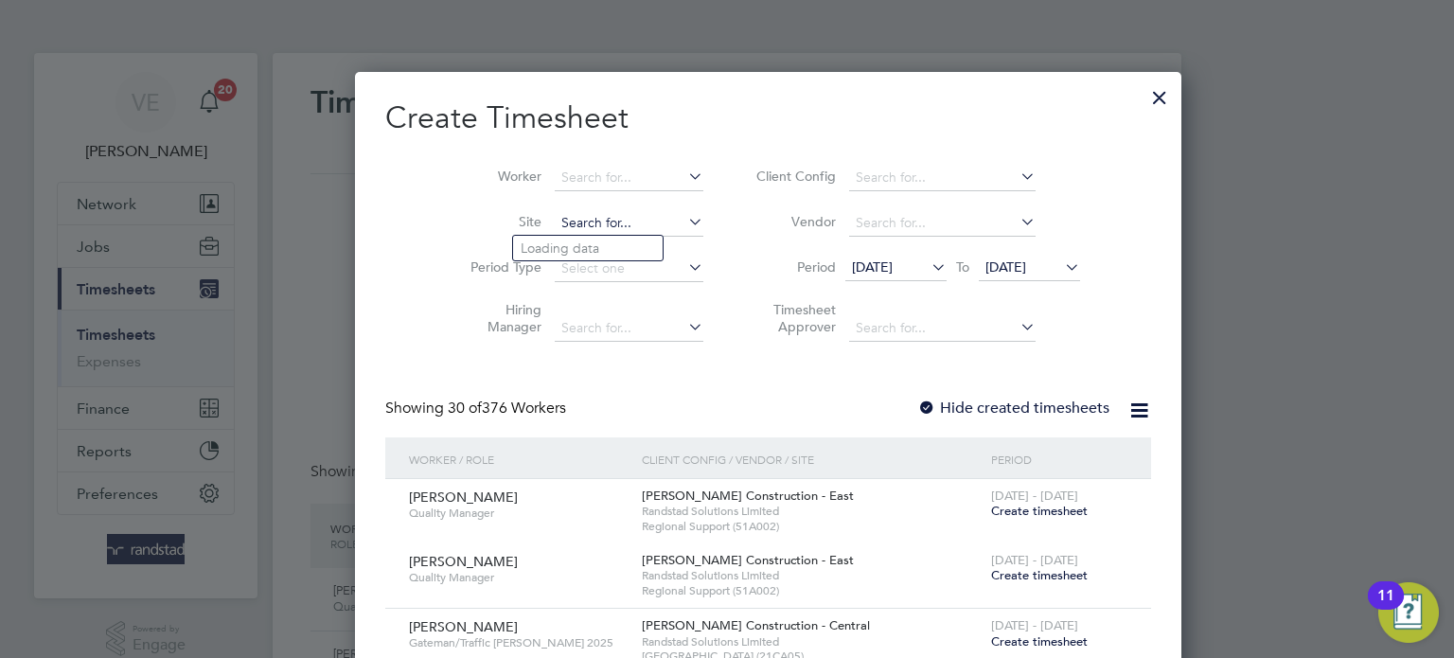
click at [559, 224] on input at bounding box center [629, 223] width 149 height 27
click at [1143, 102] on div at bounding box center [1160, 93] width 34 height 34
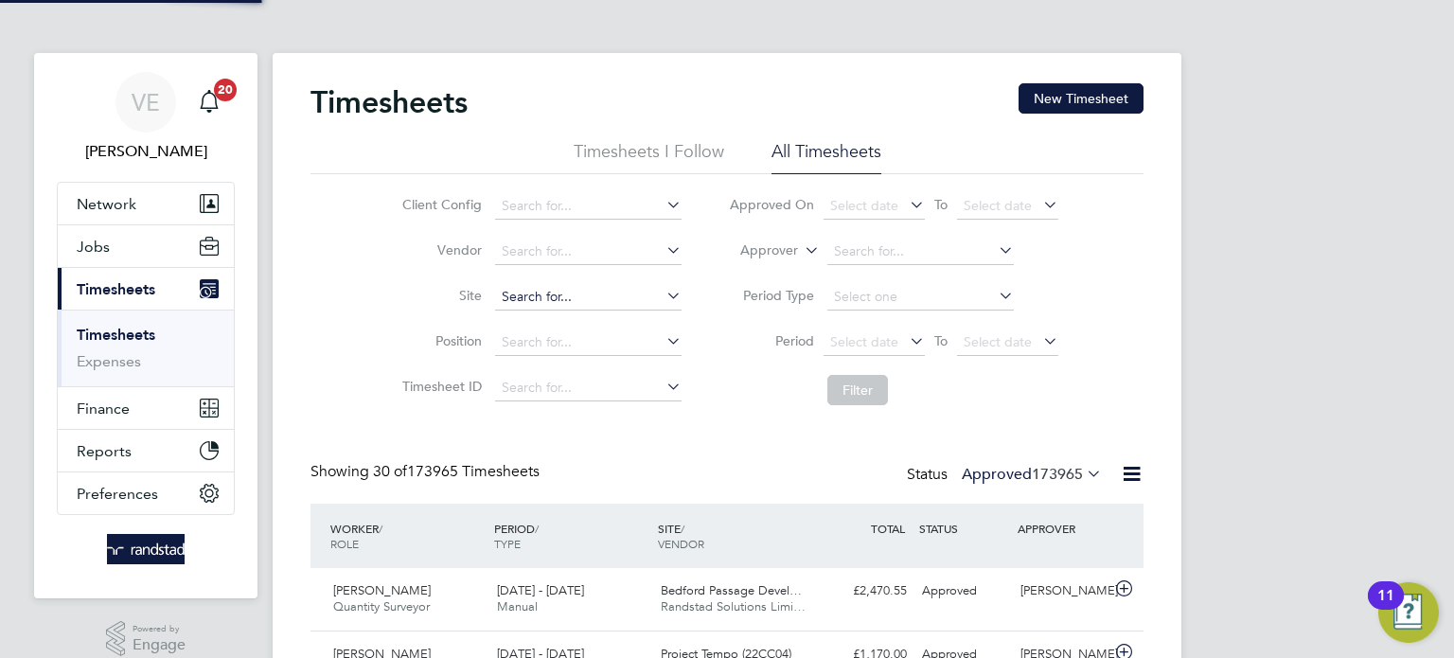
click at [525, 307] on input at bounding box center [588, 297] width 187 height 27
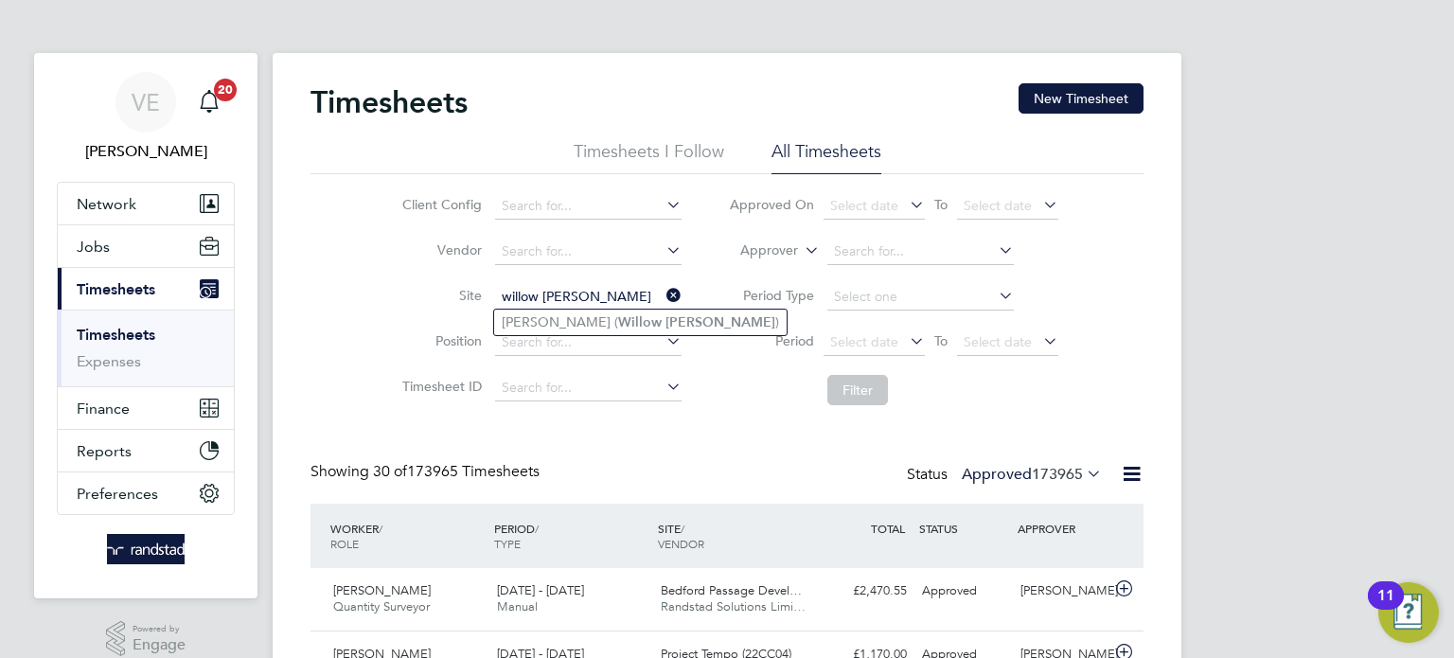
type input "willow woods"
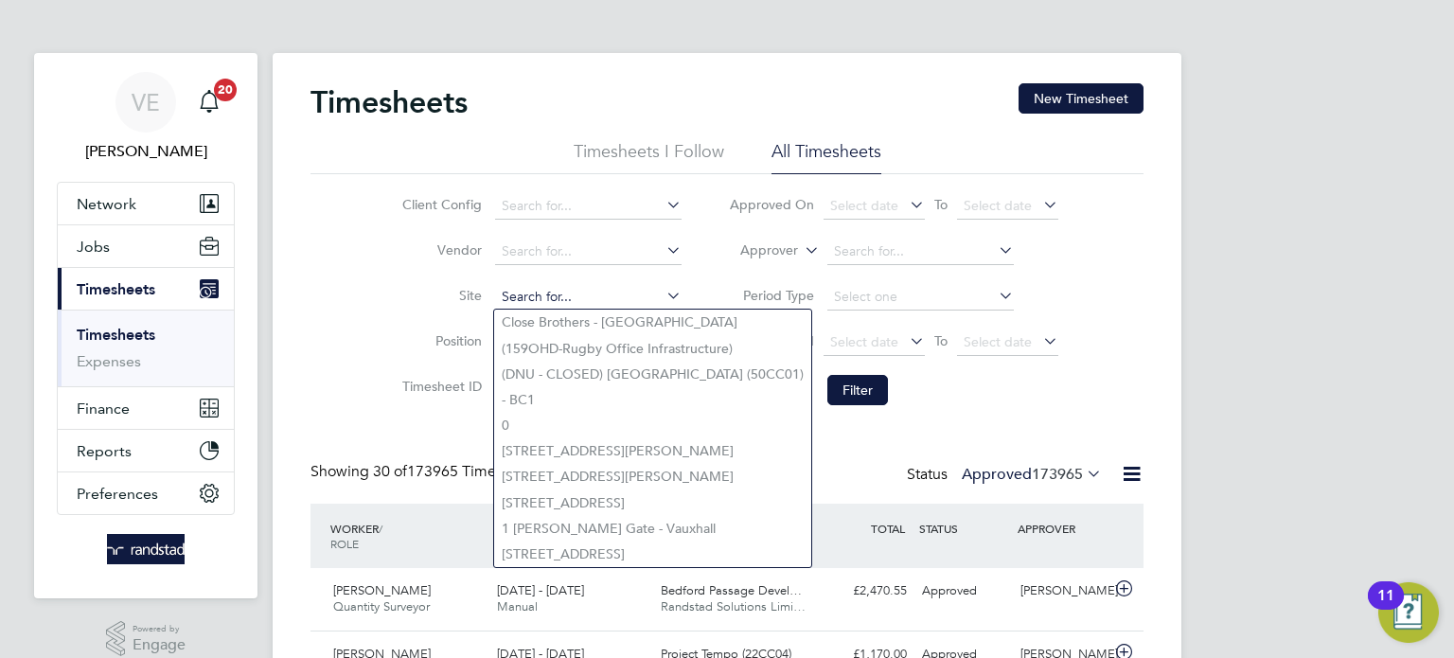
click at [534, 287] on input at bounding box center [588, 297] width 187 height 27
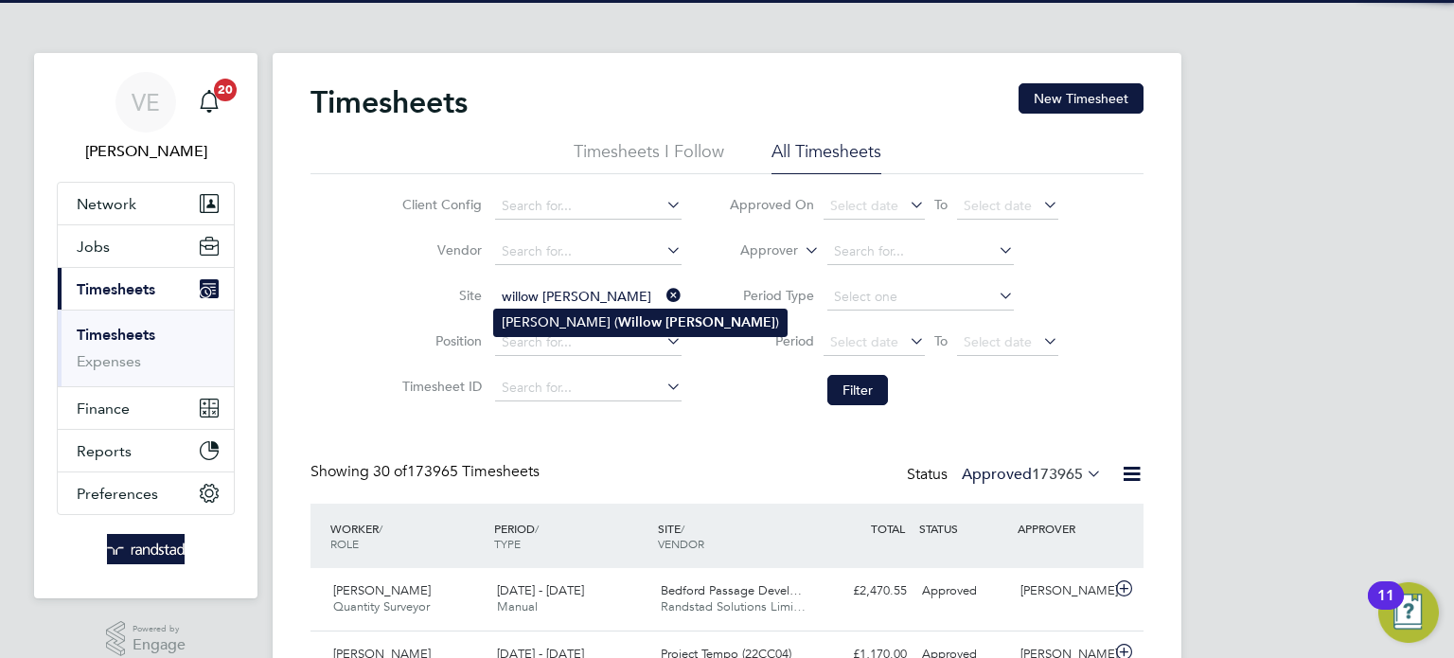
click at [666, 322] on b "Woods" at bounding box center [721, 322] width 110 height 16
type input "[PERSON_NAME] (Willow [PERSON_NAME])"
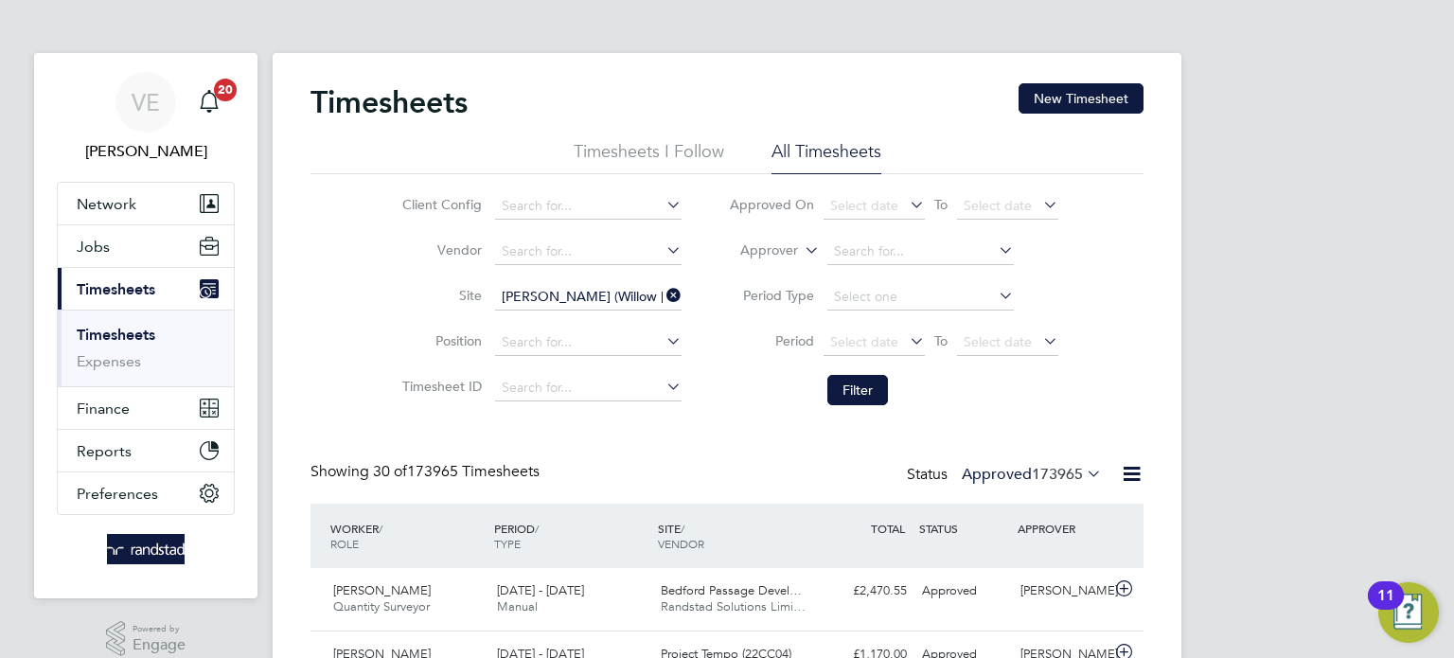
click at [1024, 358] on li "Period Select date To Select date" at bounding box center [893, 342] width 377 height 45
click at [1026, 350] on span "Select date" at bounding box center [1007, 343] width 101 height 26
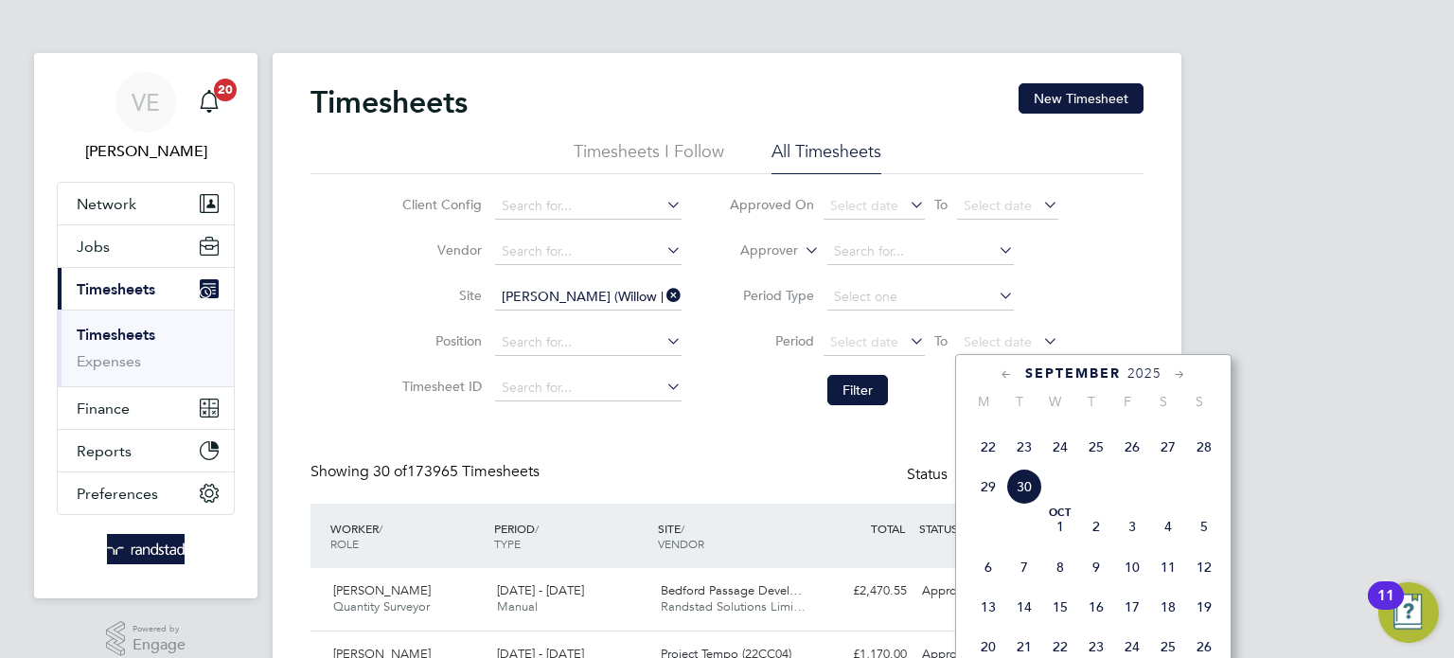
click at [1203, 465] on span "28" at bounding box center [1204, 447] width 36 height 36
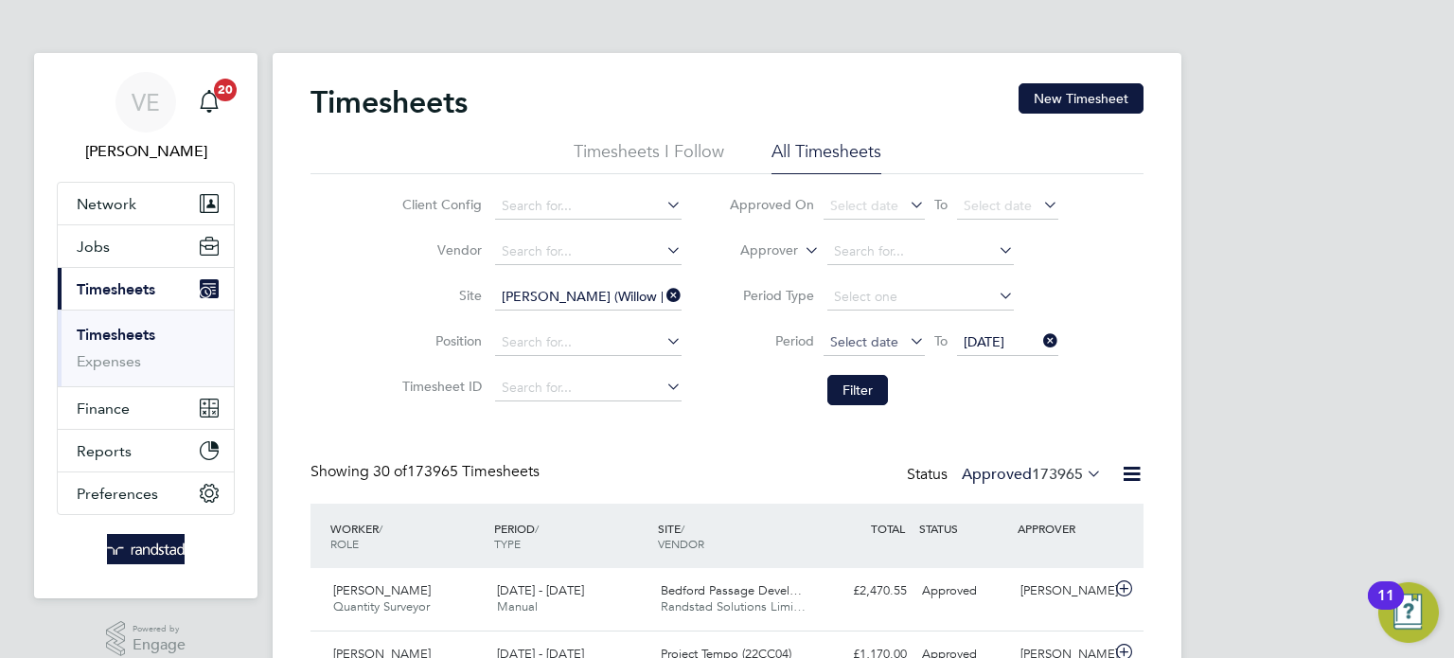
click at [872, 348] on span "Select date" at bounding box center [864, 341] width 68 height 17
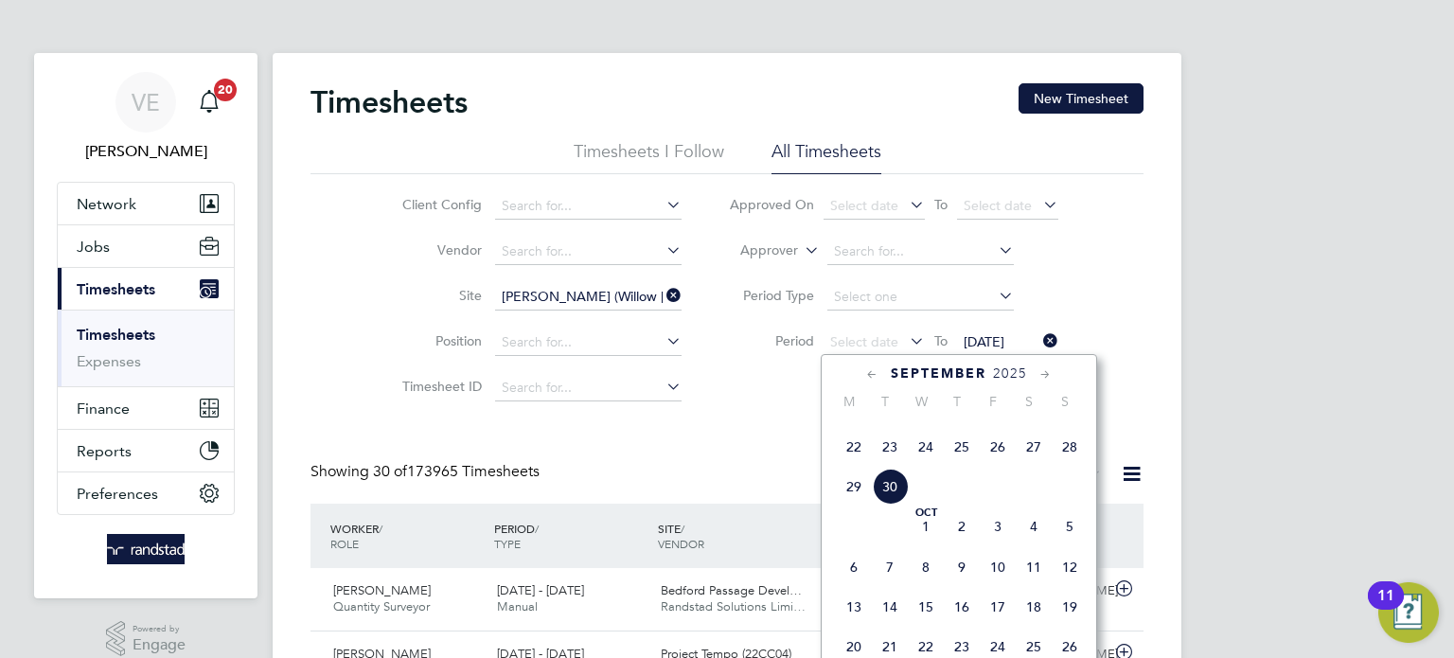
click at [856, 465] on span "22" at bounding box center [854, 447] width 36 height 36
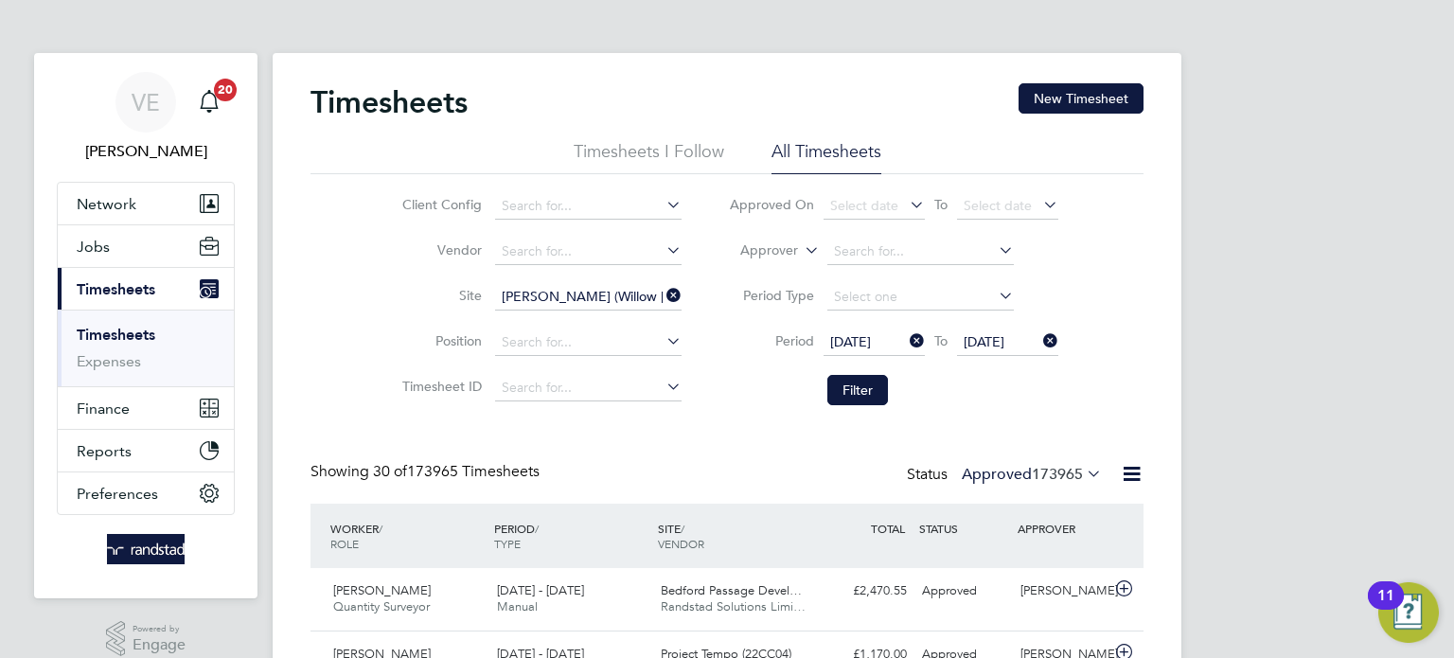
drag, startPoint x: 839, startPoint y: 395, endPoint x: 835, endPoint y: 373, distance: 22.1
click at [840, 394] on button "Filter" at bounding box center [858, 390] width 61 height 30
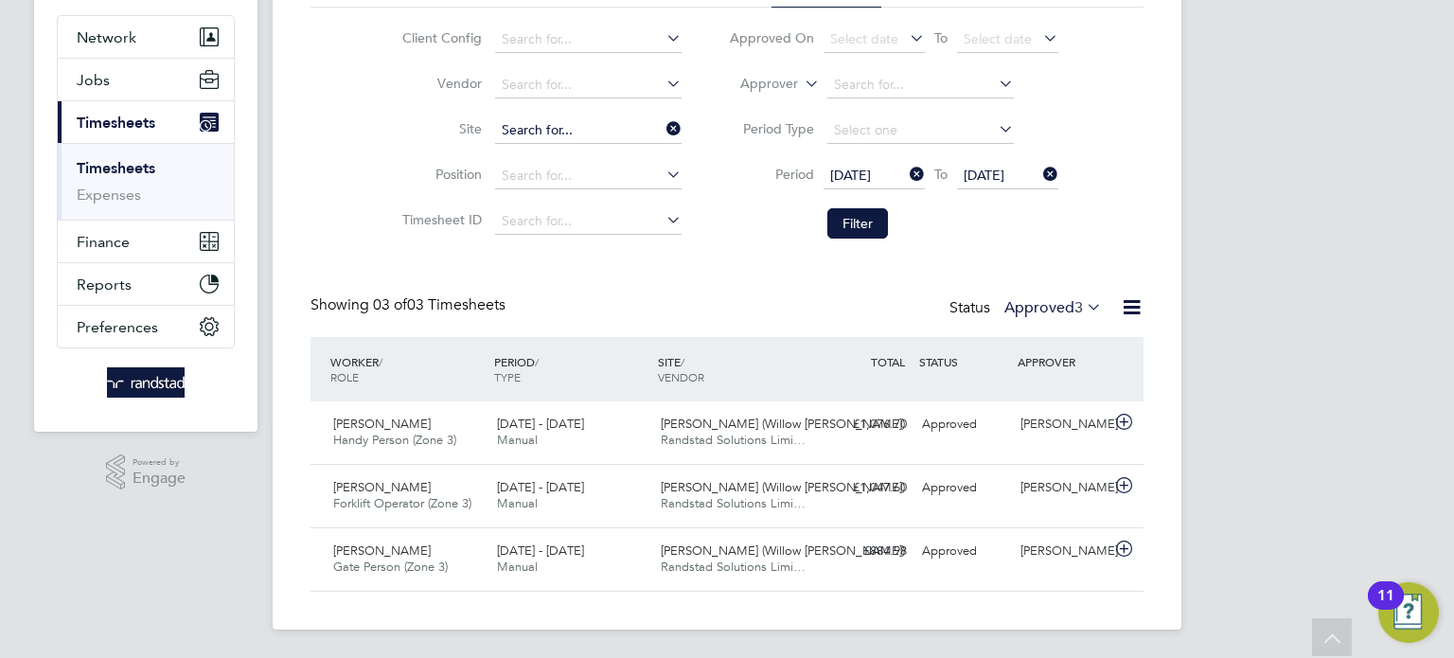
click at [661, 129] on input at bounding box center [588, 130] width 187 height 27
click at [565, 134] on input at bounding box center [588, 130] width 187 height 27
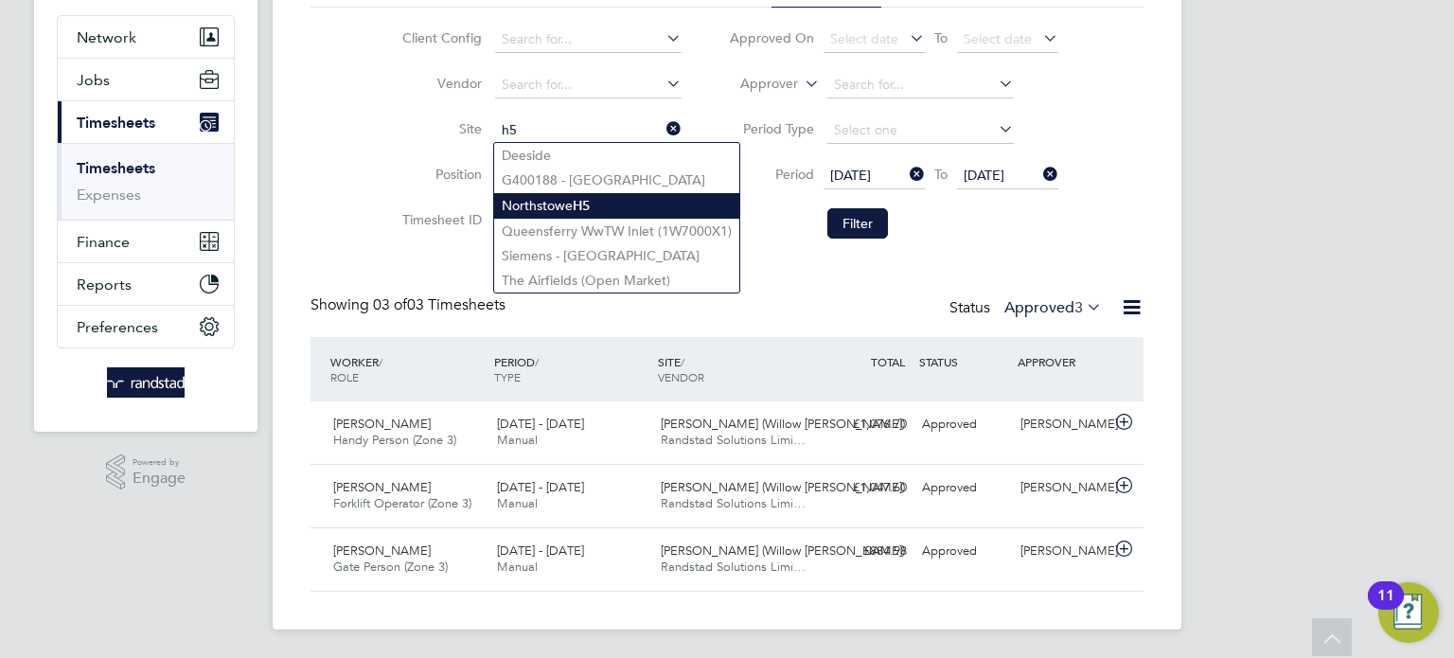
click at [618, 202] on li "Northstowe H5" at bounding box center [616, 206] width 245 height 26
type input "Northstowe H5"
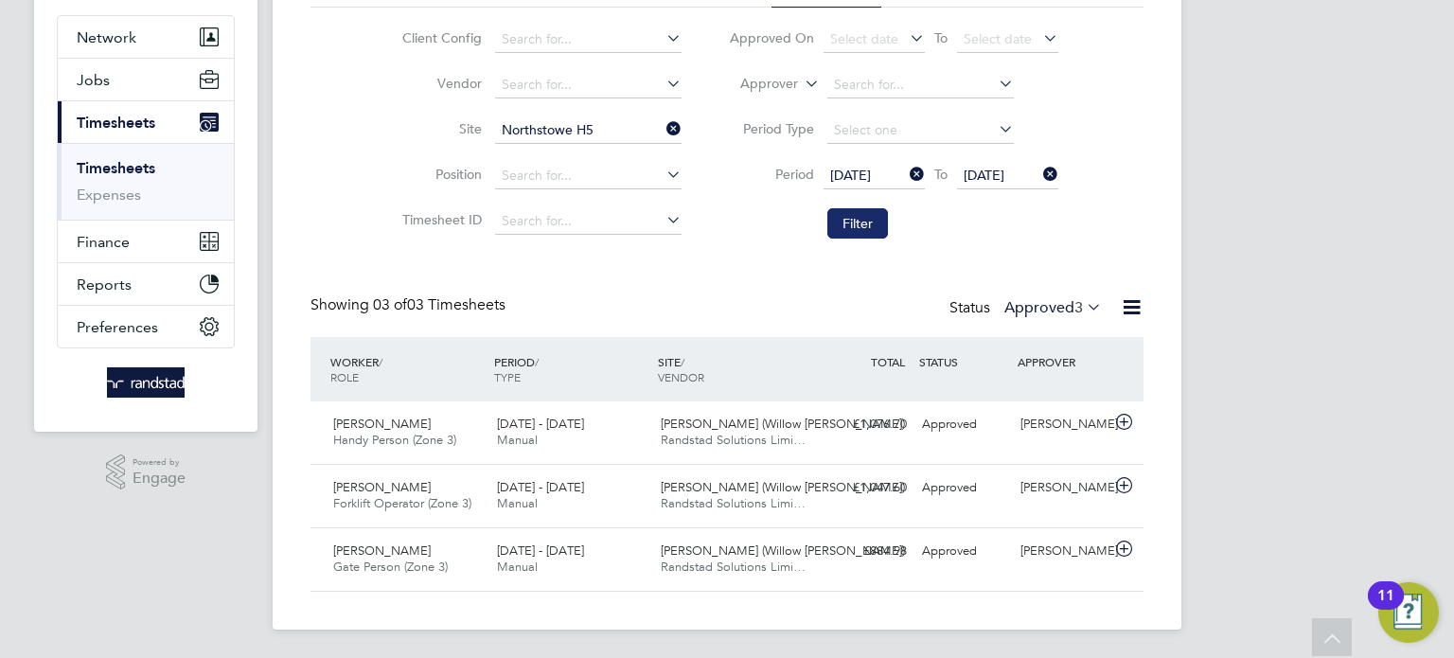
click at [830, 233] on button "Filter" at bounding box center [858, 223] width 61 height 30
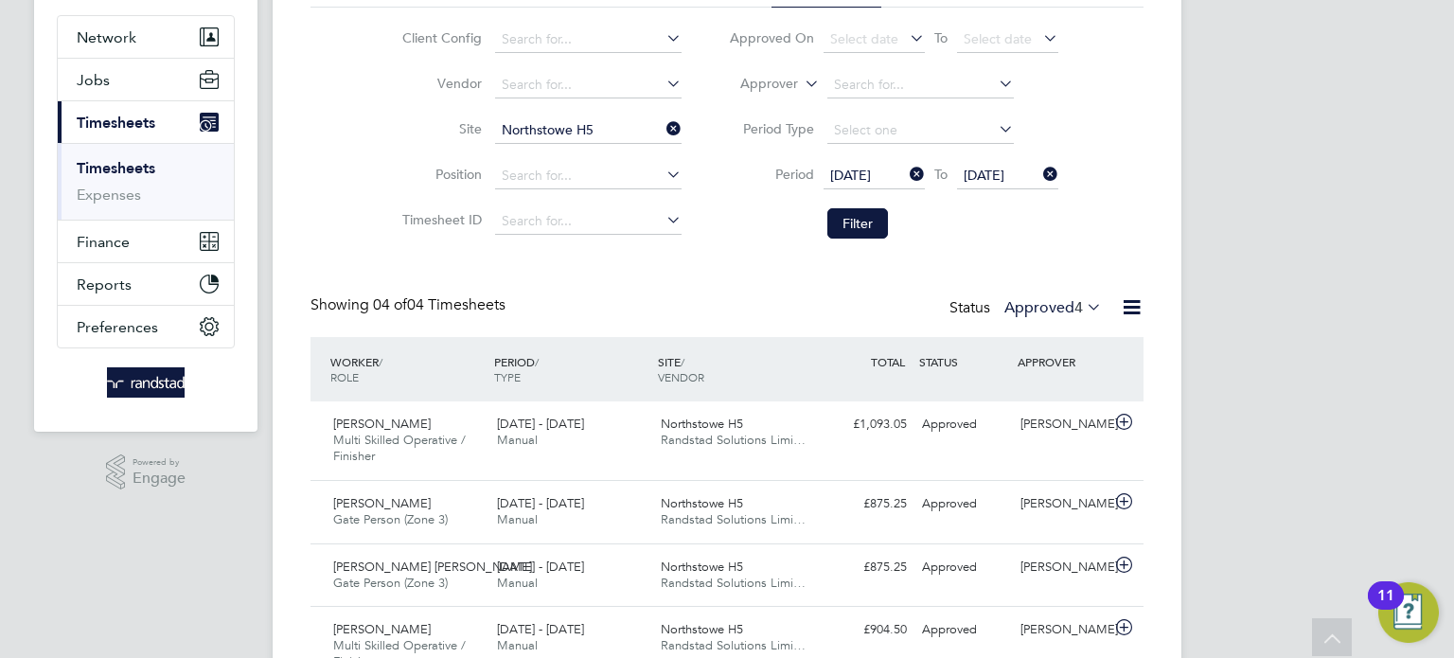
click at [663, 126] on icon at bounding box center [663, 129] width 0 height 27
click at [598, 133] on input at bounding box center [588, 130] width 187 height 27
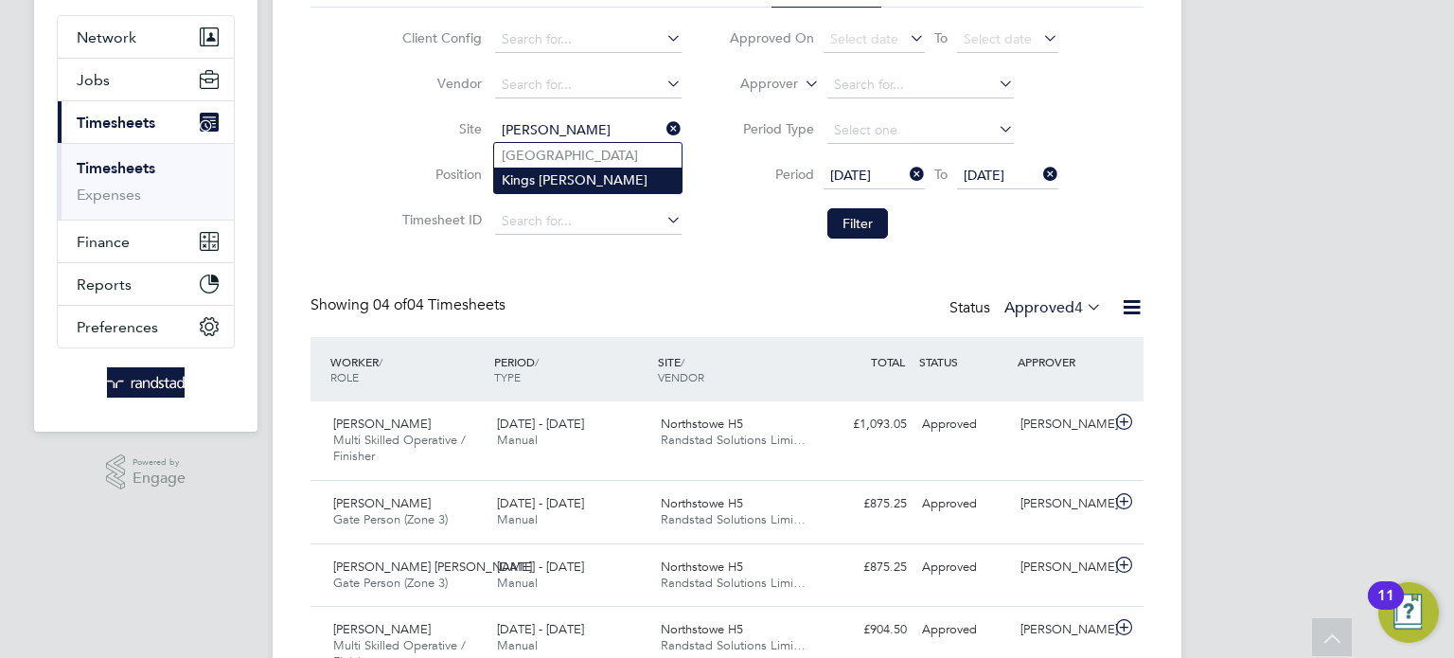
click at [635, 168] on li "Kings Newton" at bounding box center [587, 180] width 187 height 25
type input "Kings Newton"
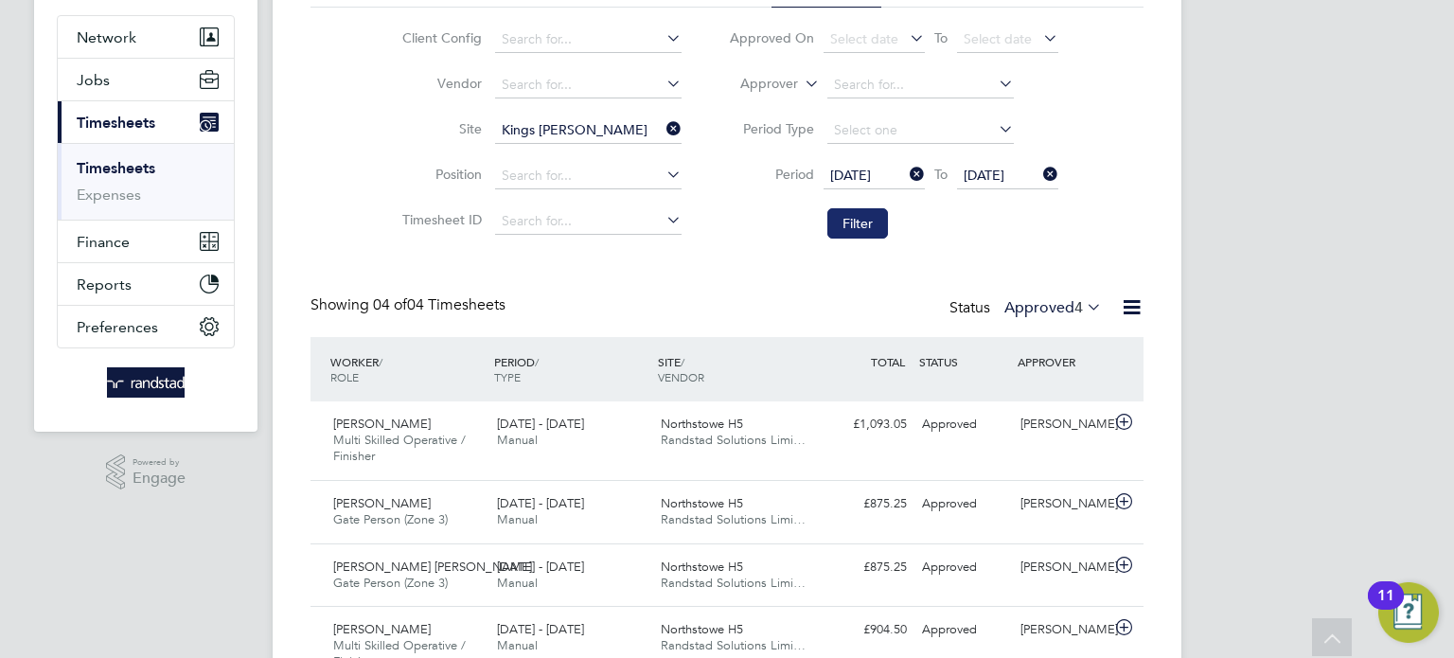
click at [863, 223] on button "Filter" at bounding box center [858, 223] width 61 height 30
click at [863, 144] on input at bounding box center [921, 130] width 187 height 27
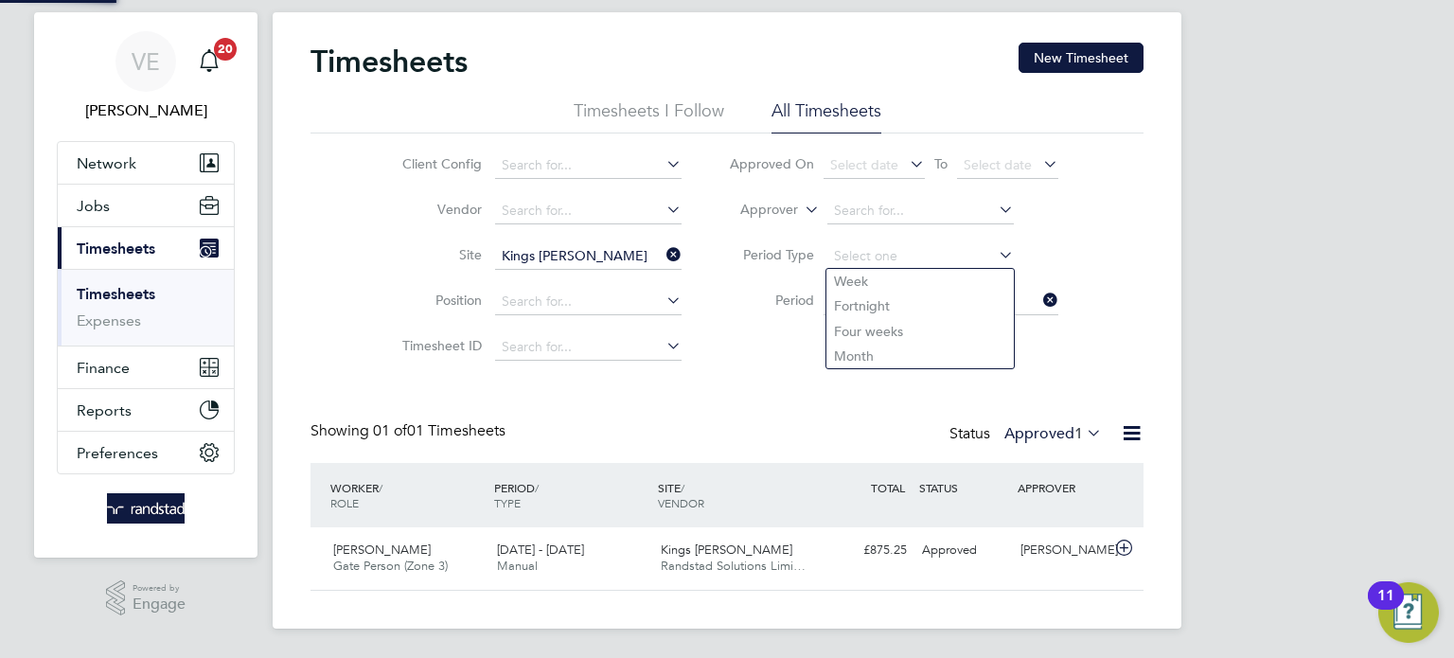
scroll to position [47, 165]
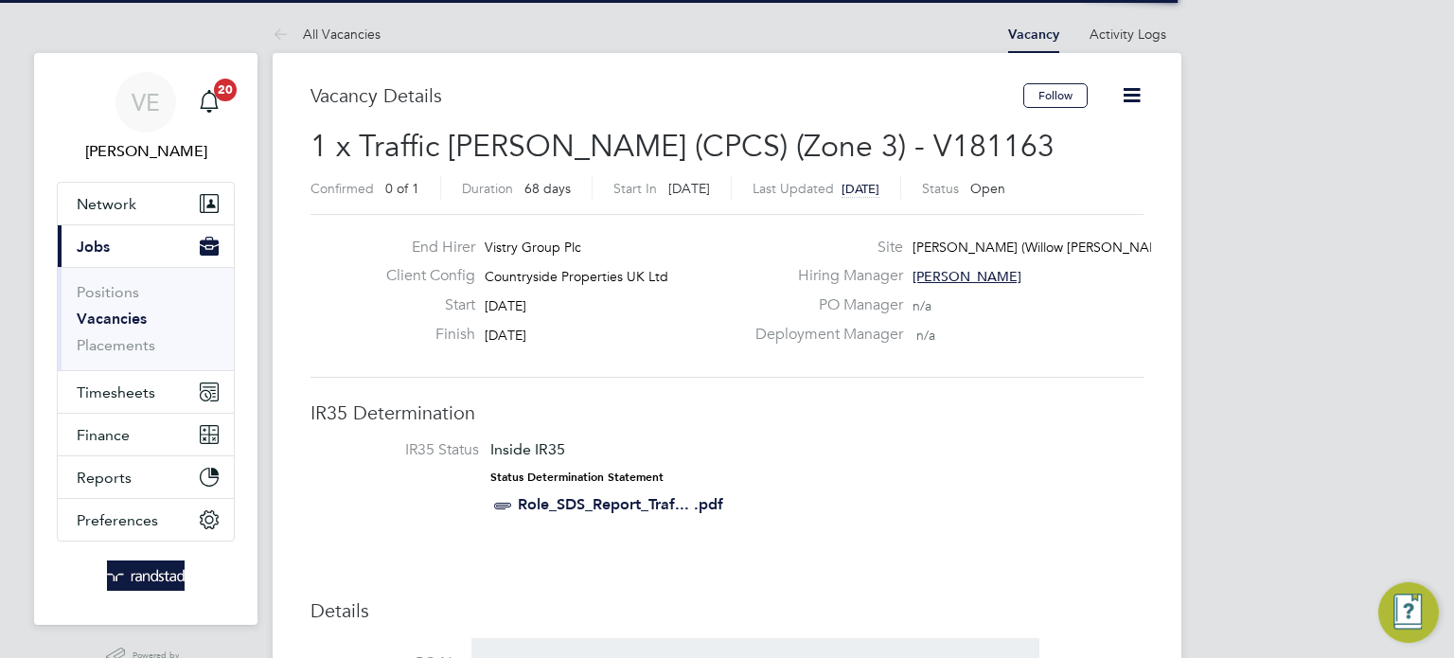
scroll to position [56, 133]
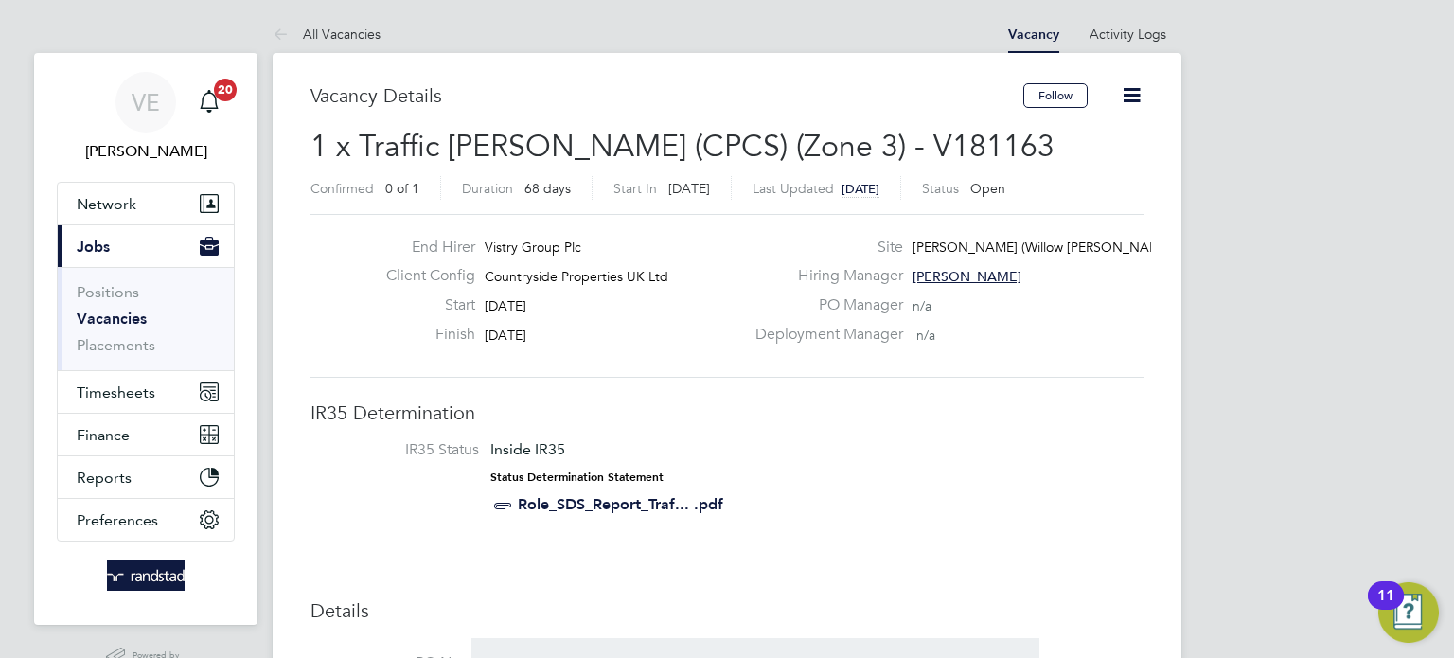
click at [1134, 99] on icon at bounding box center [1132, 95] width 24 height 24
click at [687, 472] on div "Status Determination Statement" at bounding box center [607, 478] width 233 height 16
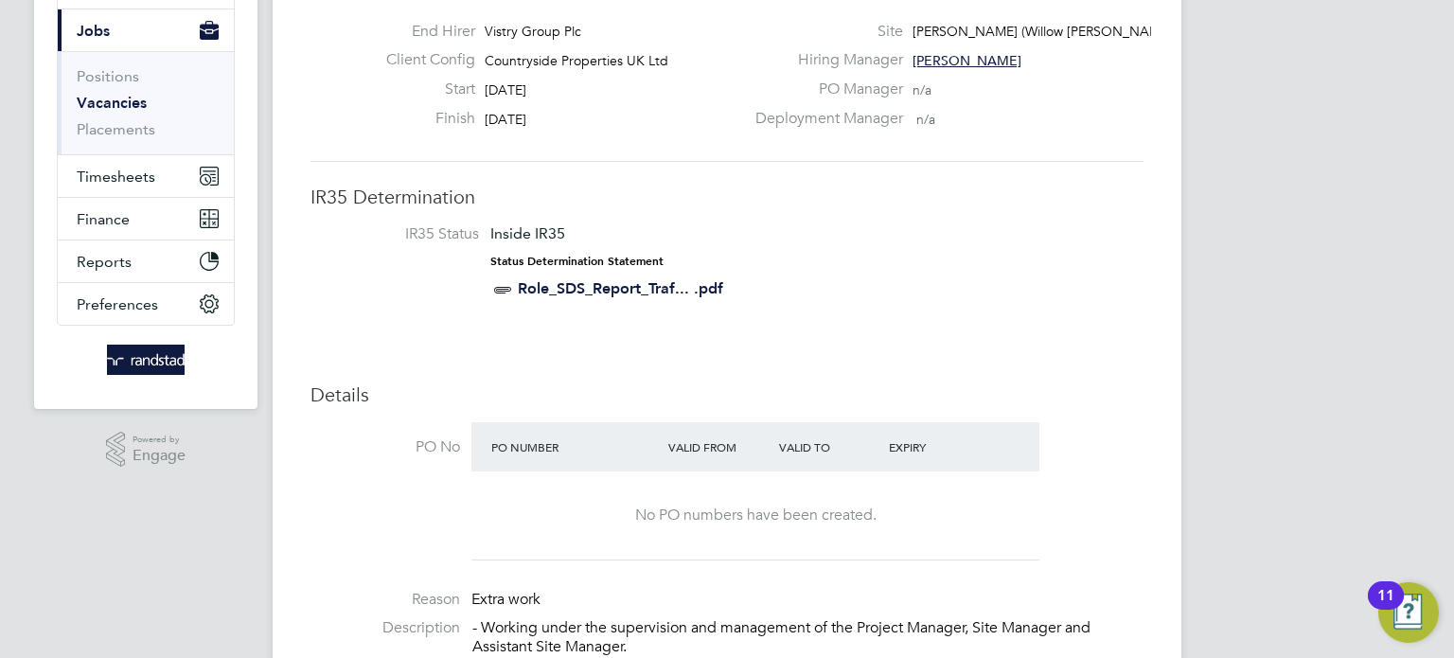
scroll to position [1413, 0]
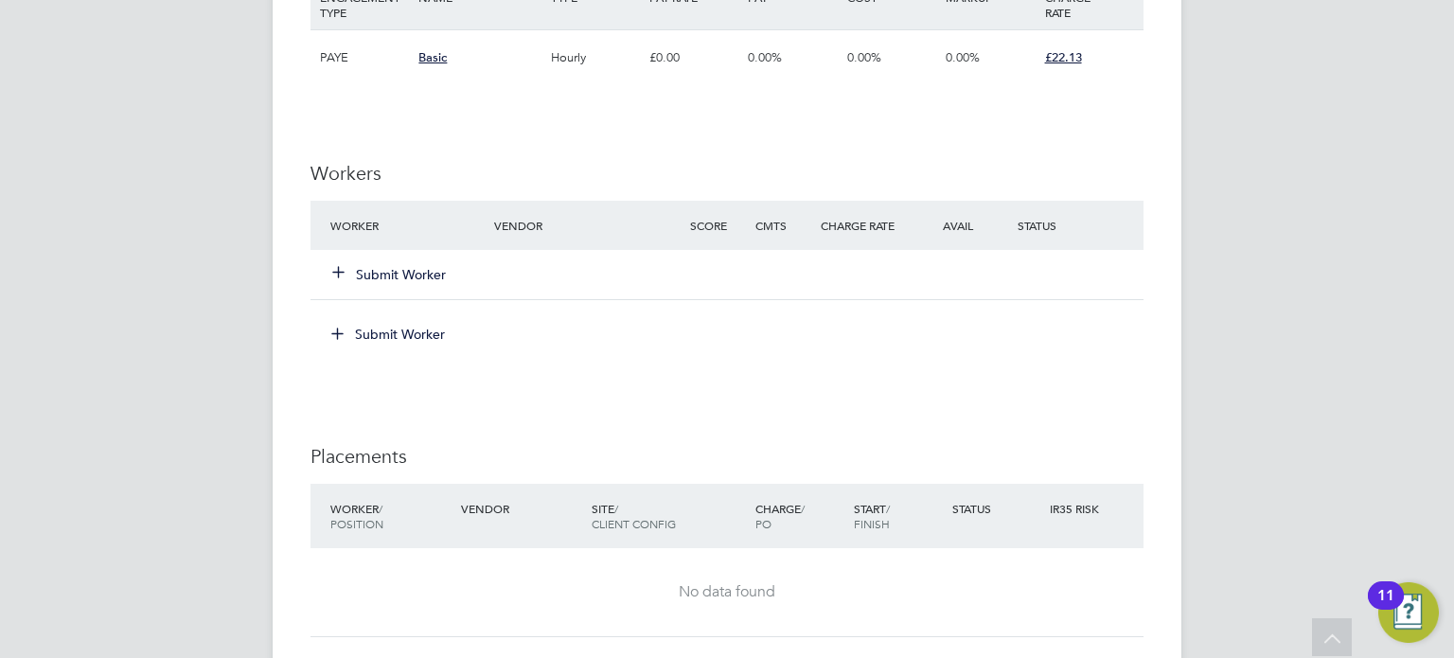
click at [392, 273] on button "Submit Worker" at bounding box center [390, 274] width 114 height 19
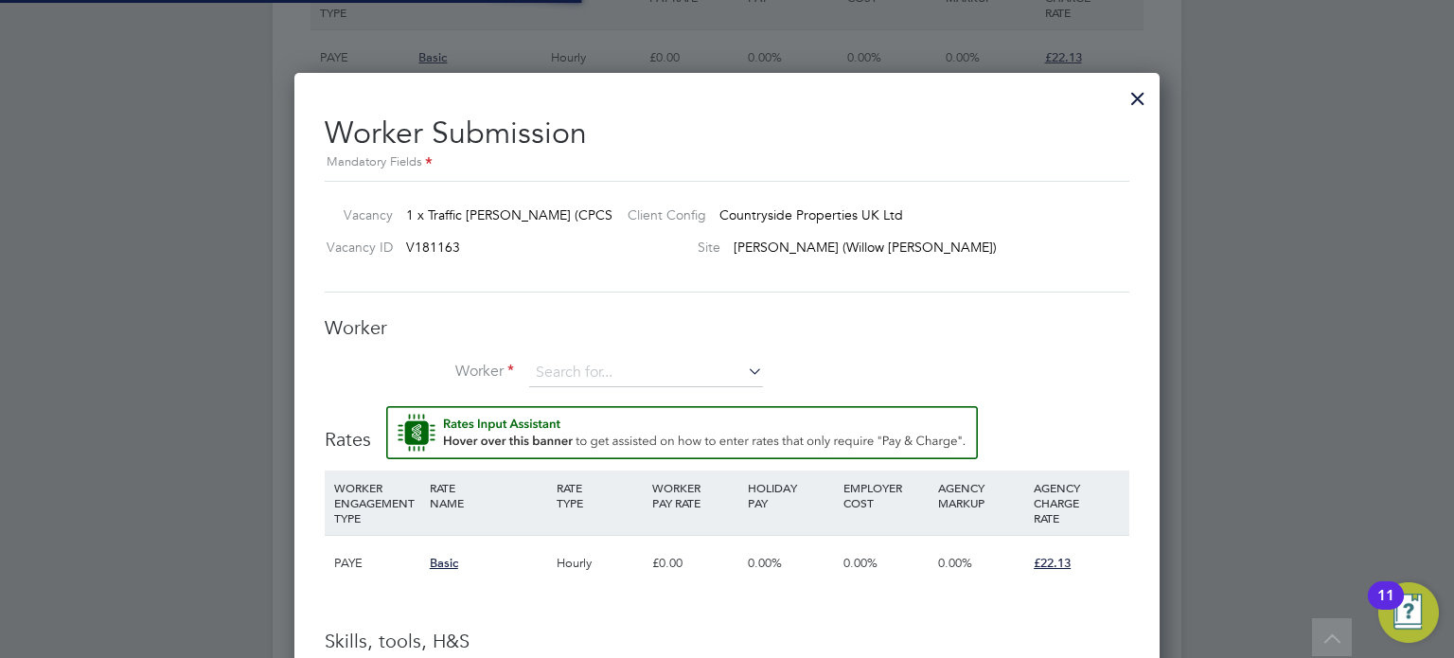
scroll to position [1217, 866]
click at [592, 362] on input at bounding box center [646, 373] width 234 height 28
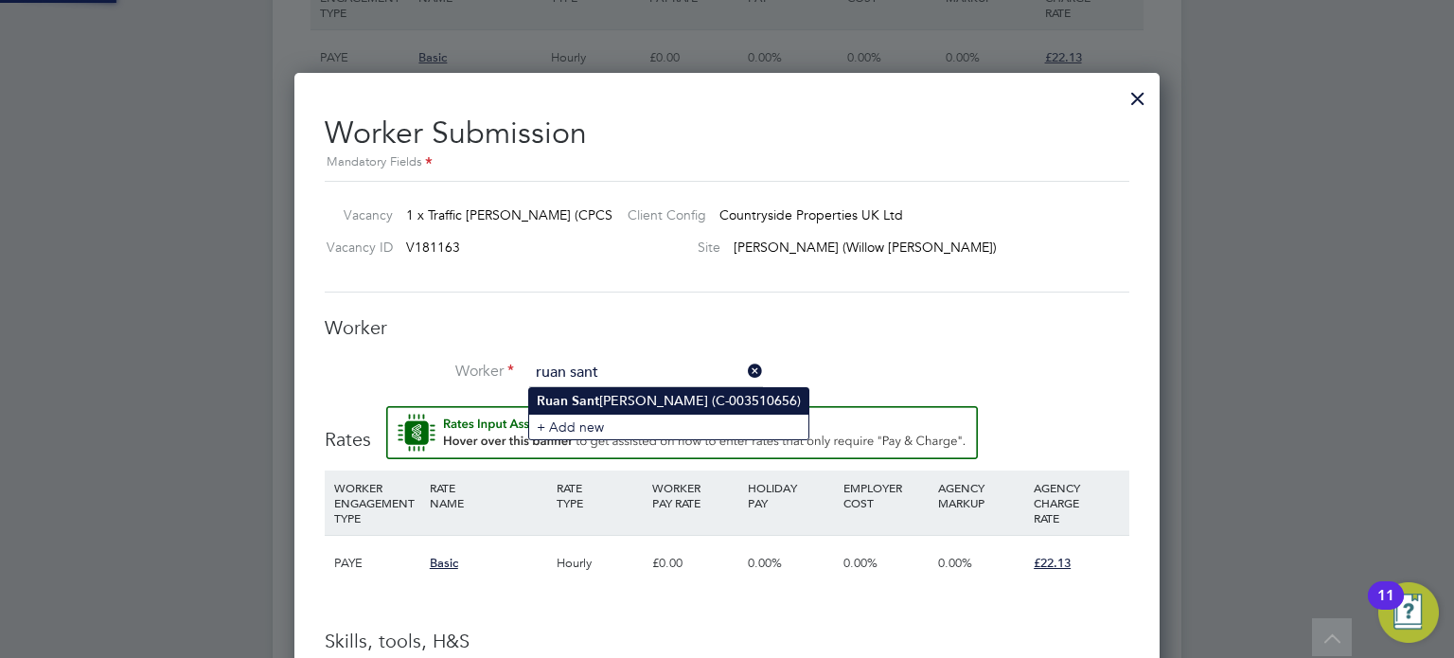
click at [633, 393] on li "Ruan Sant ana (C-003510656)" at bounding box center [668, 401] width 279 height 26
type input "Ruan Santana (C-003510656)"
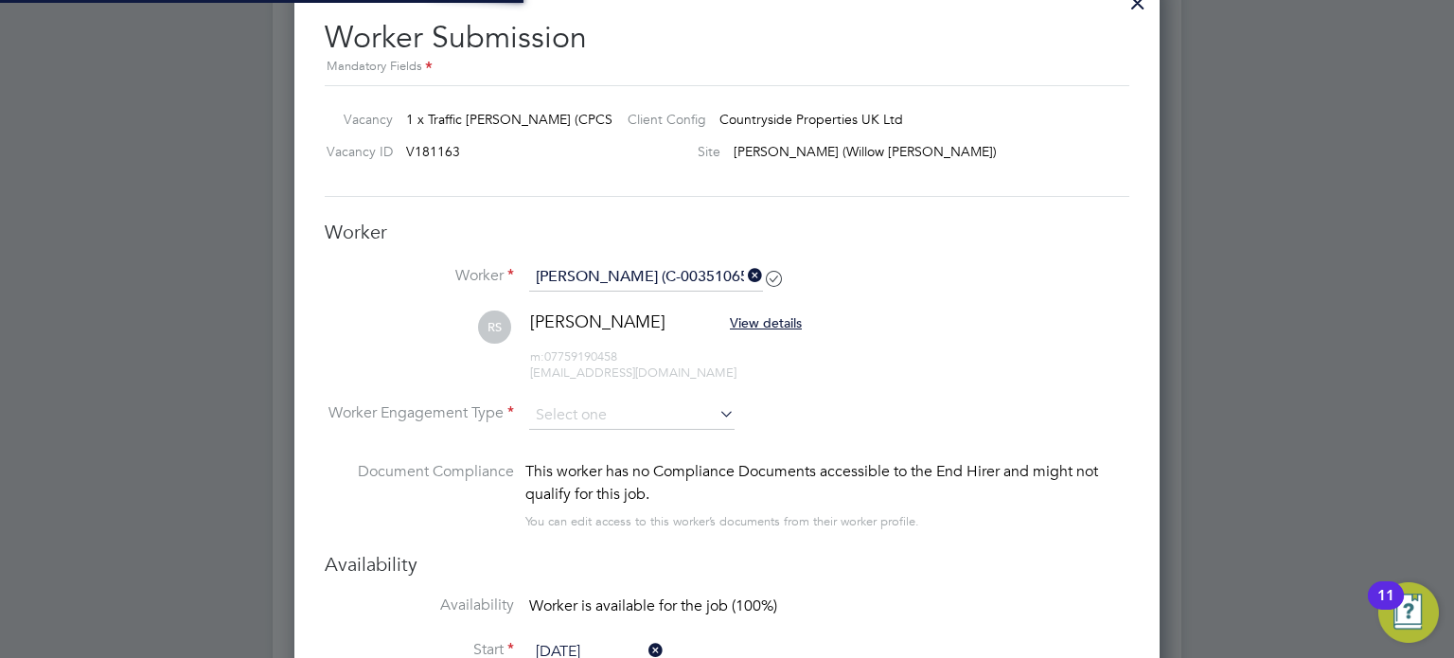
scroll to position [1659, 0]
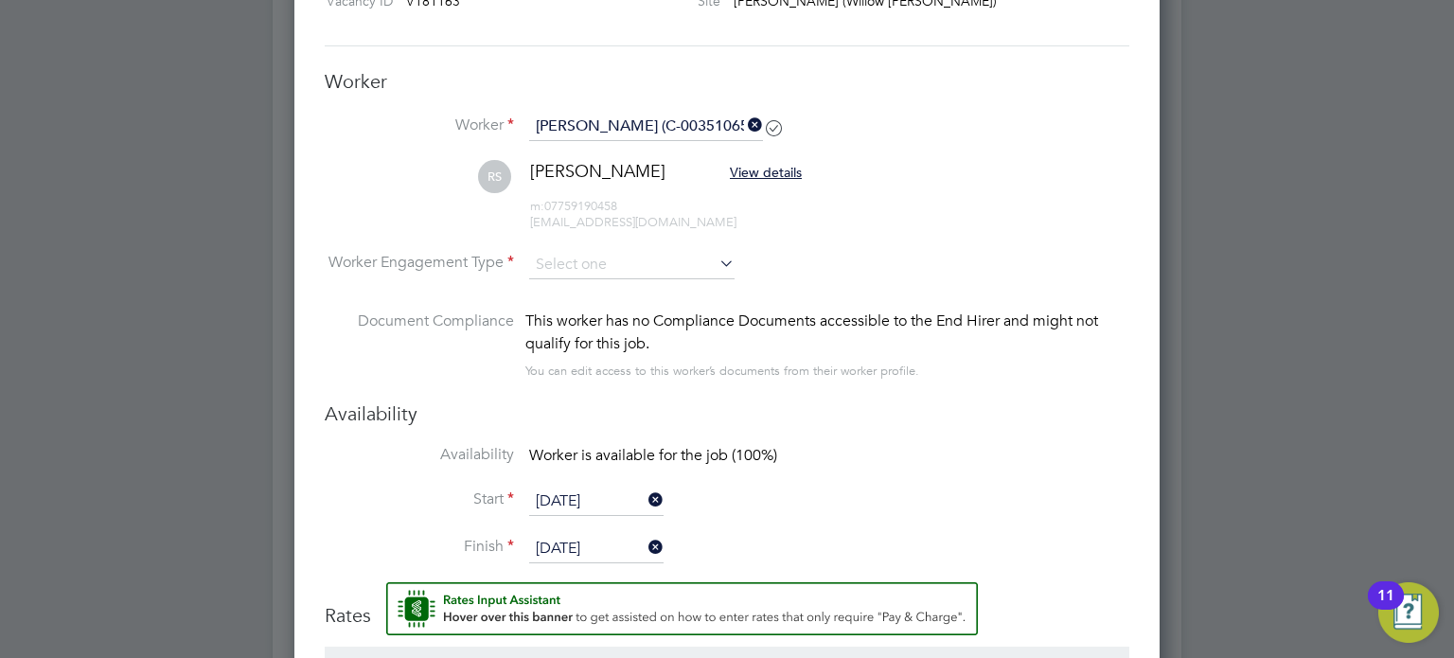
click at [597, 244] on li "RS Ruan Santana View details m: 07759190458 ruanricardosantana@gmail.com" at bounding box center [727, 205] width 805 height 90
click at [603, 253] on input at bounding box center [631, 265] width 205 height 28
click at [604, 308] on li "PAYE" at bounding box center [632, 315] width 206 height 25
type input "PAYE"
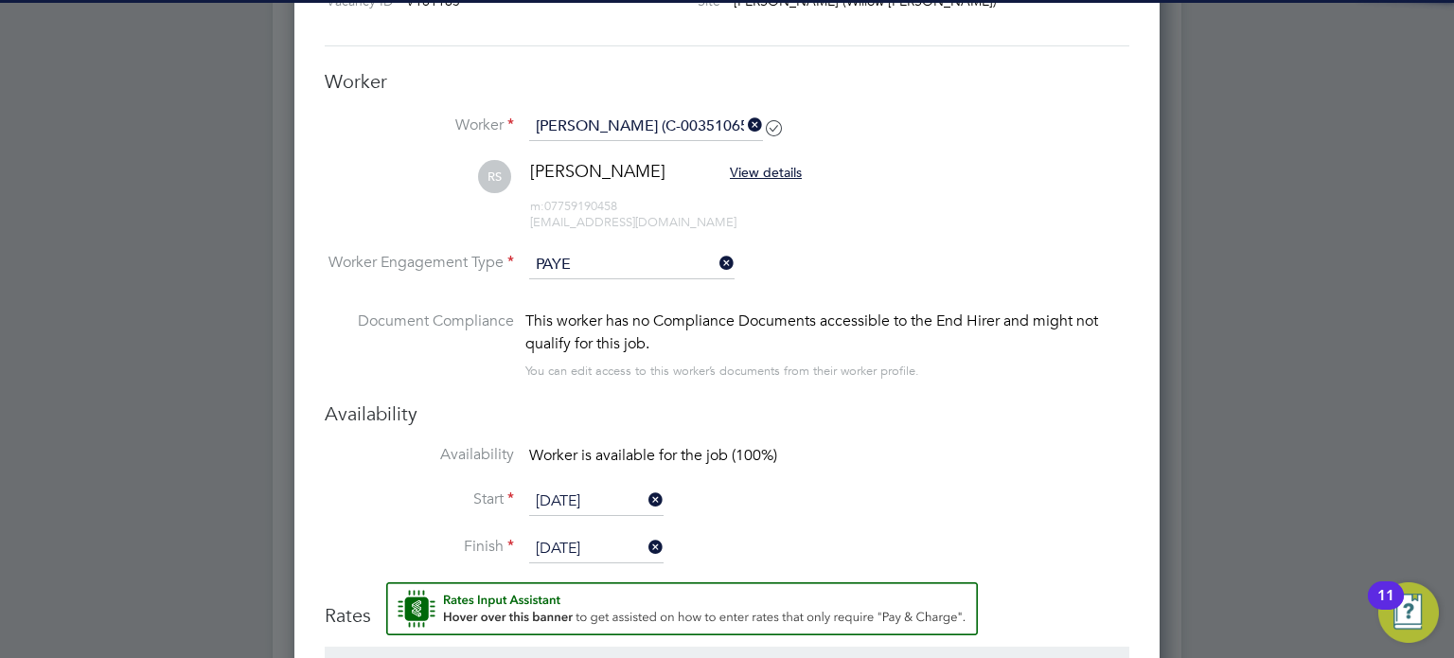
click at [560, 500] on input "24 Sep 2025" at bounding box center [596, 502] width 134 height 28
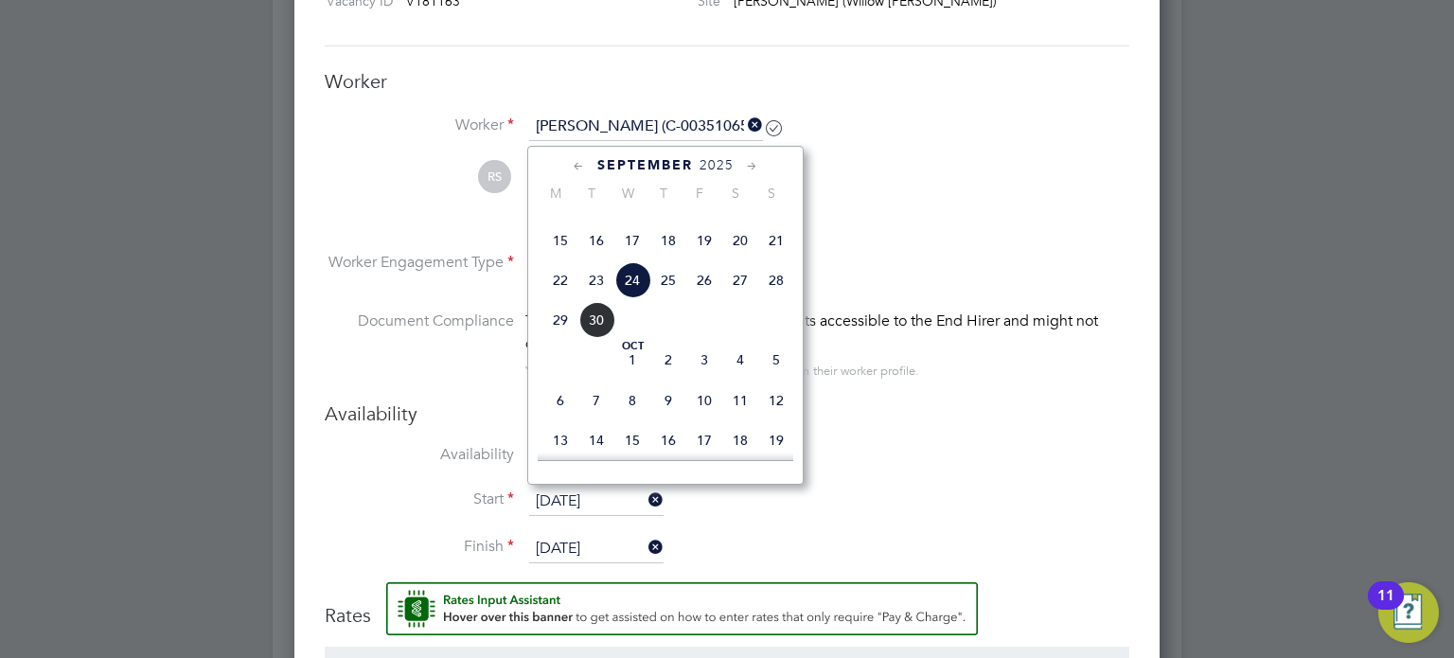
click at [669, 298] on span "25" at bounding box center [669, 280] width 36 height 36
type input "25 Sep 2025"
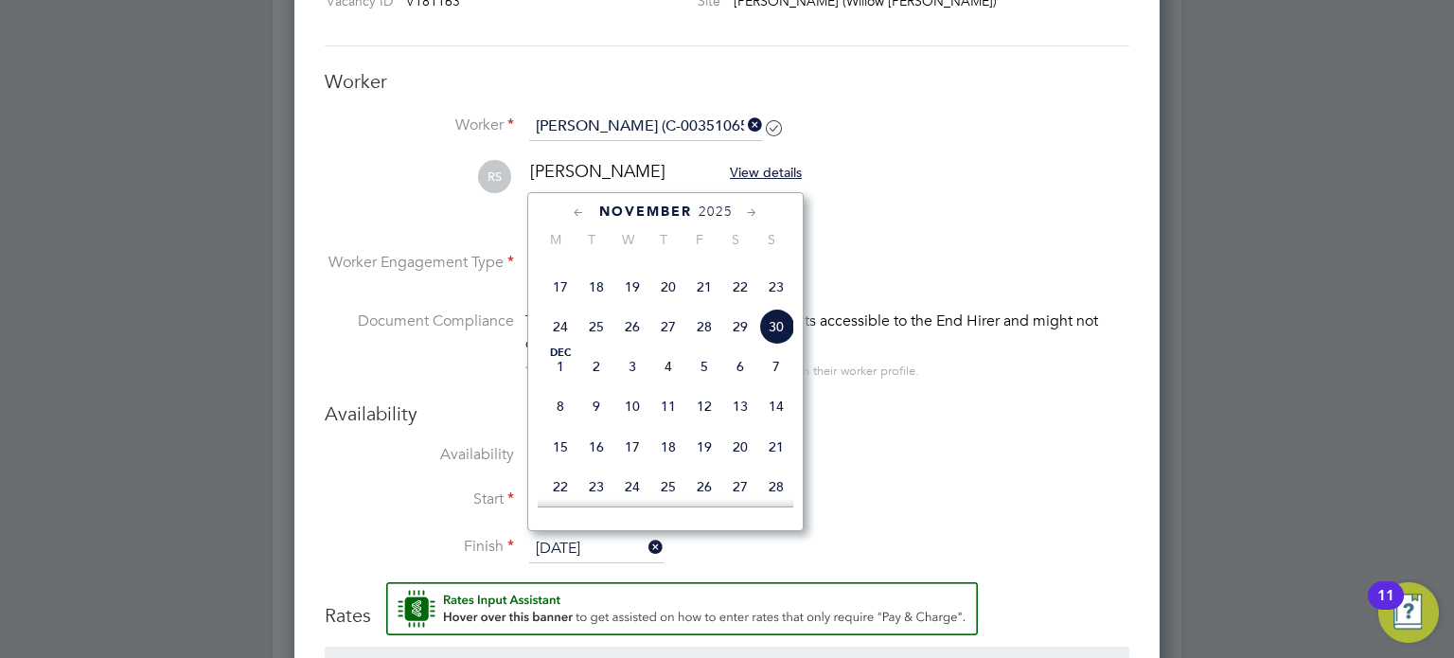
click at [607, 546] on input "[DATE]" at bounding box center [596, 549] width 134 height 28
click at [704, 340] on span "26" at bounding box center [705, 327] width 36 height 36
type input "26 Sep 2025"
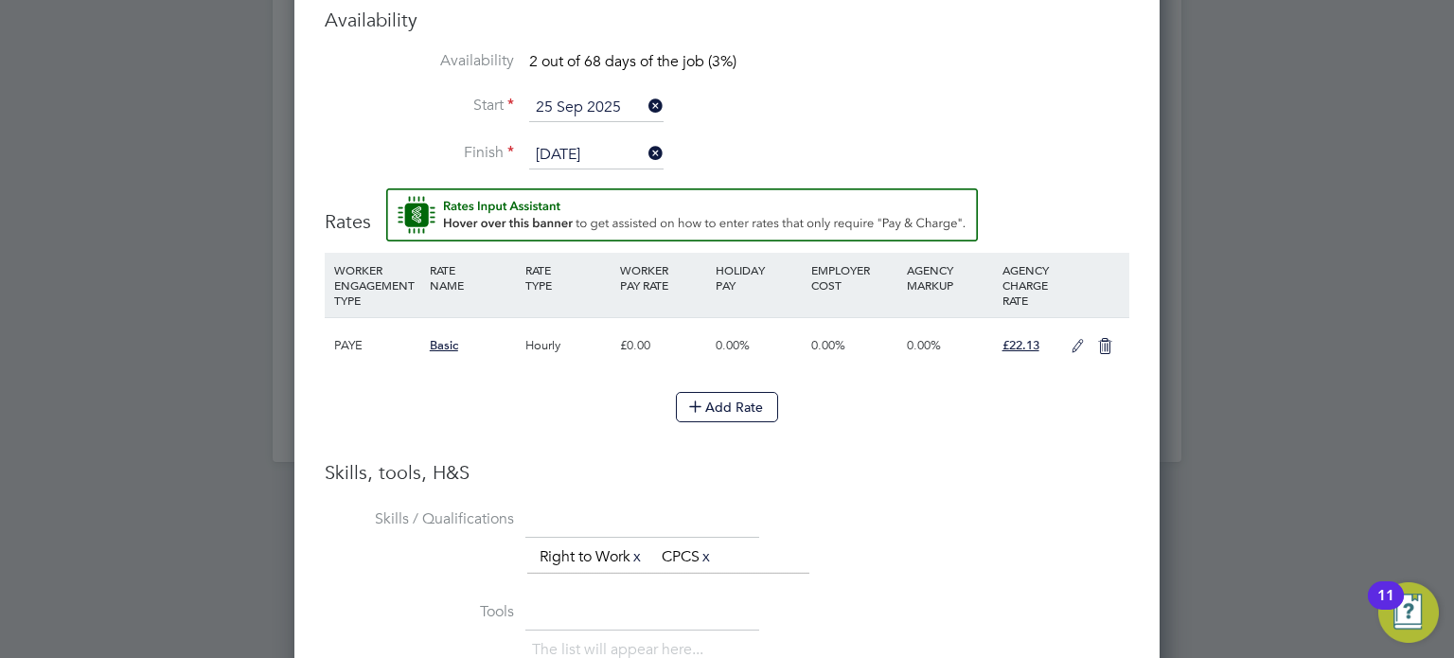
scroll to position [2055, 0]
click at [1069, 340] on icon at bounding box center [1078, 344] width 24 height 15
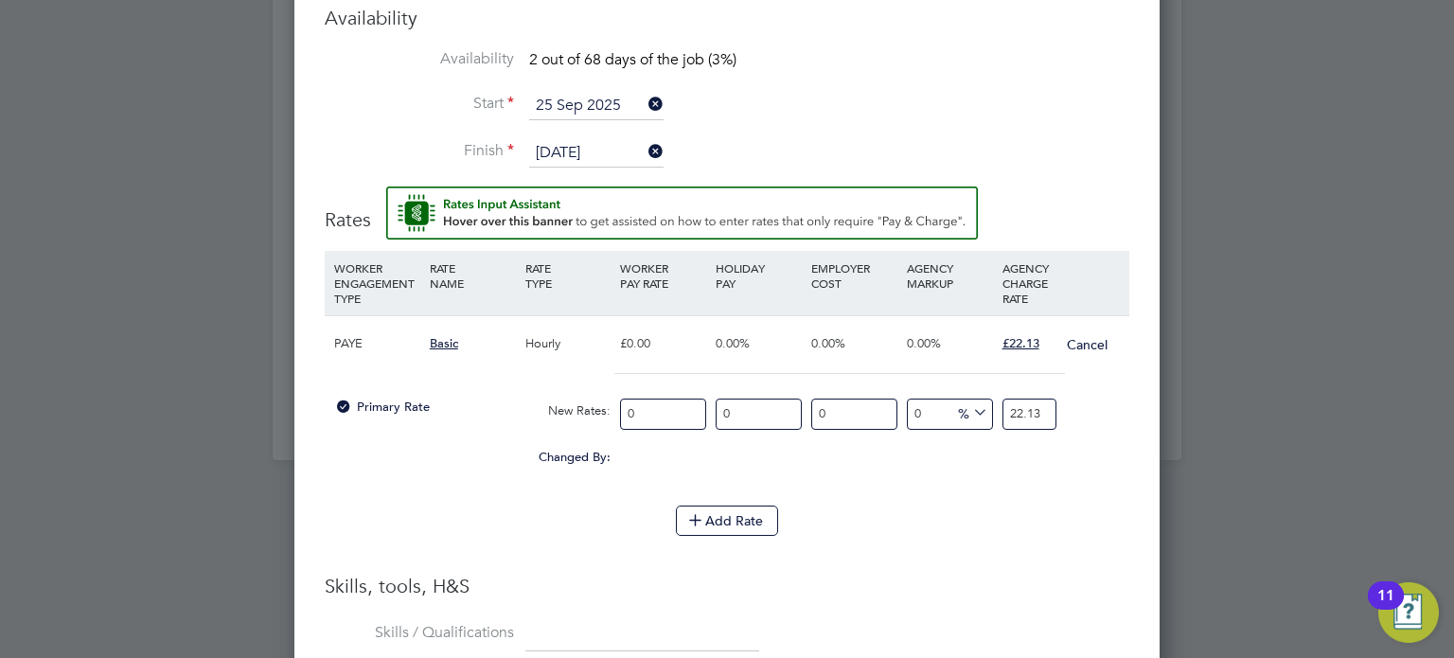
drag, startPoint x: 623, startPoint y: 405, endPoint x: 566, endPoint y: 405, distance: 56.8
click at [568, 405] on div "Primary Rate New Rates: 0 0 n/a 0 n/a 0 0 % 22.13" at bounding box center [727, 414] width 805 height 50
type input "1"
type input "17"
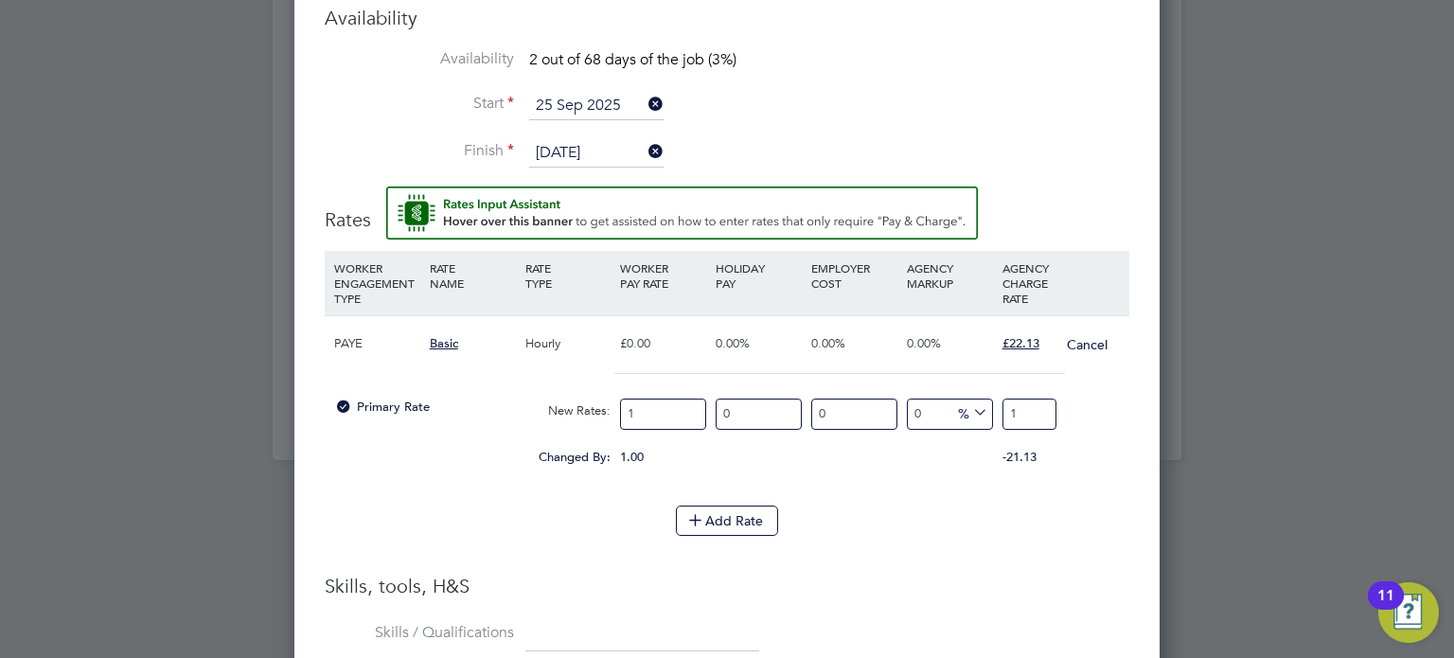
type input "17"
type input "17.4"
type input "17.42"
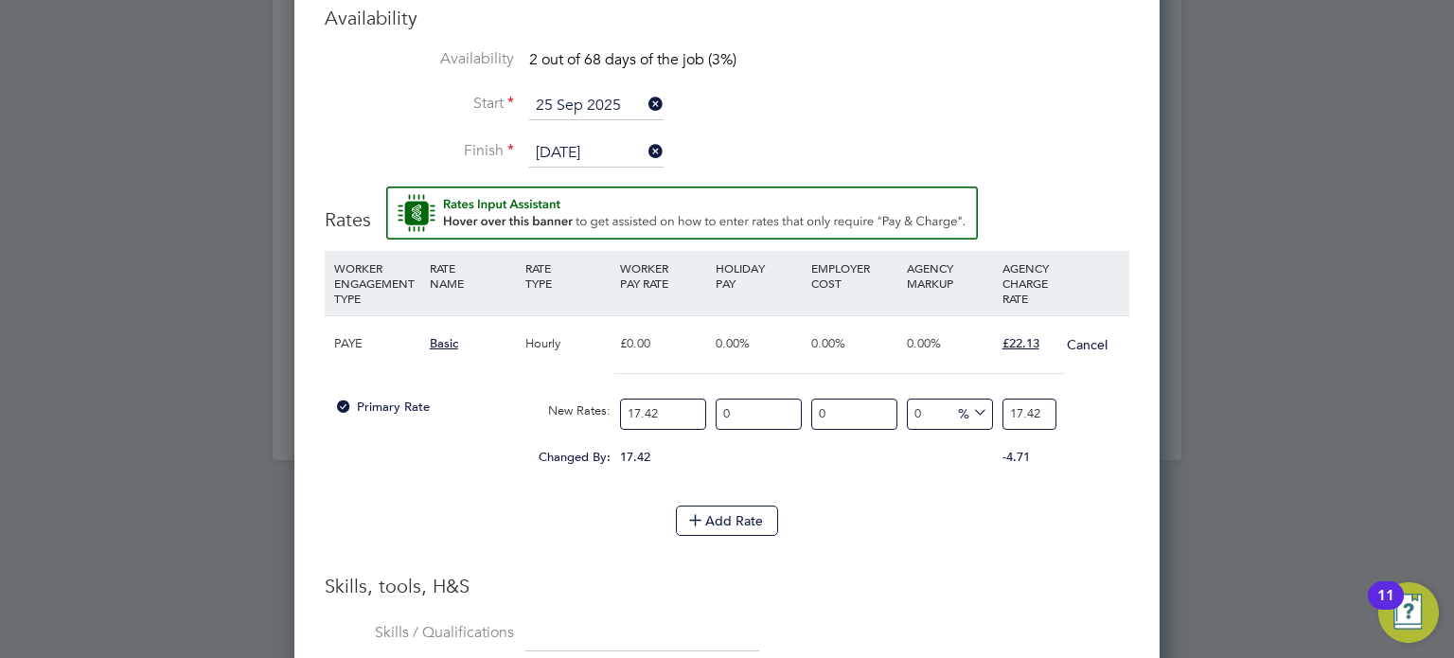
type input "17.42"
drag, startPoint x: 1003, startPoint y: 411, endPoint x: 1086, endPoint y: 408, distance: 83.4
click at [1086, 409] on div "Primary Rate New Rates: 17.42 0 n/a 0 n/a 0 0 % 17.42" at bounding box center [727, 414] width 805 height 50
type input "-88.51894374282433"
type input "2"
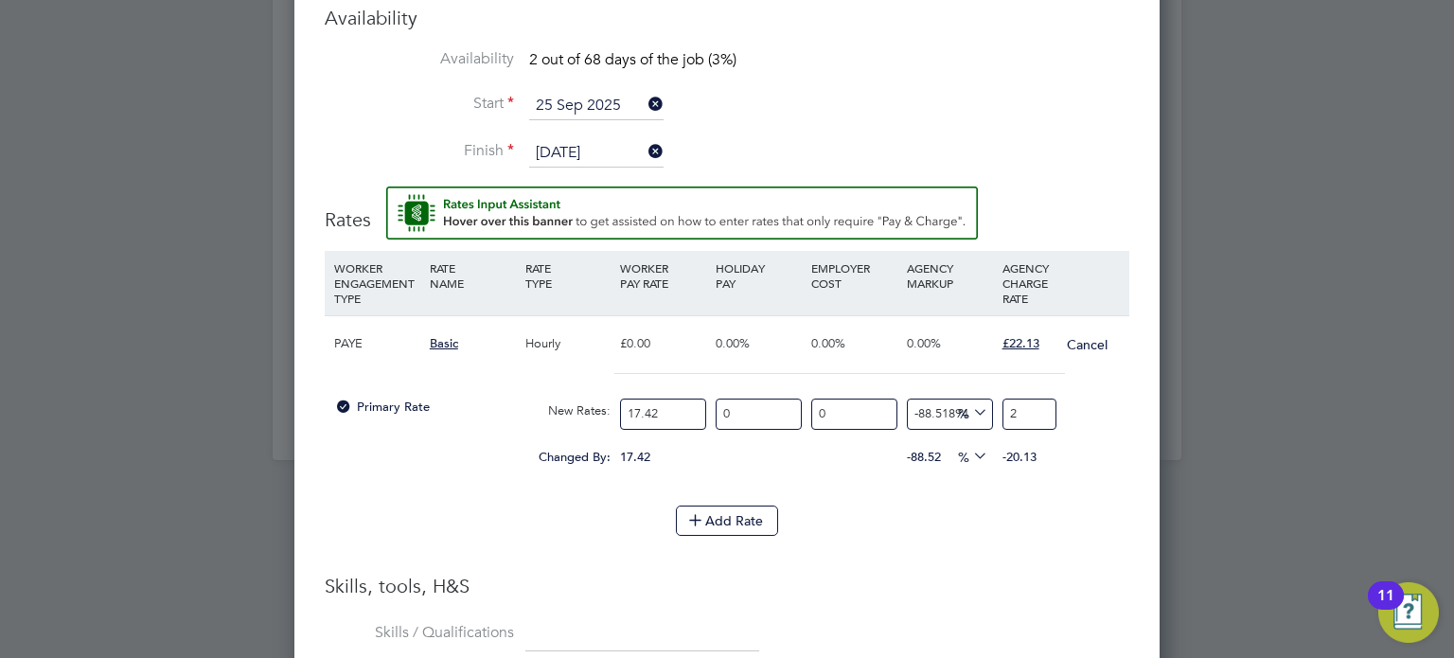
type input "26.29161882893226"
type input "22"
type input "26.865671641791046"
type input "22.1"
type input "27.037887485648678"
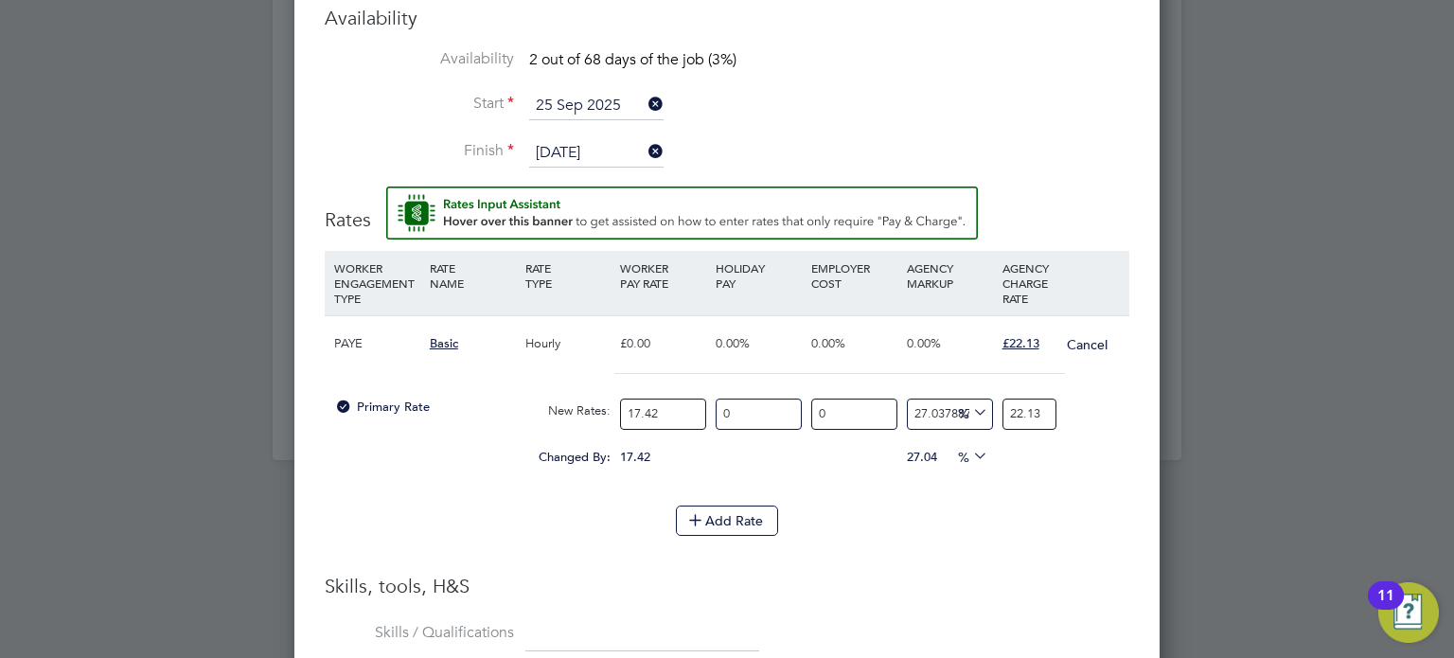
type input "22.13"
drag, startPoint x: 971, startPoint y: 543, endPoint x: 945, endPoint y: 531, distance: 28.0
click at [964, 541] on li "Add Rate" at bounding box center [727, 530] width 805 height 49
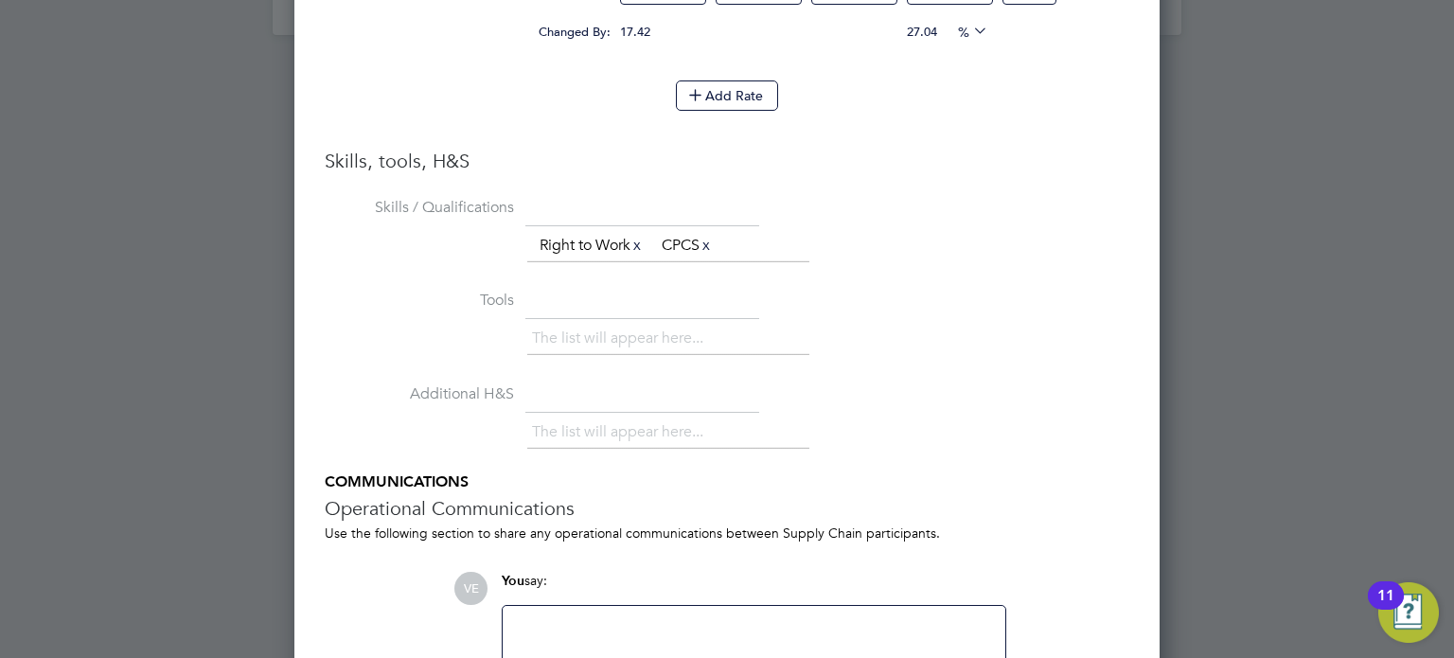
scroll to position [2625, 0]
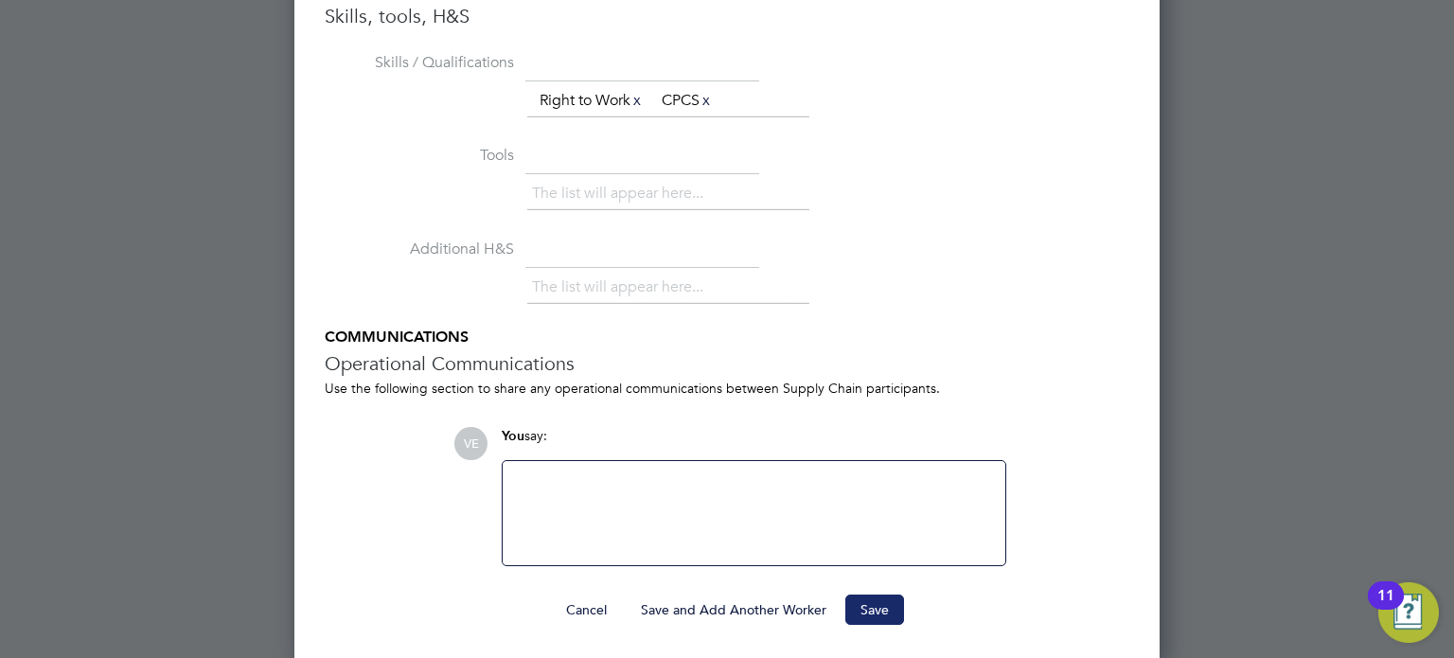
click at [881, 603] on button "Save" at bounding box center [875, 610] width 59 height 30
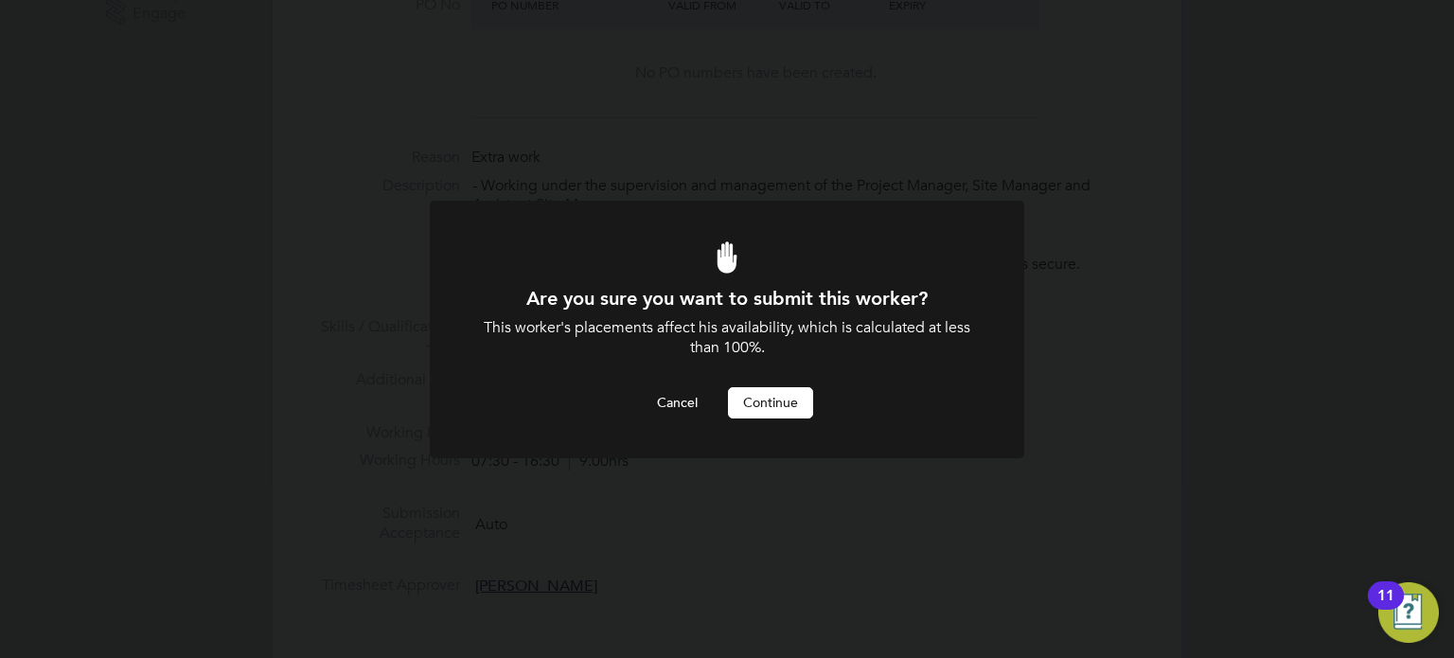
scroll to position [0, 0]
click at [774, 387] on div "Cancel Continue" at bounding box center [727, 402] width 492 height 30
click at [778, 405] on button "Continue" at bounding box center [770, 402] width 85 height 30
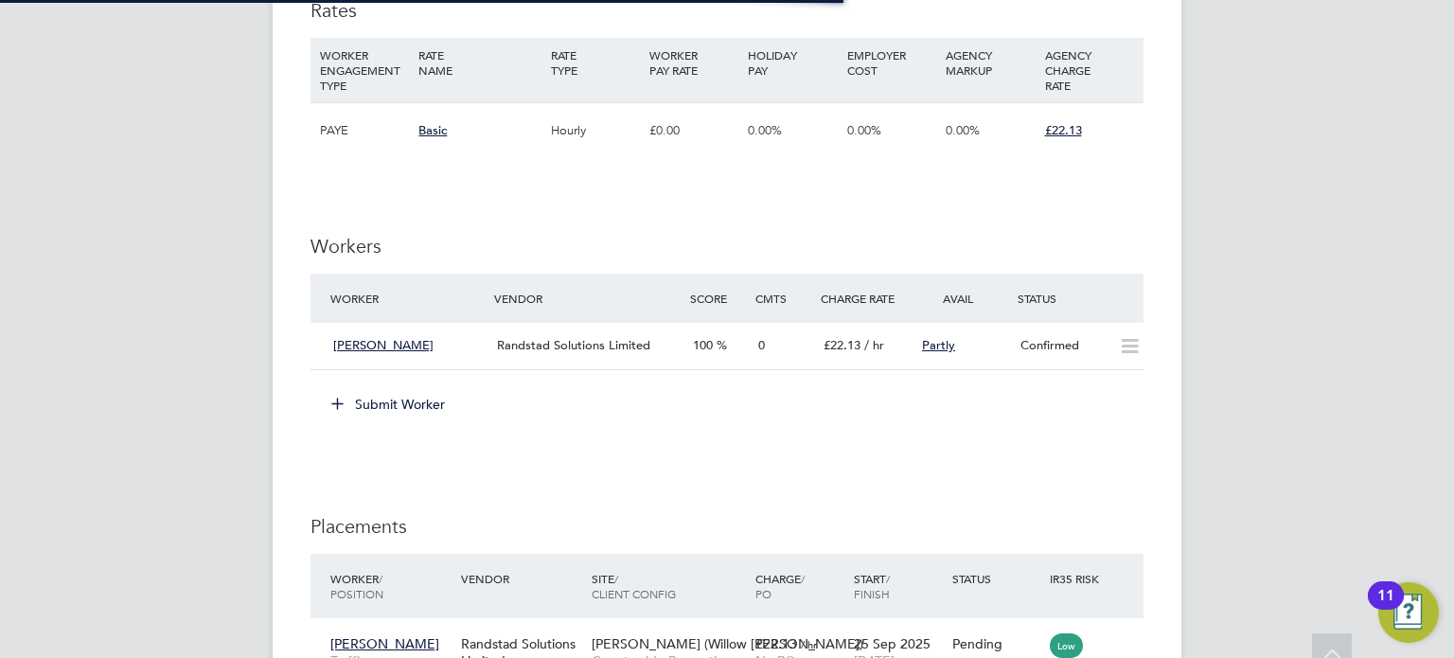
scroll to position [71, 132]
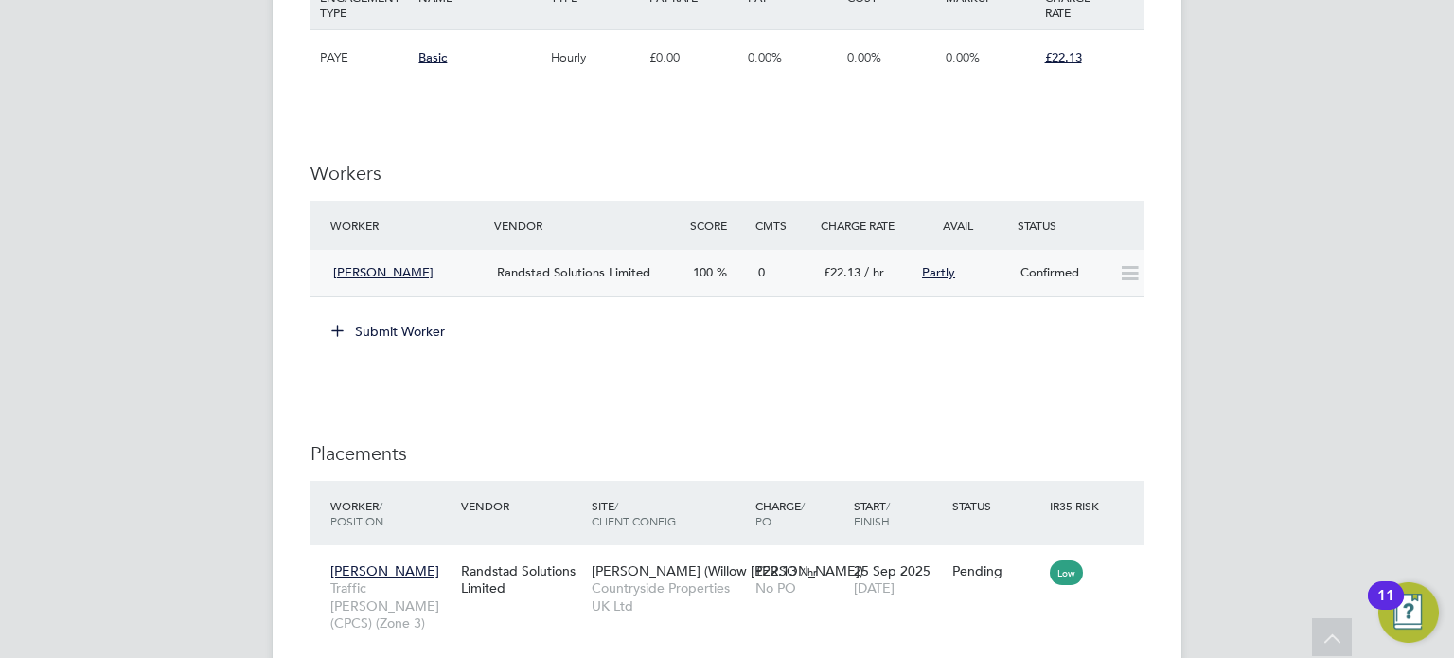
click at [1096, 269] on div "Confirmed" at bounding box center [1062, 273] width 98 height 31
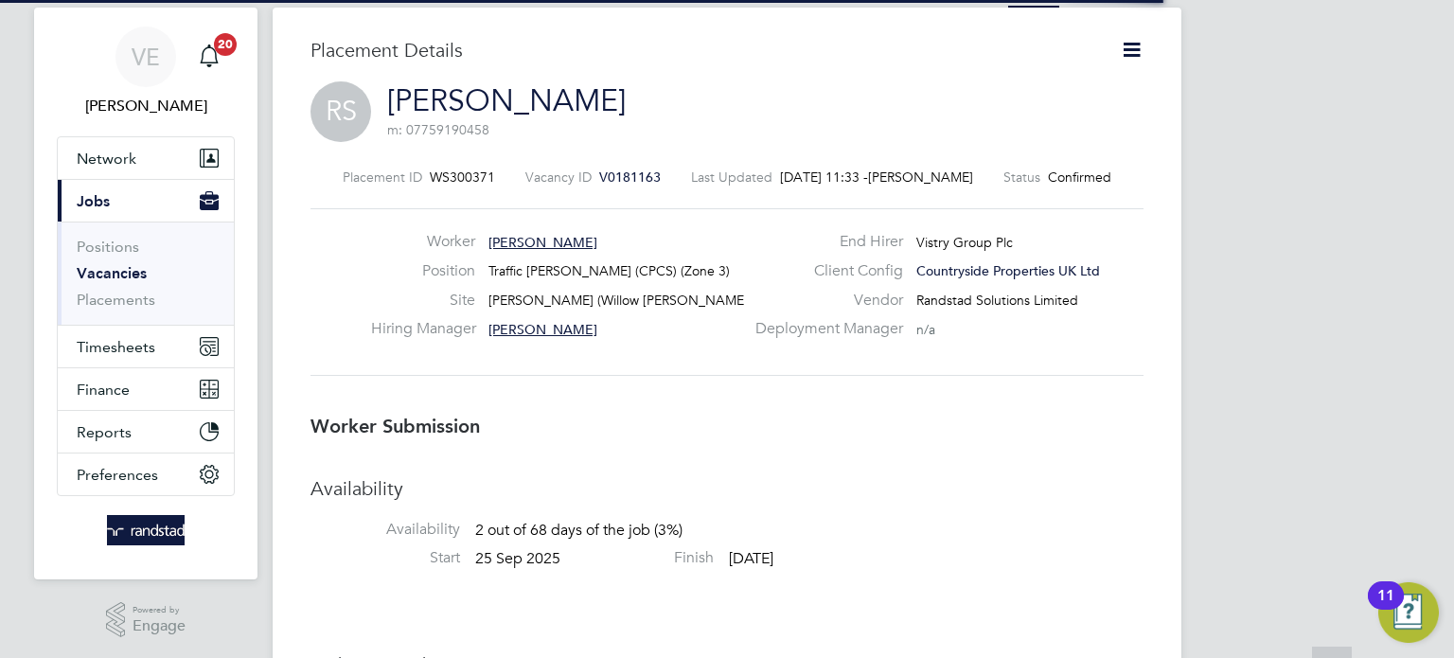
scroll to position [9, 9]
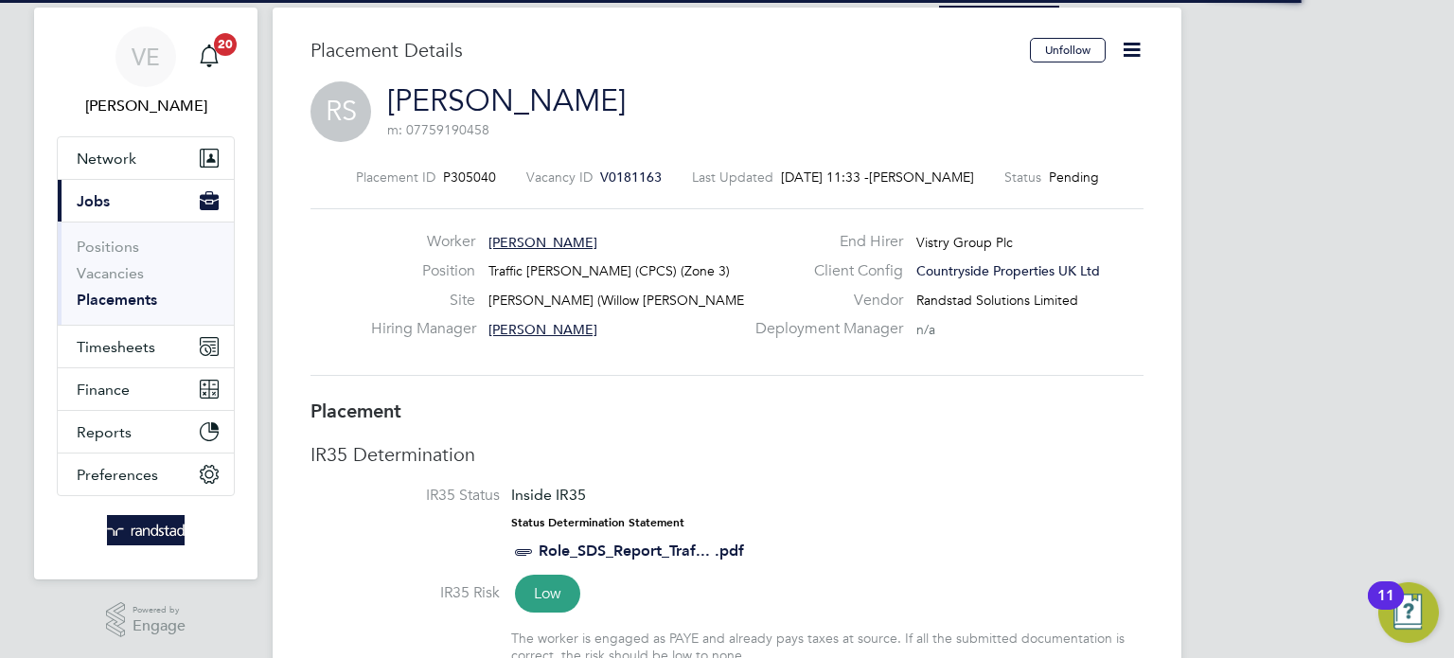
click at [1133, 44] on icon at bounding box center [1132, 50] width 24 height 24
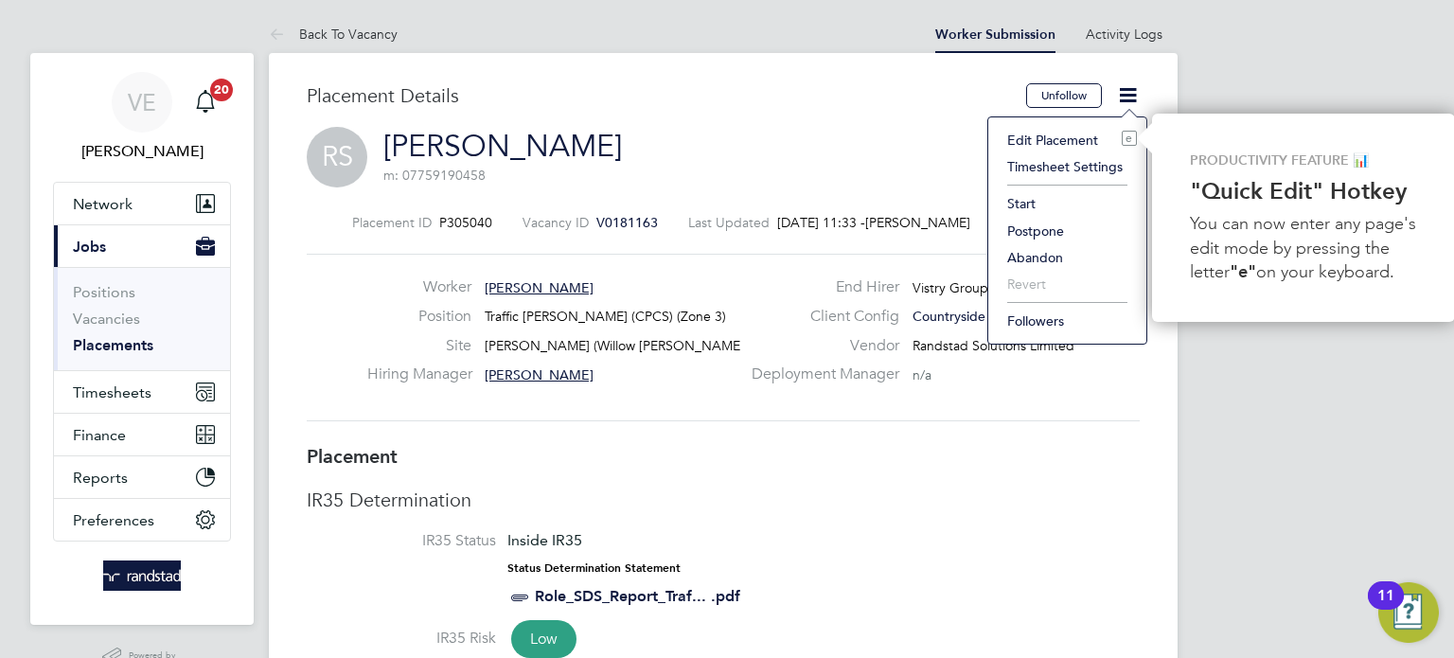
click at [1015, 205] on li "Start" at bounding box center [1067, 203] width 139 height 27
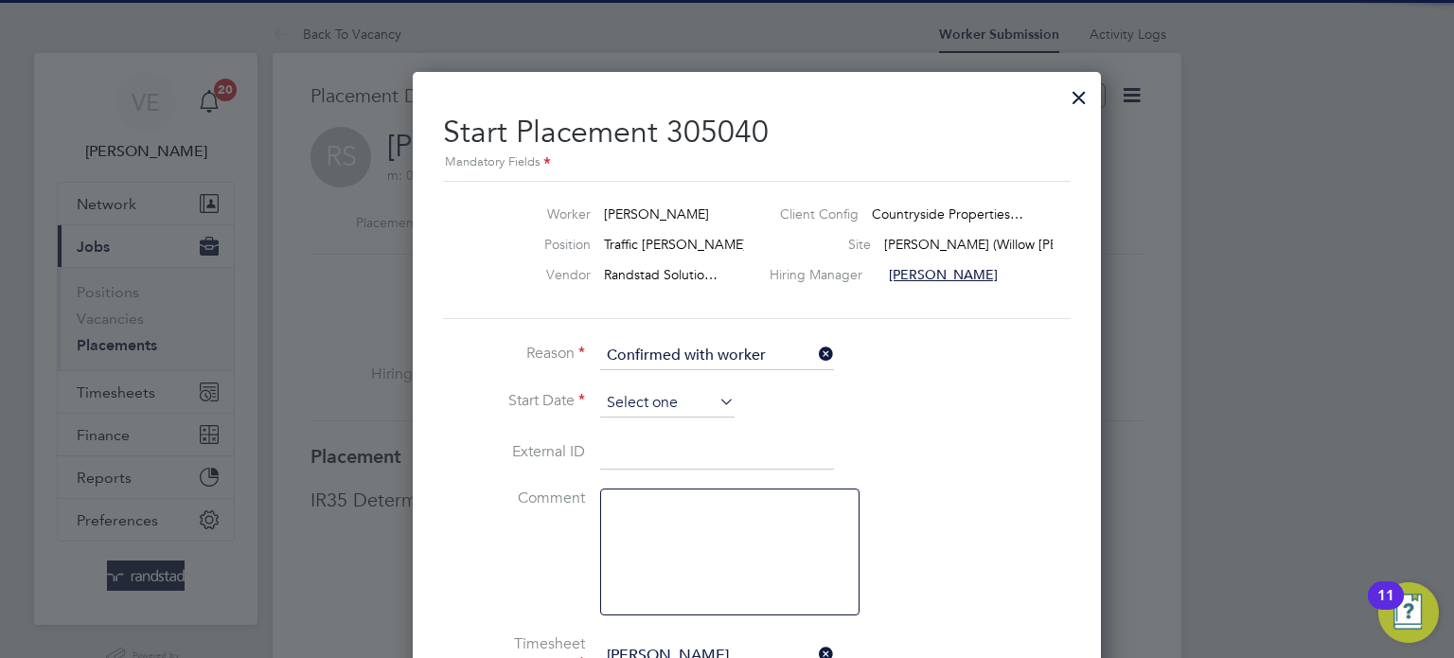
click at [642, 402] on input at bounding box center [667, 403] width 134 height 28
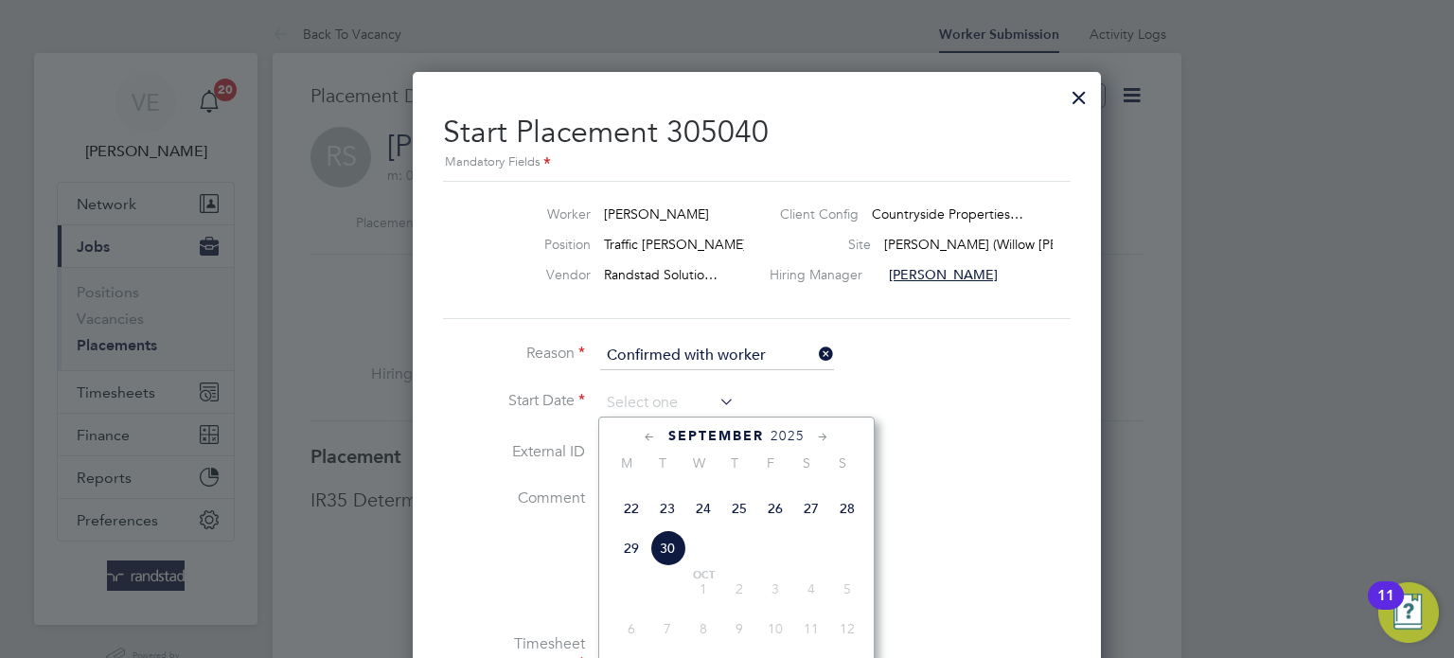
click at [740, 526] on span "25" at bounding box center [740, 509] width 36 height 36
type input "25 Sep 2025"
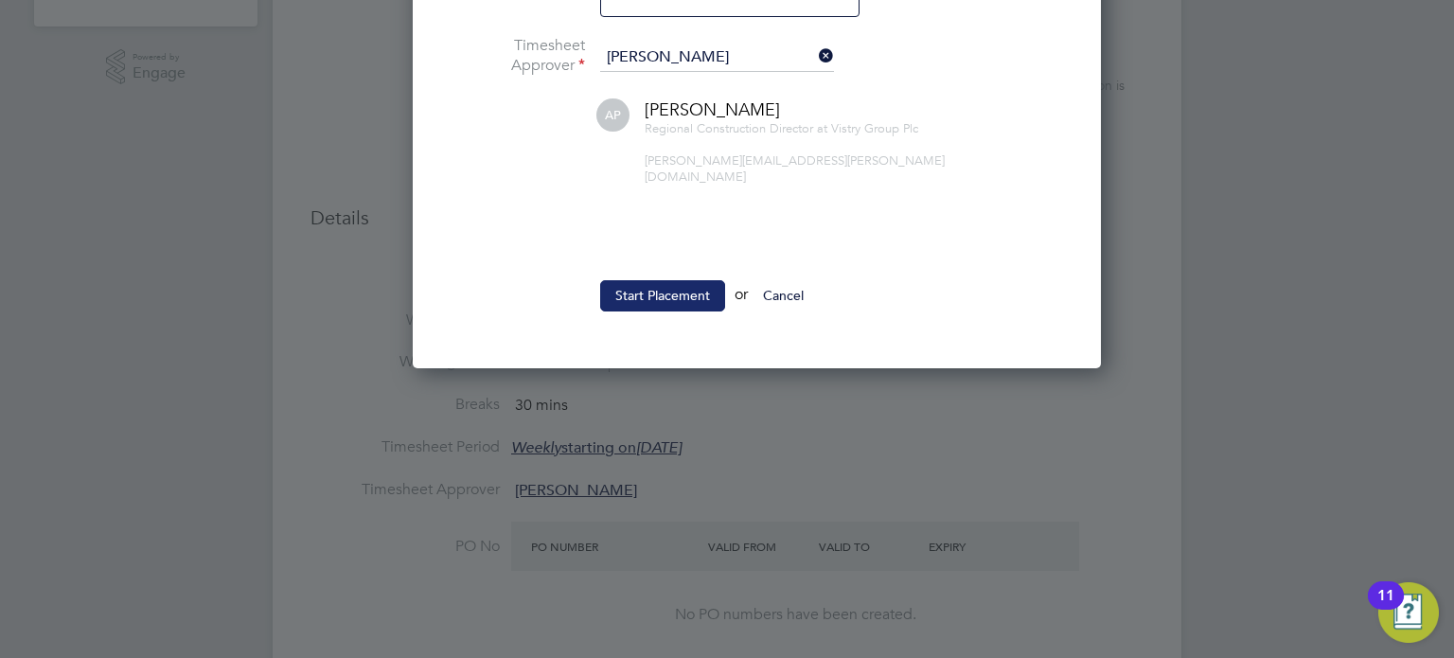
click at [653, 280] on button "Start Placement" at bounding box center [662, 295] width 125 height 30
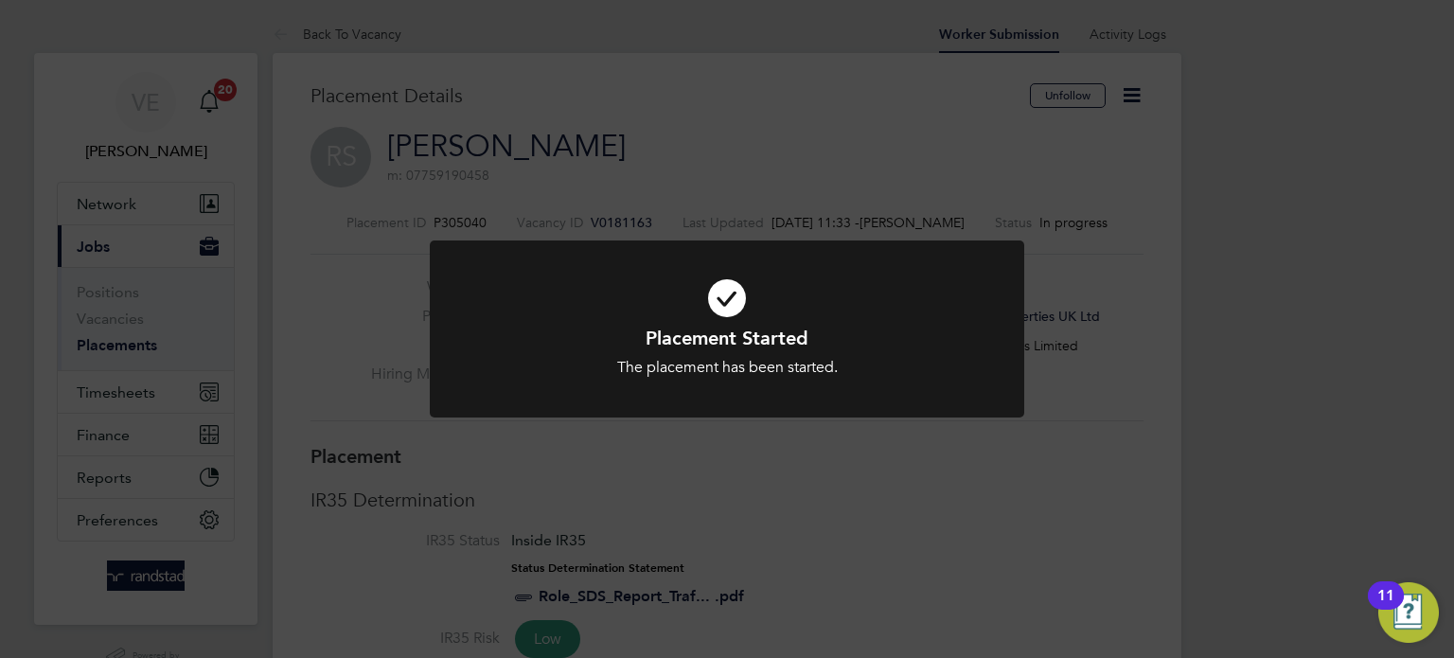
click at [152, 362] on div "Placement Started The placement has been started. Cancel Okay" at bounding box center [727, 329] width 1454 height 658
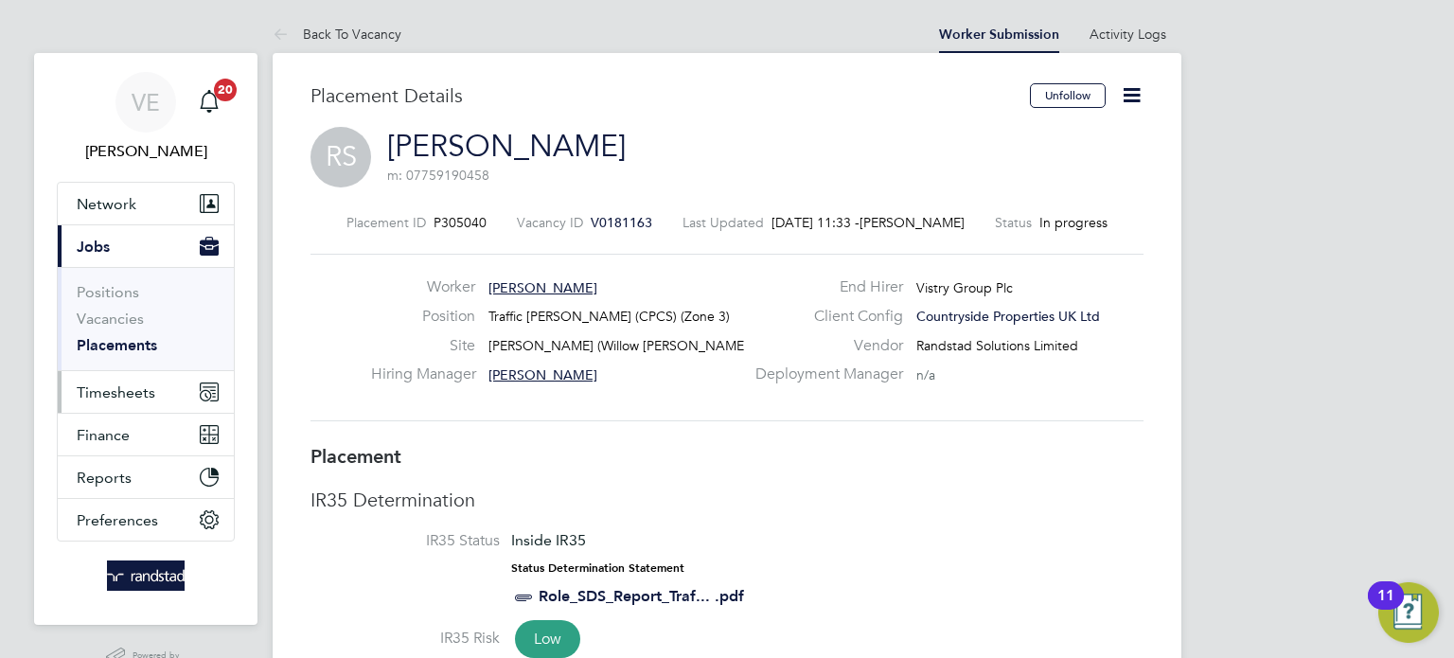
click at [153, 378] on button "Timesheets" at bounding box center [146, 392] width 176 height 42
click at [169, 410] on button "Timesheets" at bounding box center [146, 392] width 176 height 42
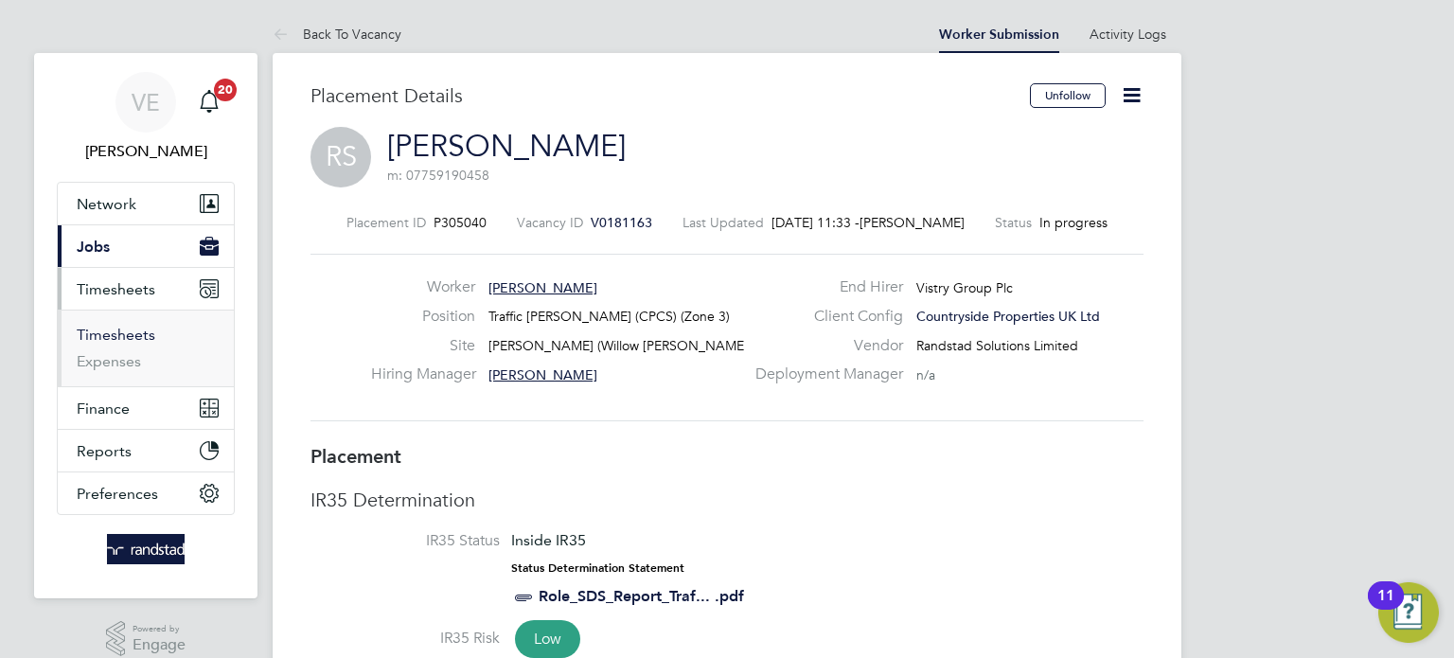
drag, startPoint x: 119, startPoint y: 325, endPoint x: 152, endPoint y: 321, distance: 32.4
click at [119, 322] on ul "Timesheets Expenses" at bounding box center [146, 348] width 176 height 77
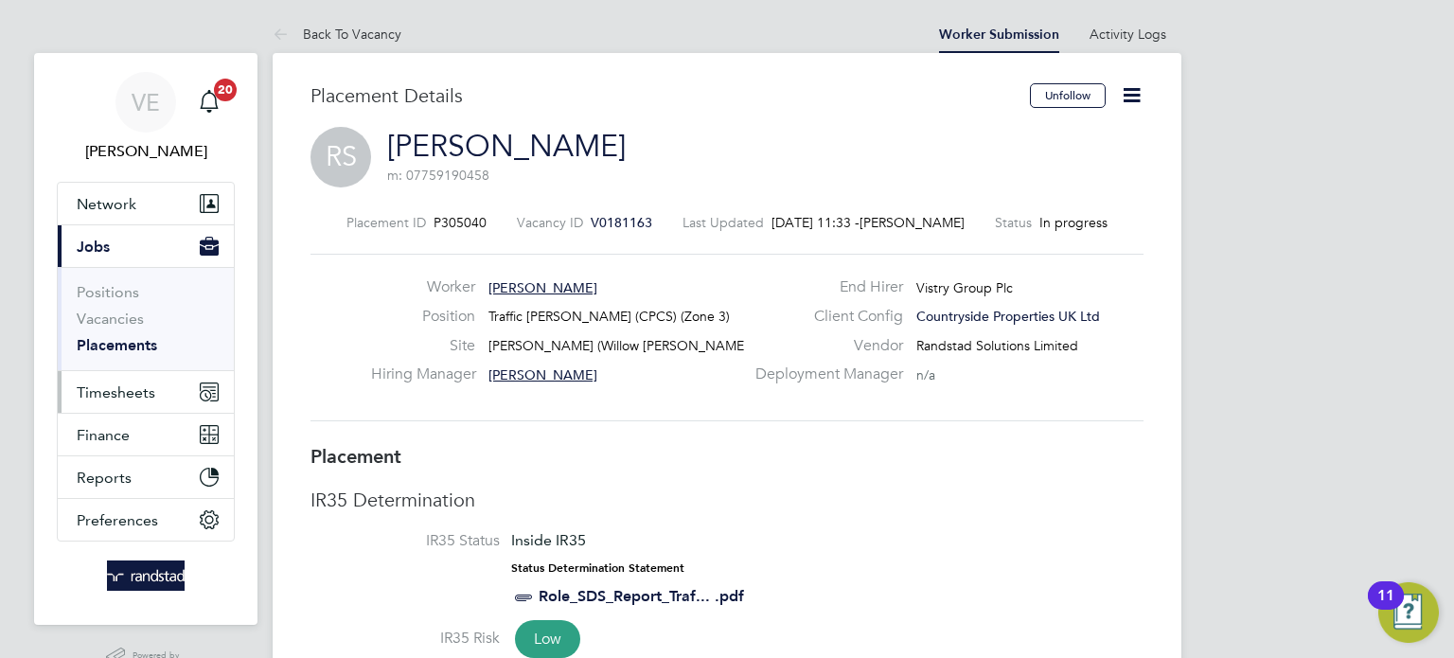
click at [118, 401] on button "Timesheets" at bounding box center [146, 392] width 176 height 42
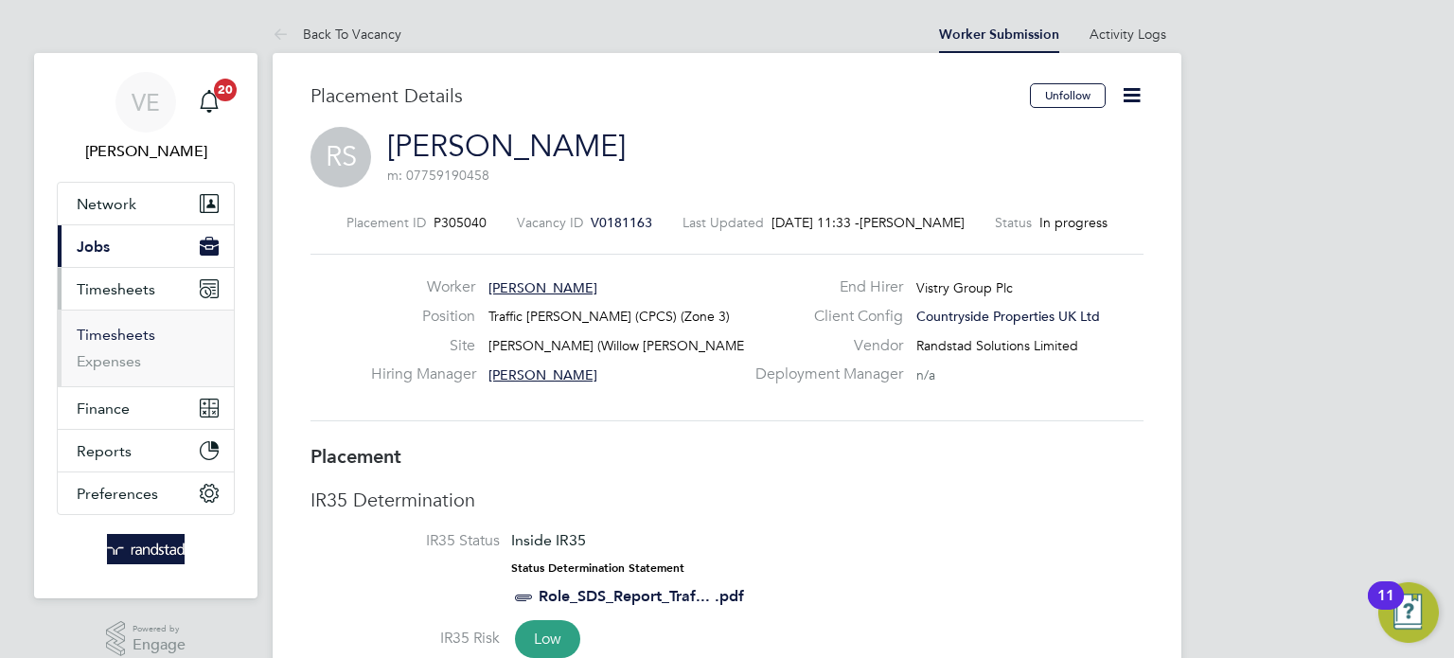
click at [108, 340] on link "Timesheets" at bounding box center [116, 335] width 79 height 18
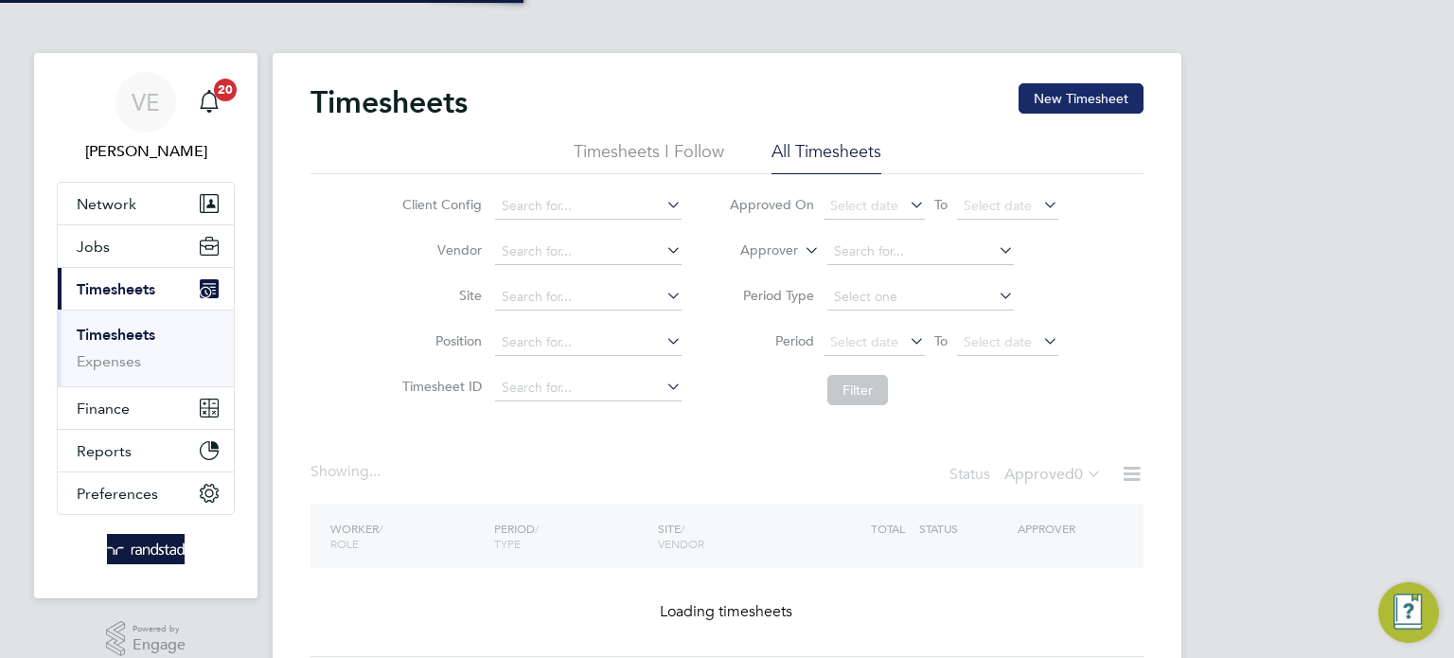
click at [1090, 98] on button "New Timesheet" at bounding box center [1081, 98] width 125 height 30
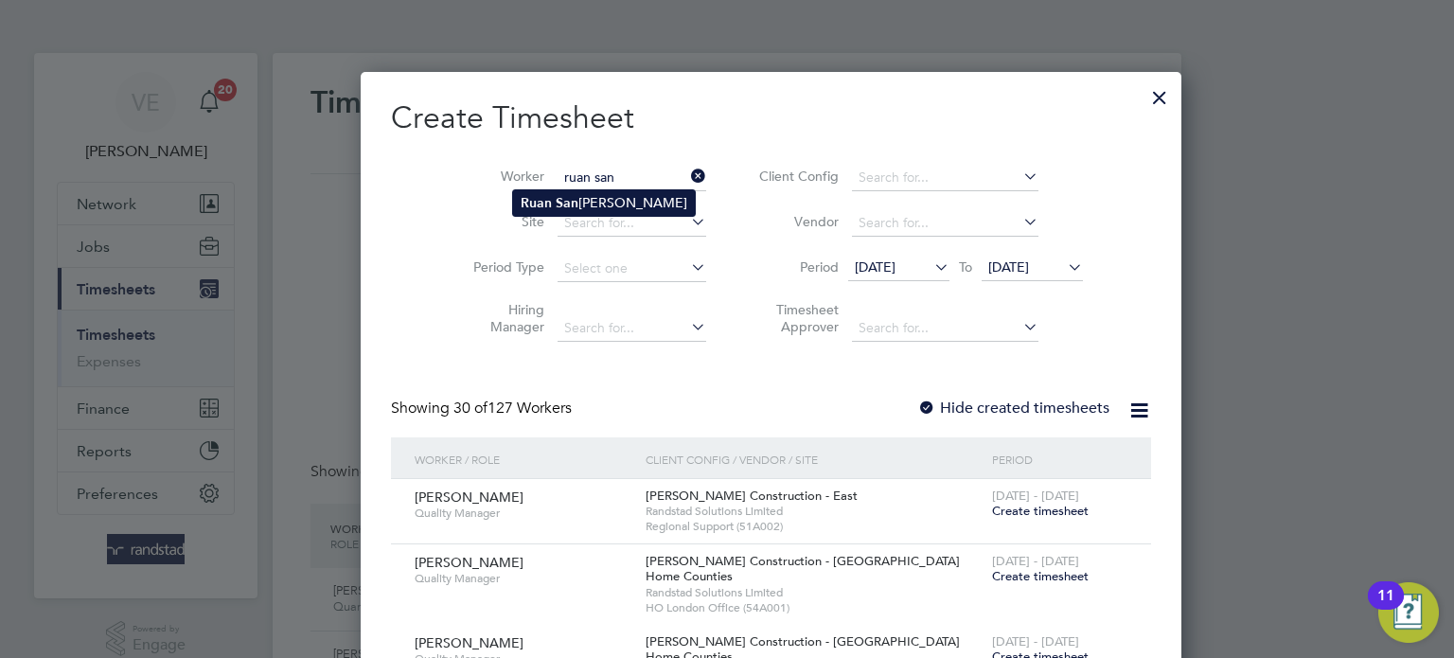
click at [556, 195] on b "San" at bounding box center [567, 203] width 23 height 16
type input "Ruan Santana"
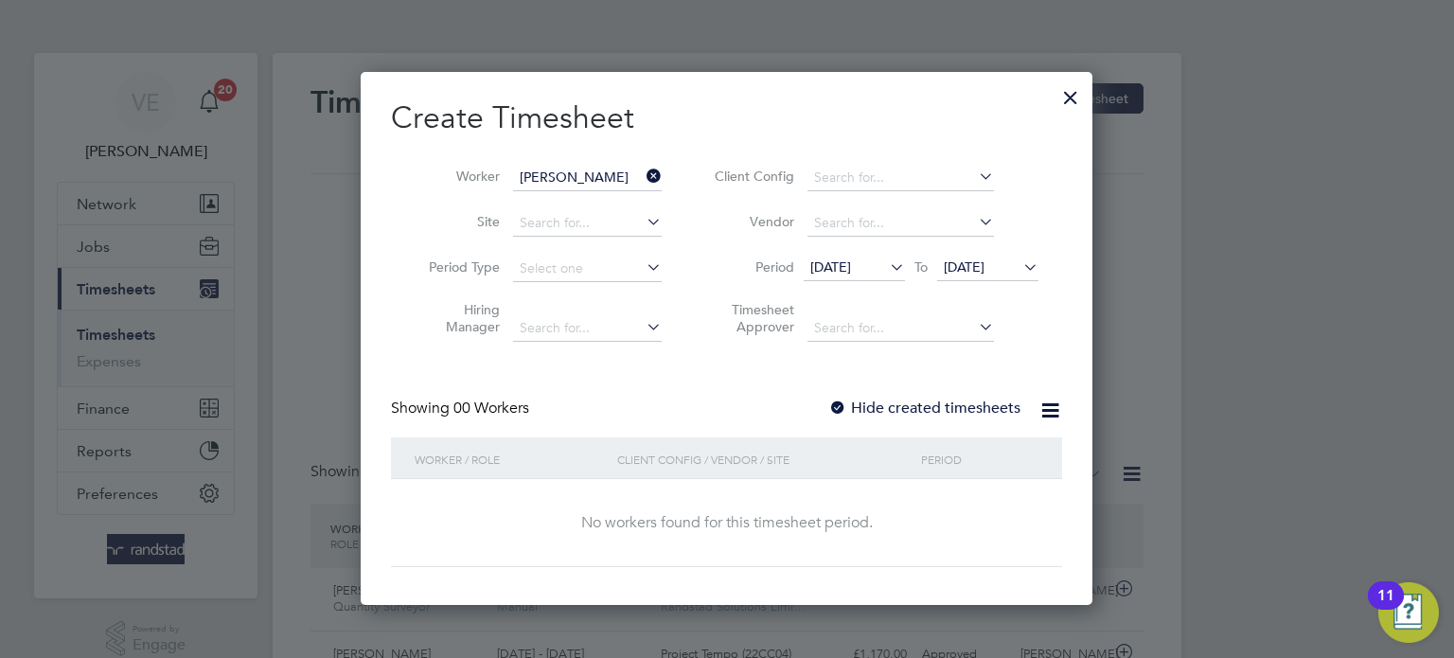
click at [869, 402] on label "Hide created timesheets" at bounding box center [925, 408] width 192 height 19
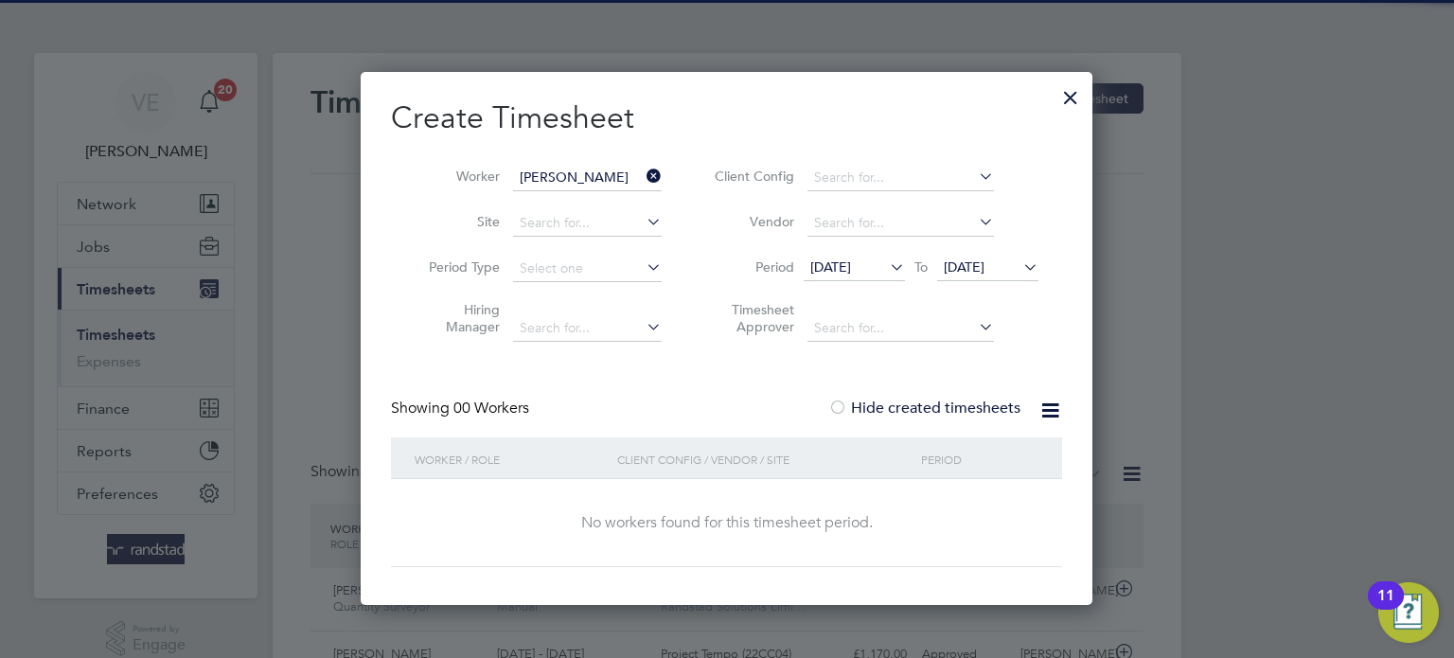
click at [965, 275] on span "23 Sep 2025" at bounding box center [987, 269] width 101 height 26
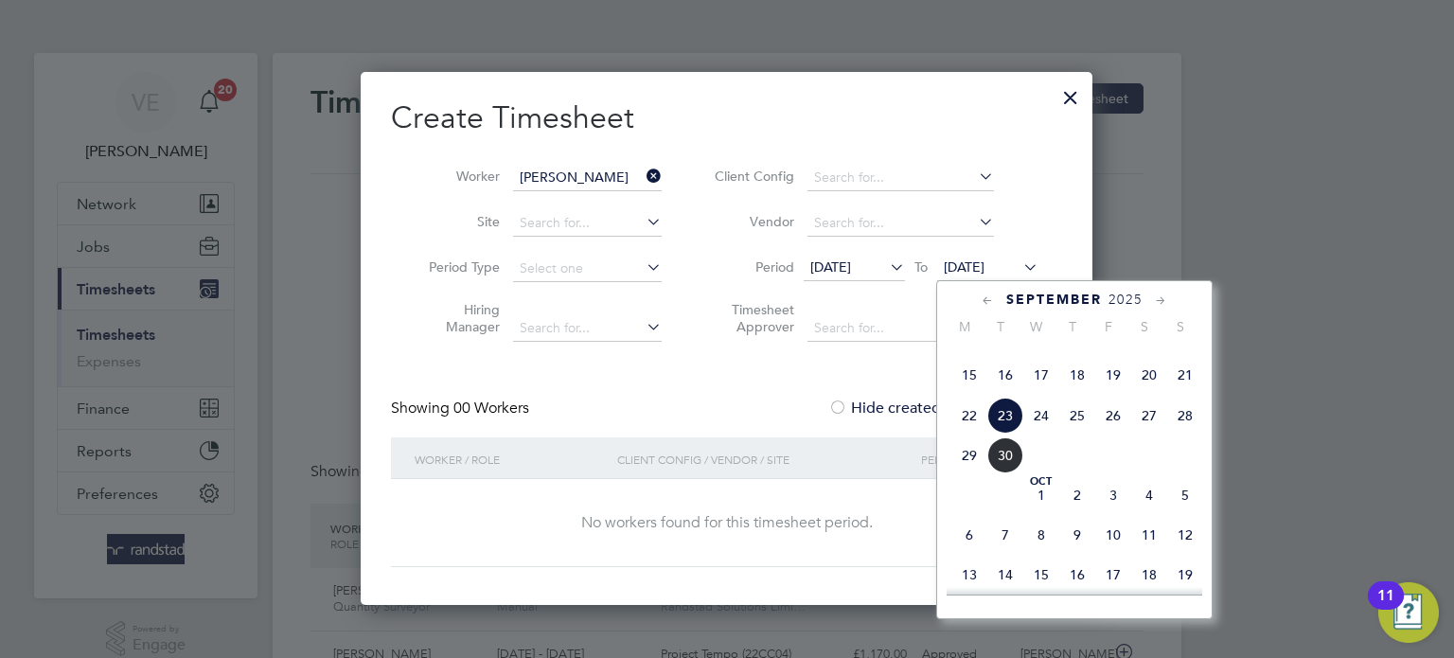
click at [1189, 434] on span "28" at bounding box center [1186, 416] width 36 height 36
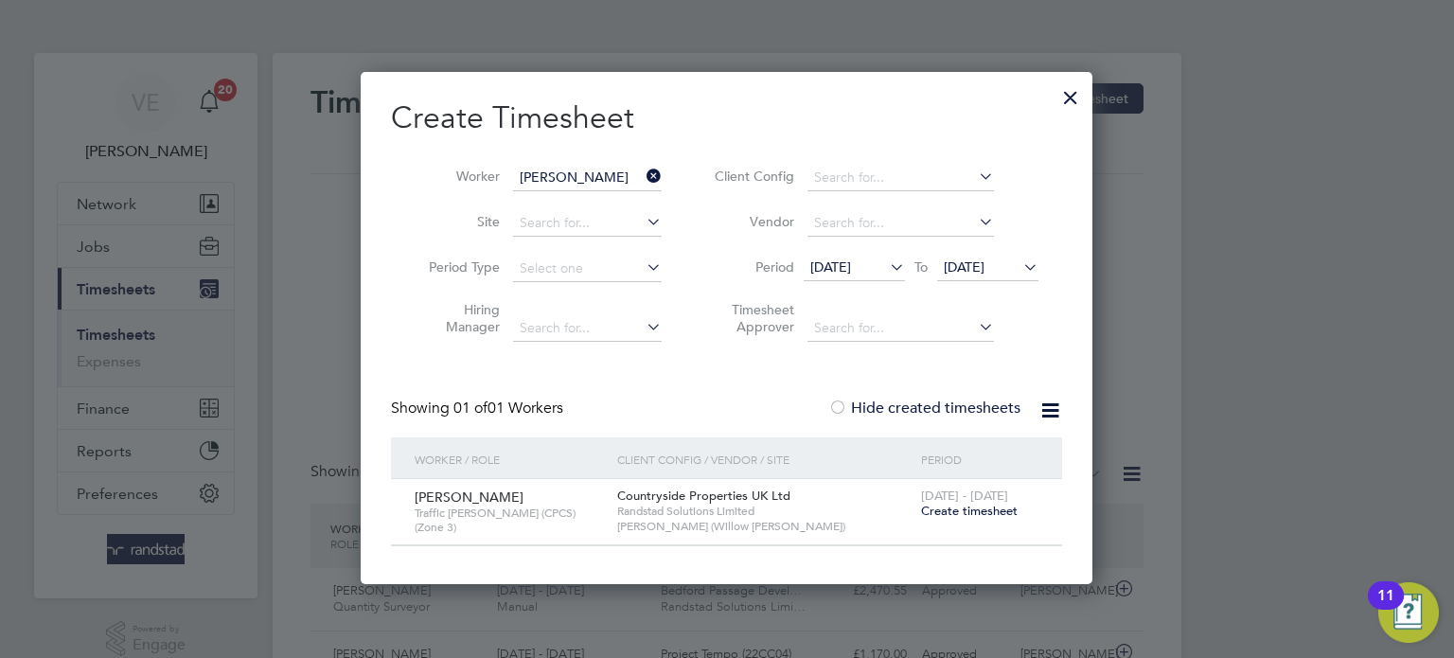
click at [970, 504] on span "Create timesheet" at bounding box center [969, 511] width 97 height 16
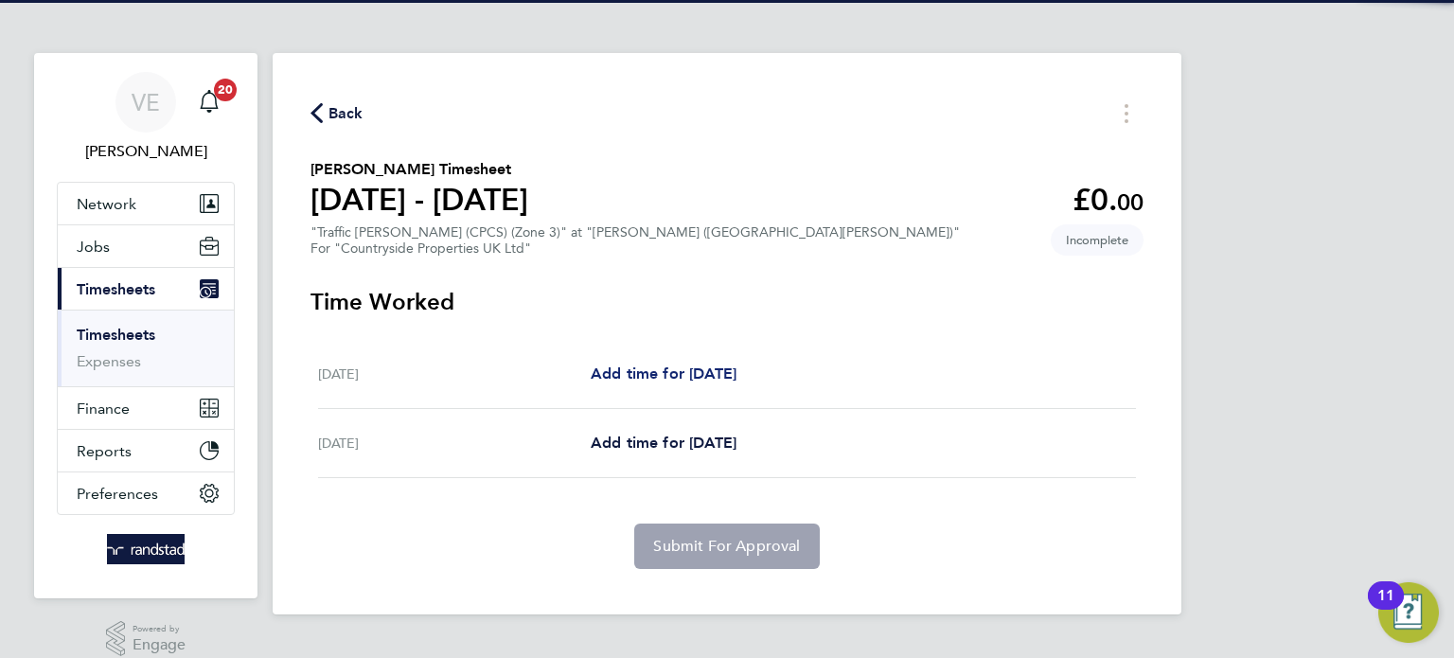
click at [646, 383] on span "Add time for Thu 25 Sep" at bounding box center [664, 374] width 146 height 18
select select "30"
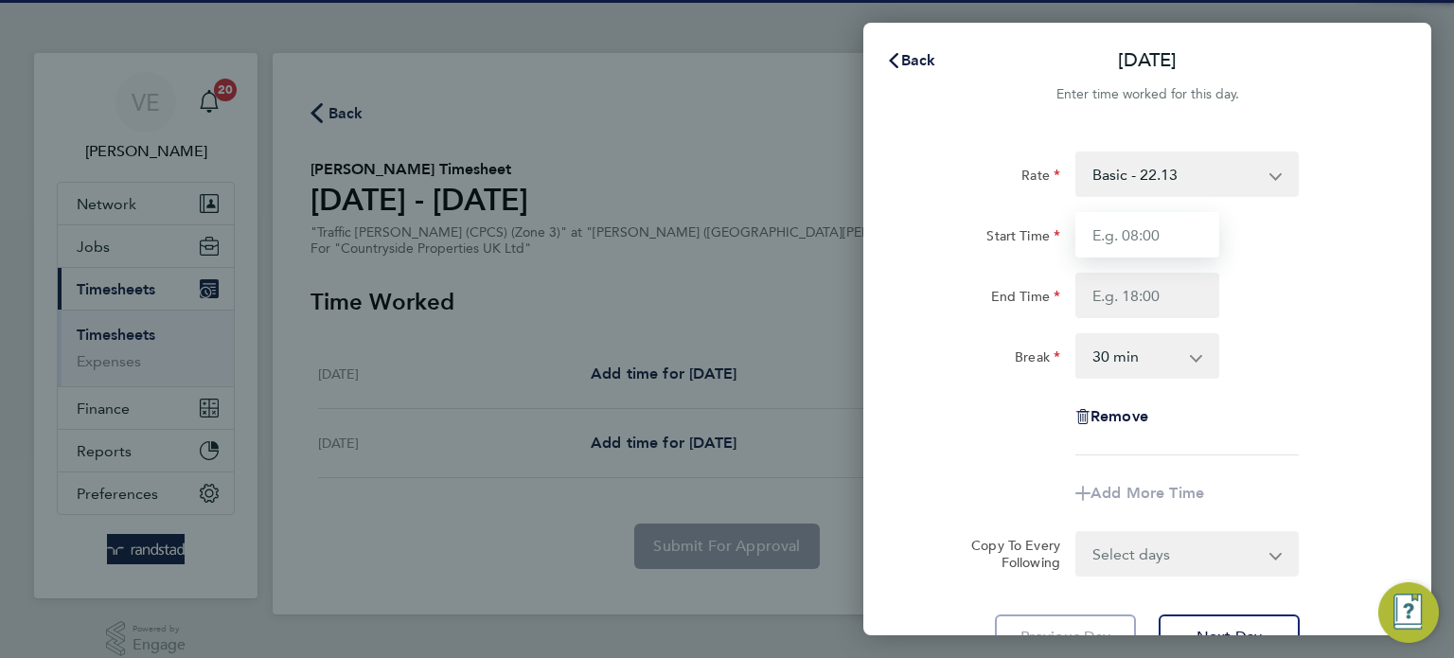
click at [1189, 247] on input "Start Time" at bounding box center [1148, 234] width 144 height 45
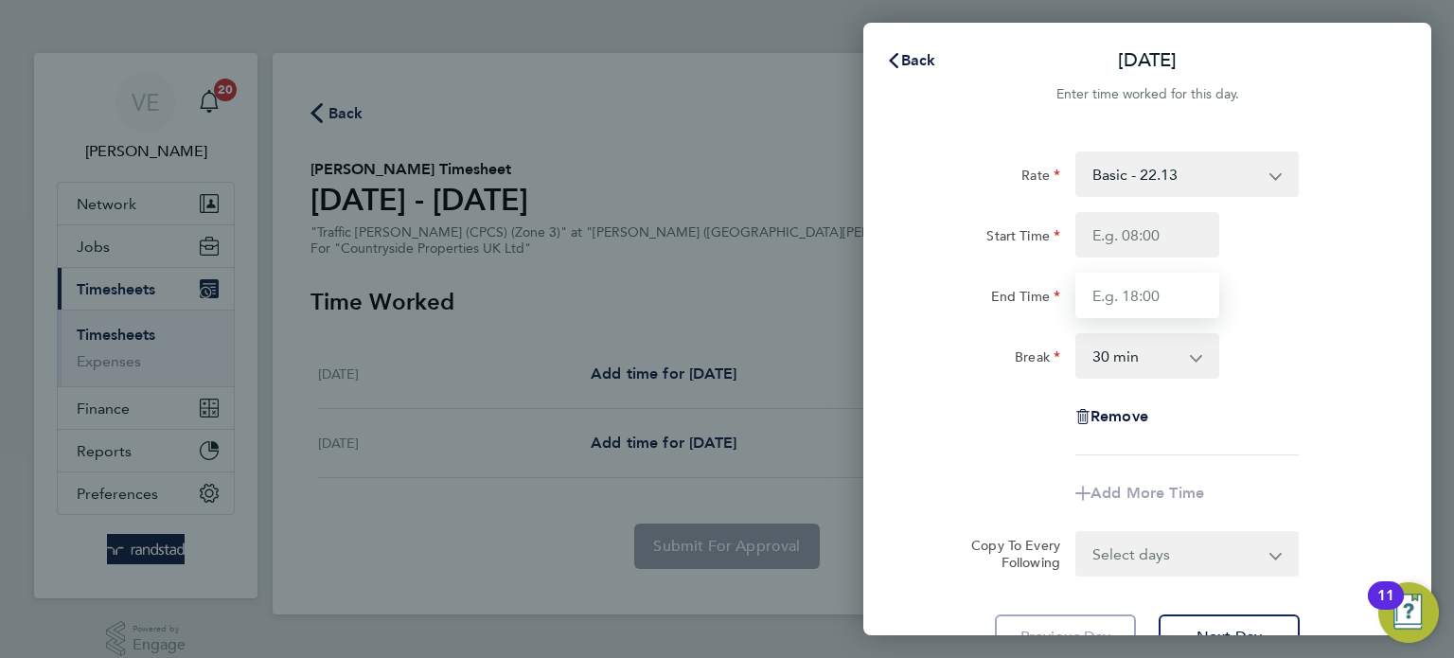
click at [1110, 293] on input "End Time" at bounding box center [1148, 295] width 144 height 45
click at [1152, 232] on input "Start Time" at bounding box center [1148, 234] width 144 height 45
type input "07:30"
click at [1073, 316] on div at bounding box center [1147, 295] width 159 height 45
click at [1115, 298] on input "End Time" at bounding box center [1148, 295] width 144 height 45
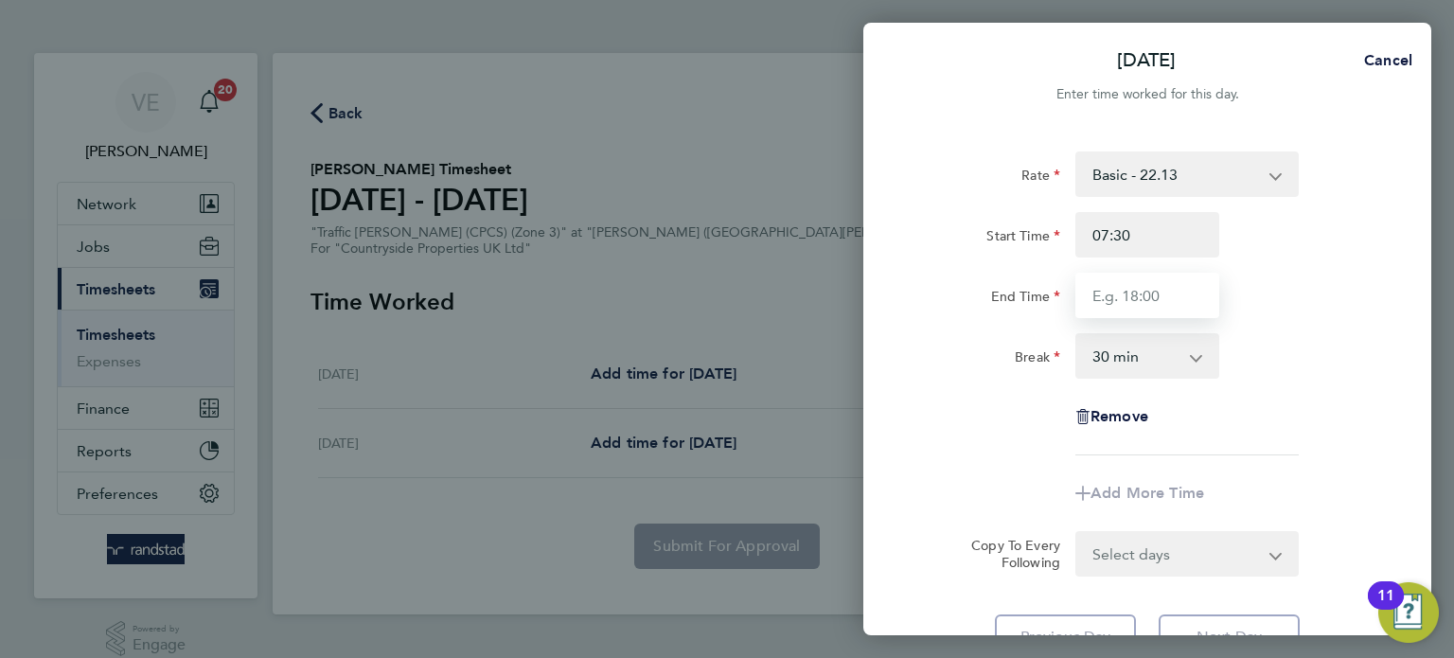
type input "17:00"
click at [1127, 285] on input "17:00" at bounding box center [1148, 295] width 144 height 45
click at [1275, 291] on div "End Time 17:00" at bounding box center [1147, 295] width 477 height 45
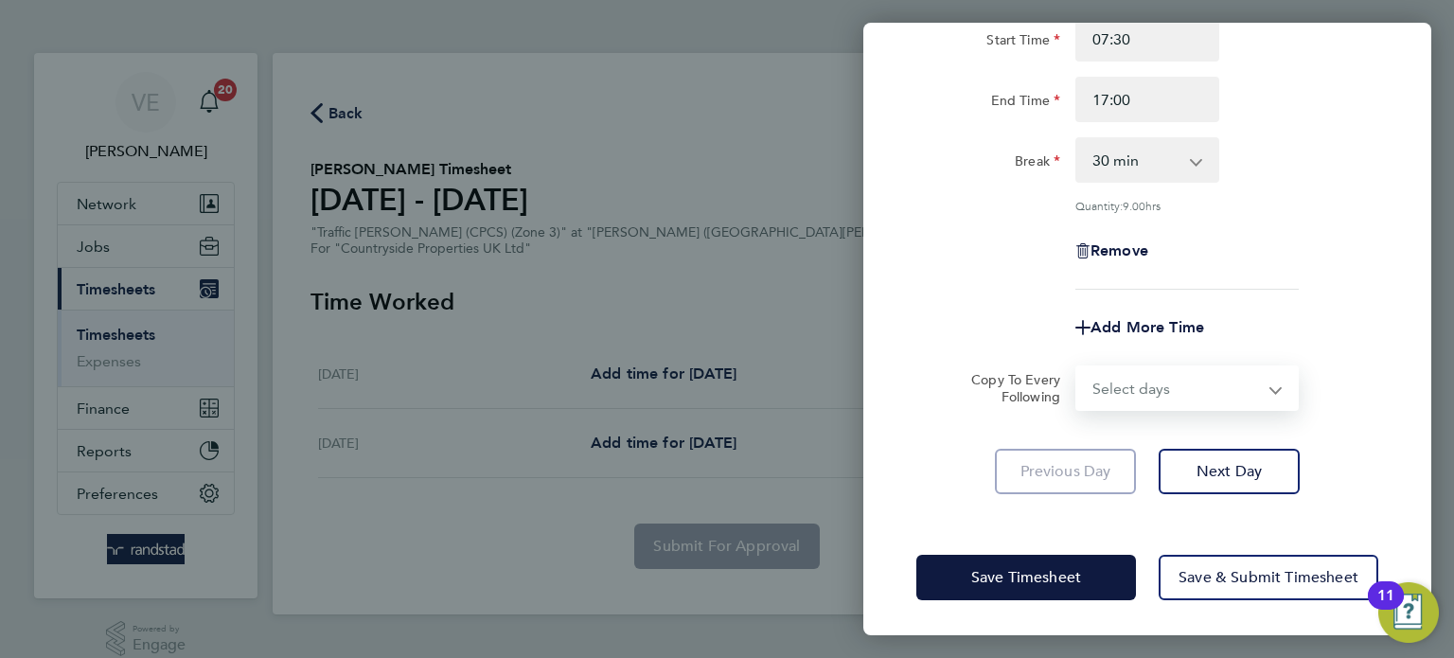
click at [1155, 368] on select "Select days Friday" at bounding box center [1177, 388] width 199 height 42
select select "FRI"
click at [1078, 367] on select "Select days Friday" at bounding box center [1177, 388] width 199 height 42
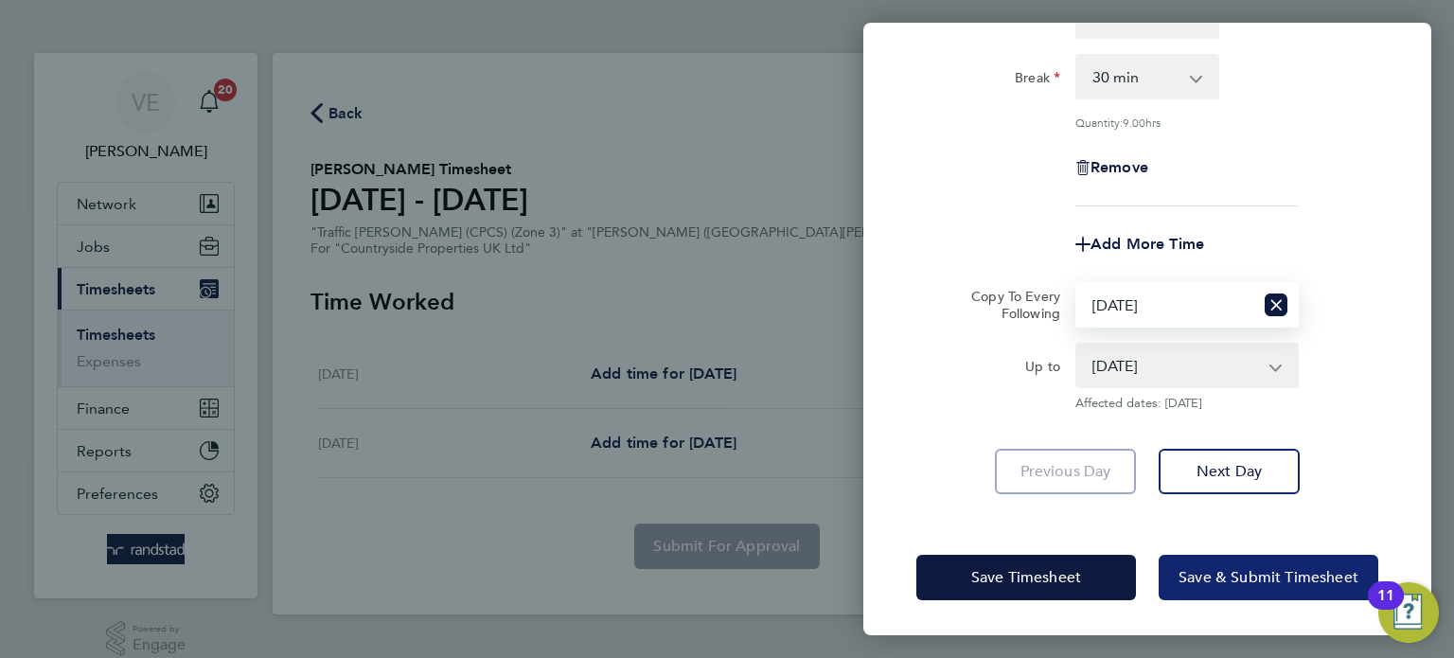
click at [1246, 585] on button "Save & Submit Timesheet" at bounding box center [1269, 577] width 220 height 45
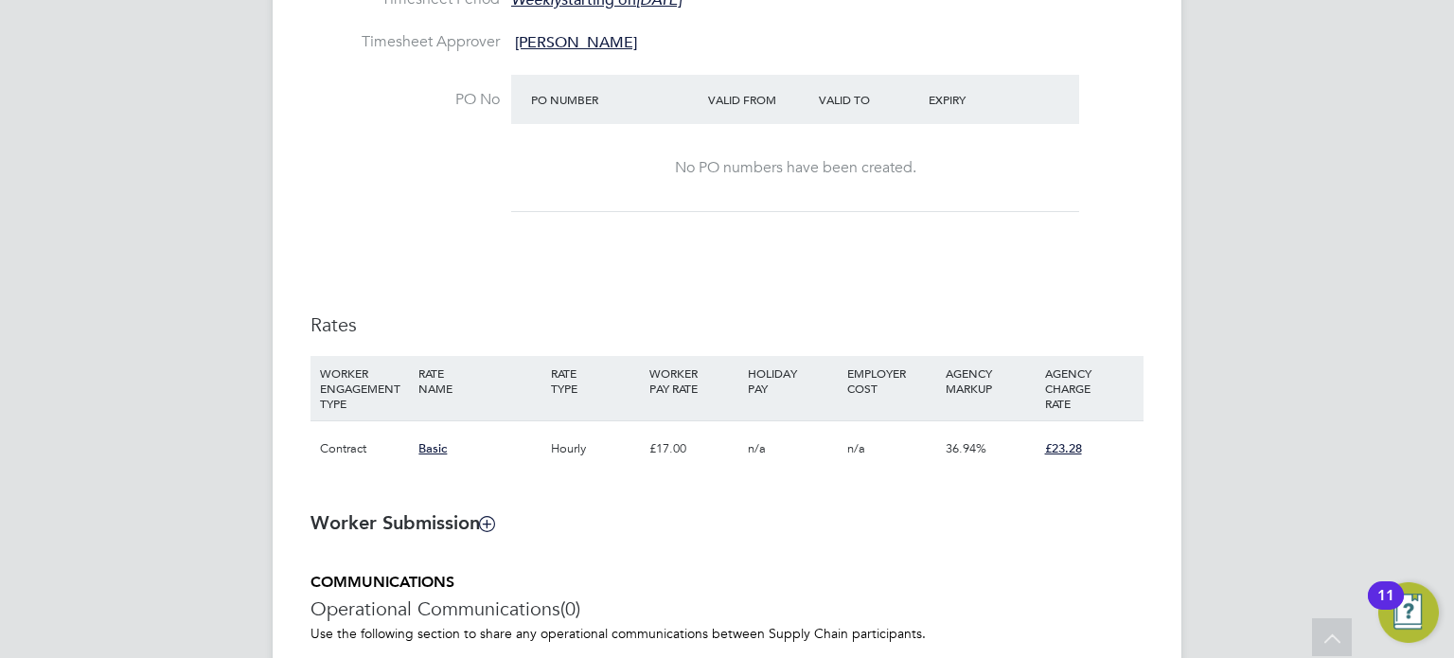
scroll to position [1253, 0]
